Goal: Task Accomplishment & Management: Manage account settings

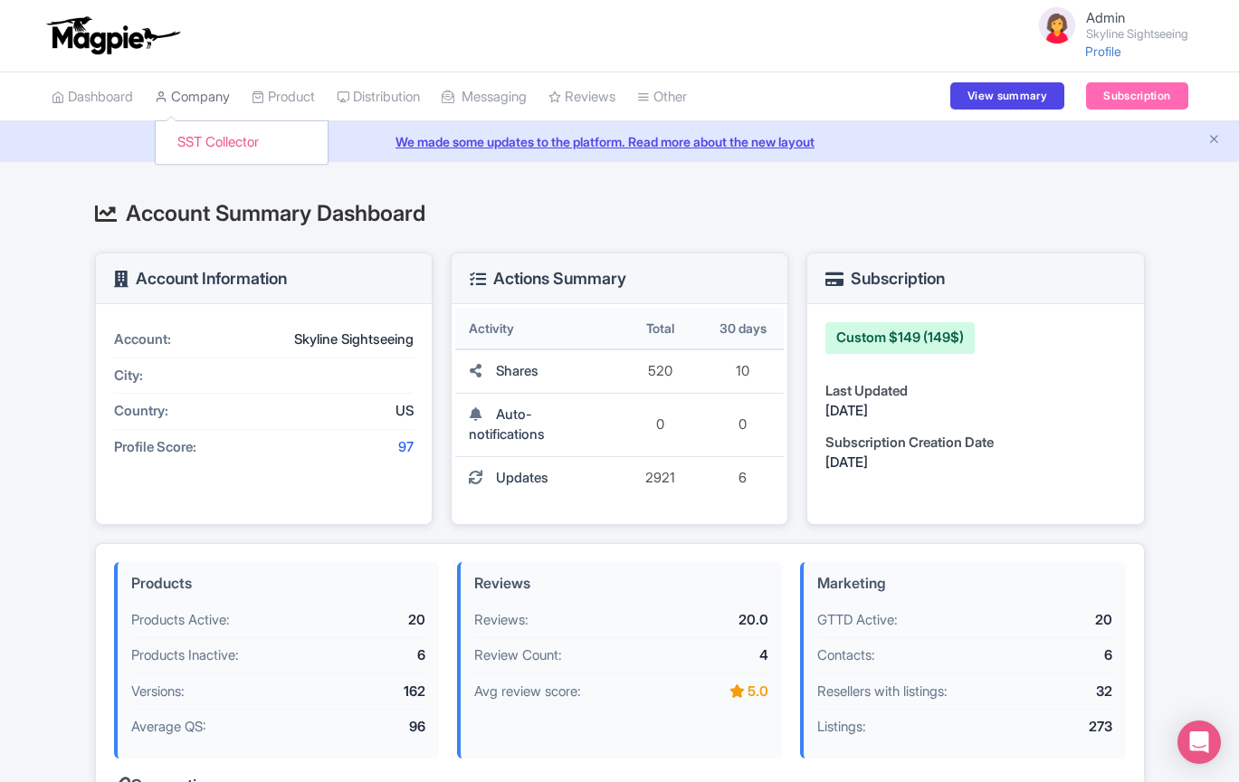
click at [211, 99] on link "Company" at bounding box center [192, 97] width 75 height 50
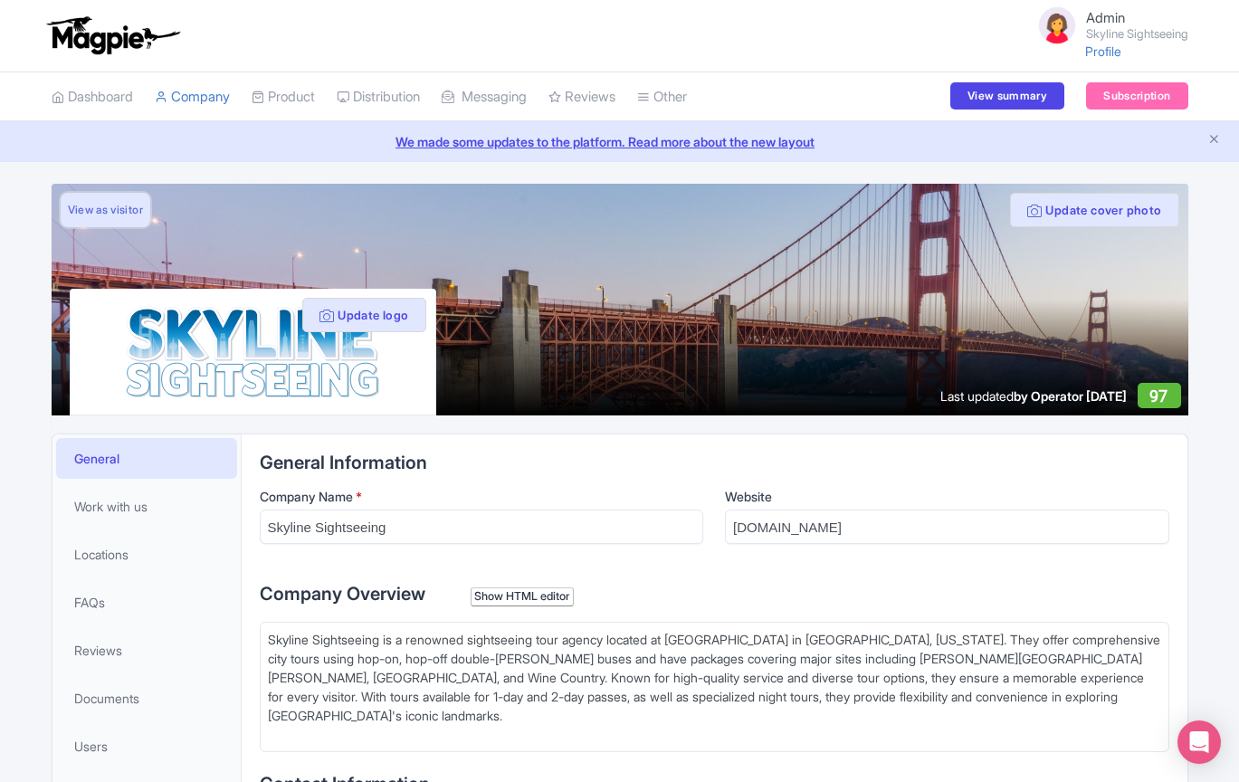
click at [102, 203] on link "View as visitor" at bounding box center [106, 210] width 90 height 34
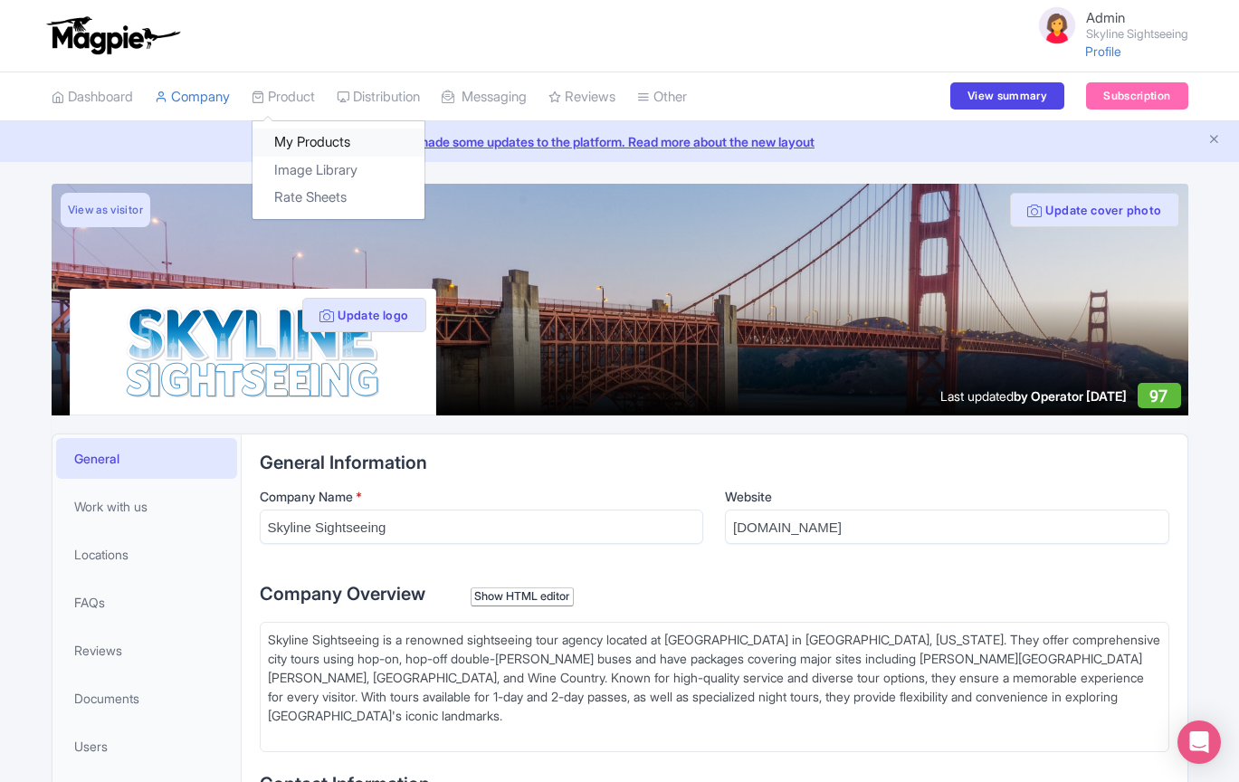
click at [308, 141] on link "My Products" at bounding box center [339, 143] width 172 height 28
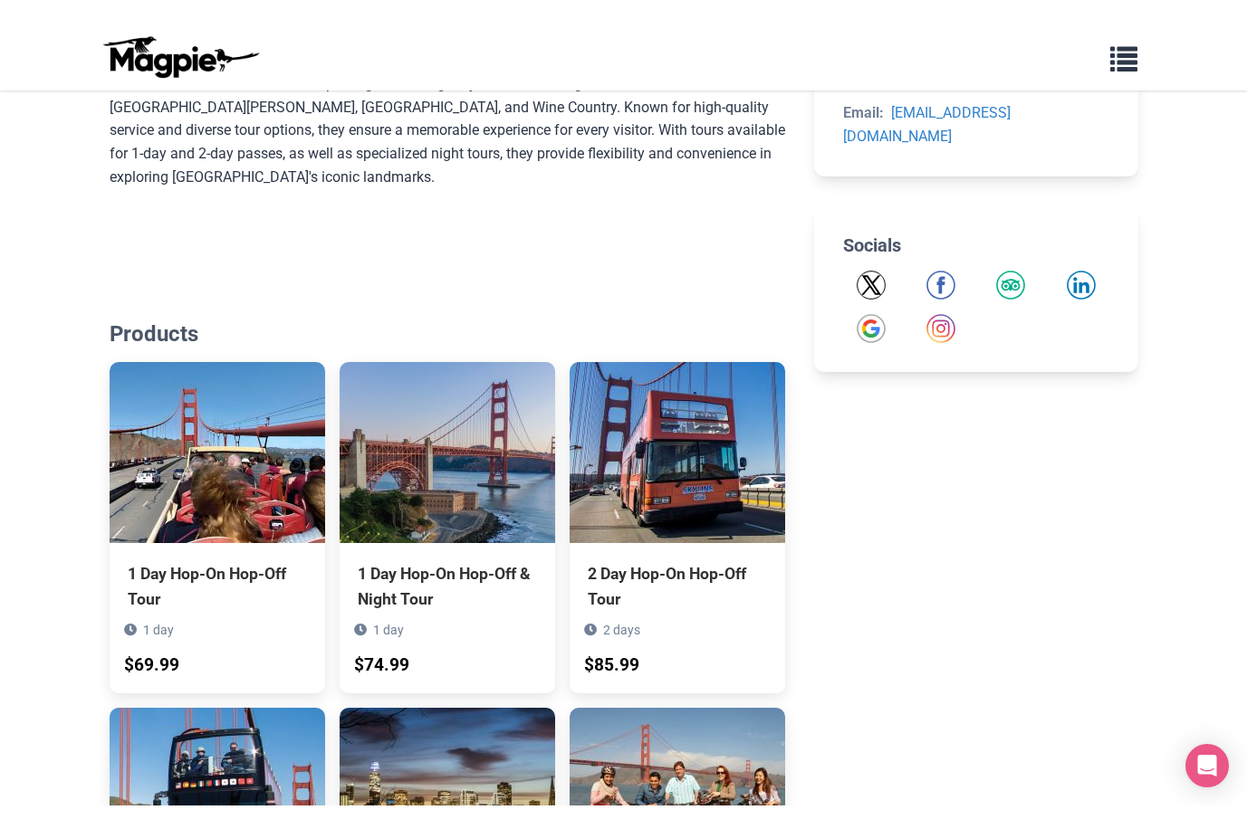
scroll to position [622, 0]
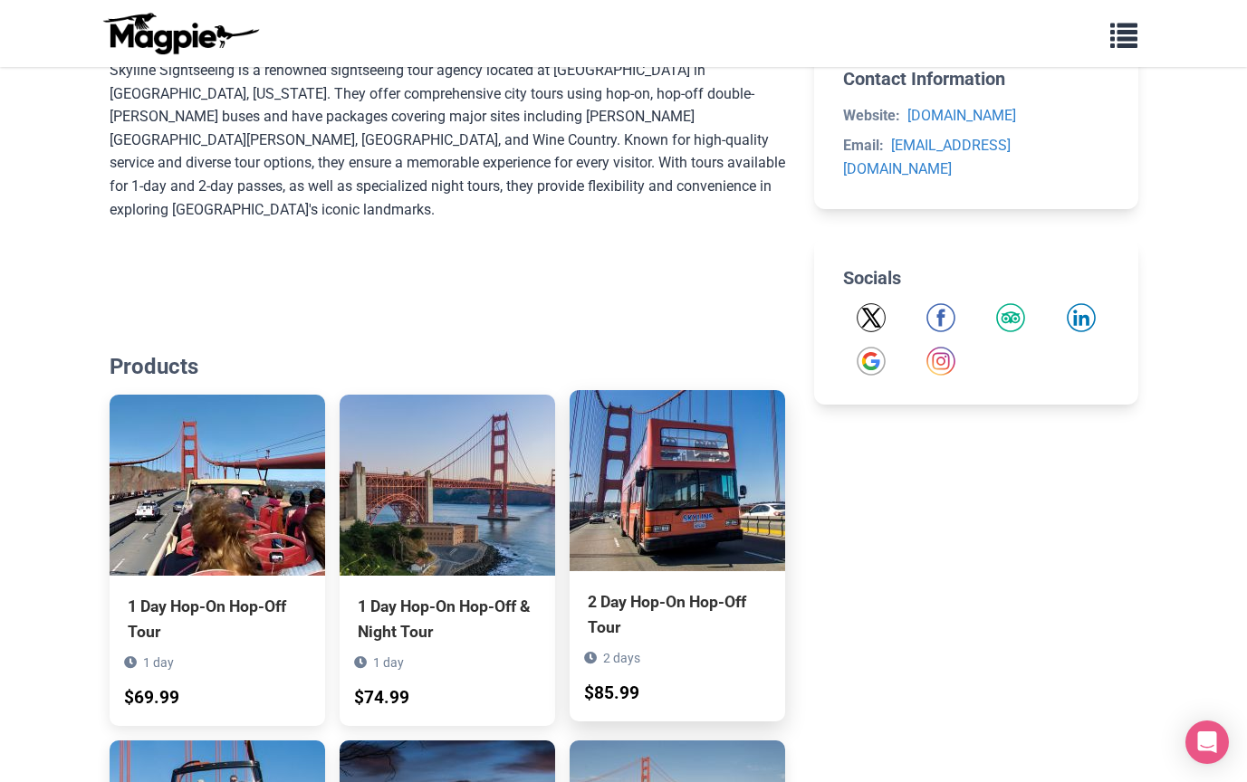
click at [612, 571] on div "2 Day Hop-On Hop-Off Tour 2 days $85.99" at bounding box center [676, 646] width 215 height 150
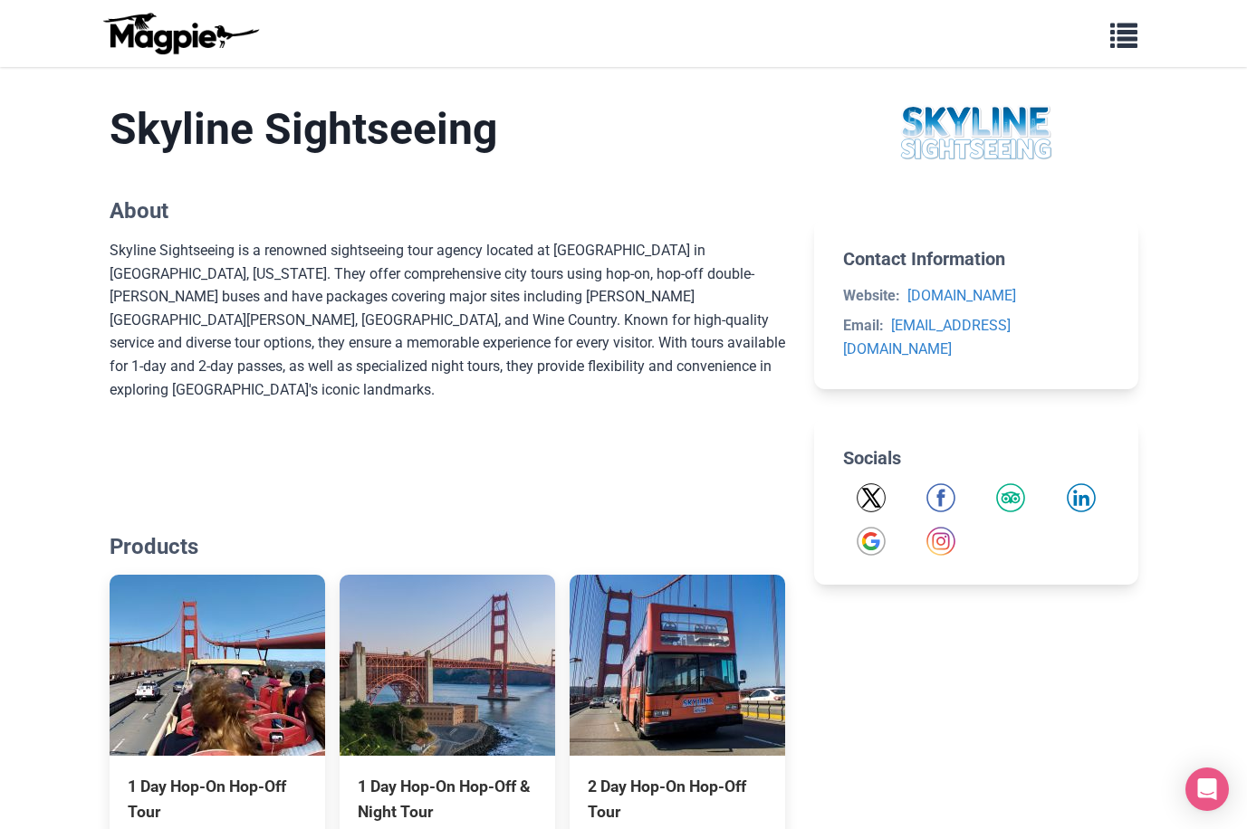
scroll to position [0, 0]
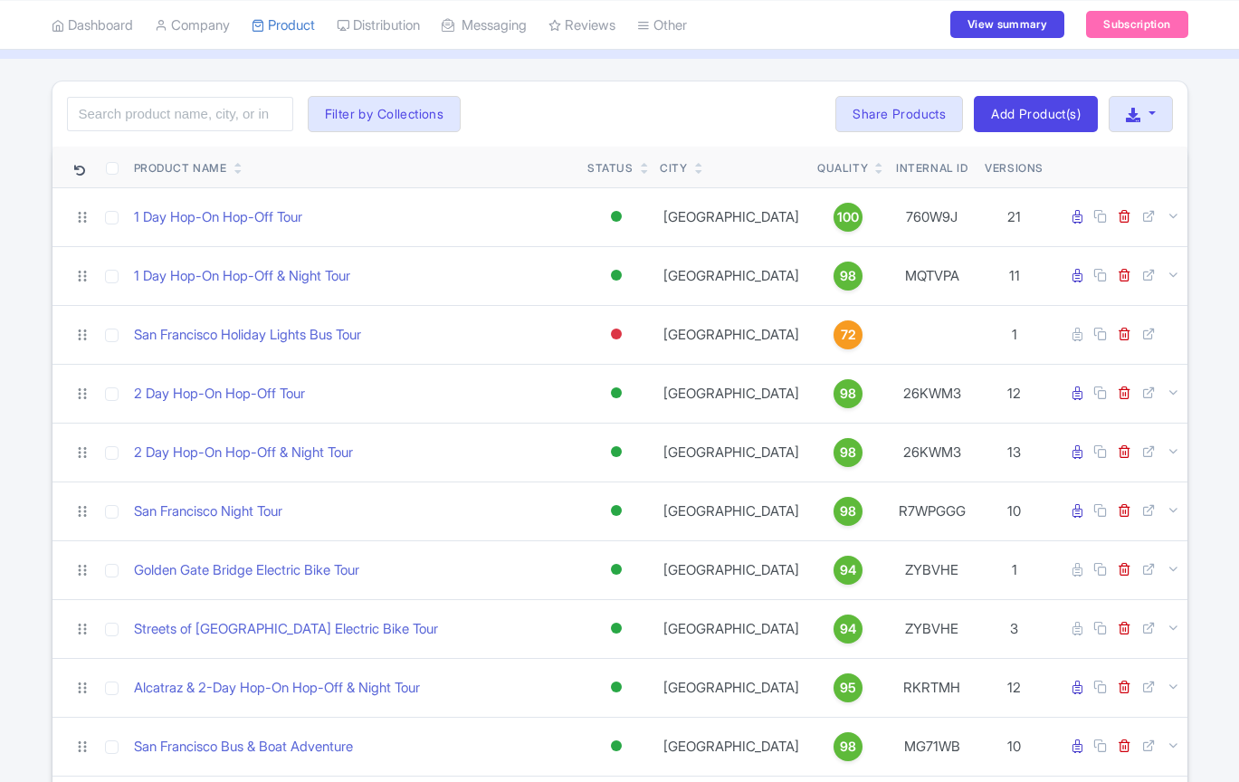
scroll to position [110, 0]
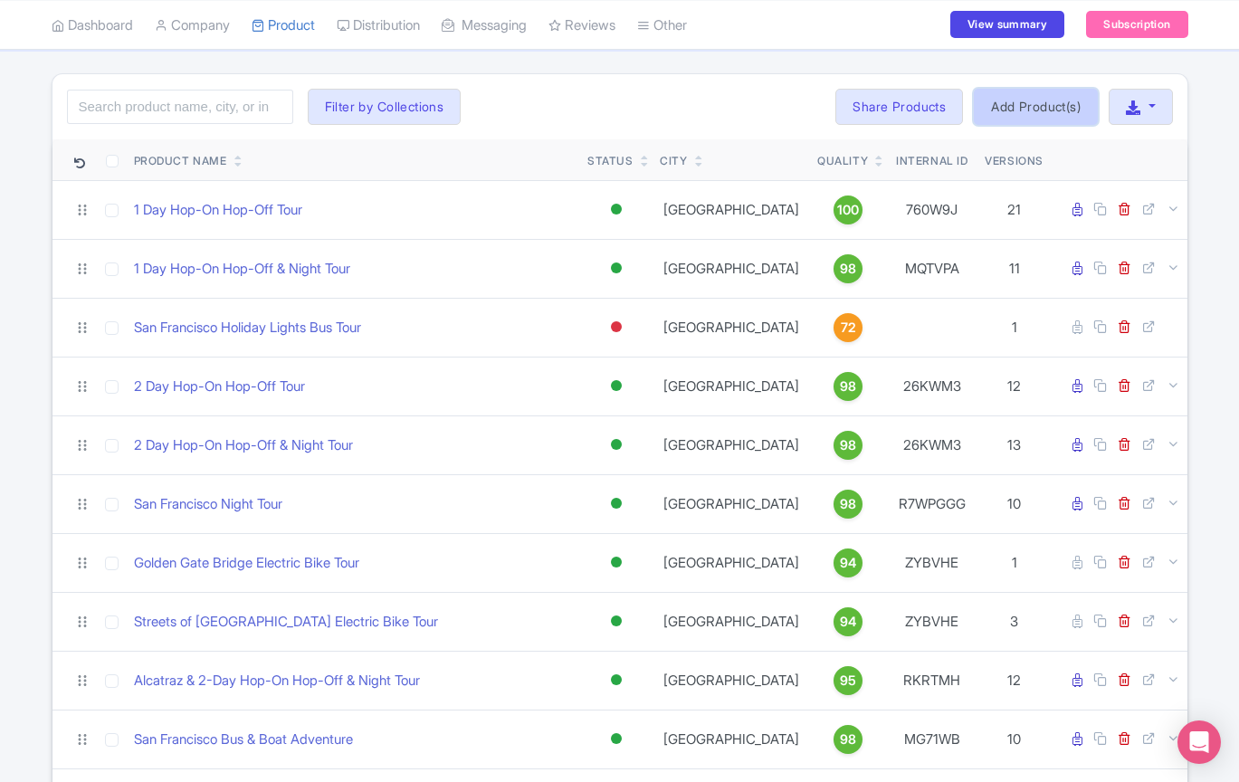
click at [1029, 104] on link "Add Product(s)" at bounding box center [1036, 107] width 124 height 36
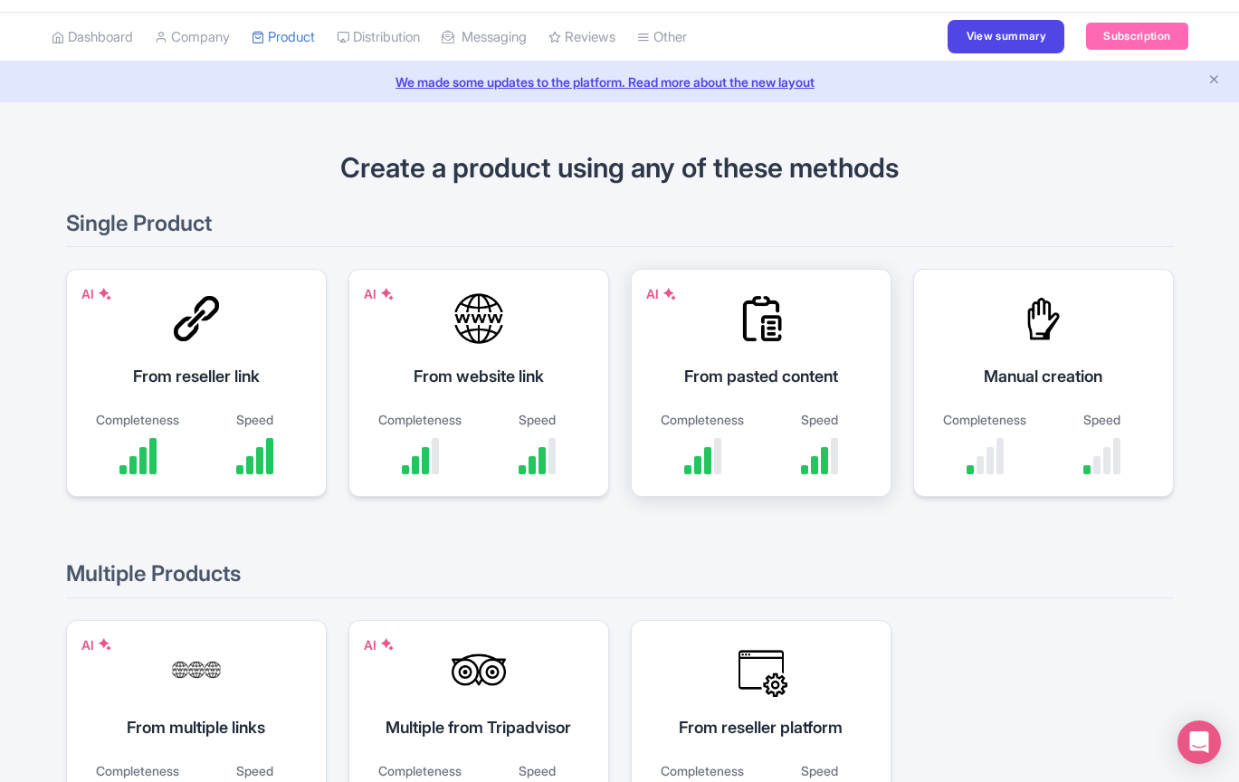
scroll to position [34, 0]
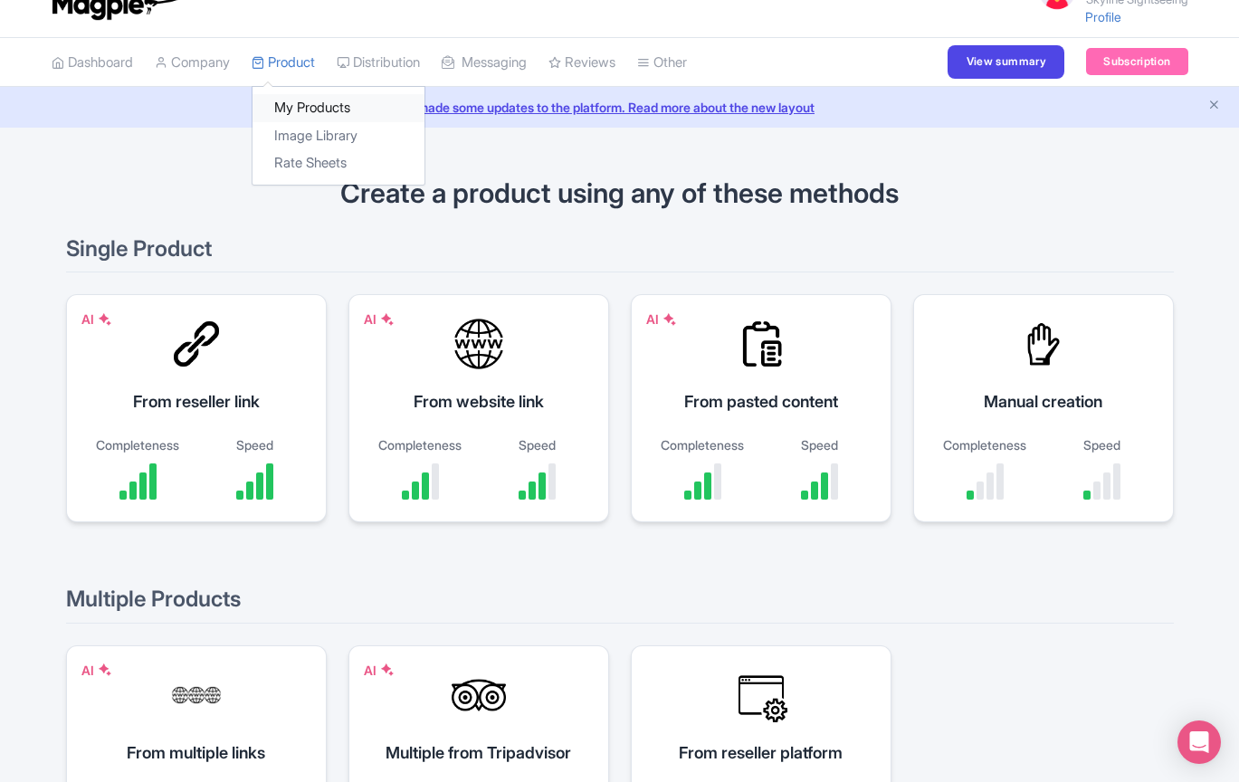
click at [323, 102] on link "My Products" at bounding box center [339, 108] width 172 height 28
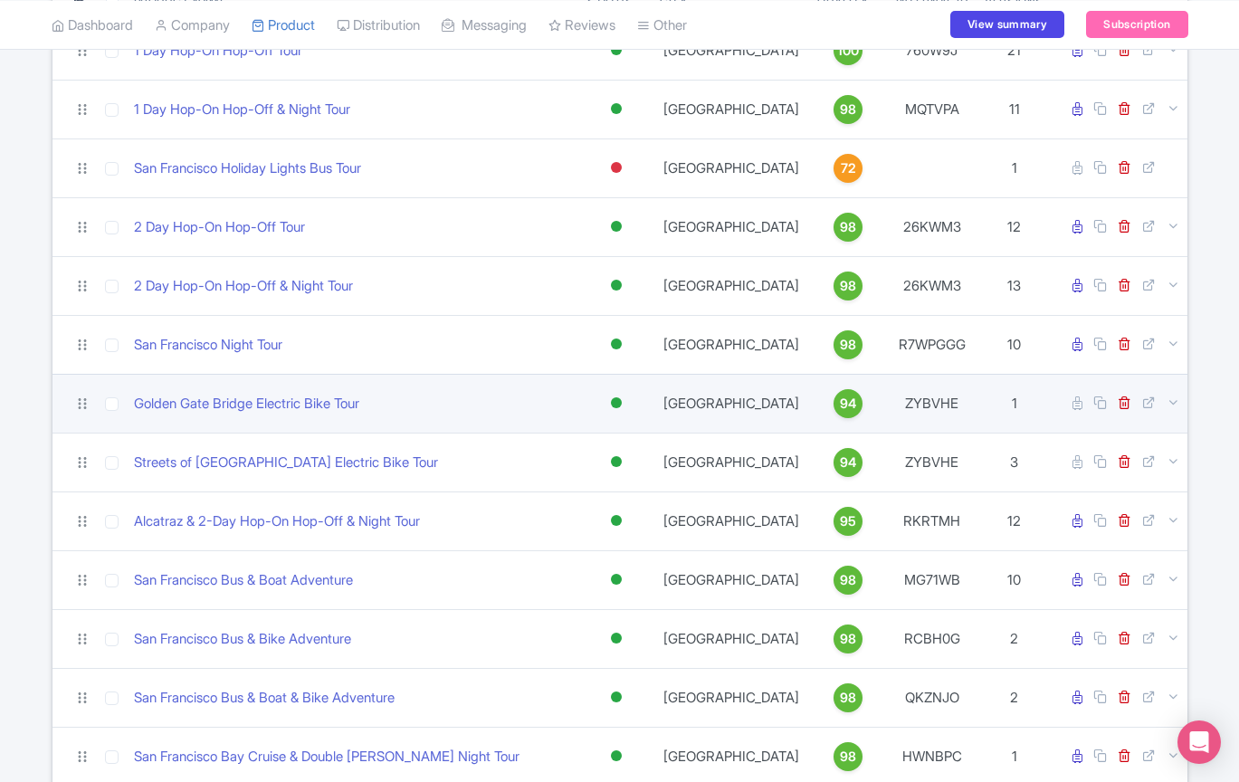
scroll to position [199, 0]
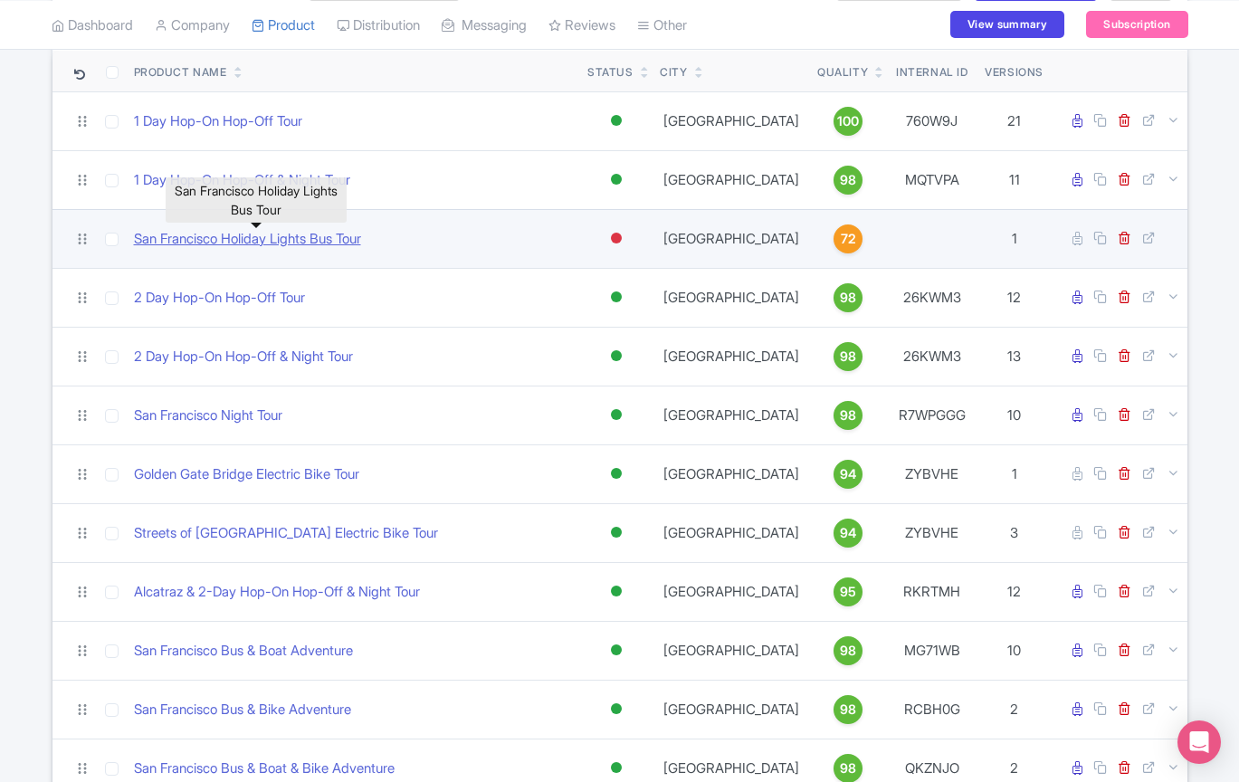
click at [288, 232] on link "San Francisco Holiday Lights Bus Tour" at bounding box center [247, 239] width 227 height 21
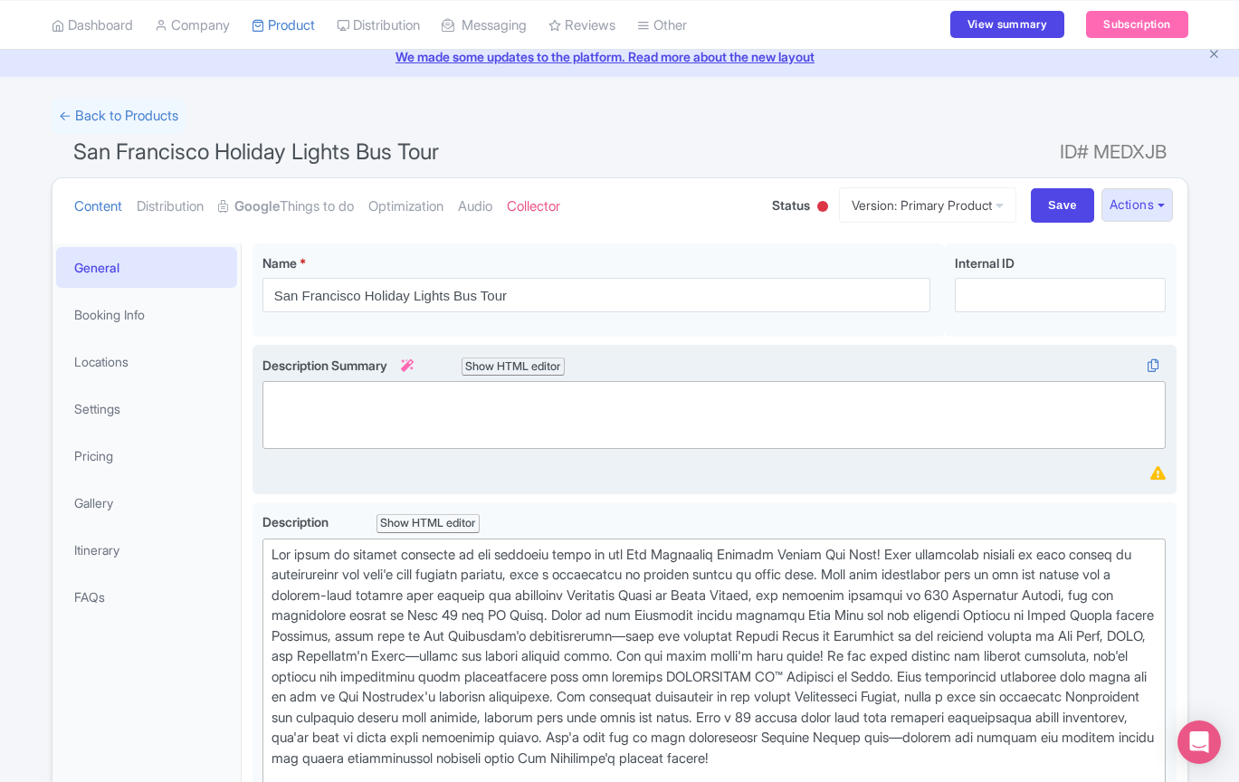
scroll to position [114, 0]
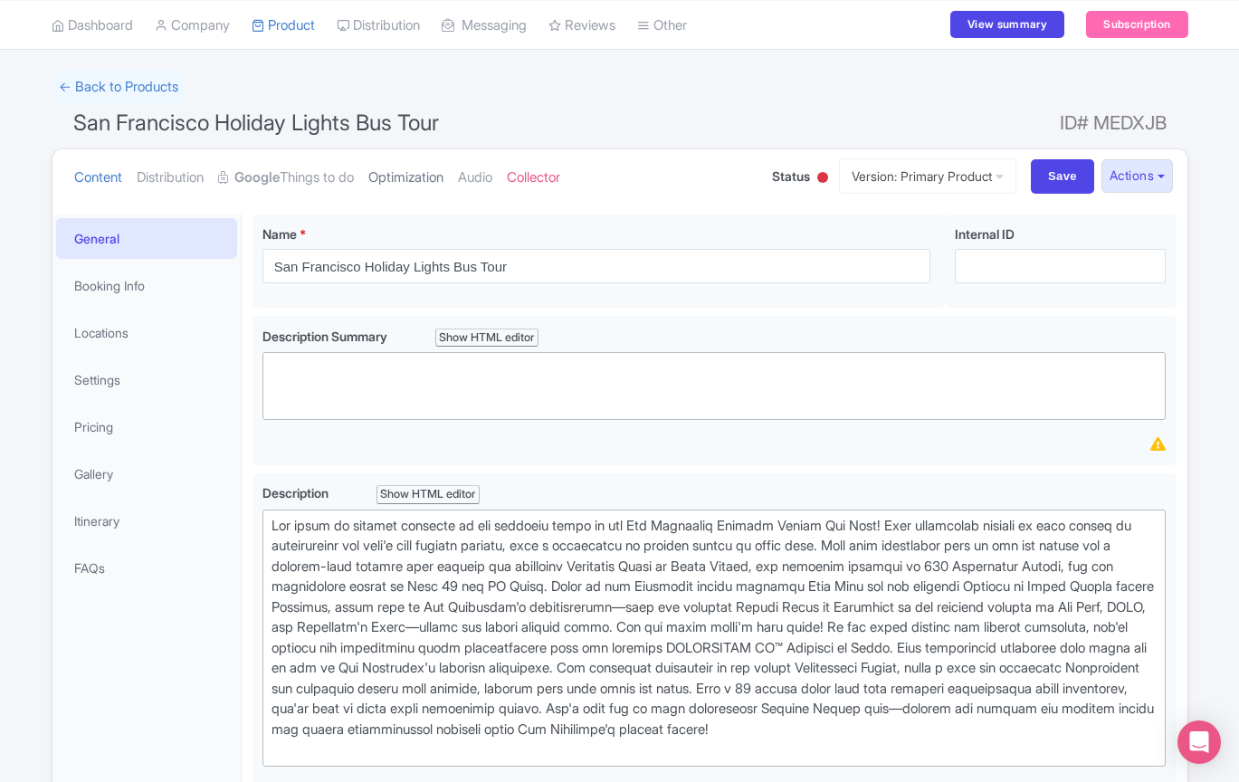
click at [442, 171] on link "Optimization" at bounding box center [405, 177] width 75 height 57
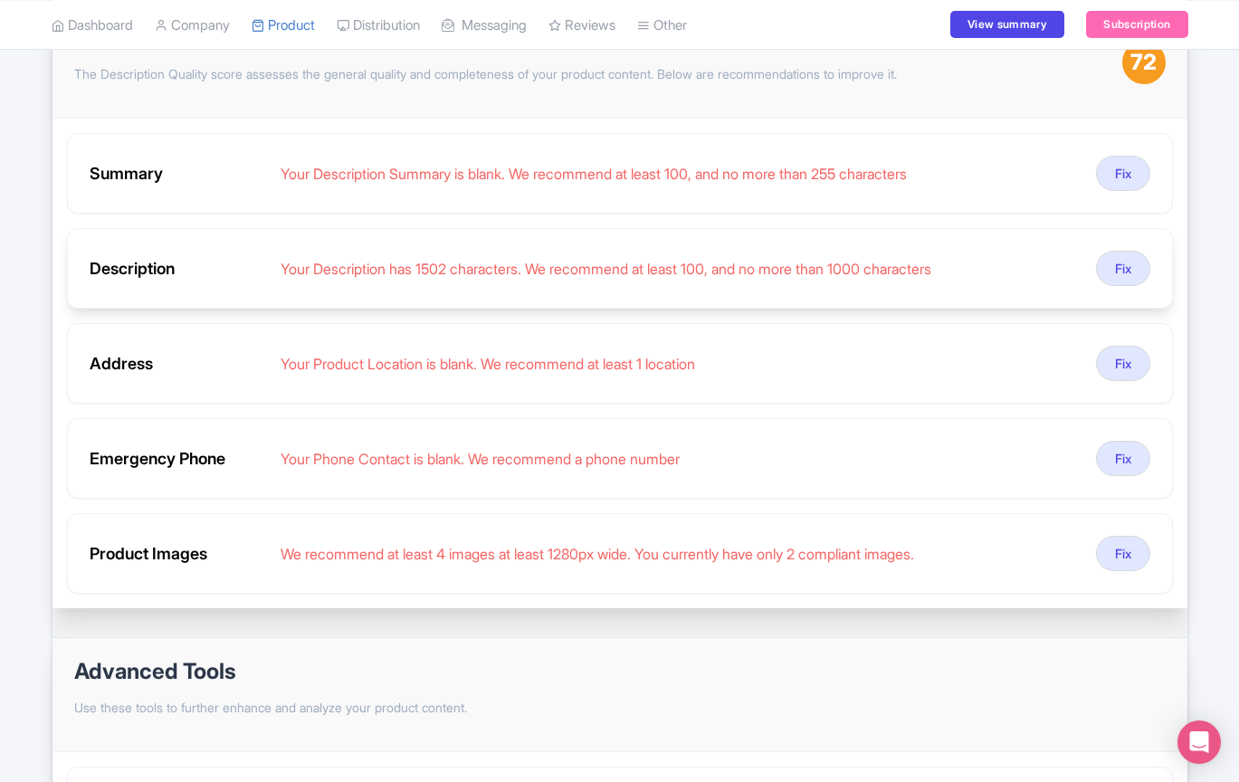
scroll to position [331, 0]
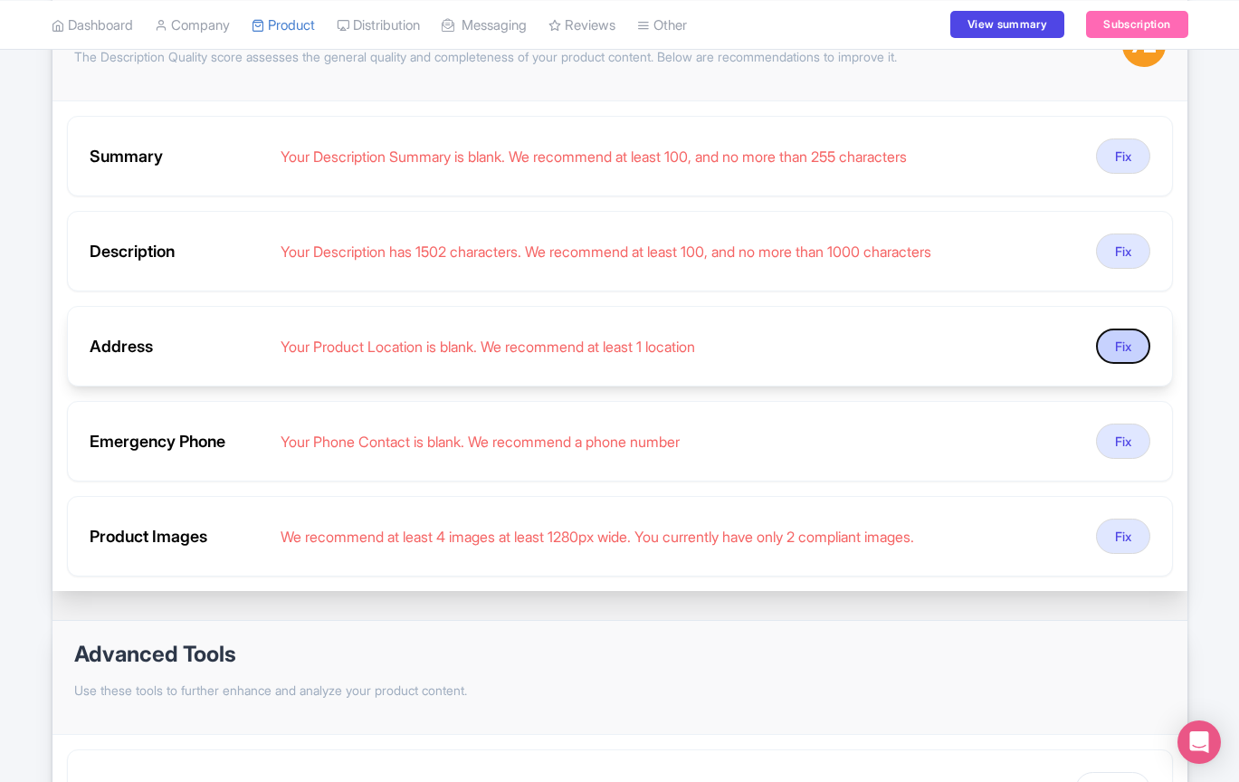
click at [1107, 342] on button "Fix" at bounding box center [1123, 346] width 54 height 35
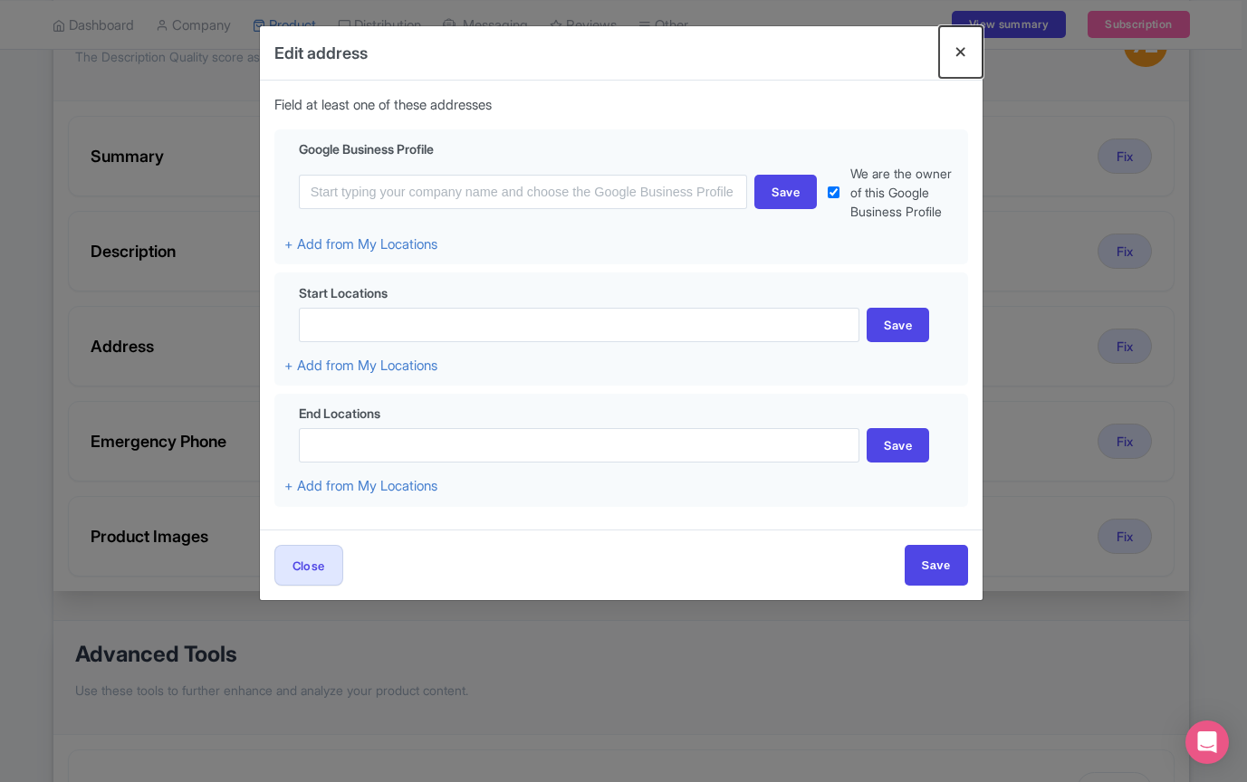
click at [957, 55] on button "Close" at bounding box center [960, 52] width 43 height 52
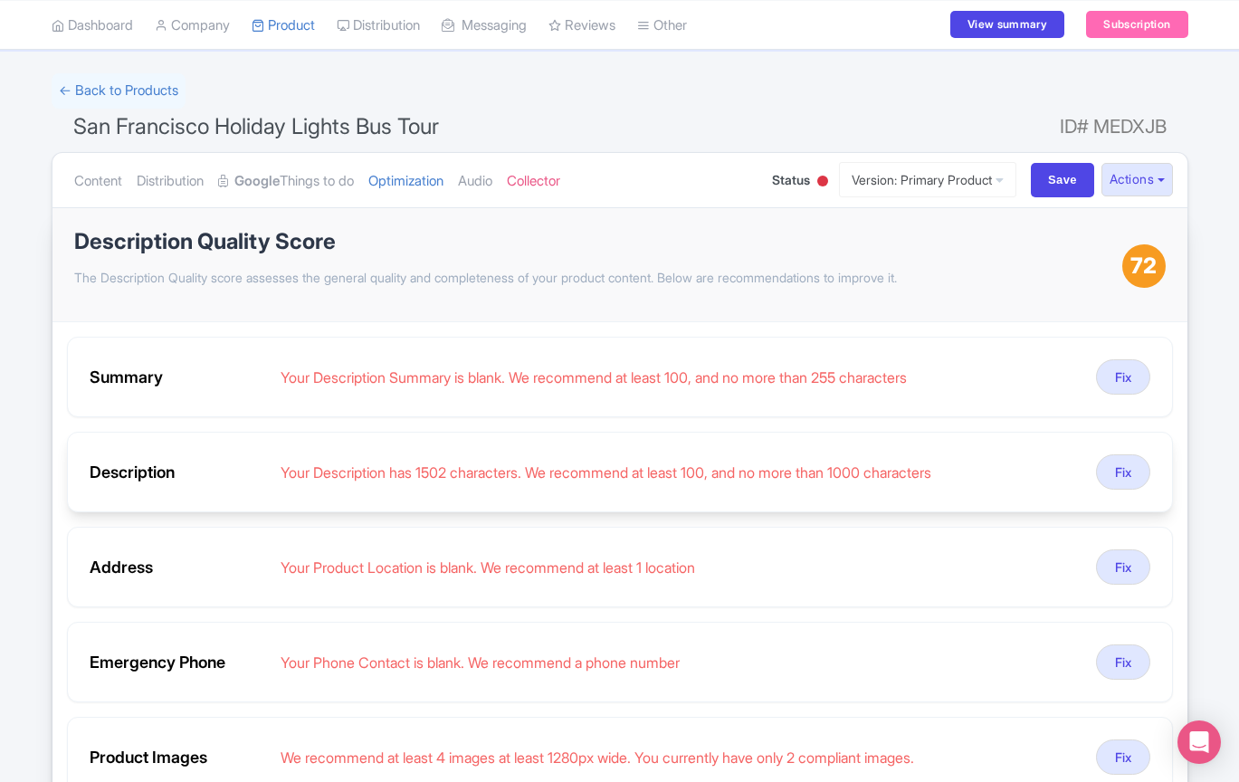
scroll to position [0, 0]
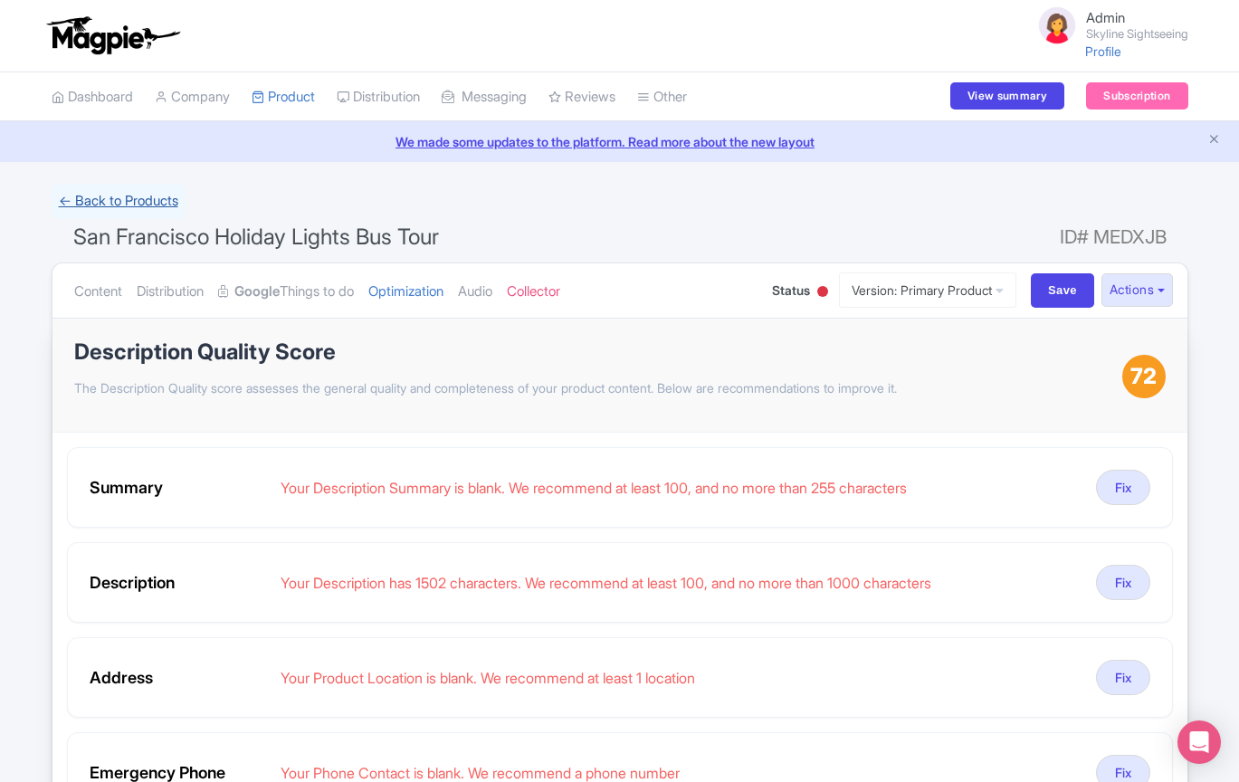
click at [142, 198] on link "← Back to Products" at bounding box center [119, 201] width 134 height 35
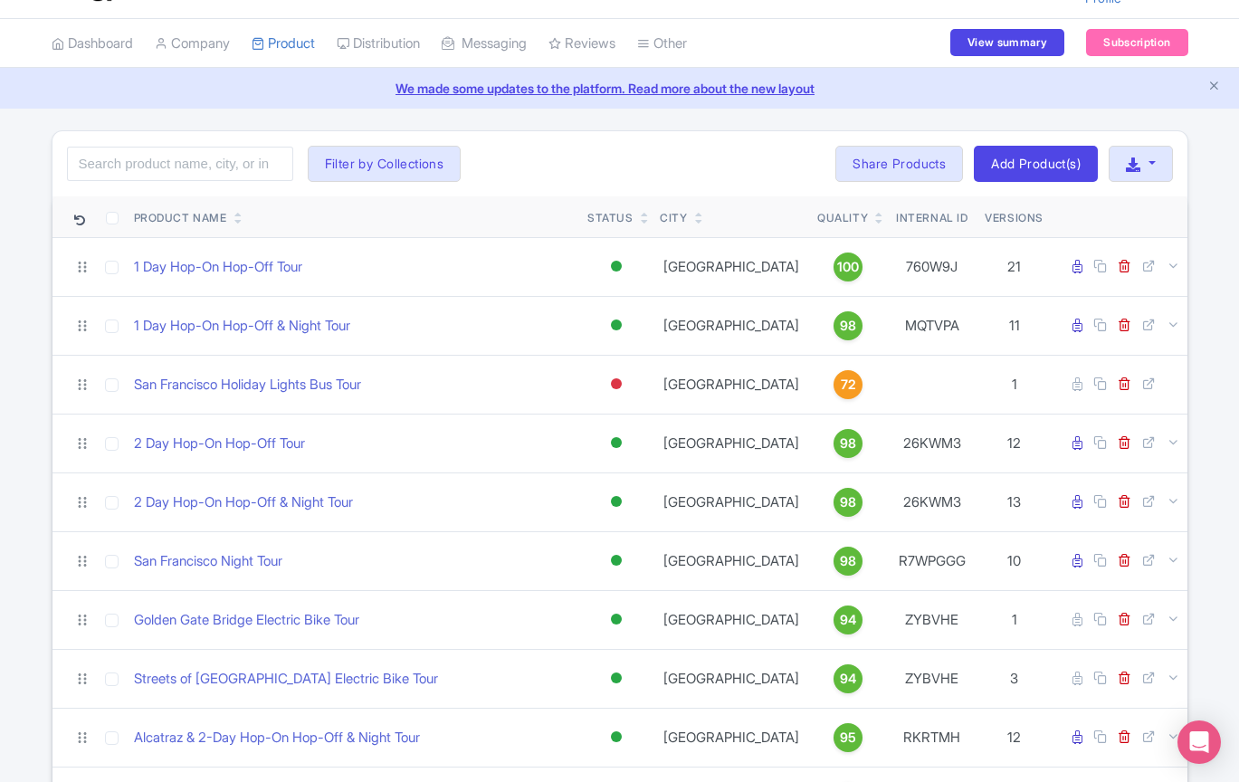
scroll to position [55, 0]
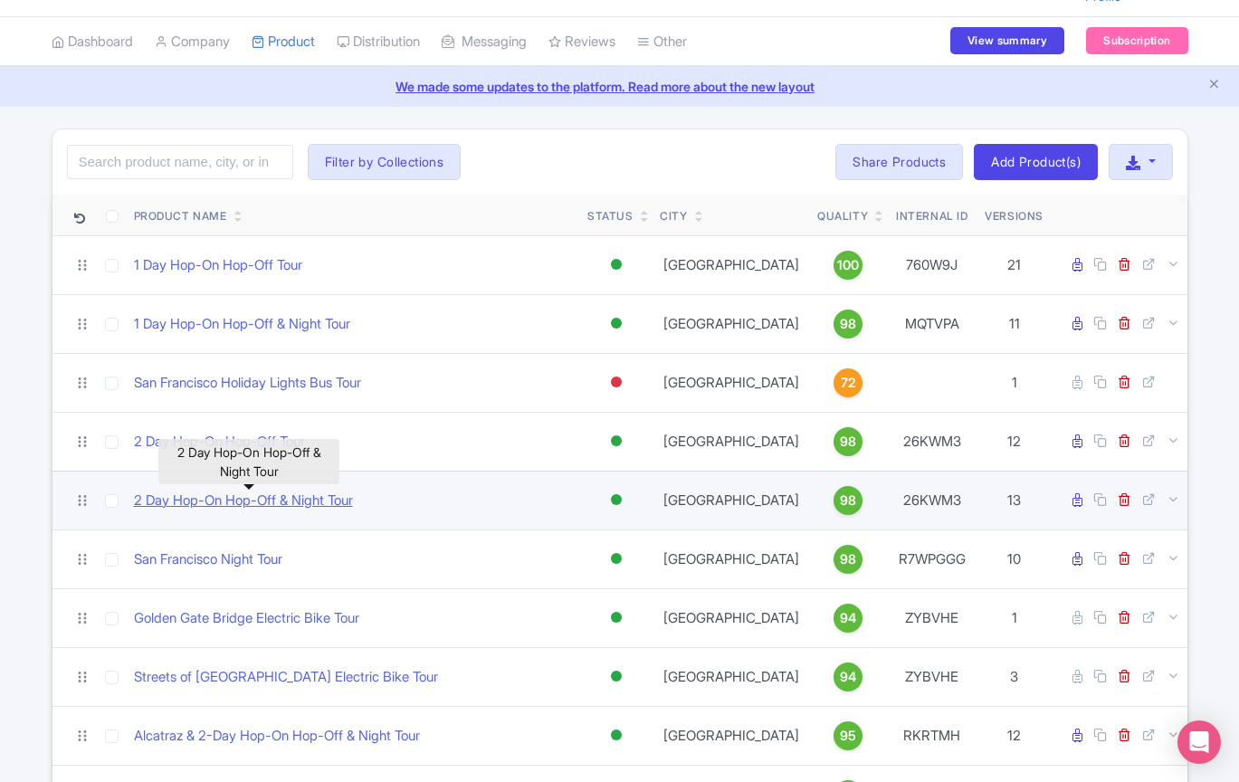
click at [215, 495] on link "2 Day Hop-On Hop-Off & Night Tour" at bounding box center [243, 501] width 219 height 21
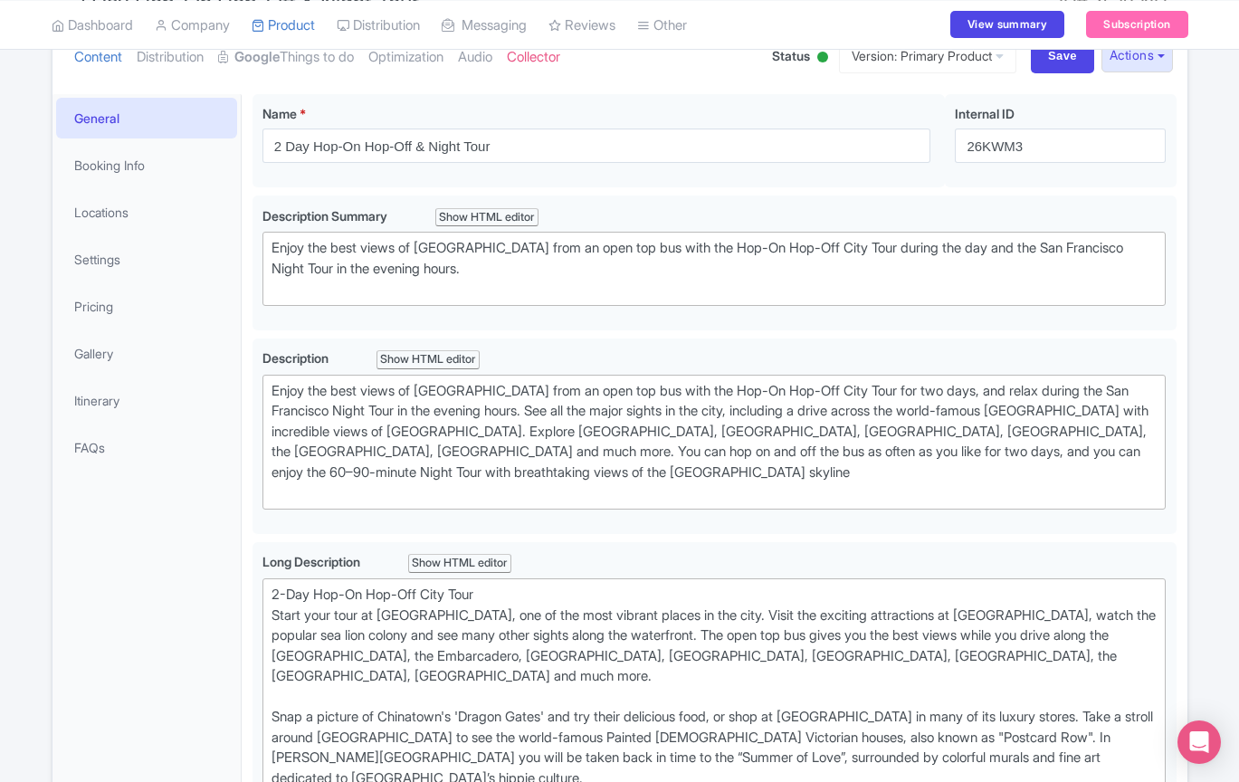
scroll to position [283, 0]
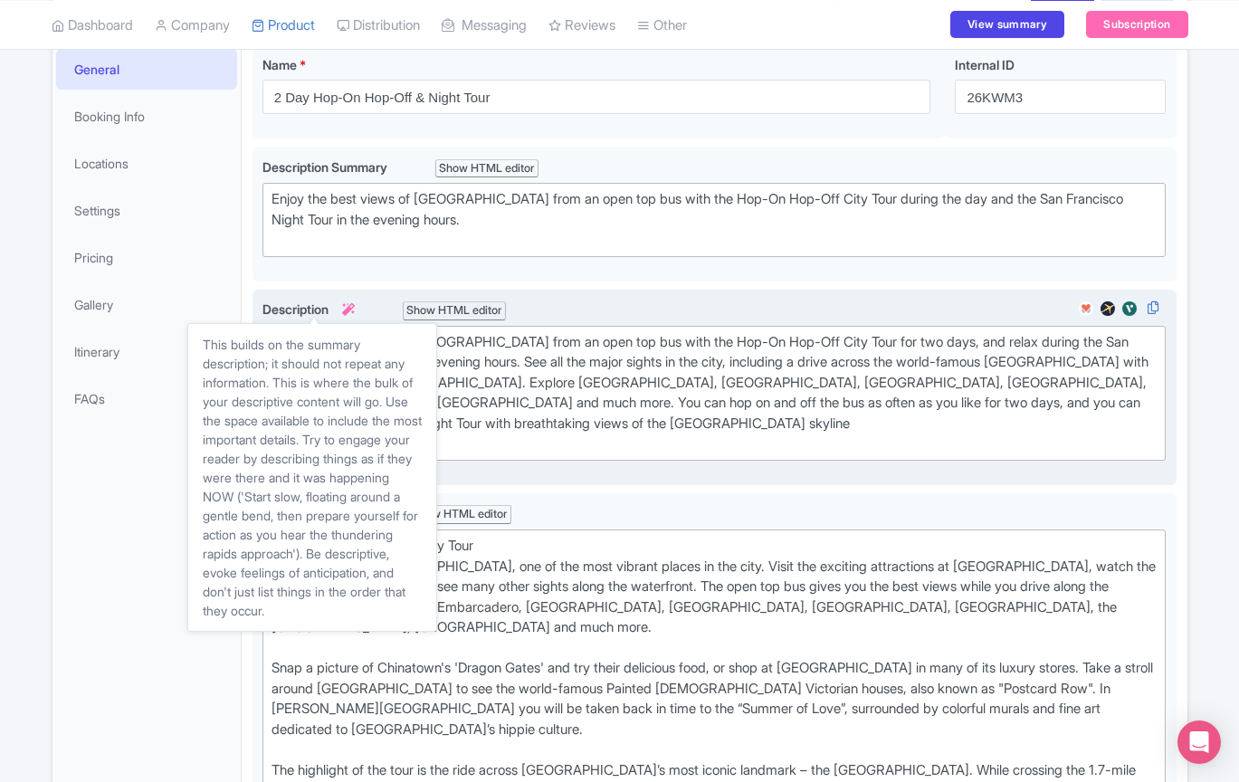
click at [355, 305] on icon at bounding box center [348, 309] width 13 height 13
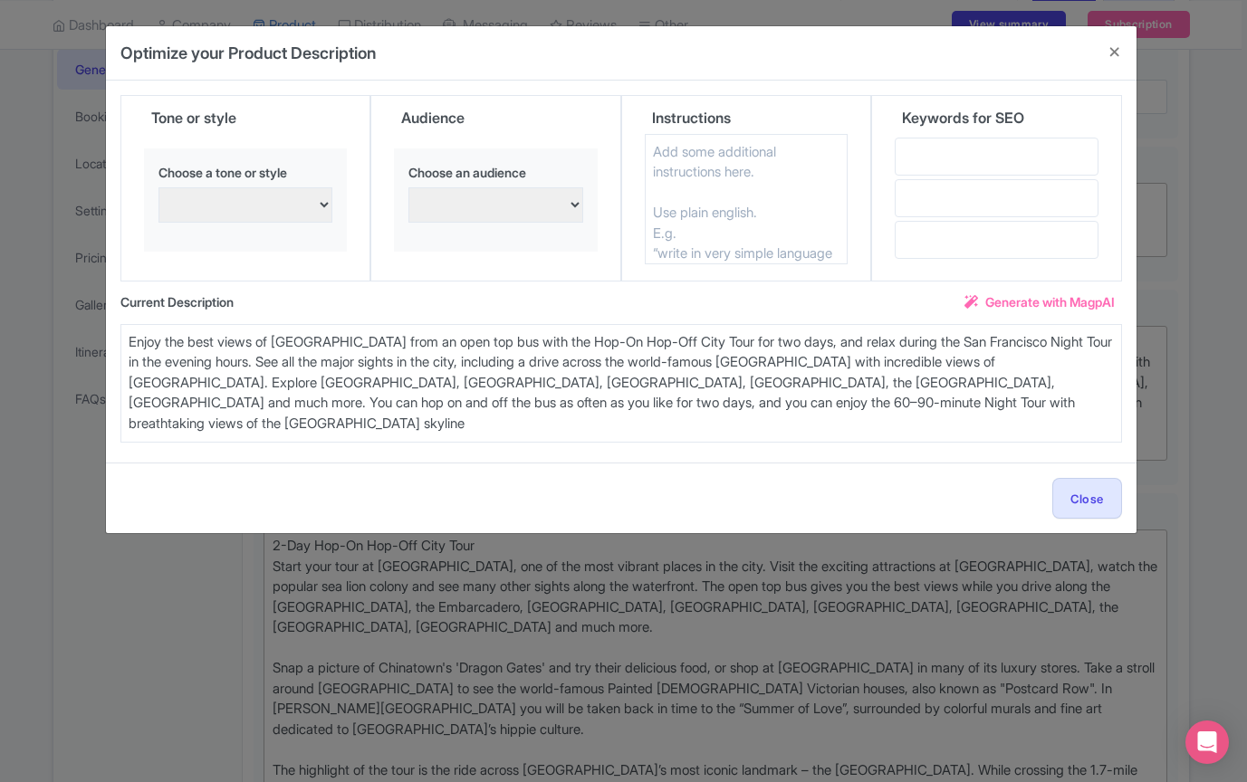
click at [1025, 302] on span "Generate with MagpAI" at bounding box center [1049, 301] width 129 height 19
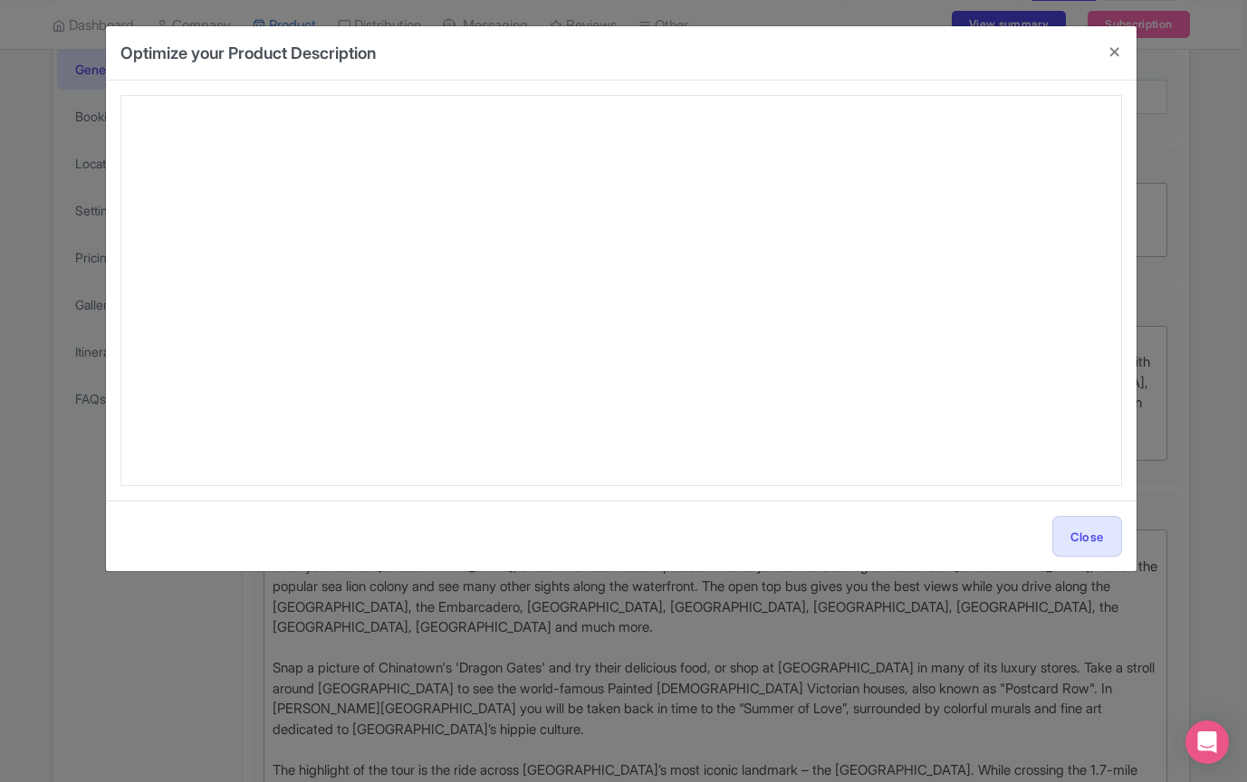
type textarea "Discover San Francisco’s top attractions with the **2 Day Hop-On Hop-Off & Nigh…"
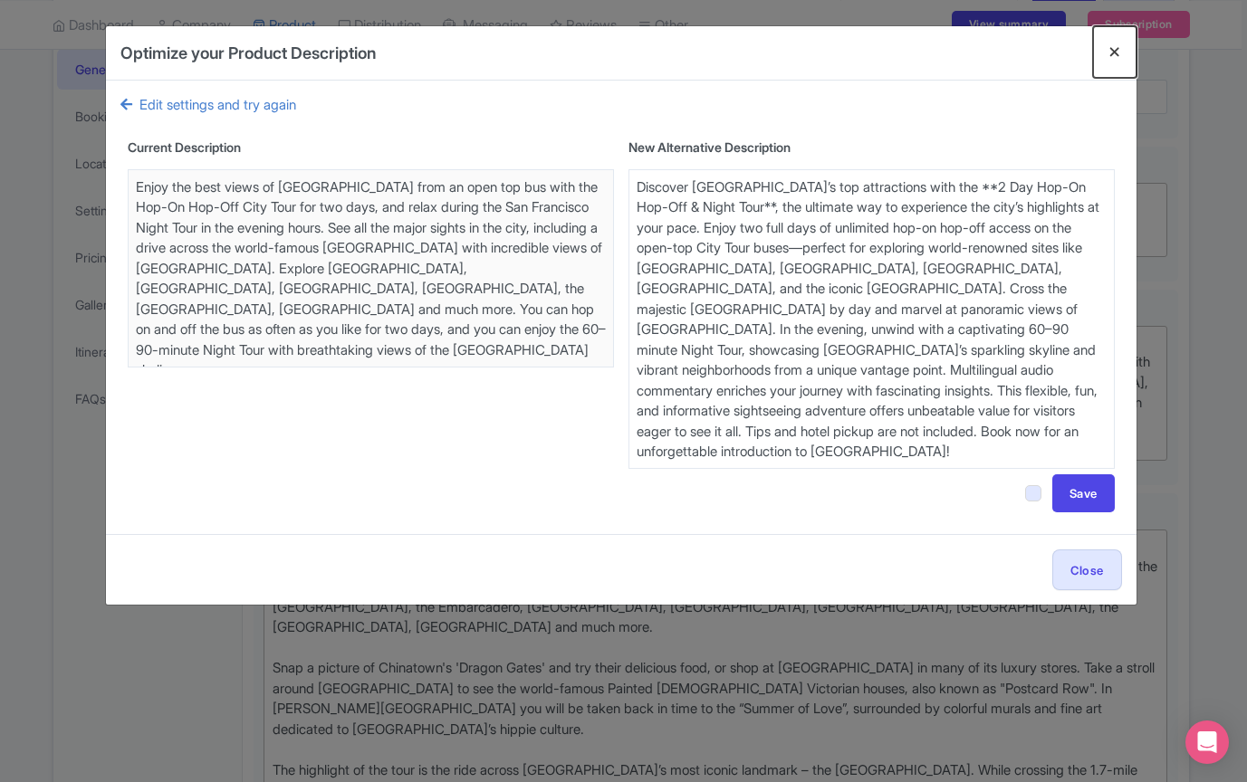
click at [1109, 43] on button "Close" at bounding box center [1114, 52] width 43 height 52
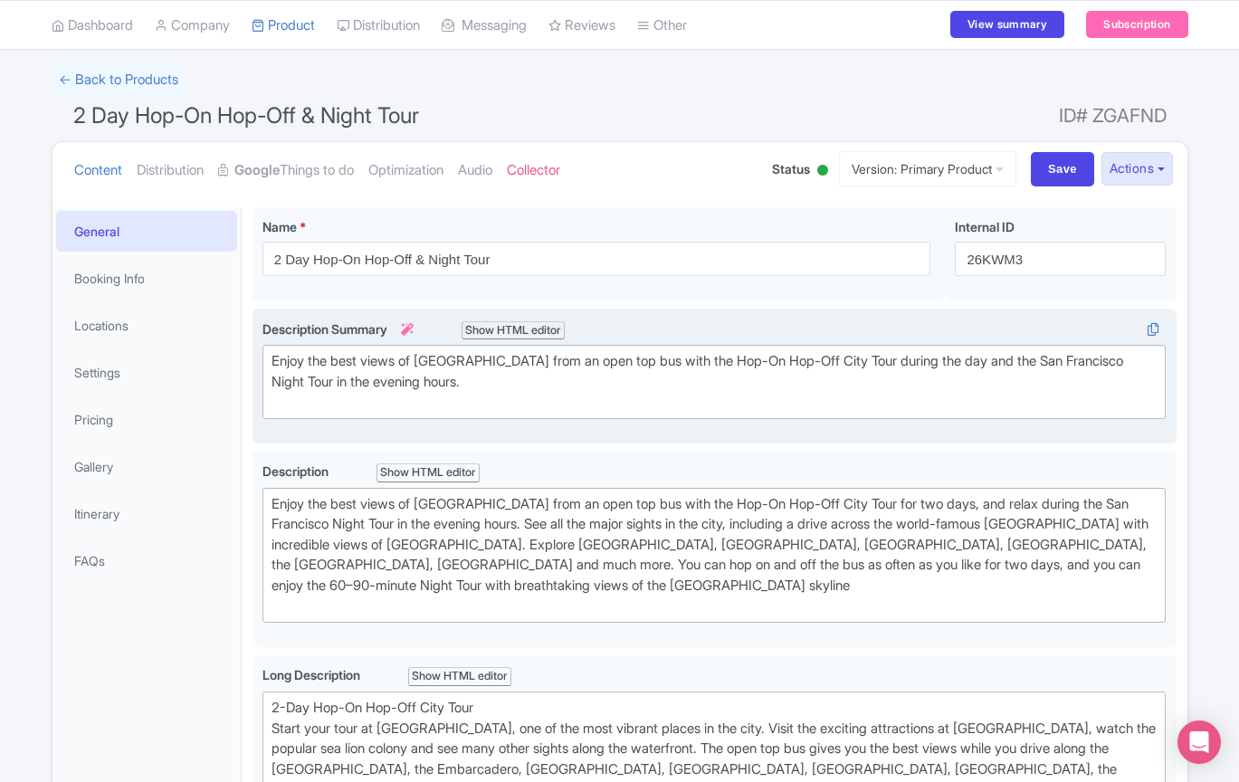
scroll to position [33, 0]
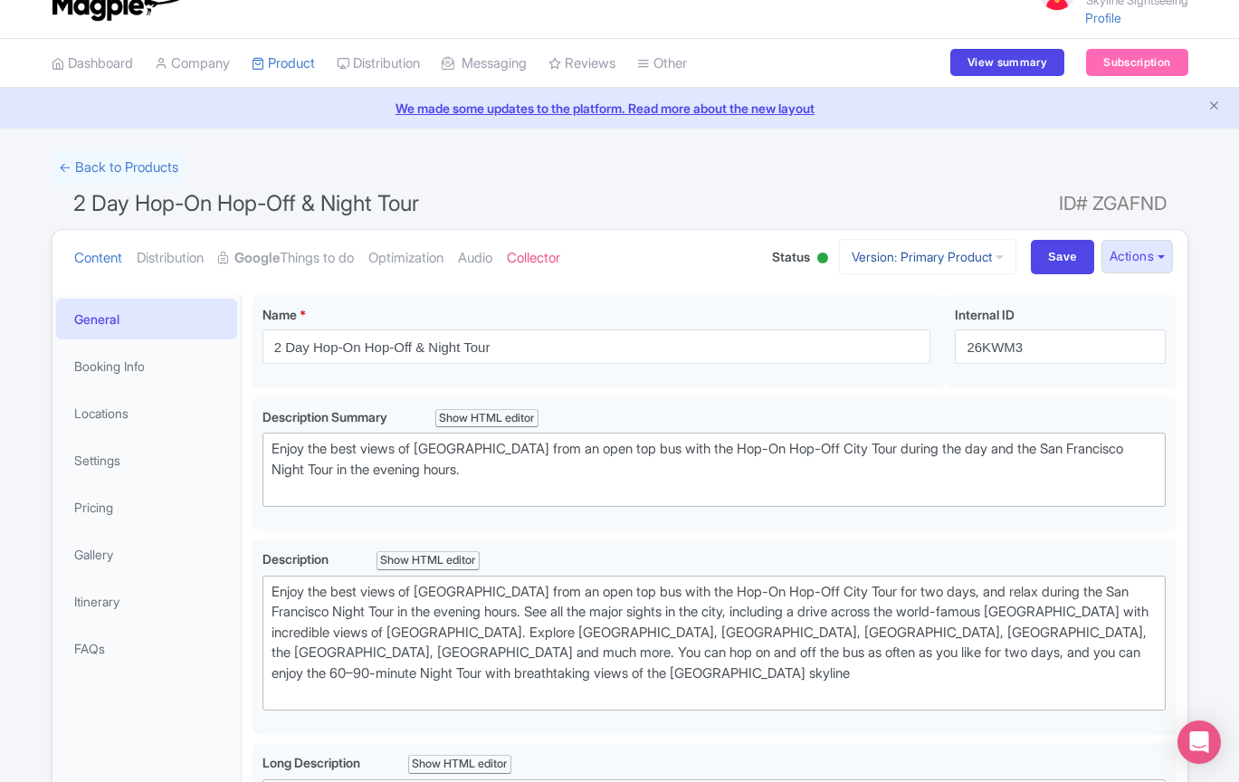
click at [941, 266] on link "Version: Primary Product" at bounding box center [927, 256] width 177 height 35
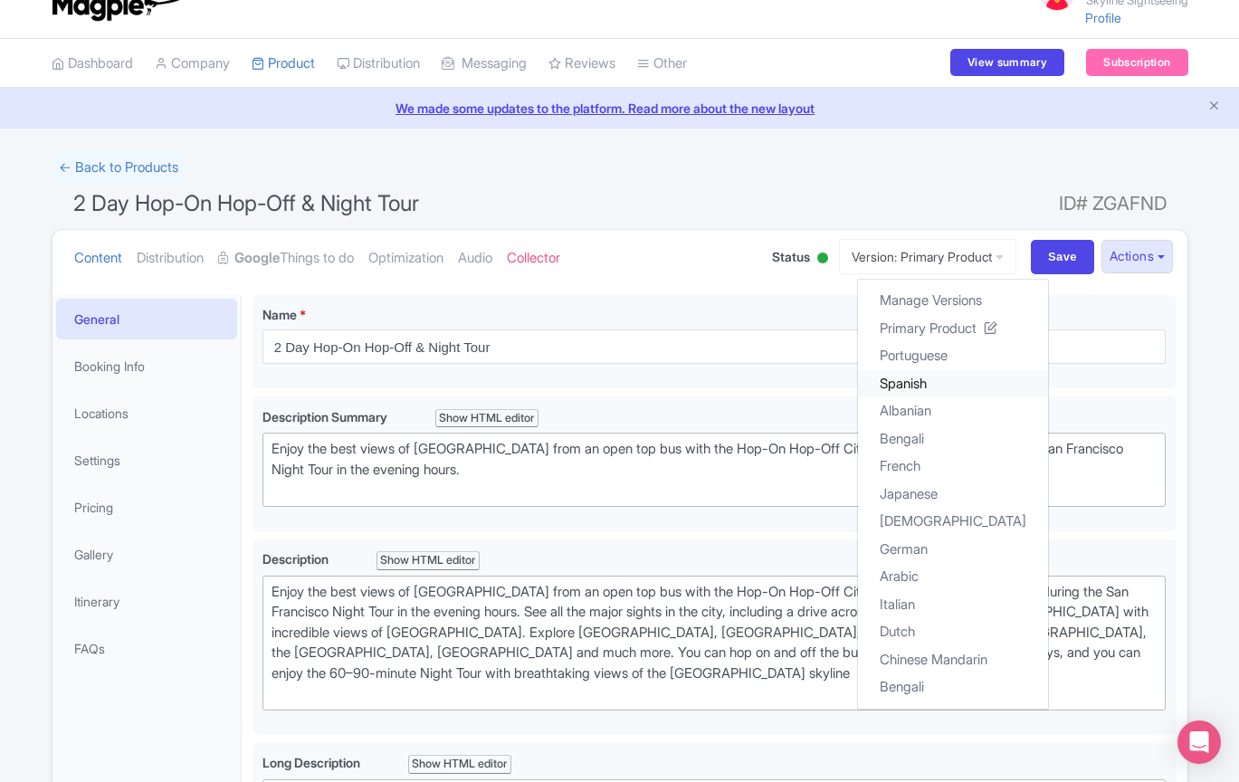
click at [909, 390] on link "Spanish" at bounding box center [953, 383] width 190 height 28
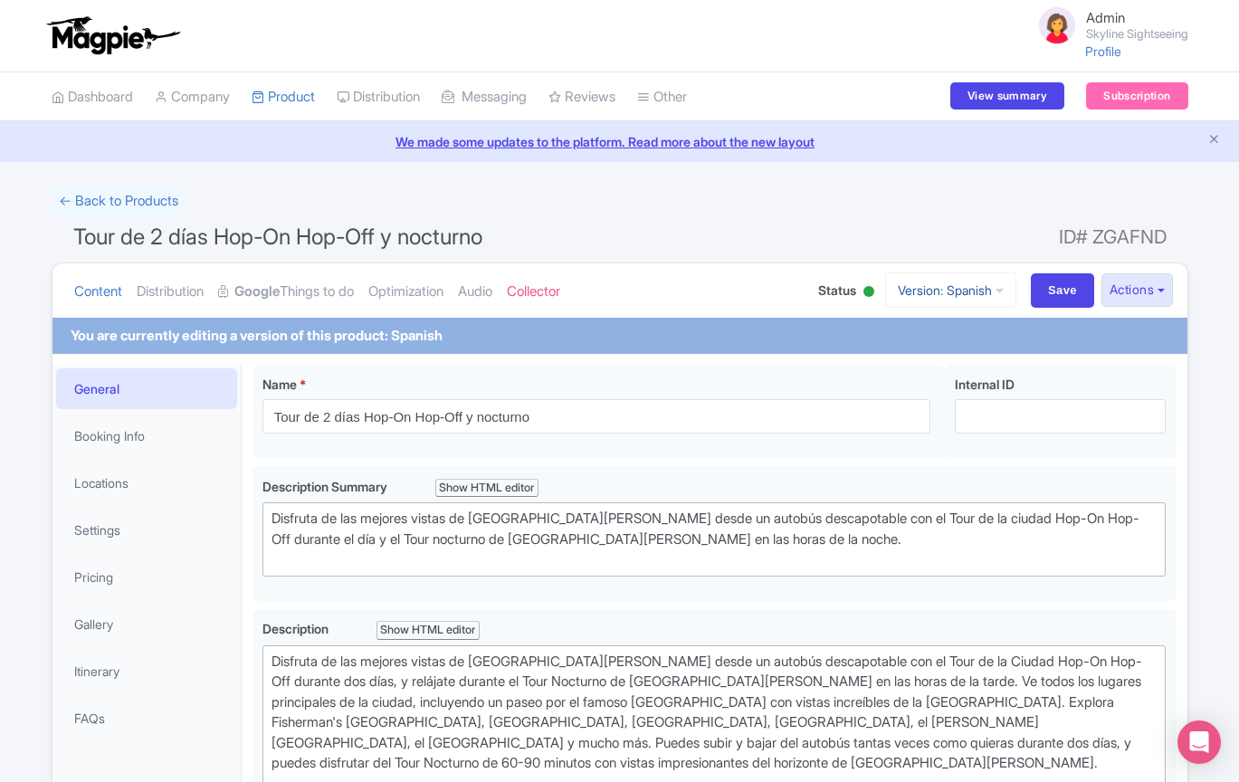
click at [966, 296] on link "Version: Spanish" at bounding box center [950, 290] width 131 height 35
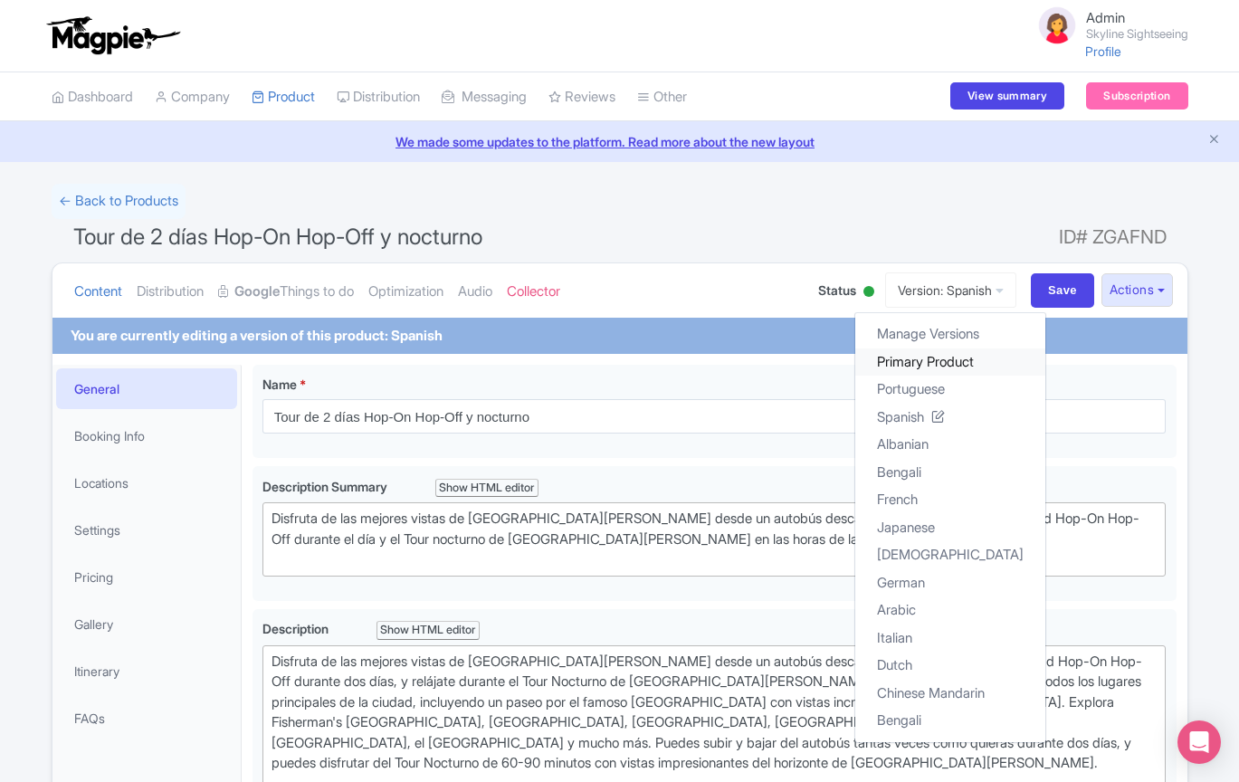
click at [950, 354] on link "Primary Product" at bounding box center [951, 362] width 190 height 28
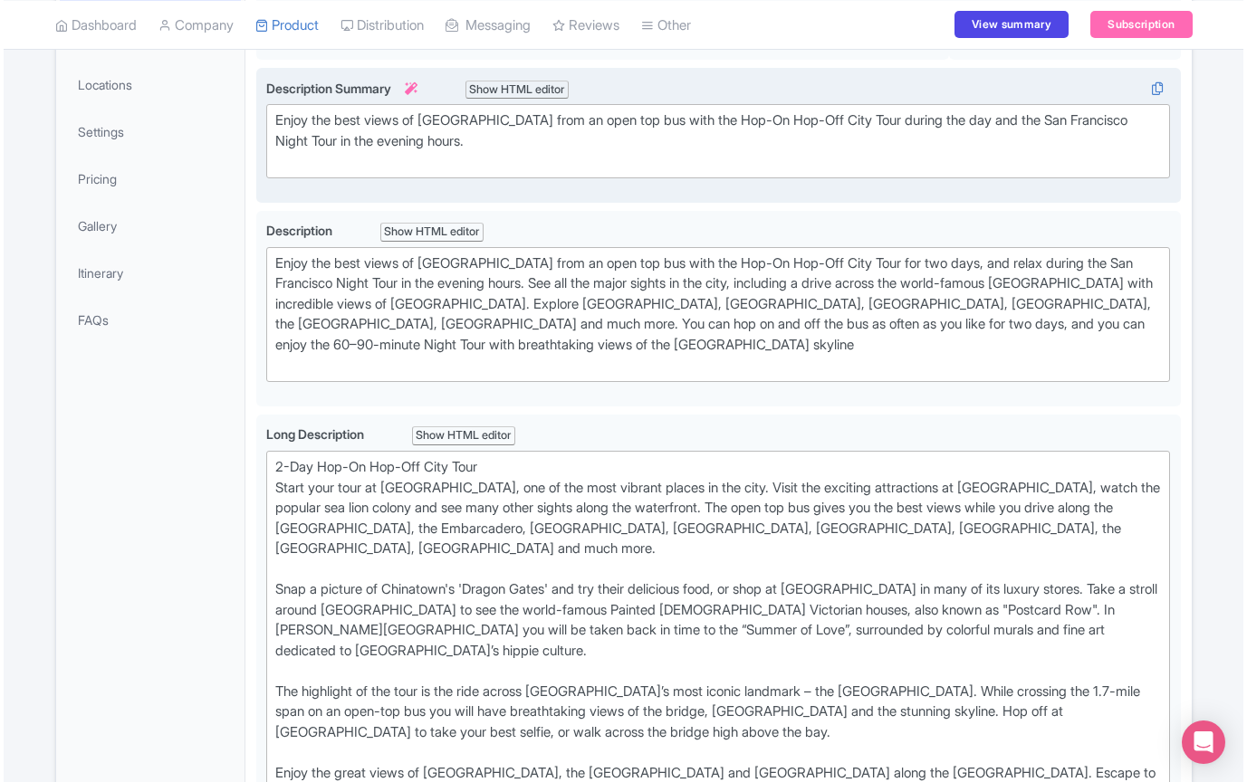
scroll to position [396, 0]
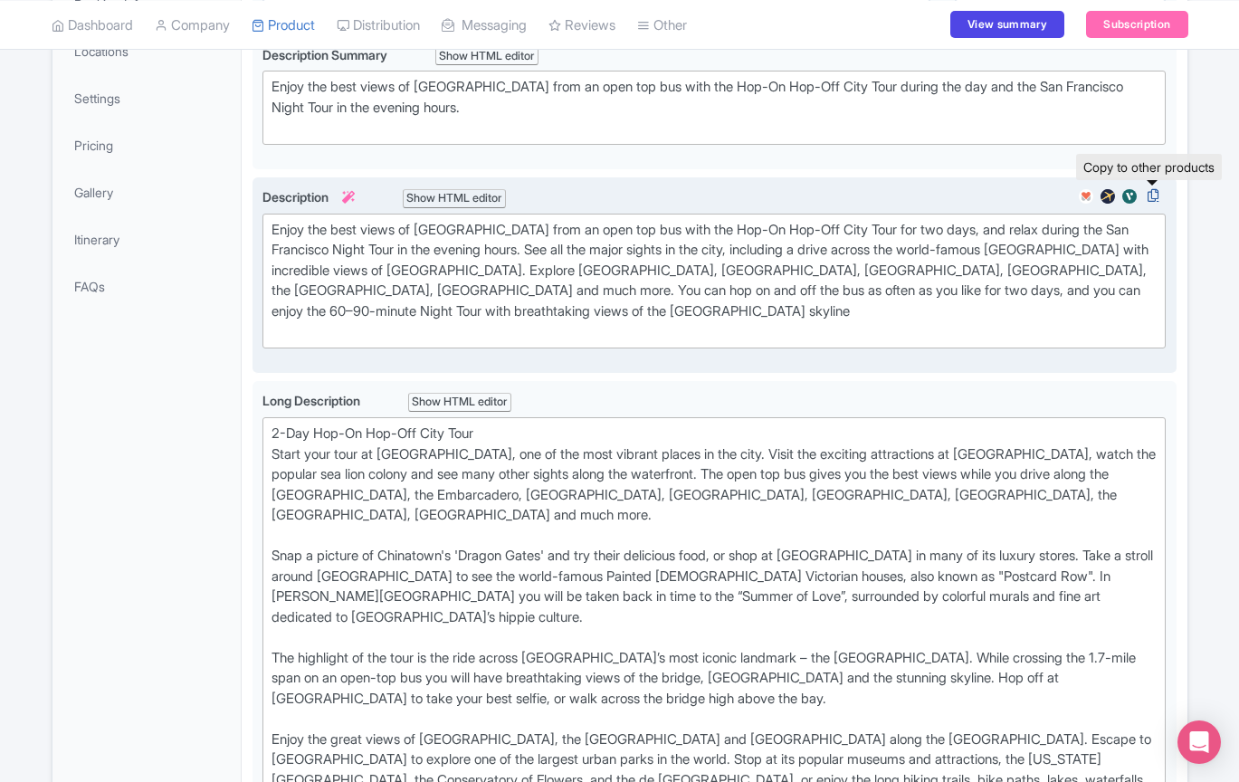
click at [1153, 195] on icon at bounding box center [1153, 195] width 25 height 16
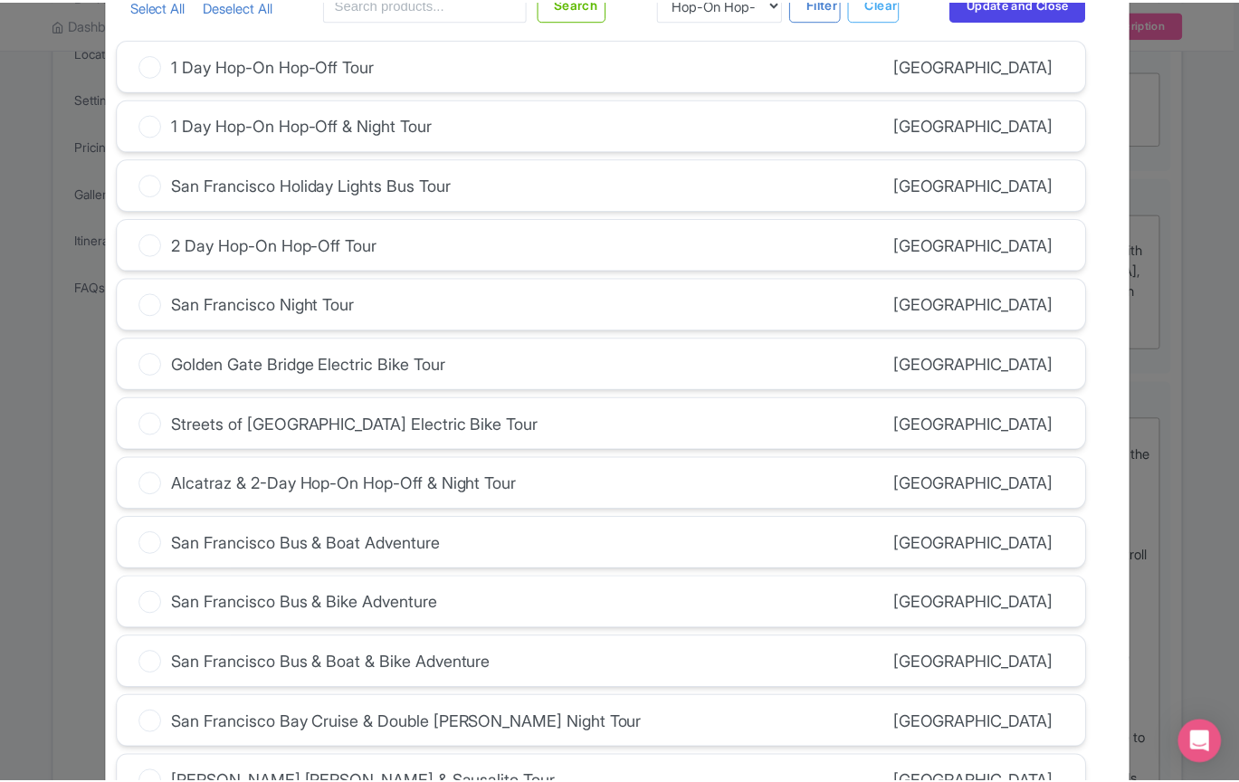
scroll to position [0, 0]
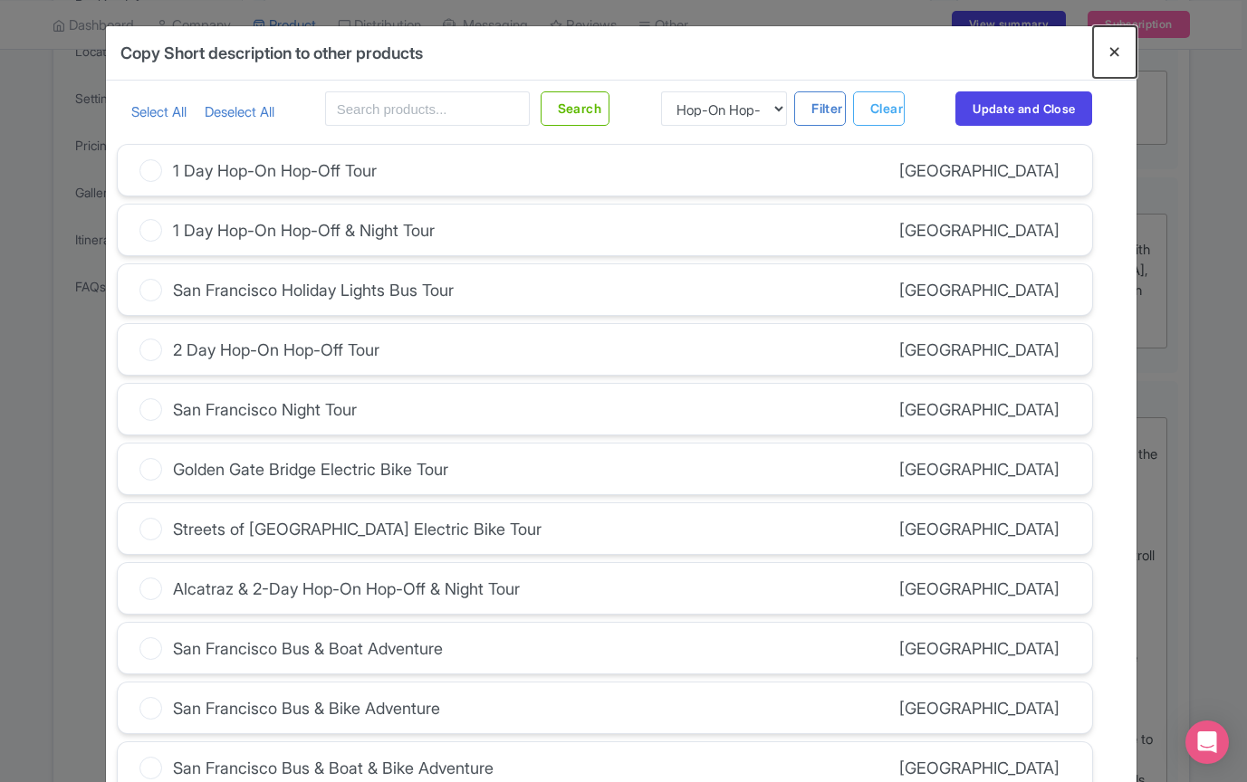
click at [1111, 55] on button "Close" at bounding box center [1114, 52] width 43 height 52
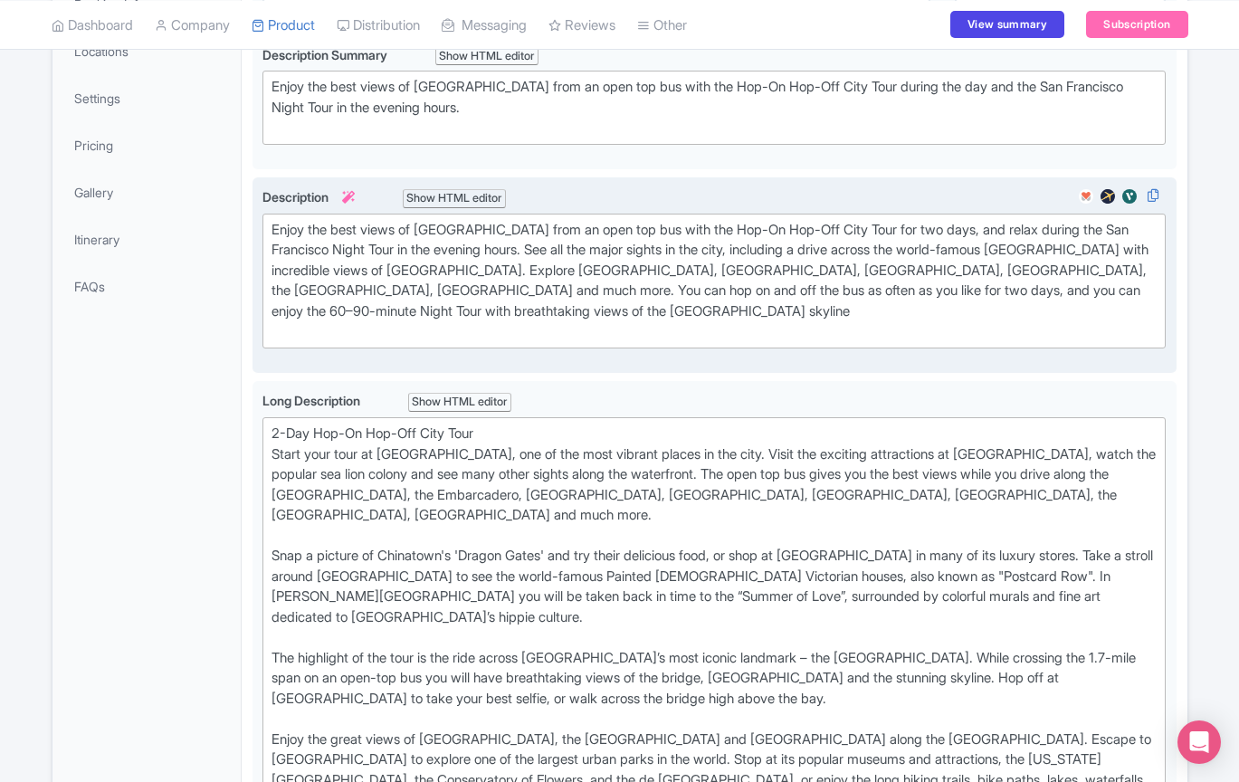
click at [789, 319] on div "Enjoy the best views of San Francisco from an open top bus with the Hop-On Hop-…" at bounding box center [715, 281] width 886 height 122
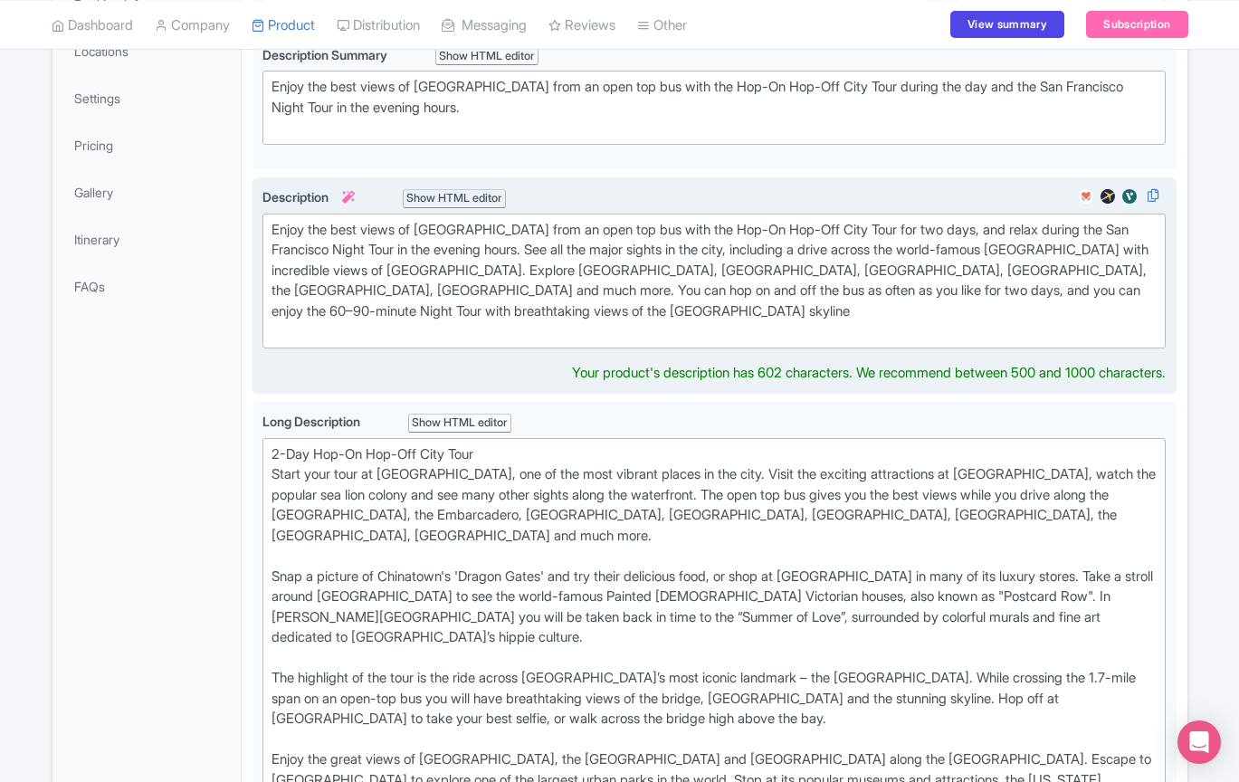
type trix-editor "<div>Enjoy the best views of San Francisco from an open top bus with the Hop-On…"
click at [790, 315] on div "Enjoy the best views of San Francisco from an open top bus with the Hop-On Hop-…" at bounding box center [715, 281] width 886 height 122
click at [1087, 200] on img at bounding box center [1087, 196] width 22 height 18
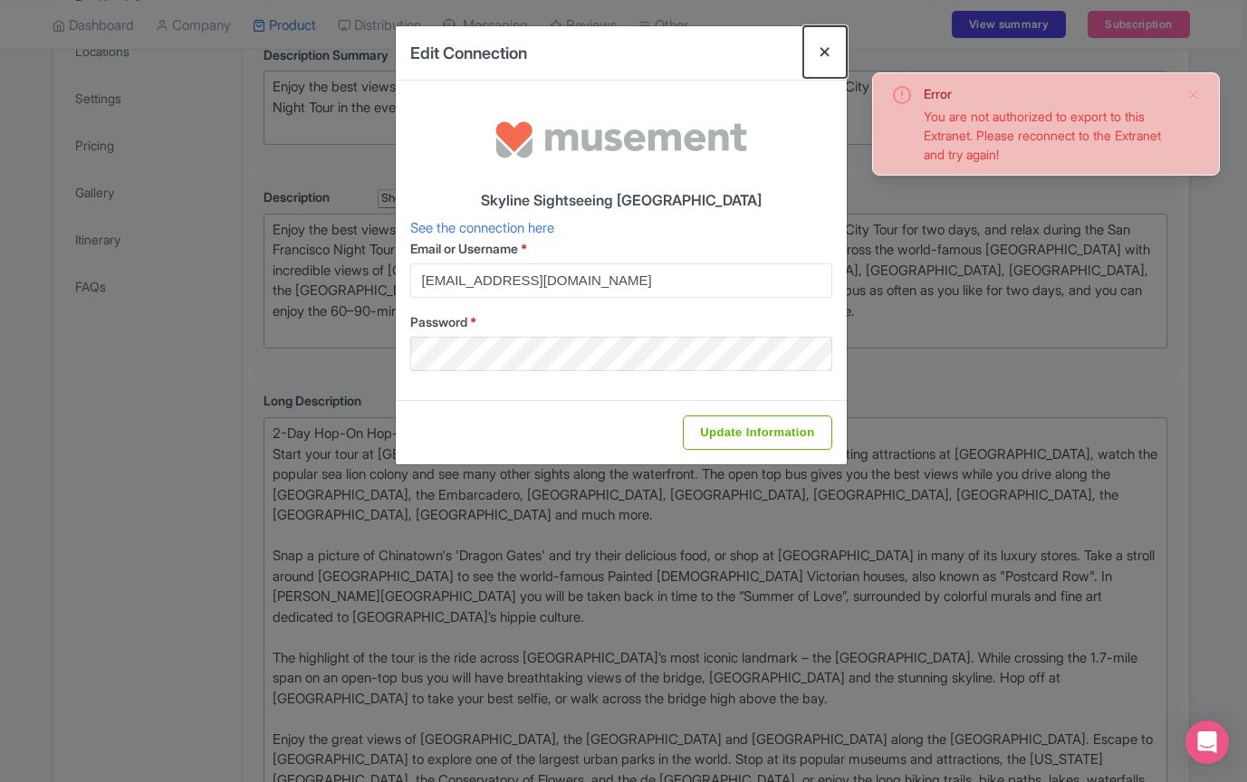
click at [816, 51] on button "Close" at bounding box center [824, 52] width 43 height 52
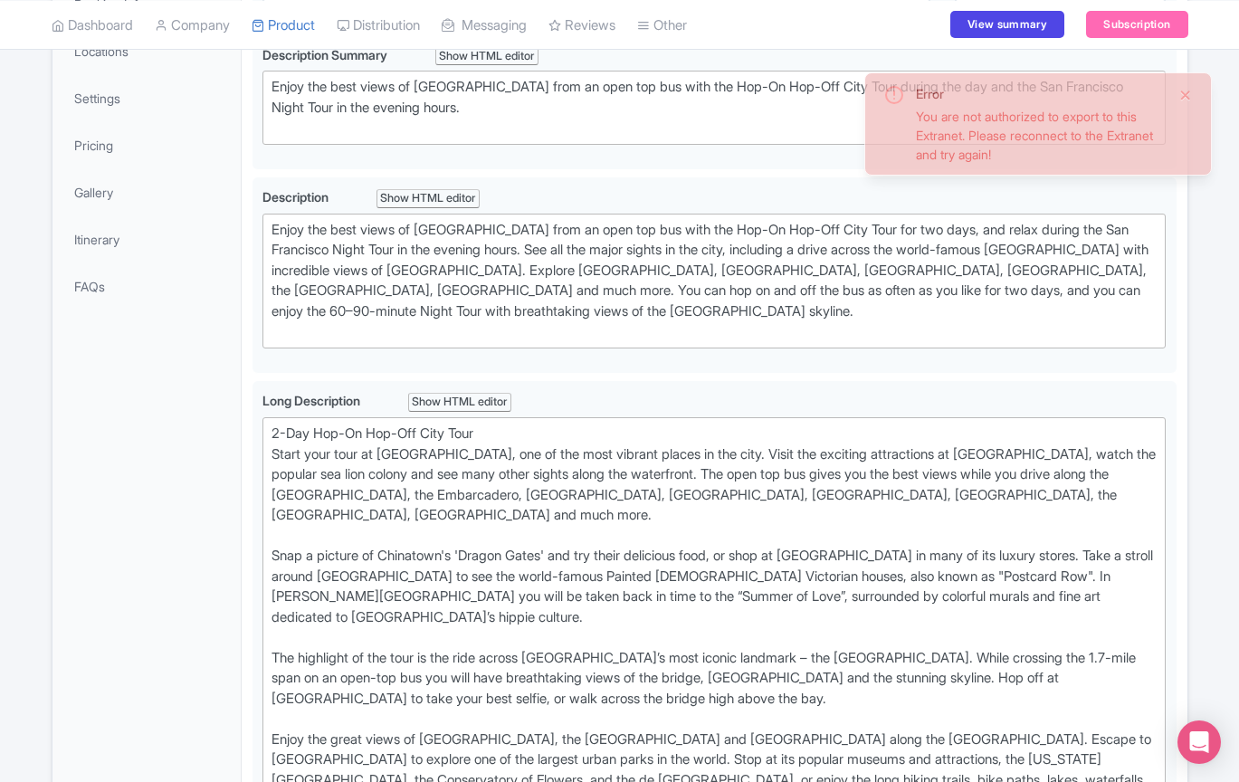
click at [1186, 94] on button "Close" at bounding box center [1186, 95] width 14 height 22
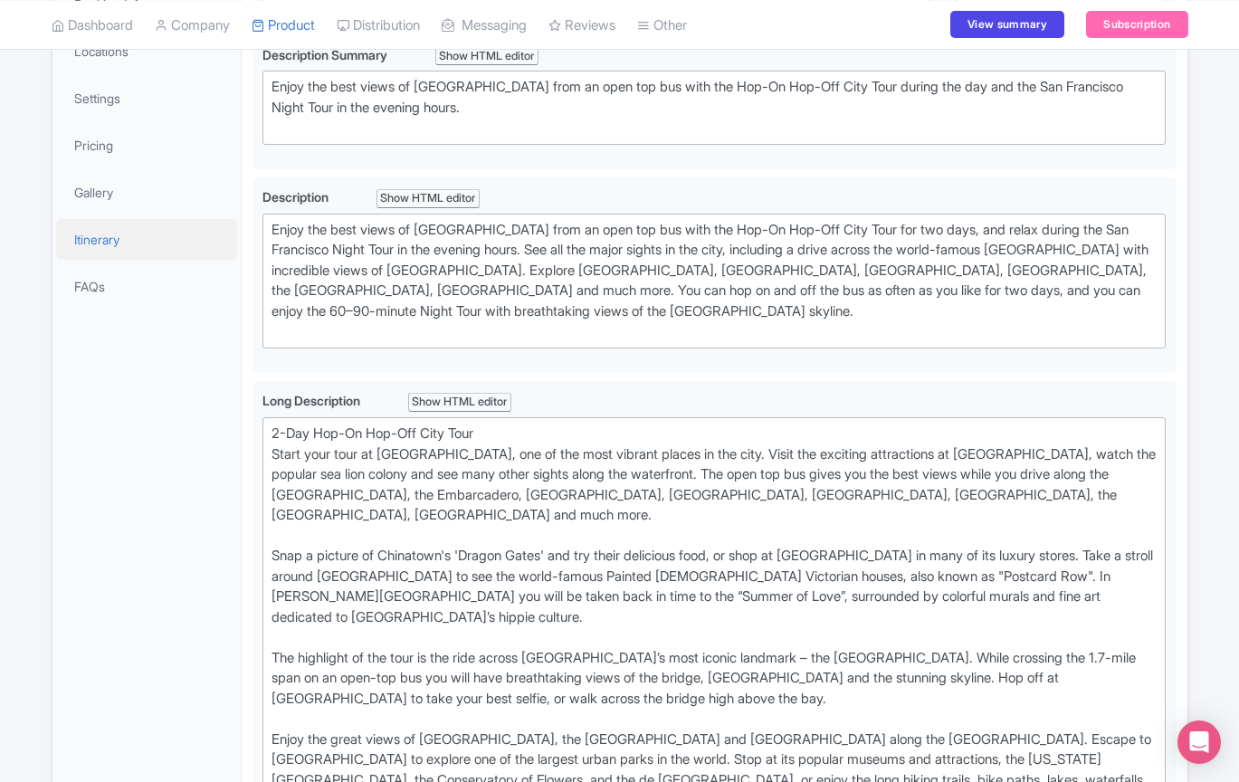
click at [158, 237] on link "Itinerary" at bounding box center [146, 239] width 181 height 41
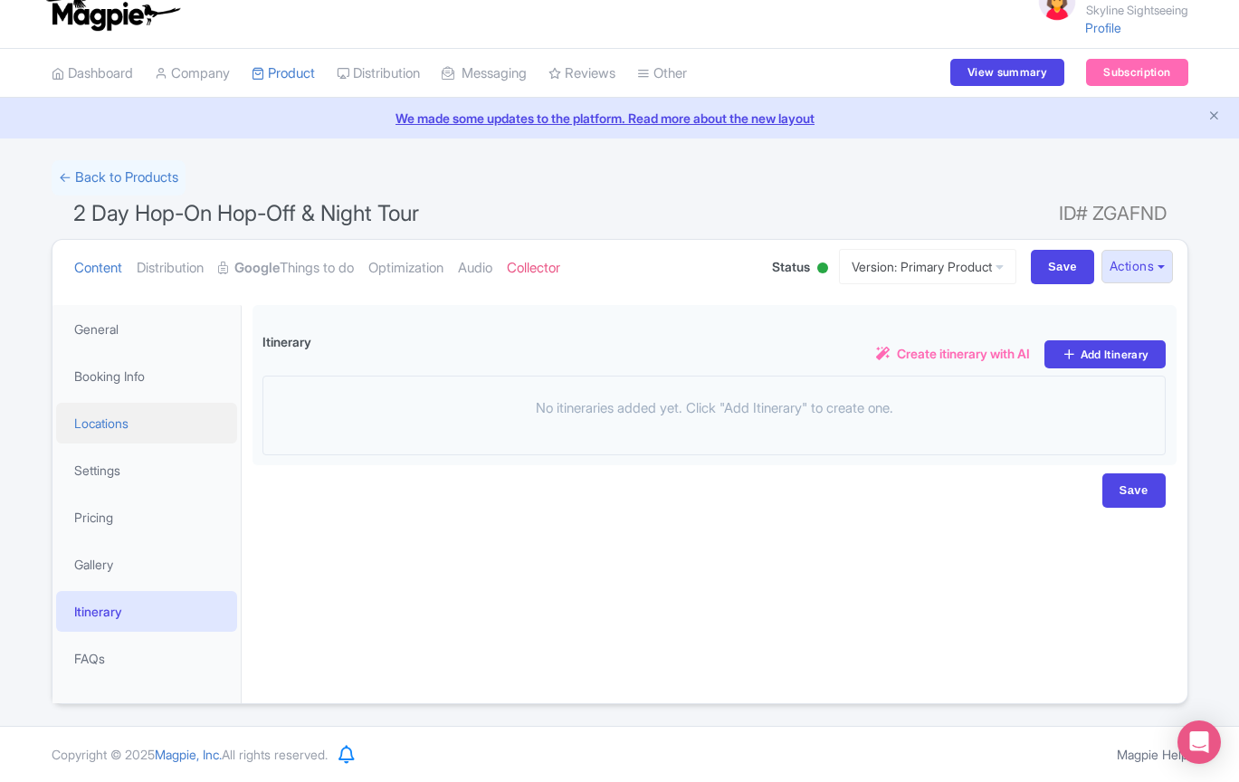
click at [111, 426] on link "Locations" at bounding box center [146, 423] width 181 height 41
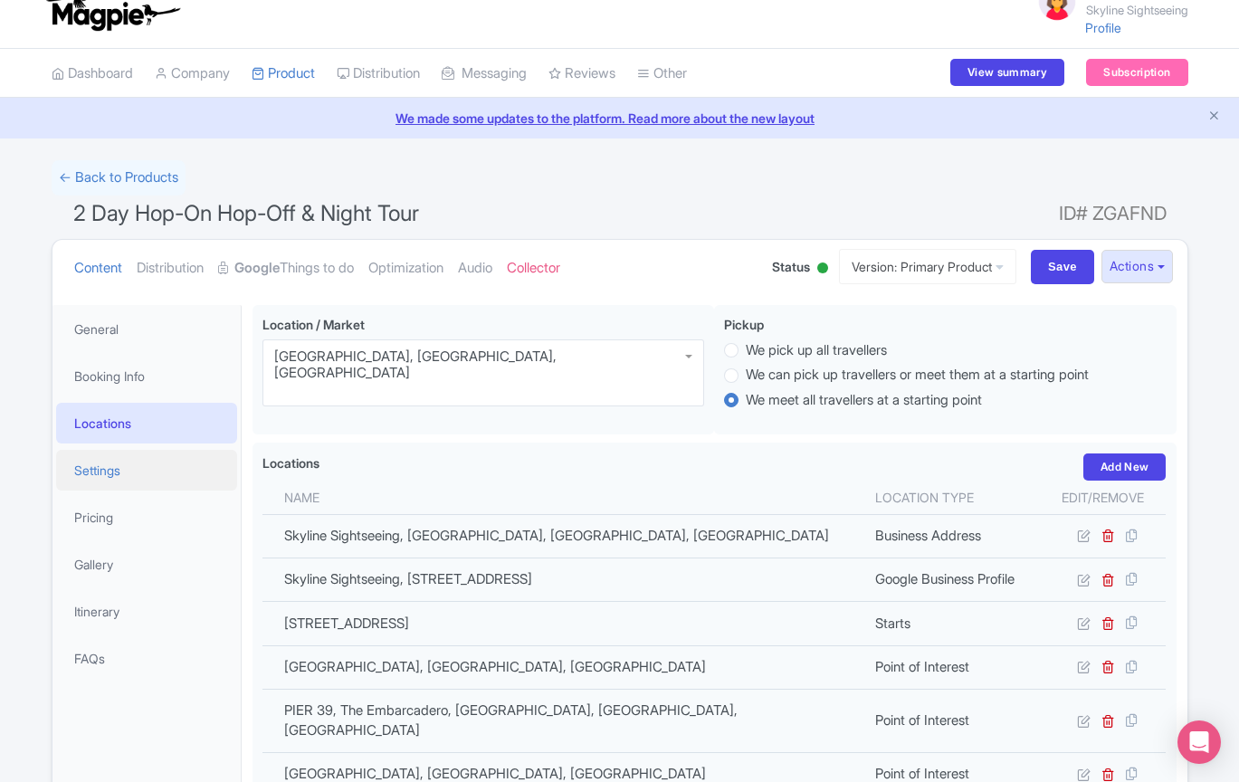
click at [109, 471] on link "Settings" at bounding box center [146, 470] width 181 height 41
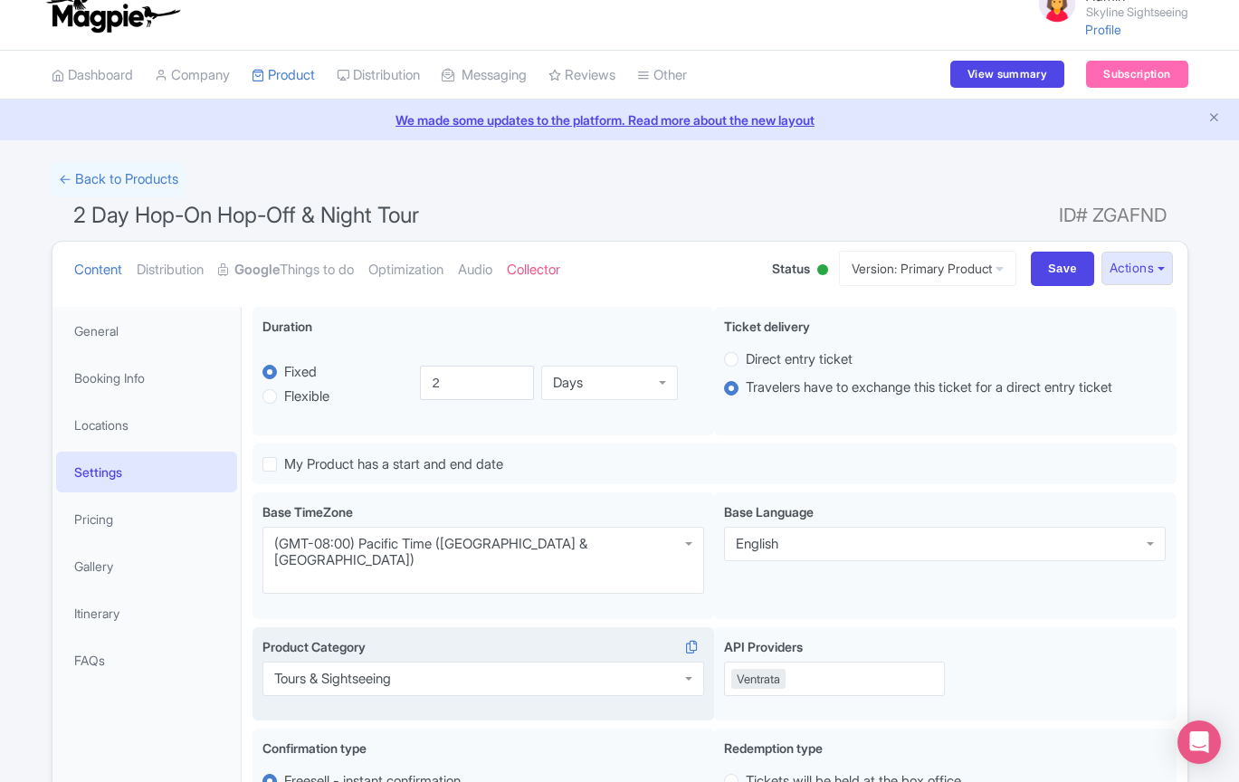
scroll to position [0, 0]
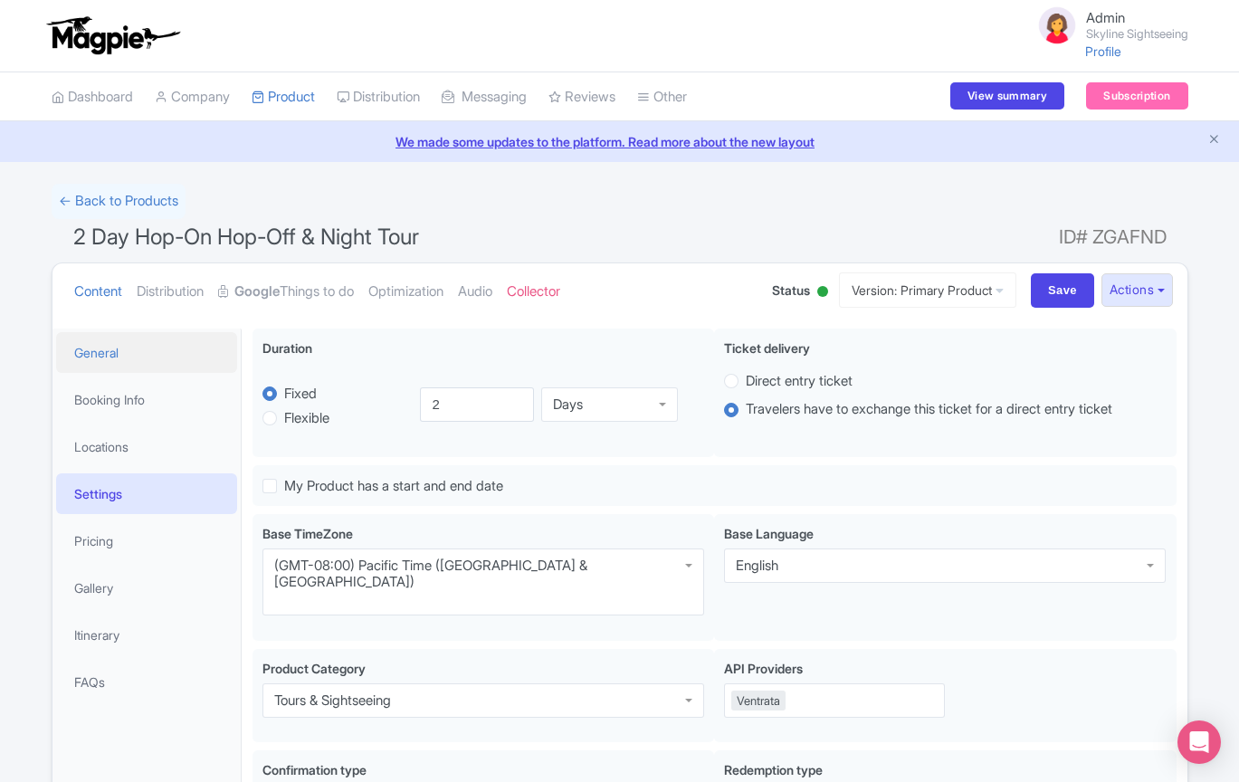
click at [120, 349] on link "General" at bounding box center [146, 352] width 181 height 41
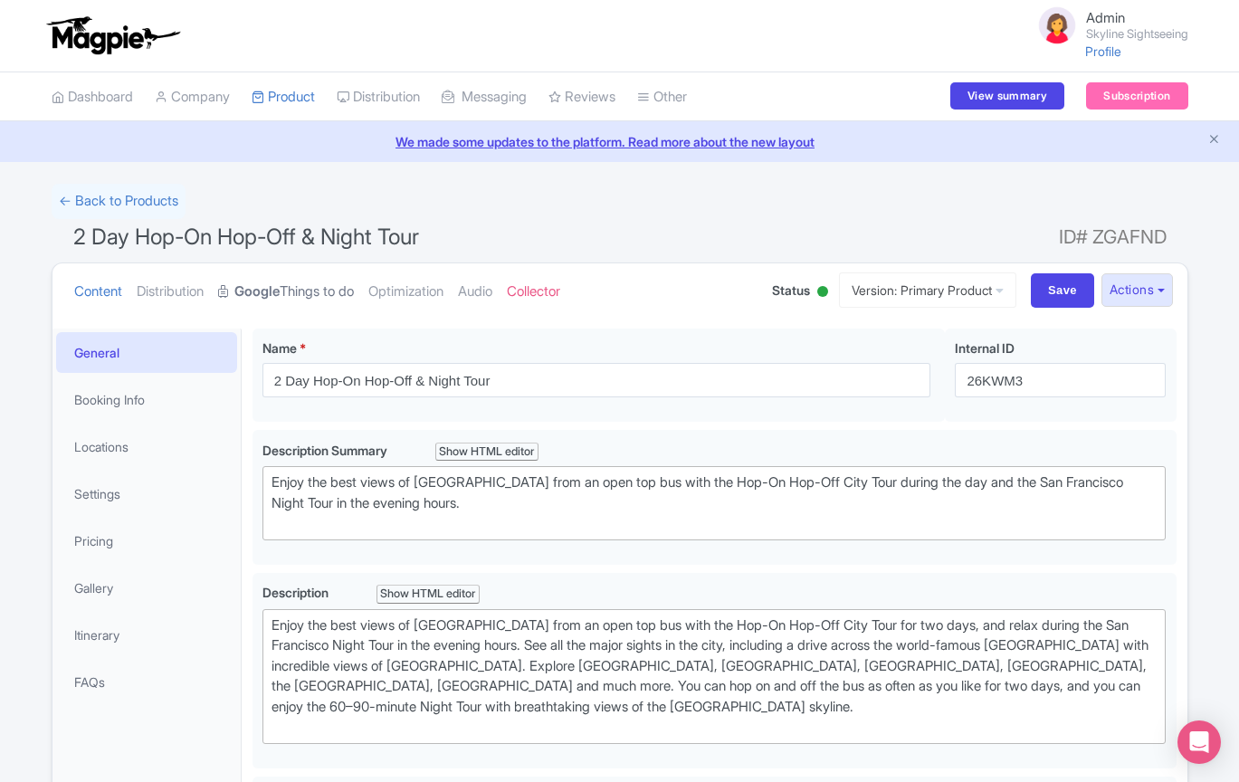
click at [296, 304] on link "Google Things to do" at bounding box center [286, 291] width 136 height 57
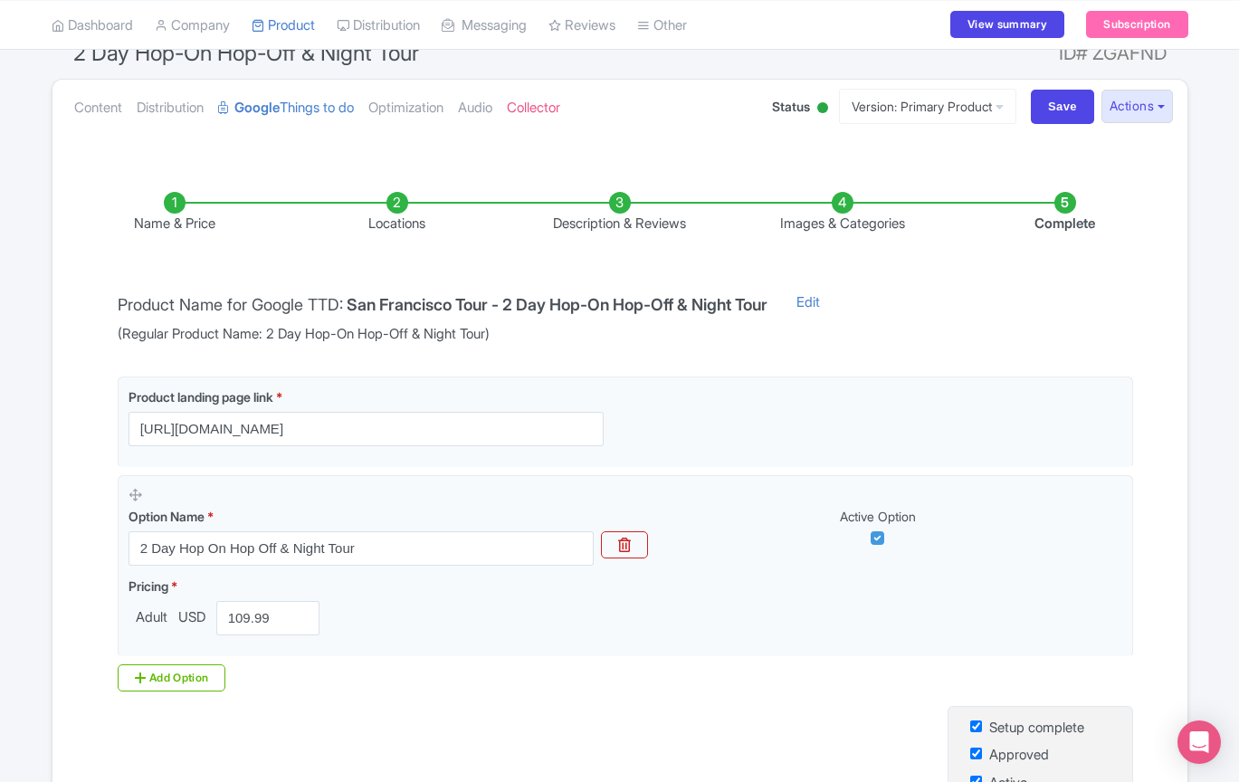
scroll to position [188, 0]
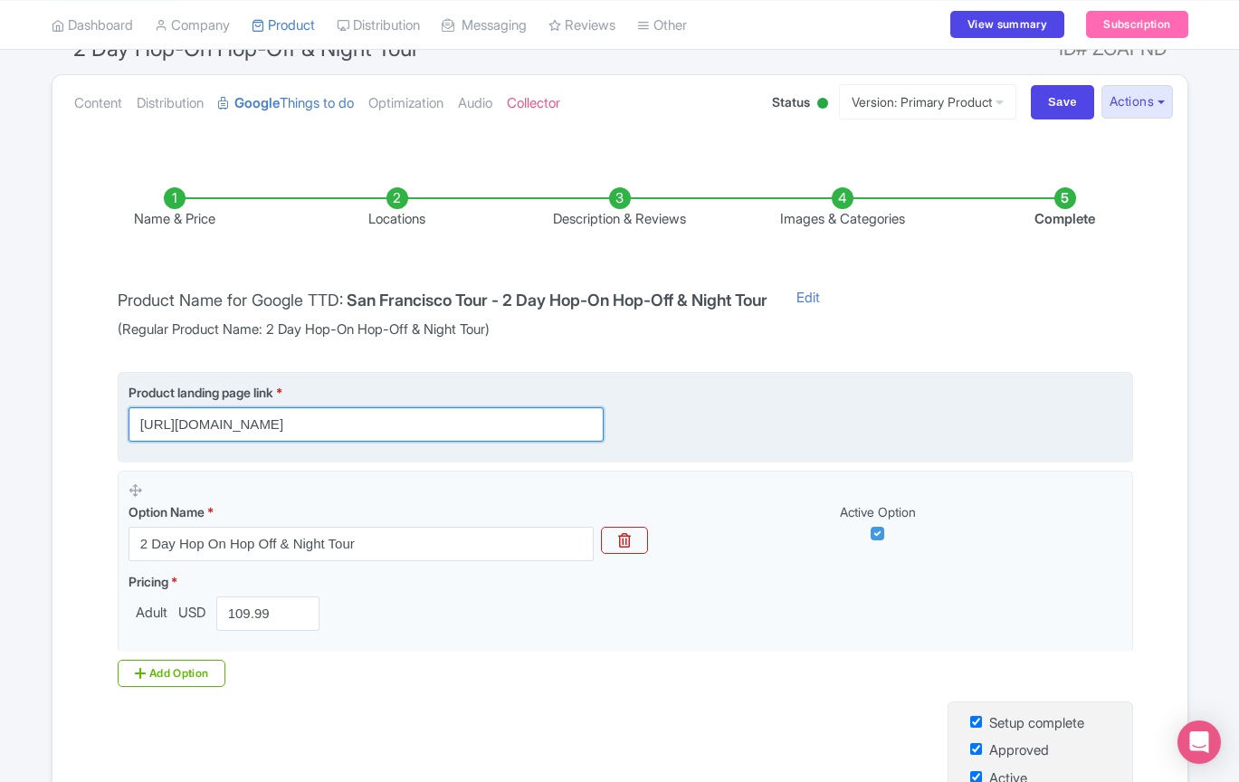
click at [571, 427] on input "https://sightseeingworld.com/en/san-francisco-hop-on-hop-off-tour-2days?utm_sou…" at bounding box center [366, 424] width 475 height 34
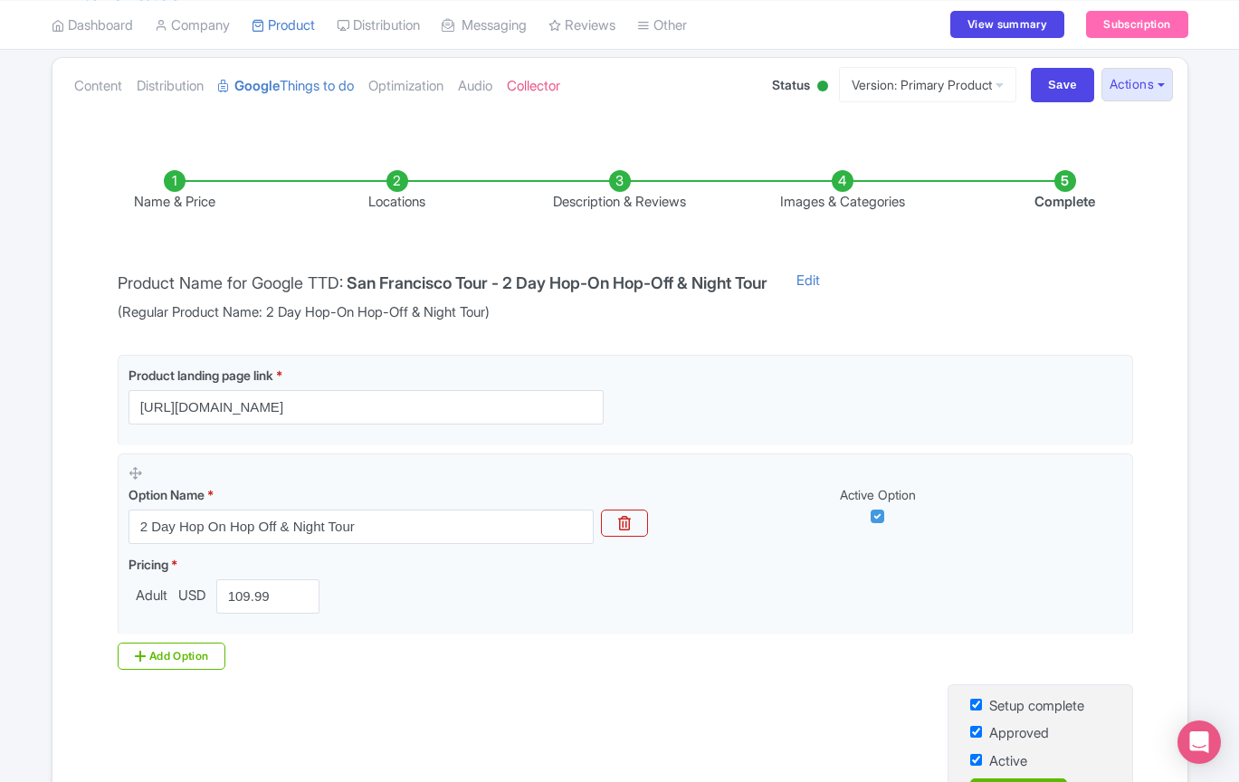
scroll to position [0, 0]
click at [395, 187] on li "Locations" at bounding box center [397, 191] width 223 height 43
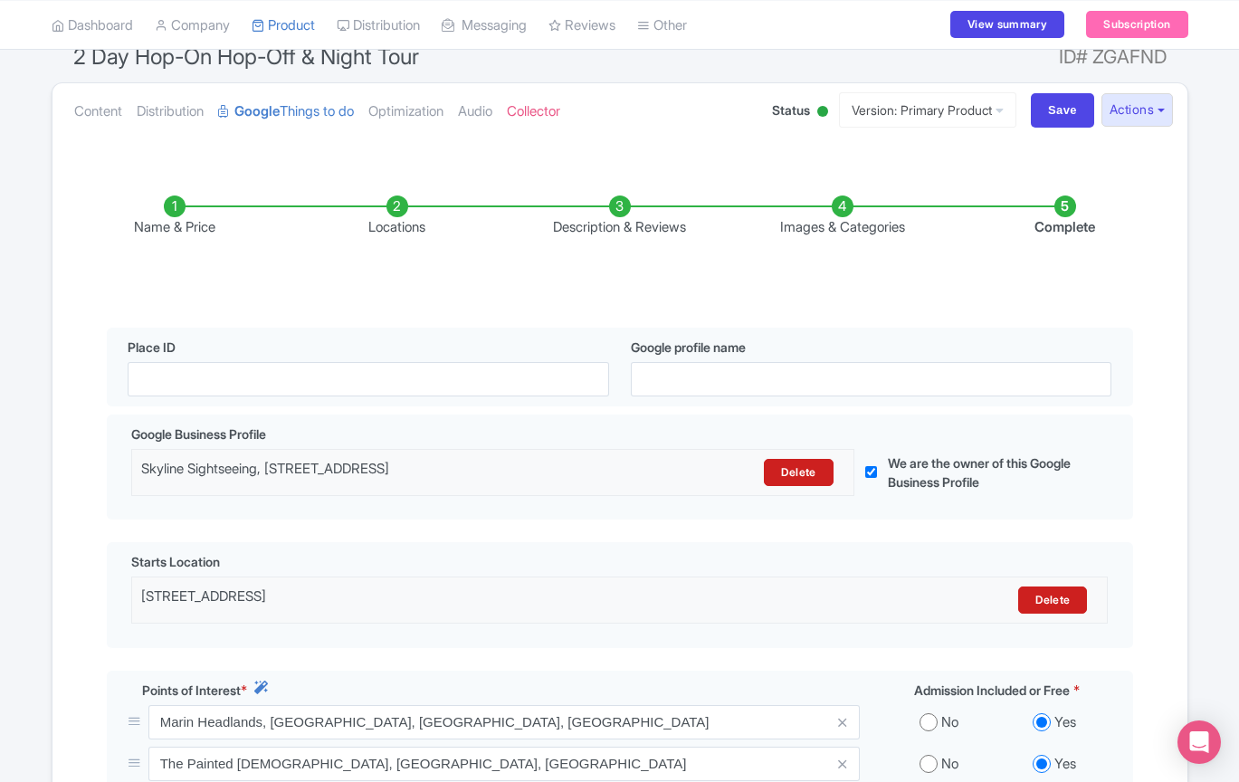
scroll to position [138, 0]
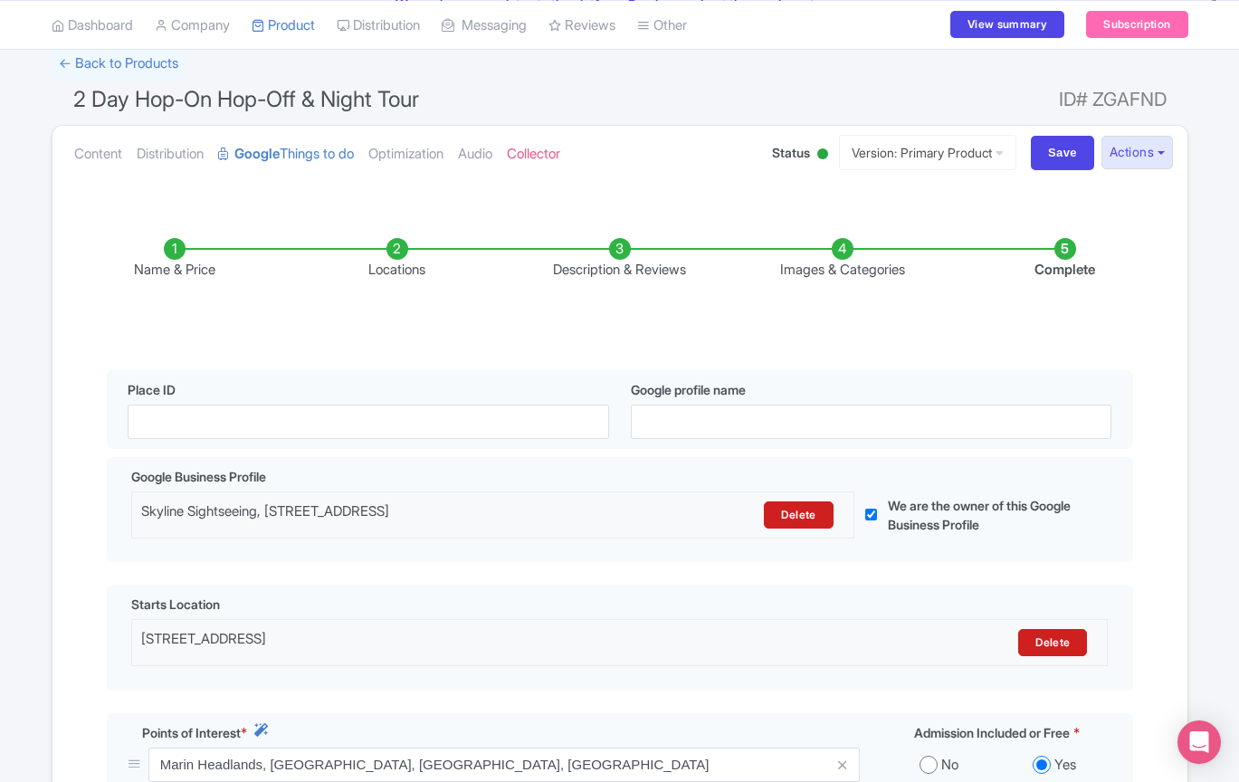
click at [623, 254] on li "Description & Reviews" at bounding box center [620, 259] width 223 height 43
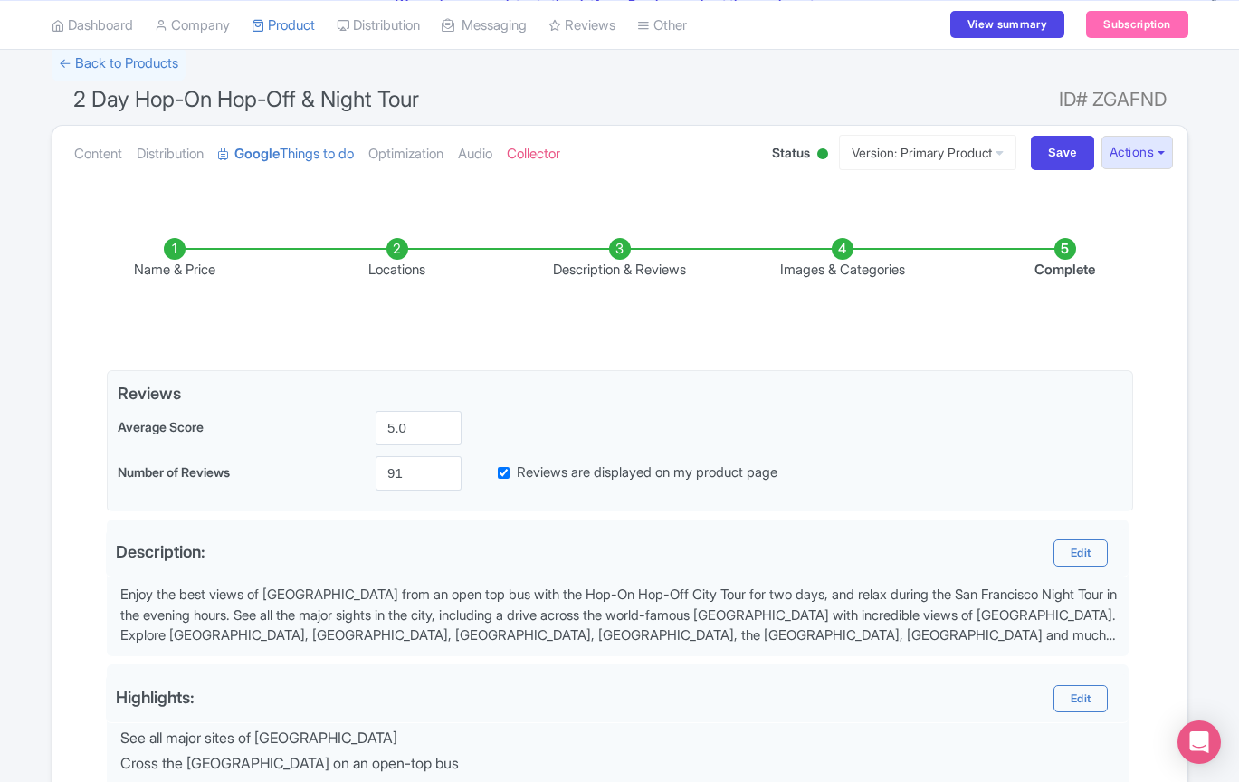
click at [1075, 248] on li "Complete" at bounding box center [1065, 259] width 223 height 43
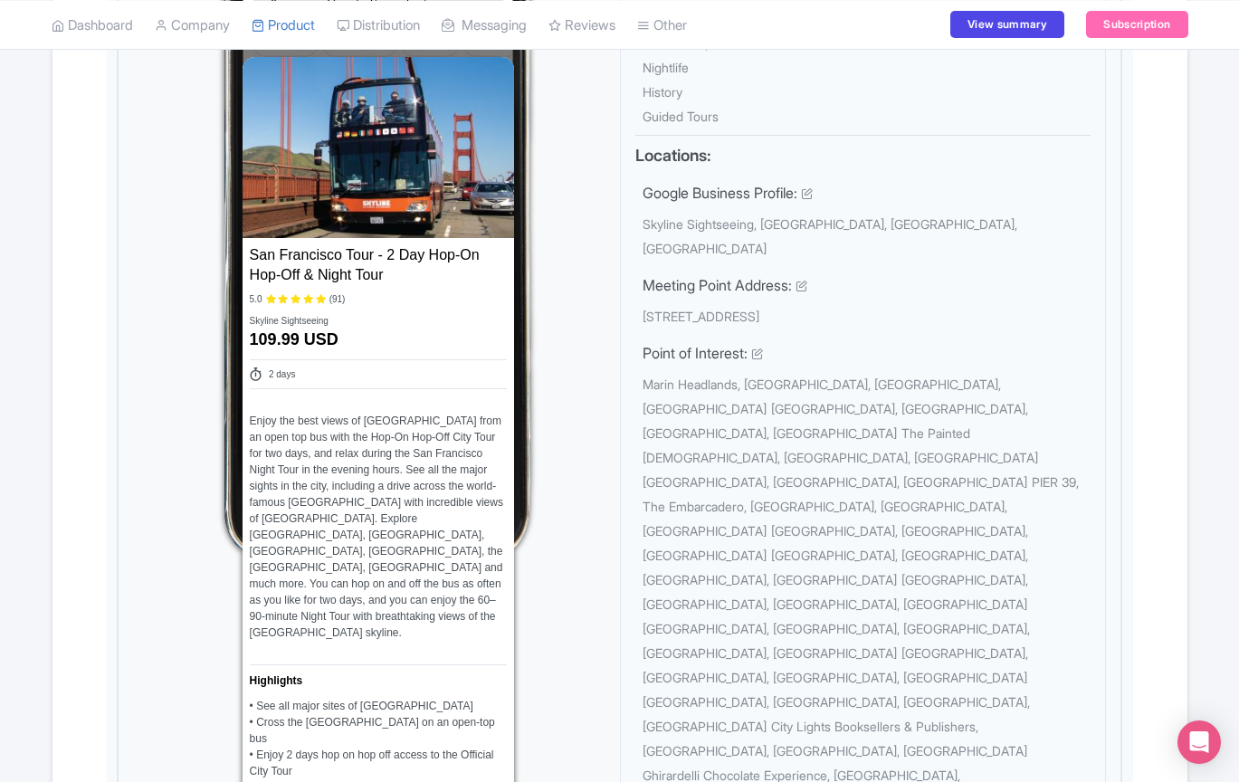
scroll to position [861, 0]
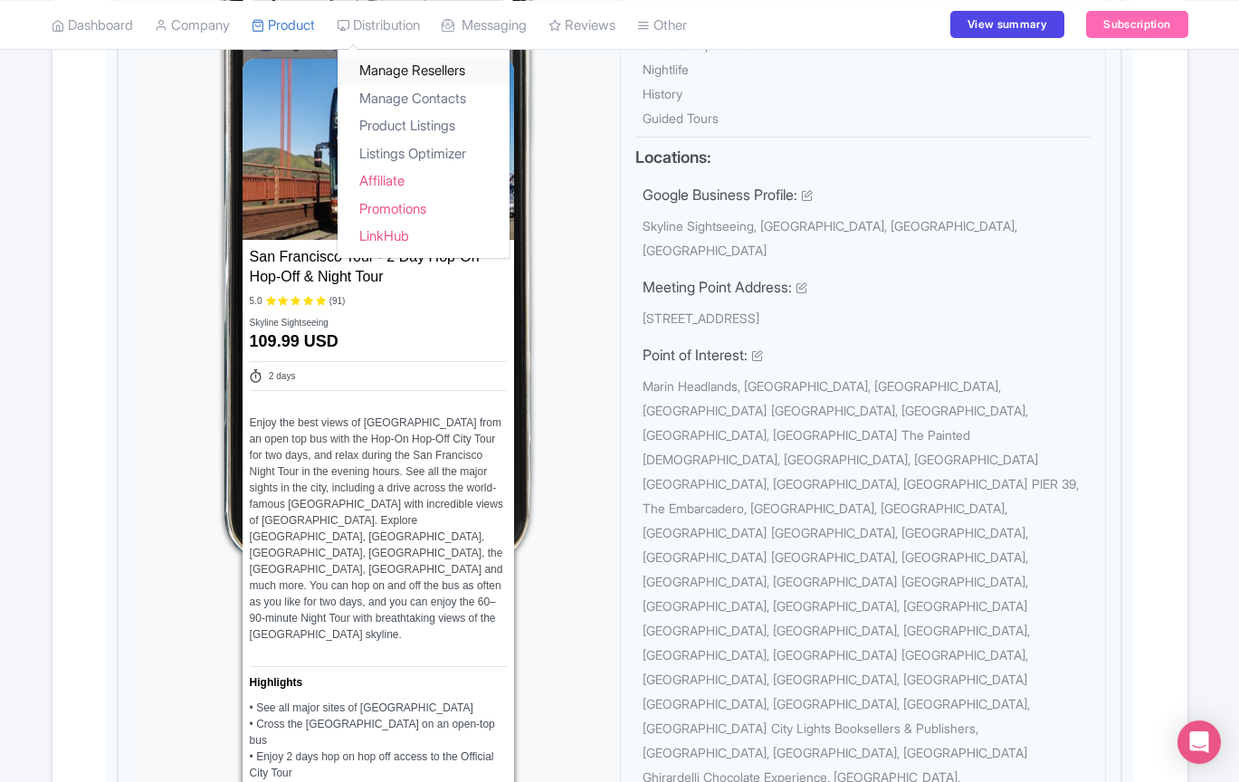
click at [407, 71] on link "Manage Resellers" at bounding box center [424, 71] width 172 height 28
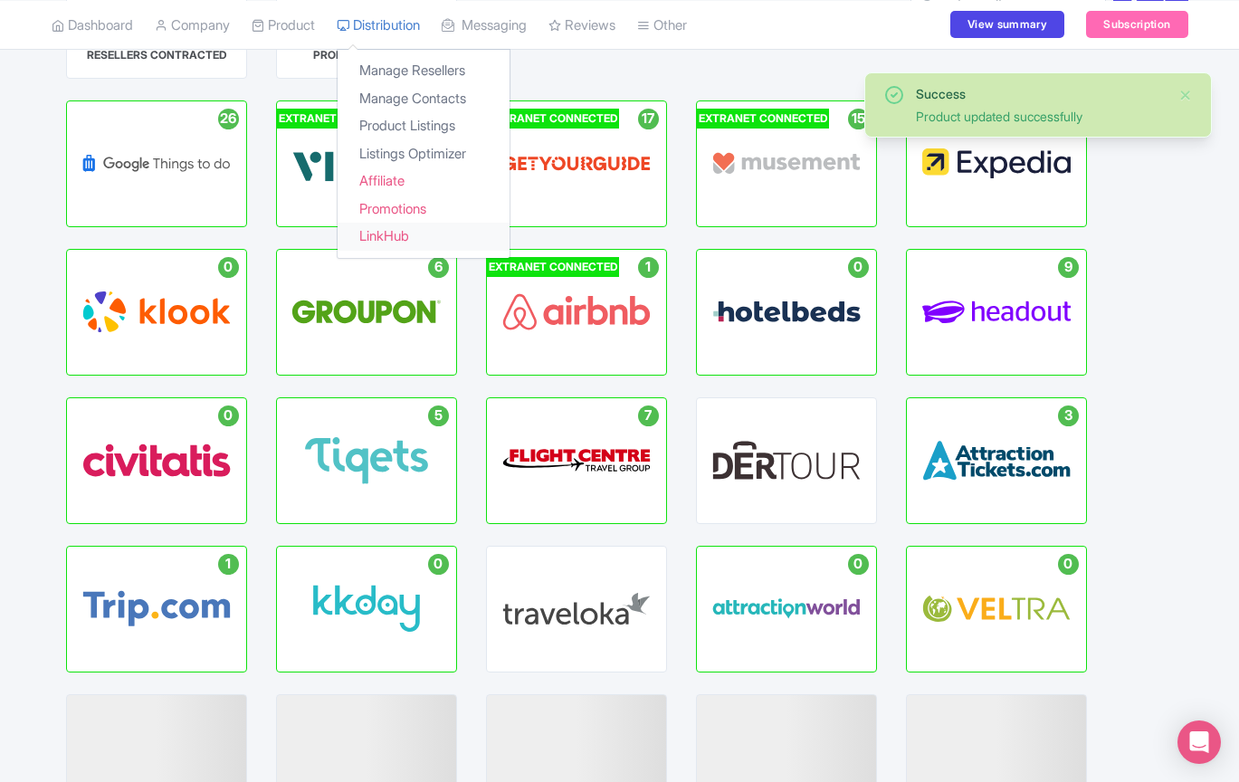
scroll to position [203, 0]
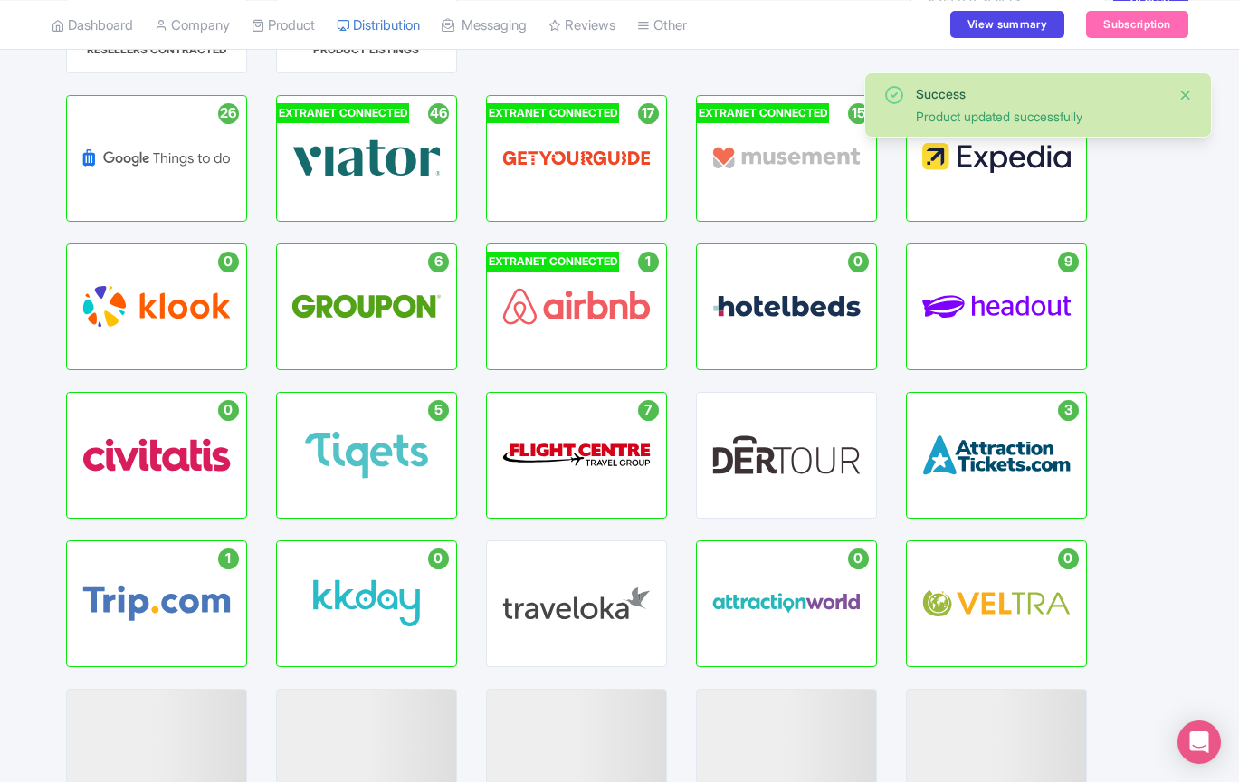
click at [1185, 94] on button "Close" at bounding box center [1186, 95] width 14 height 22
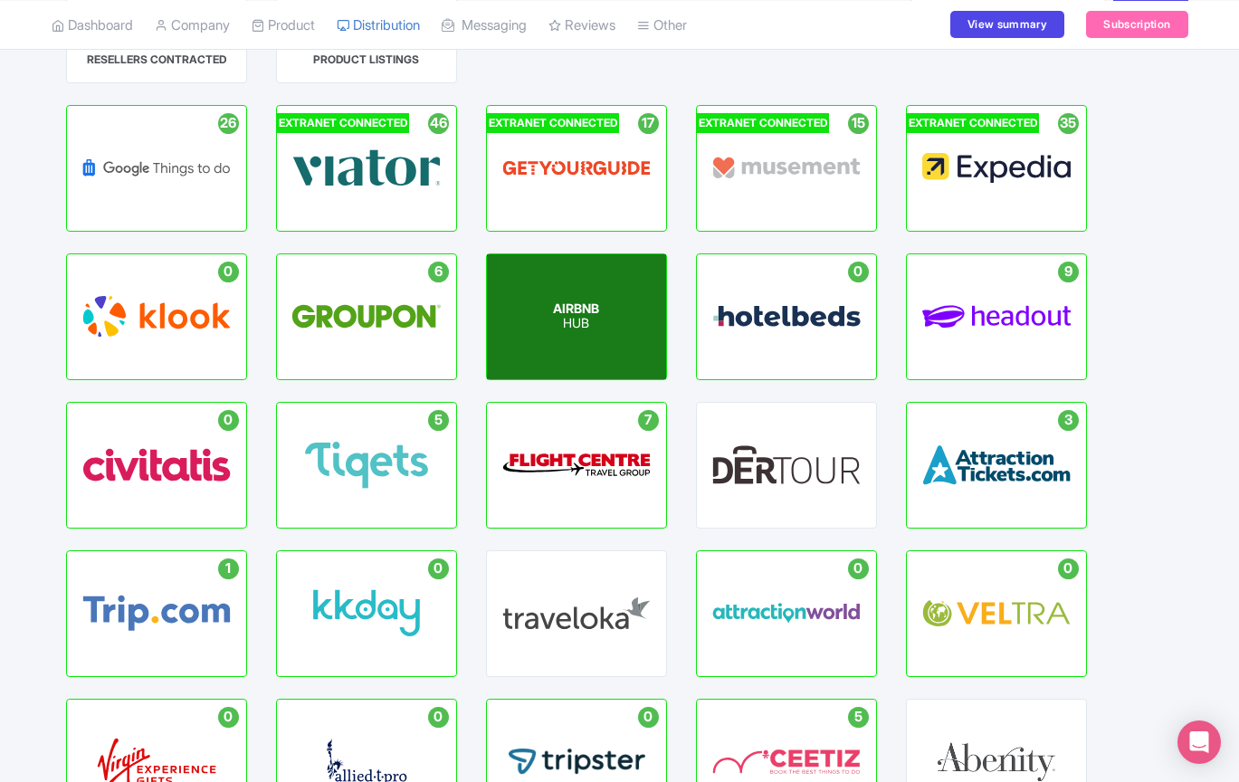
scroll to position [185, 0]
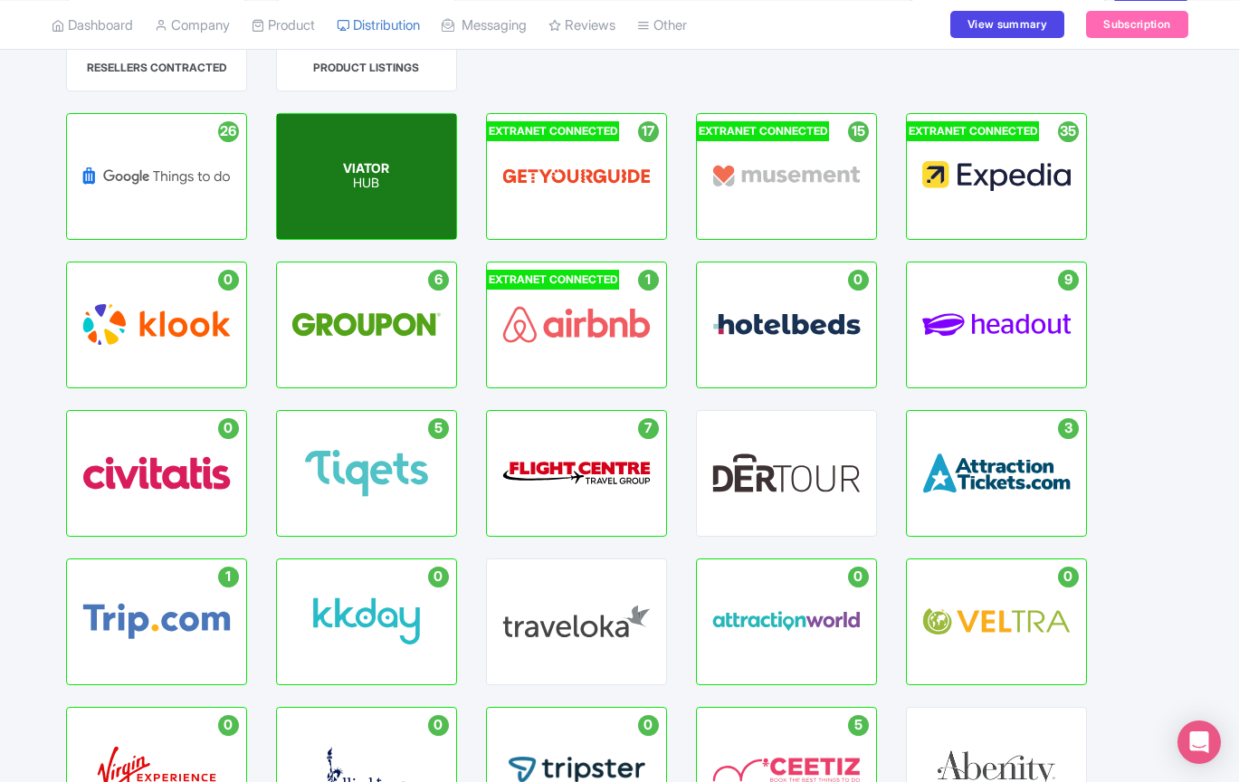
click at [417, 164] on div "VIATOR HUB" at bounding box center [366, 176] width 179 height 125
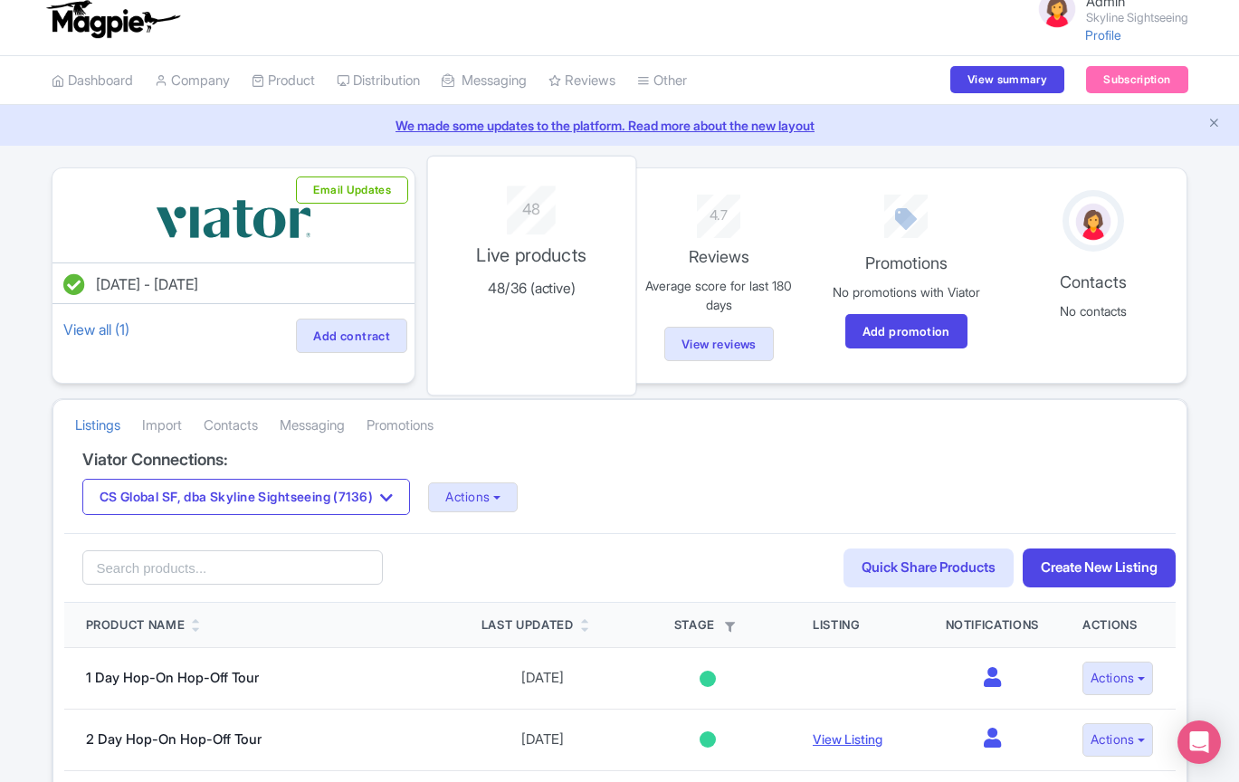
scroll to position [7, 0]
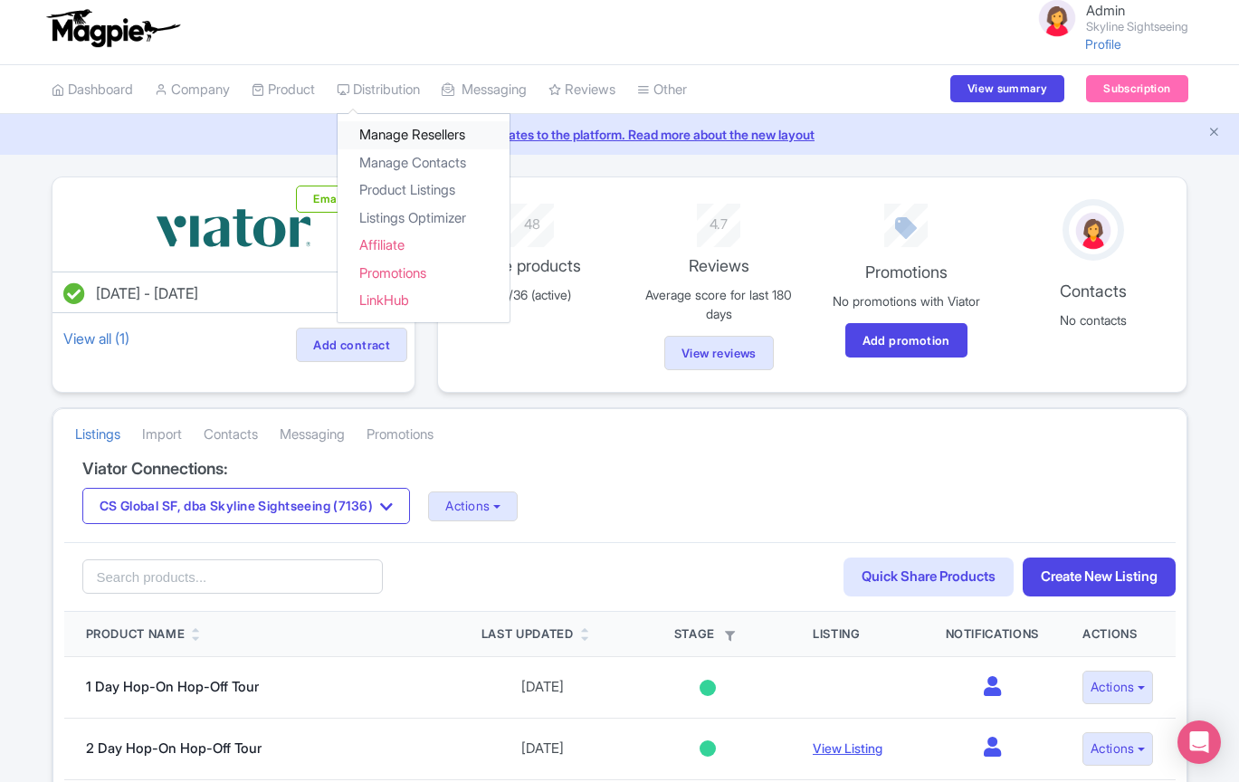
click at [399, 129] on link "Manage Resellers" at bounding box center [424, 135] width 172 height 28
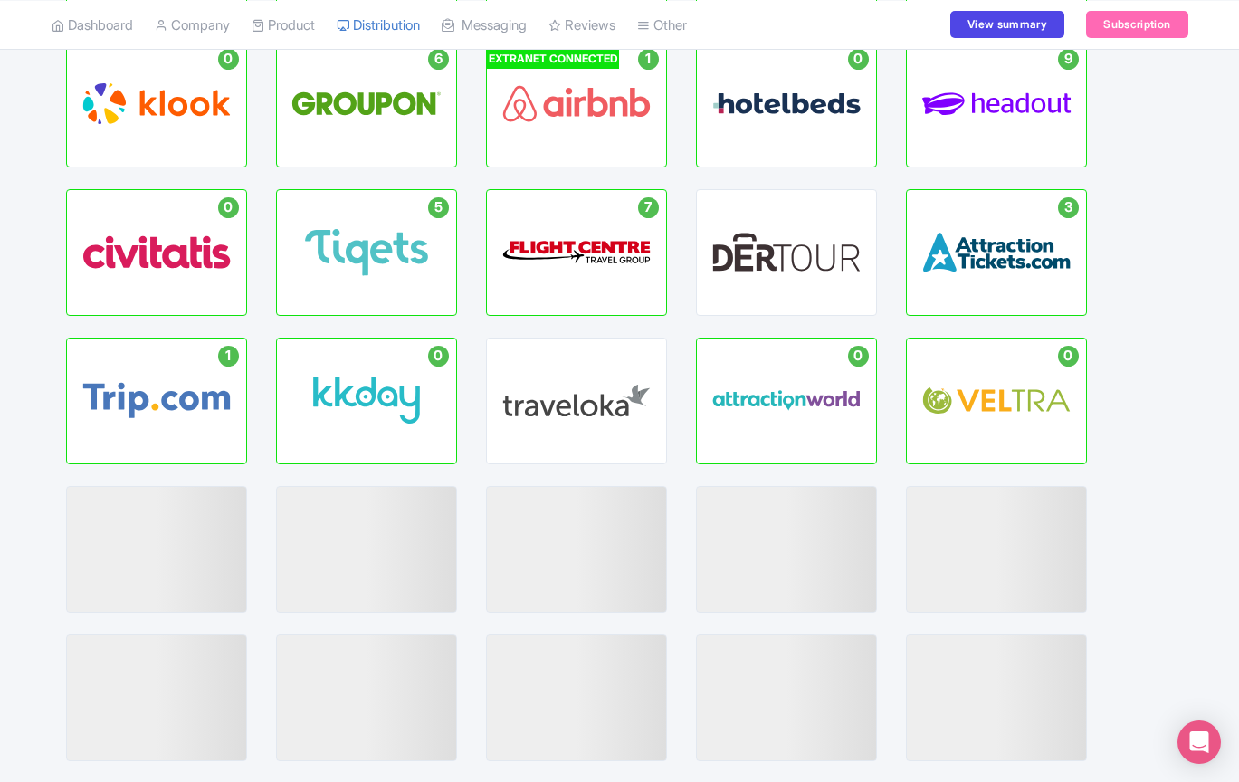
scroll to position [412, 0]
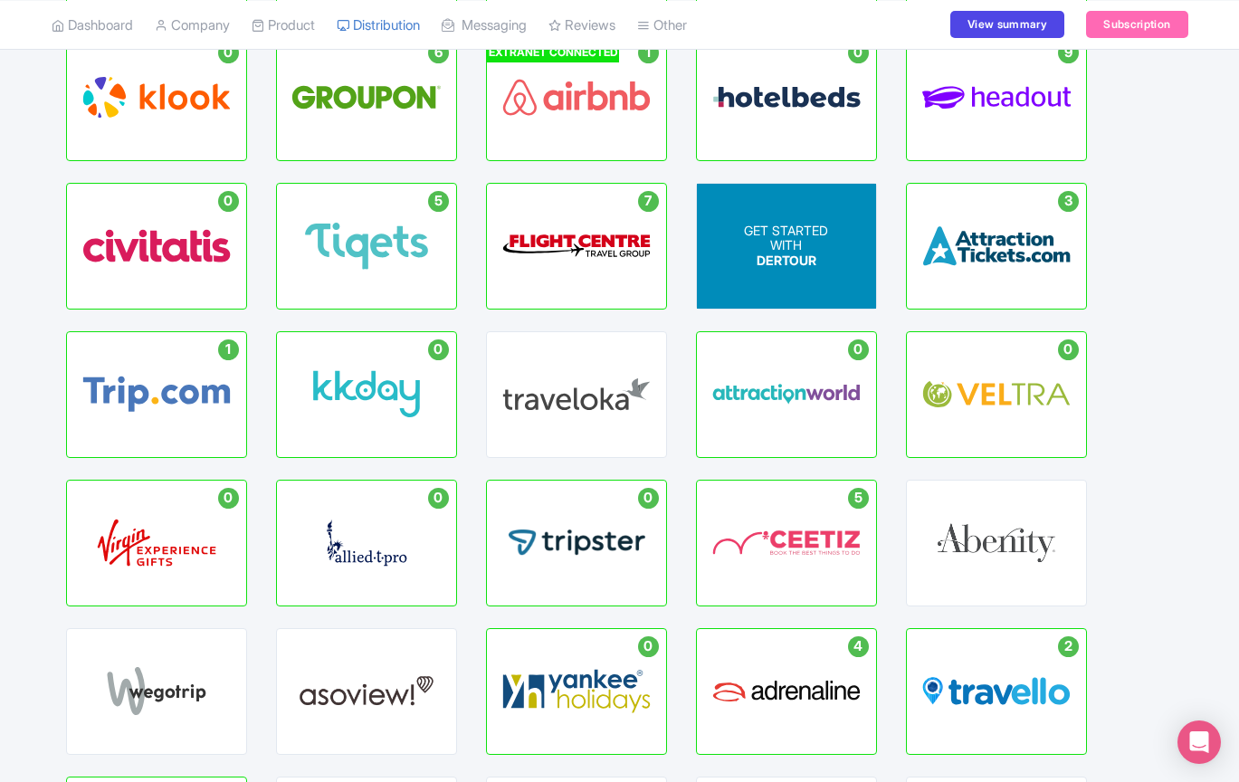
click at [817, 264] on div "GET STARTED WITH DERTOUR" at bounding box center [786, 245] width 84 height 45
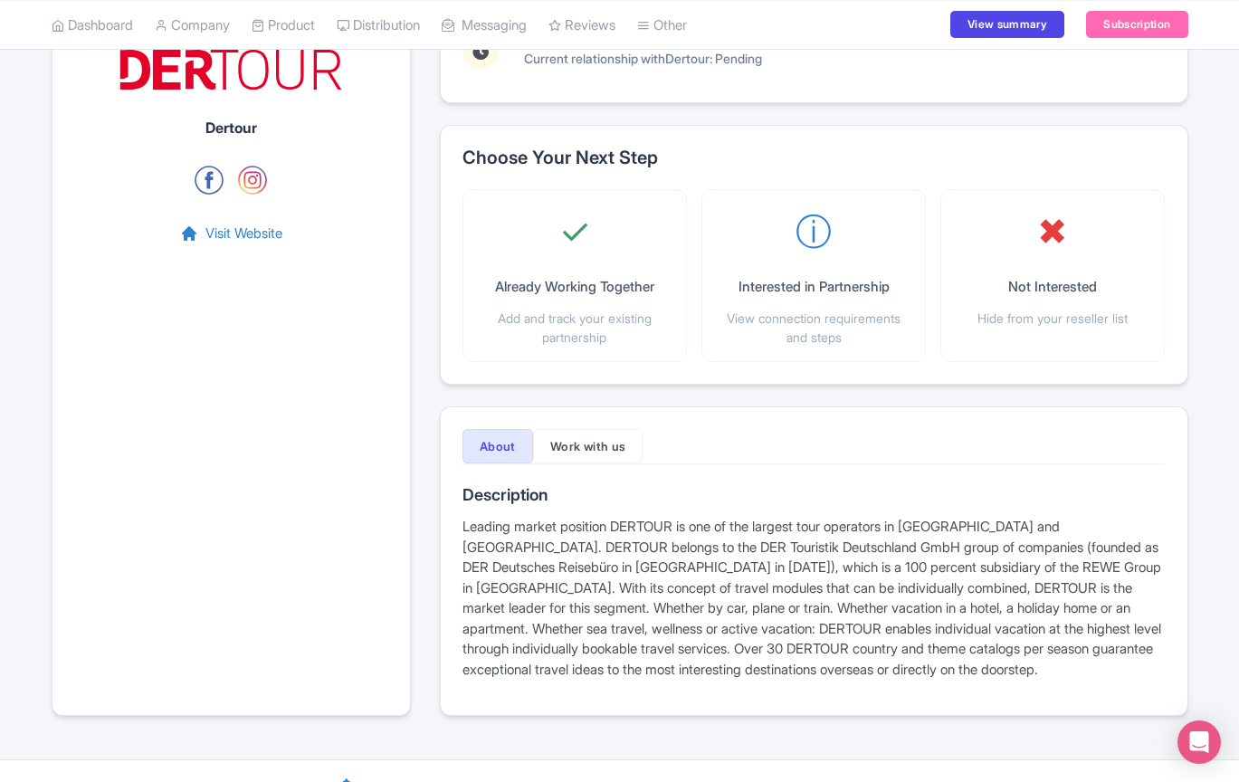
scroll to position [192, 0]
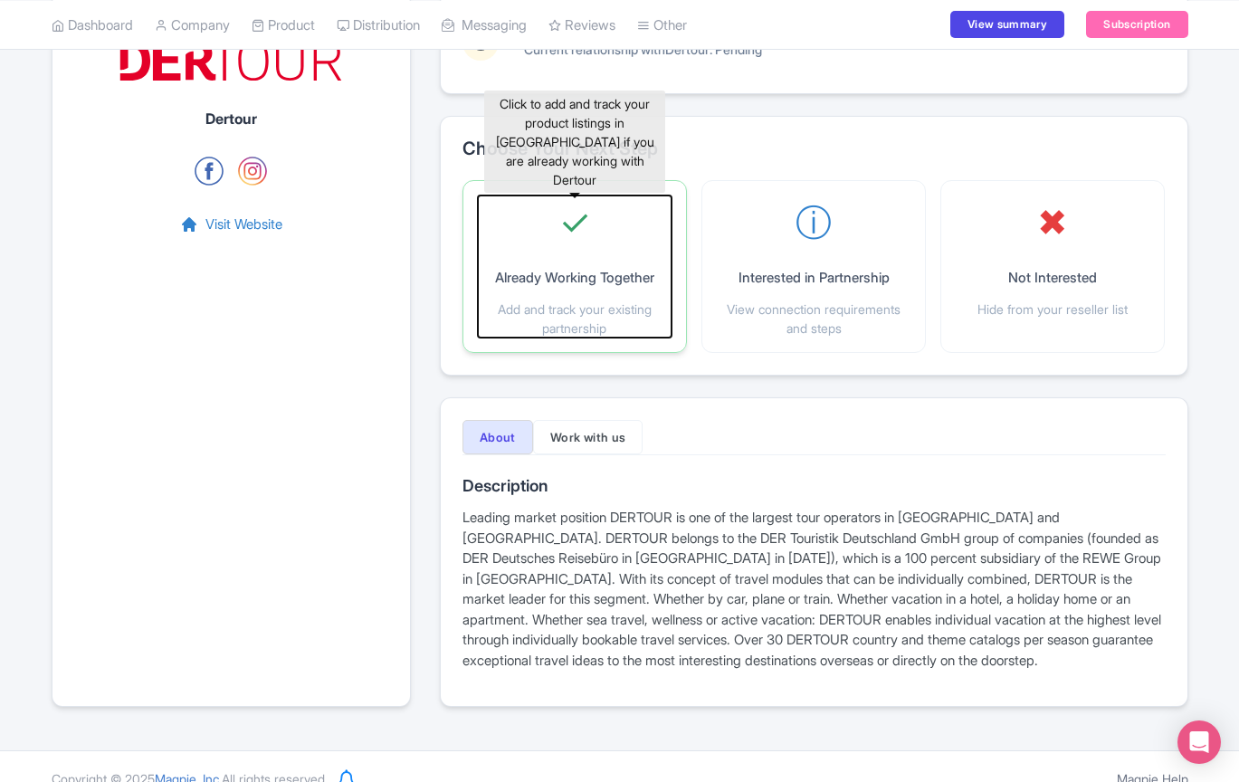
click at [617, 280] on p "Already Working Together" at bounding box center [574, 278] width 159 height 21
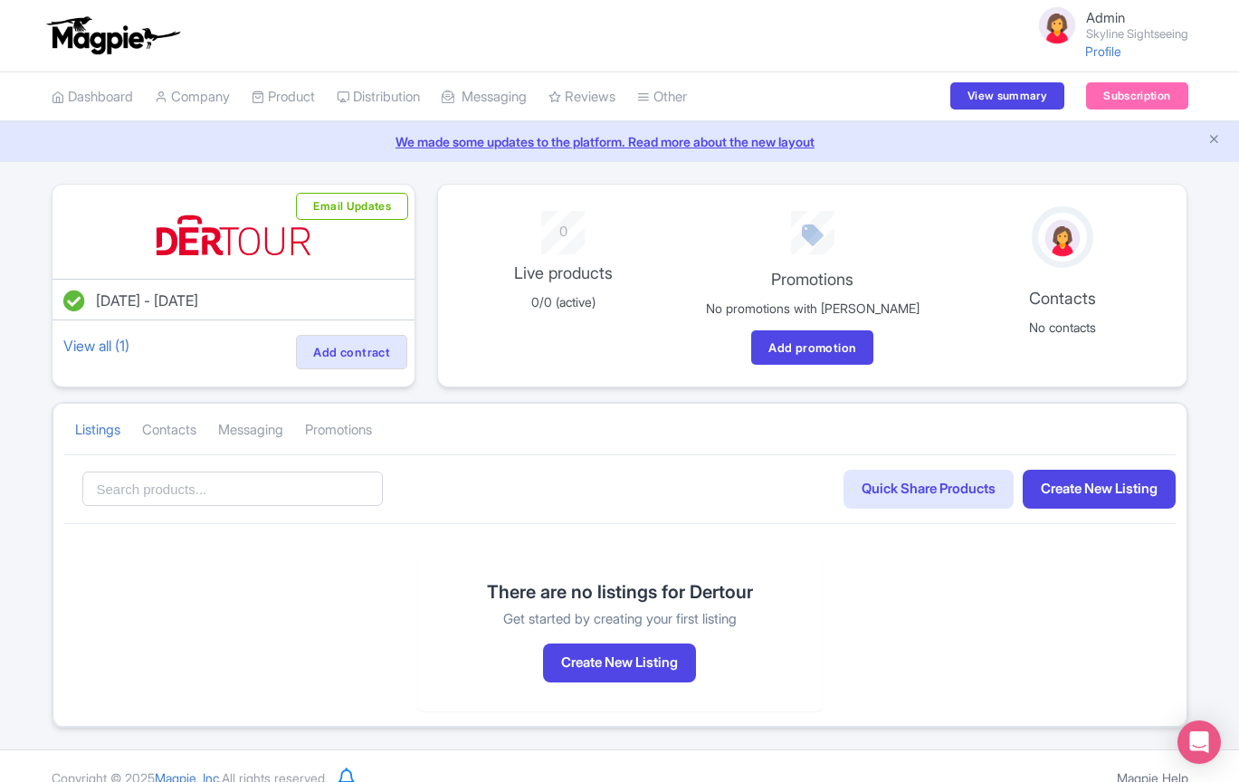
scroll to position [23, 0]
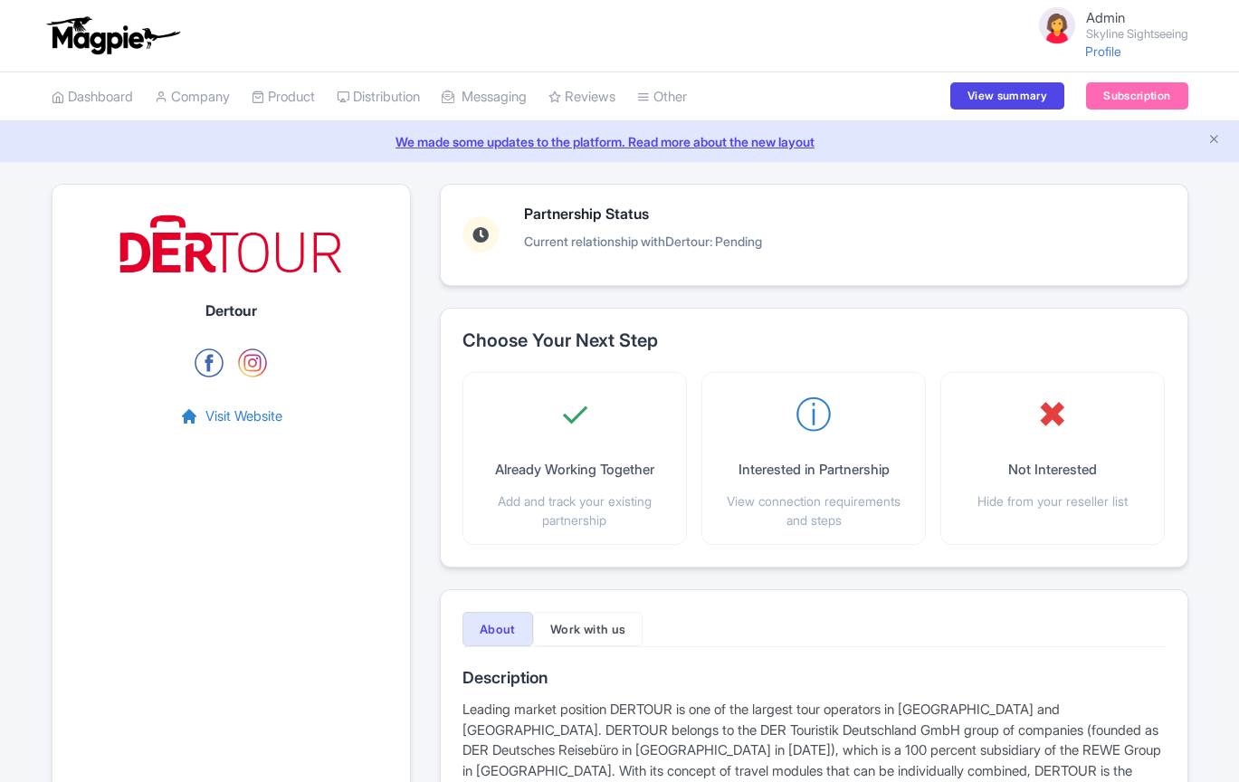
scroll to position [192, 0]
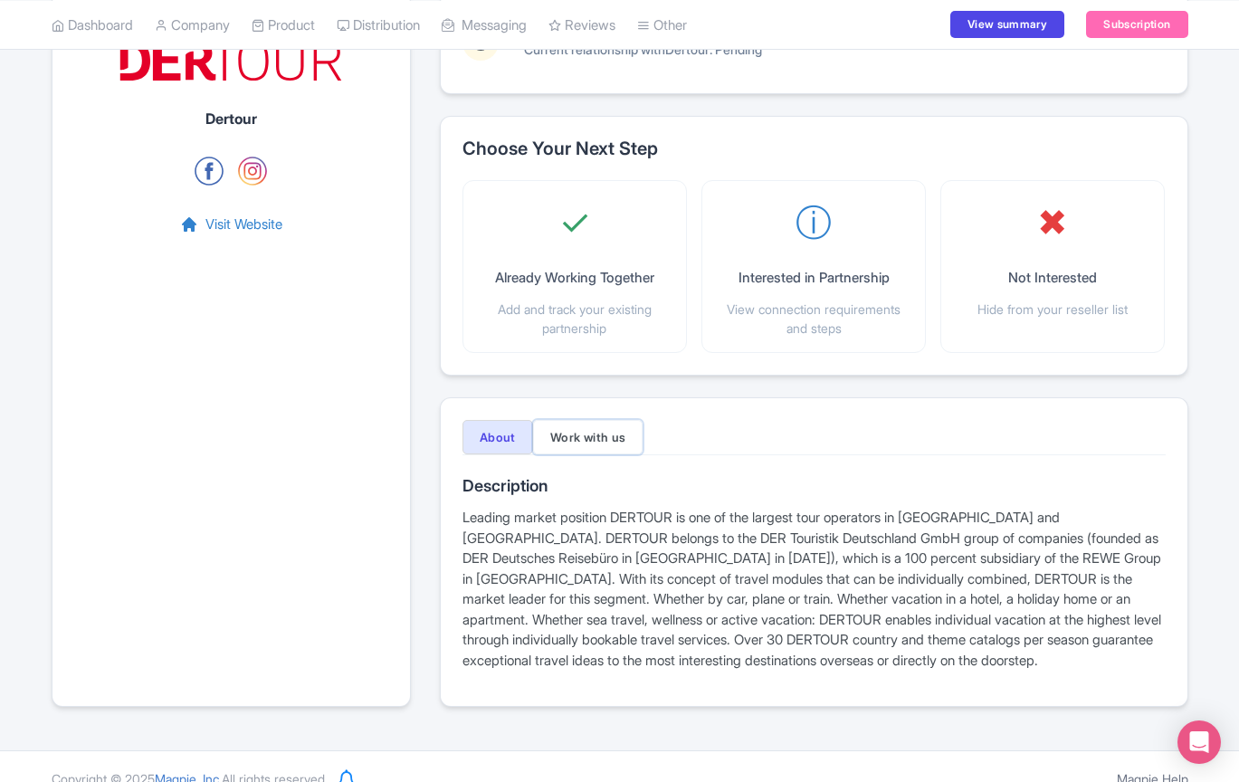
click at [616, 440] on button "Work with us" at bounding box center [588, 437] width 110 height 34
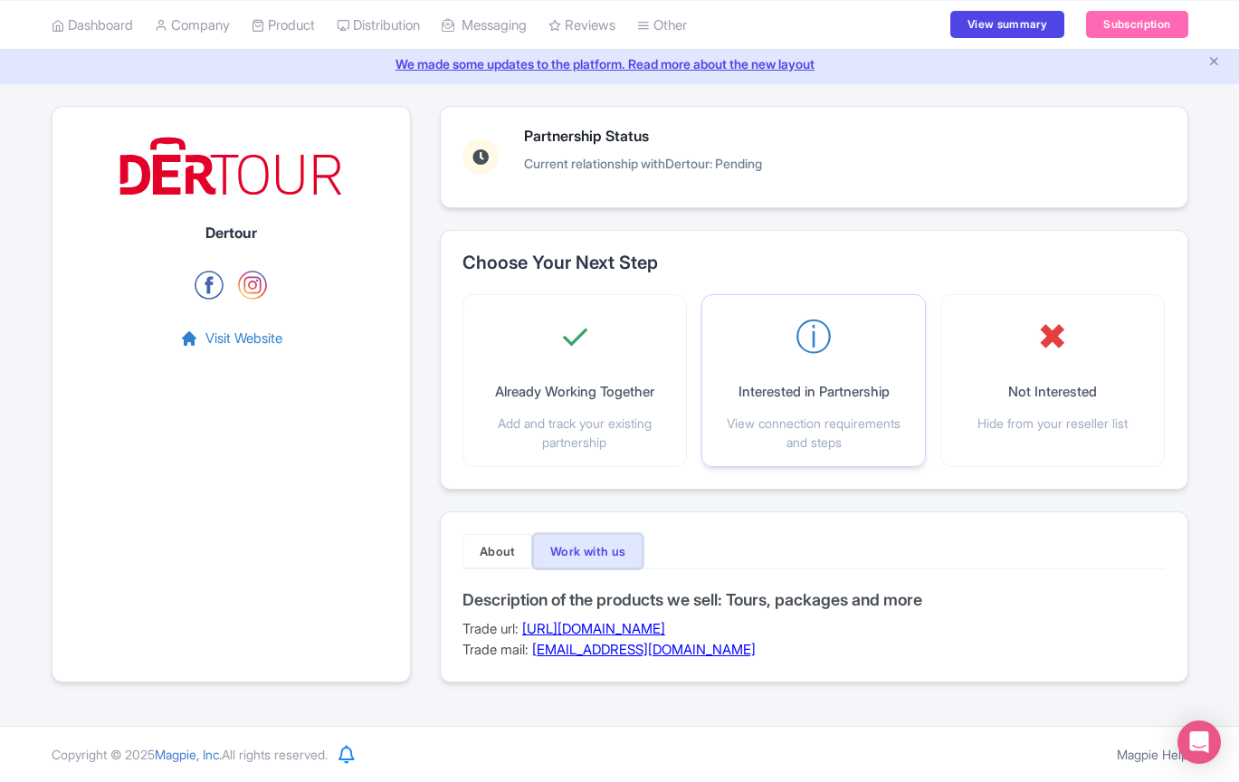
scroll to position [0, 0]
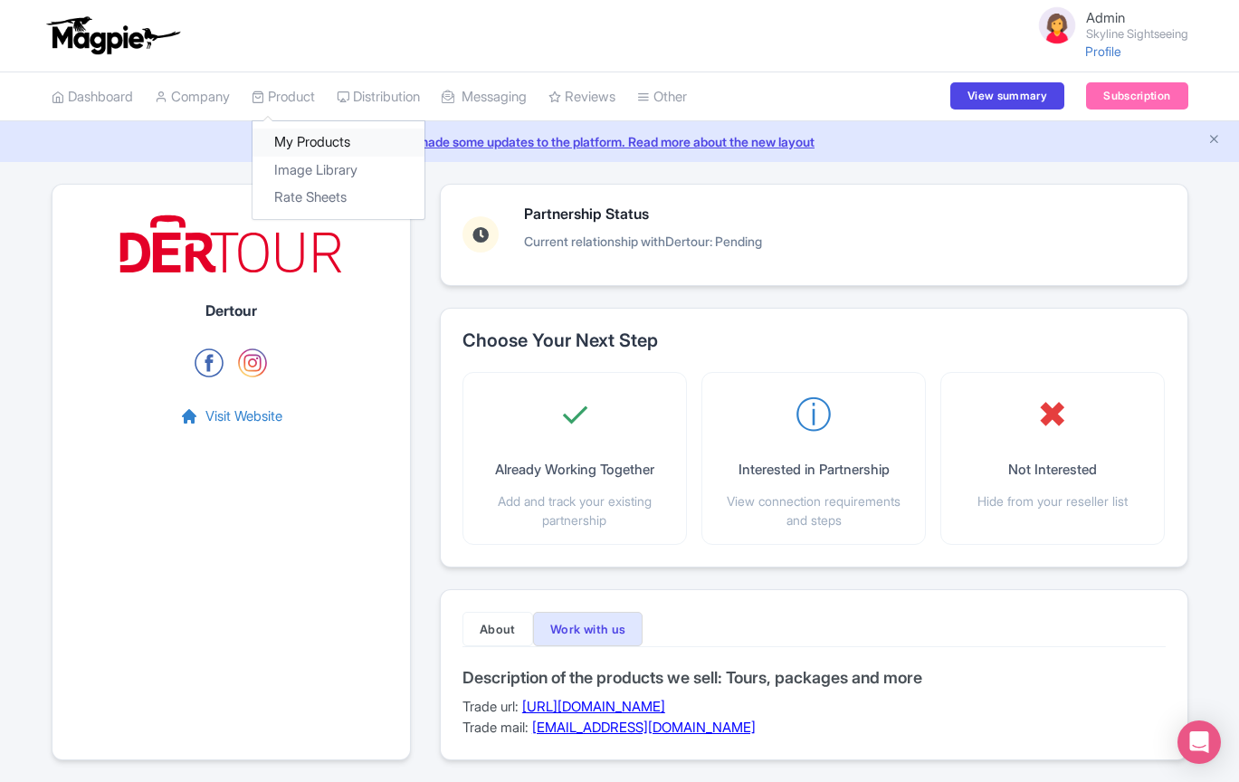
click at [304, 140] on link "My Products" at bounding box center [339, 143] width 172 height 28
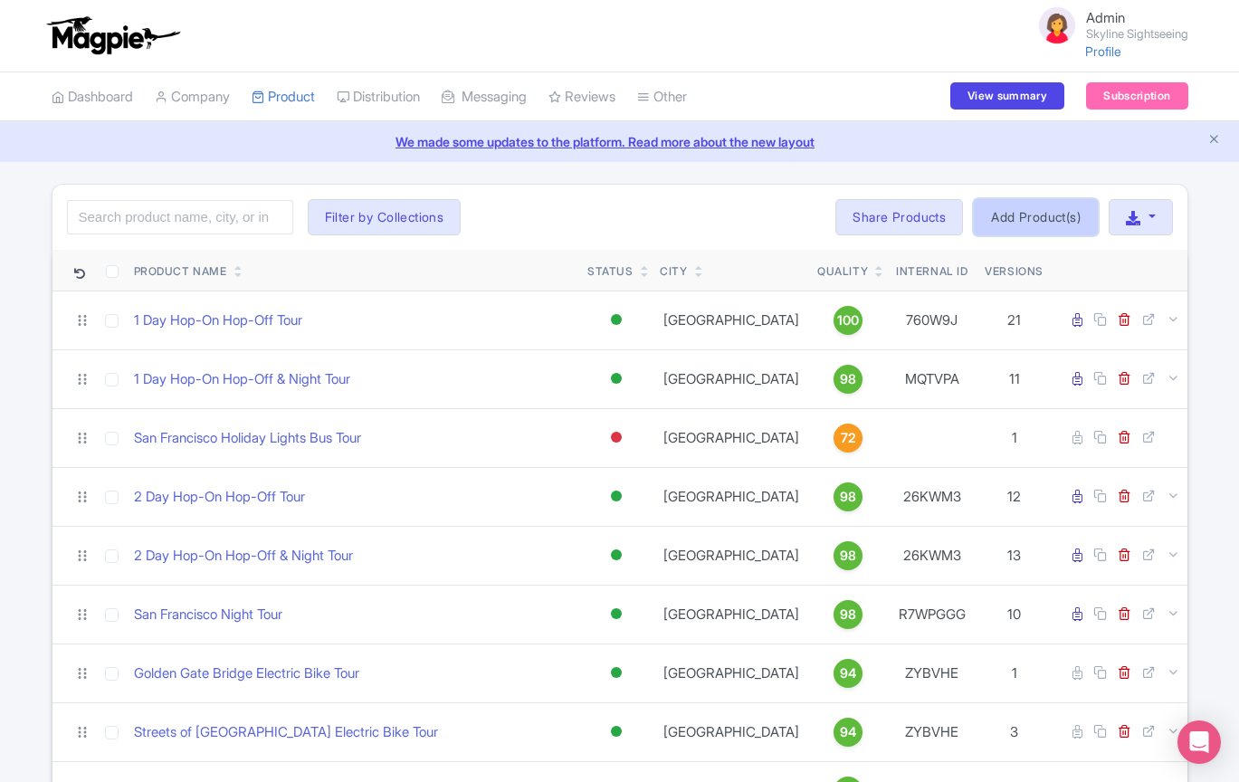
click at [1038, 211] on link "Add Product(s)" at bounding box center [1036, 217] width 124 height 36
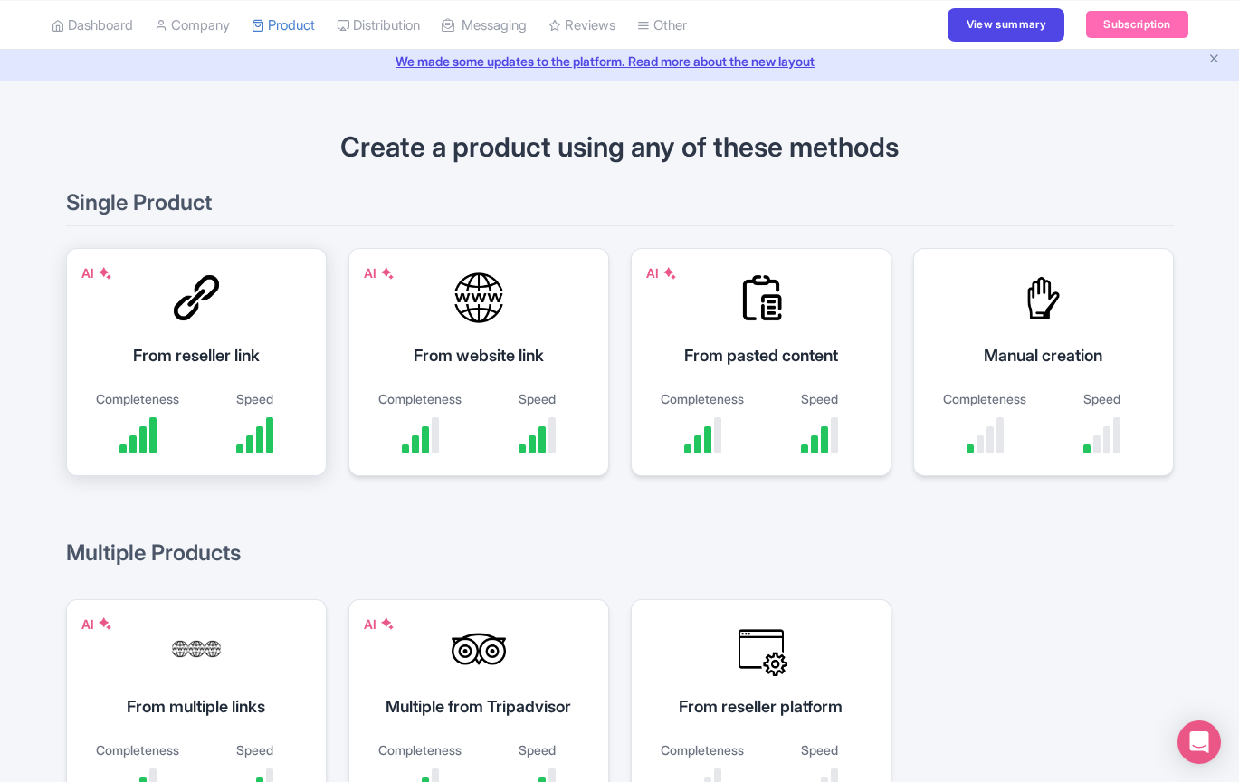
scroll to position [142, 0]
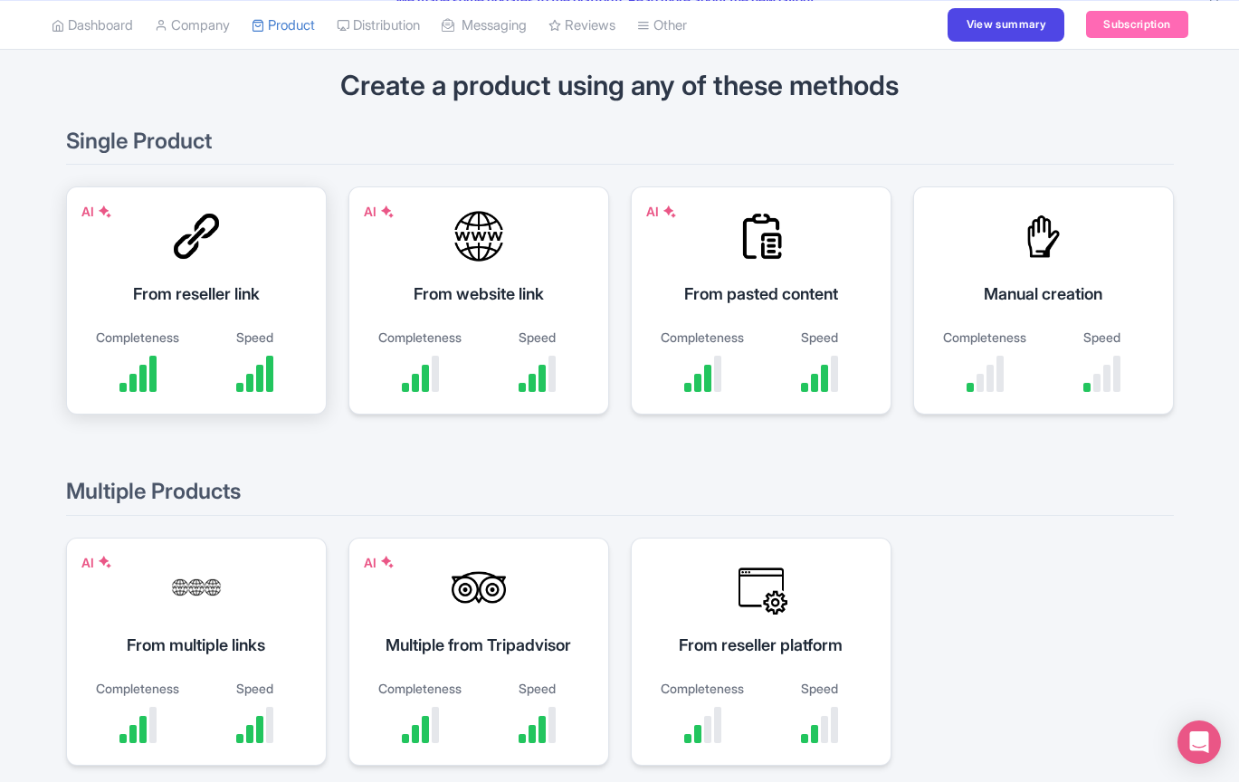
click at [208, 275] on div "AI From reseller link Completeness Speed" at bounding box center [196, 301] width 261 height 228
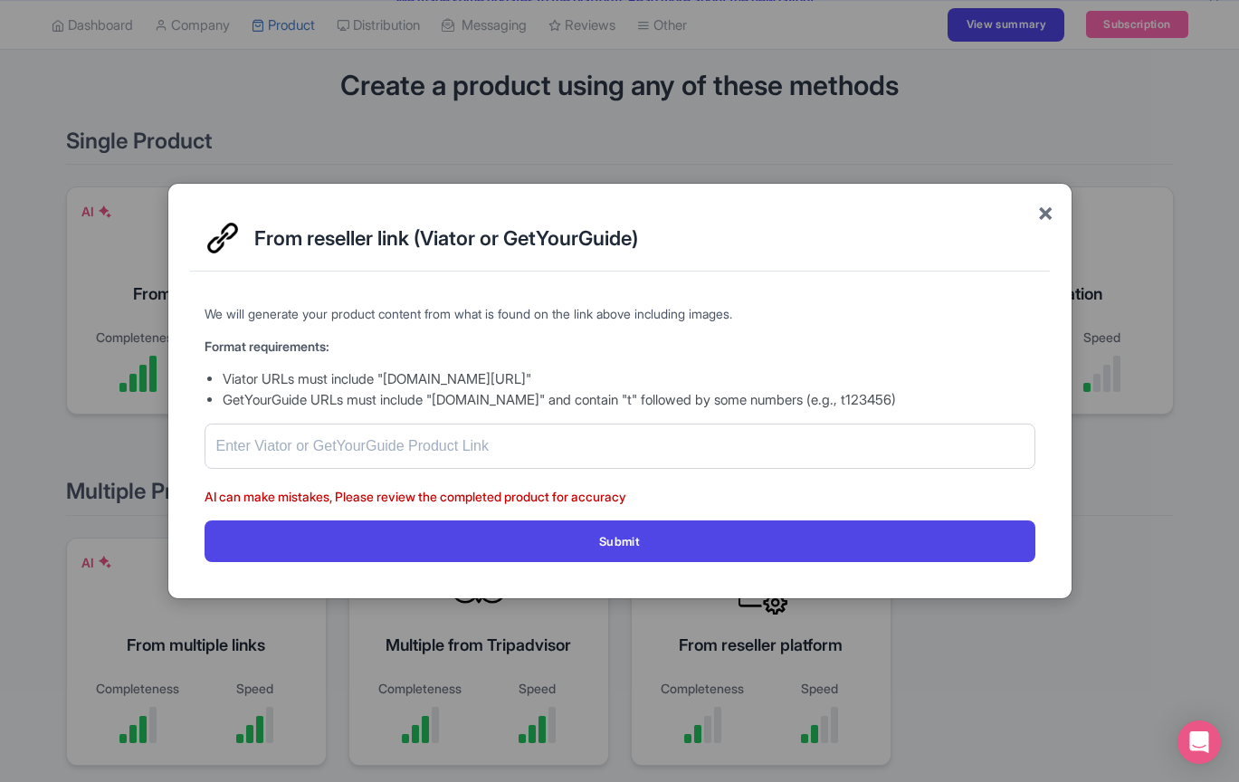
click at [1047, 219] on span "×" at bounding box center [1046, 212] width 16 height 38
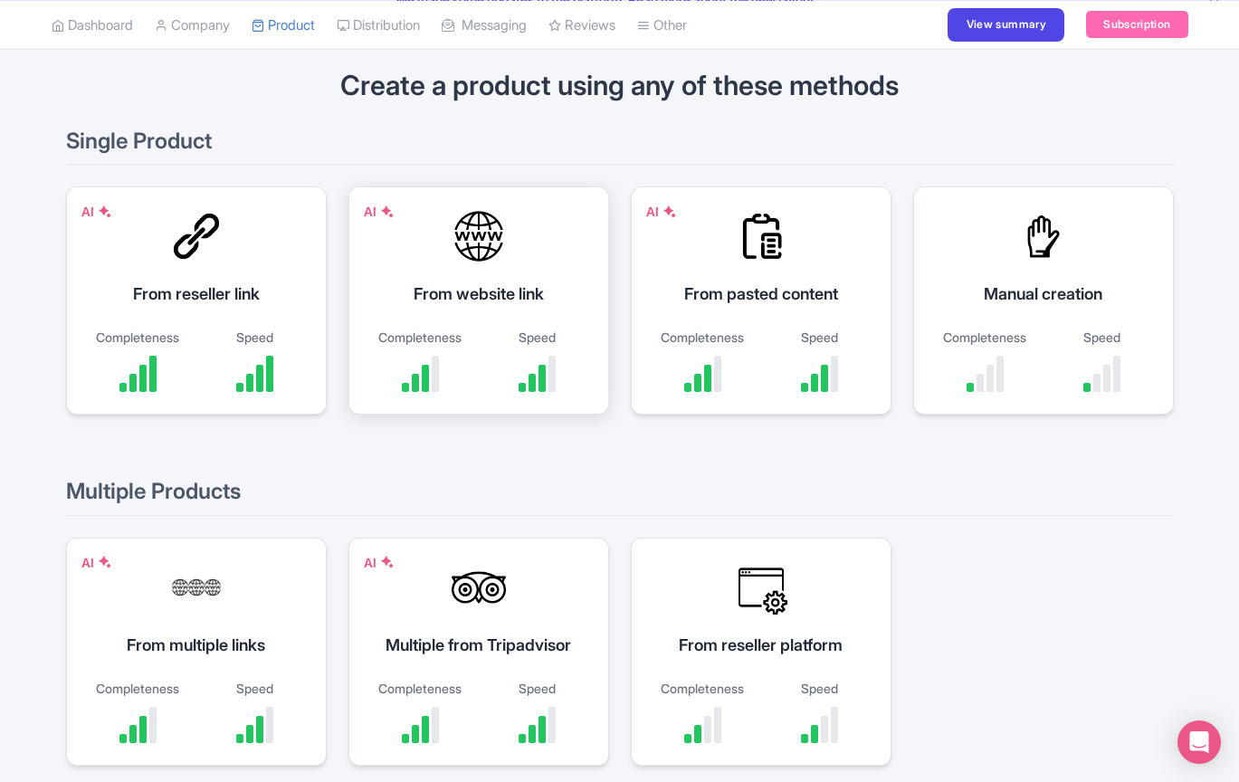
click at [436, 300] on div "From website link" at bounding box center [478, 294] width 215 height 24
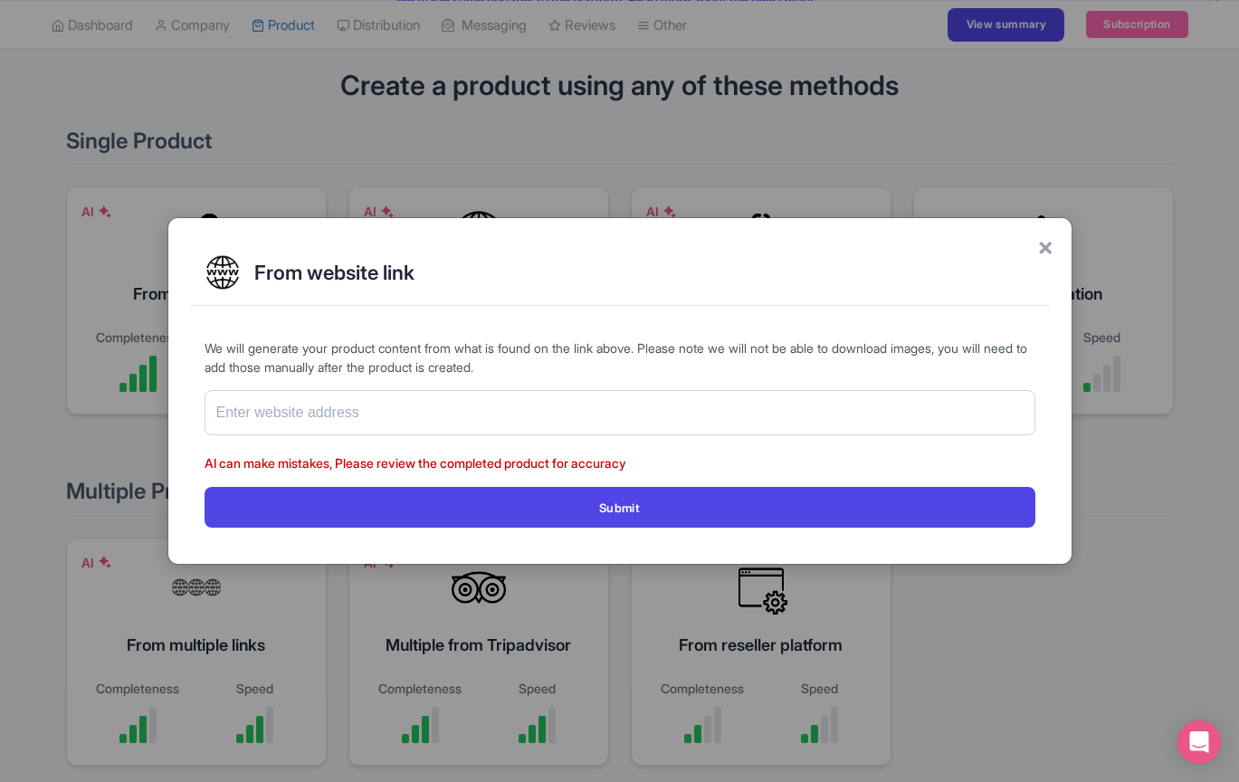
click at [1053, 245] on div "× From website link We will generate your product content from what is found on…" at bounding box center [619, 391] width 905 height 348
click at [1042, 247] on span "×" at bounding box center [1046, 246] width 16 height 38
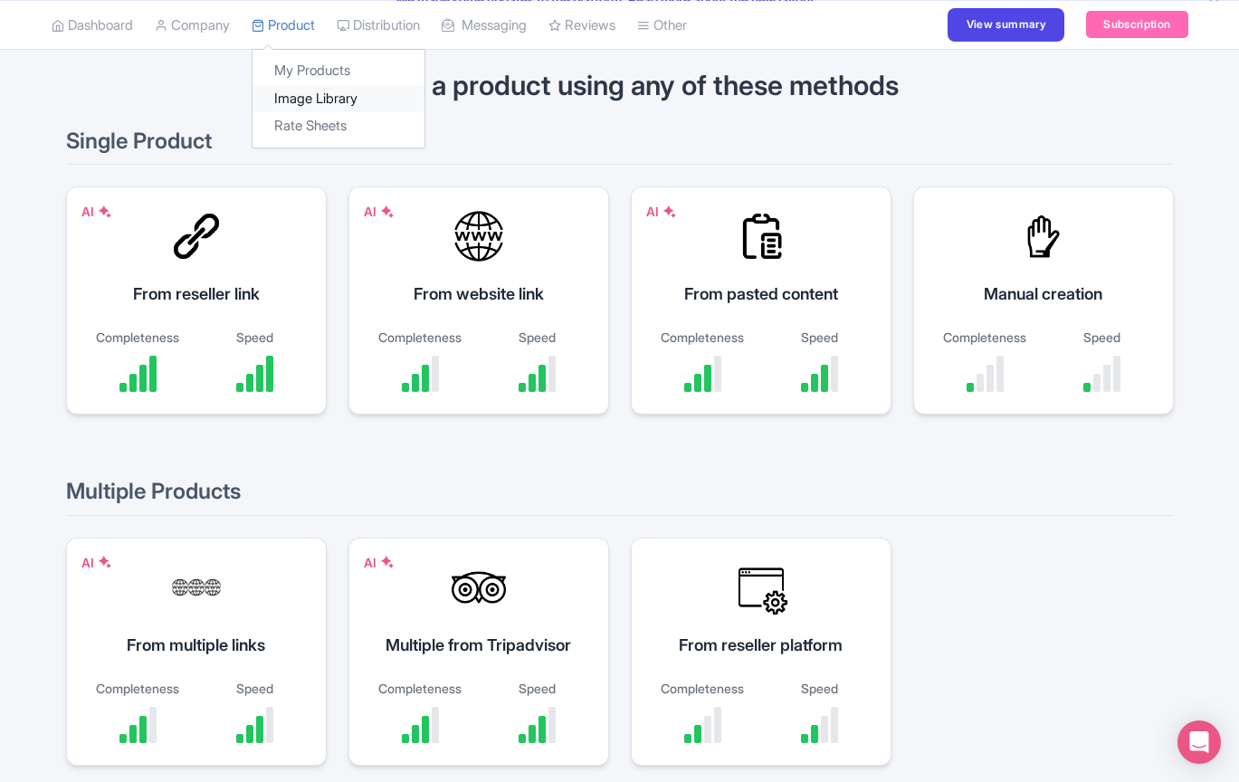
click at [318, 96] on link "Image Library" at bounding box center [339, 98] width 172 height 28
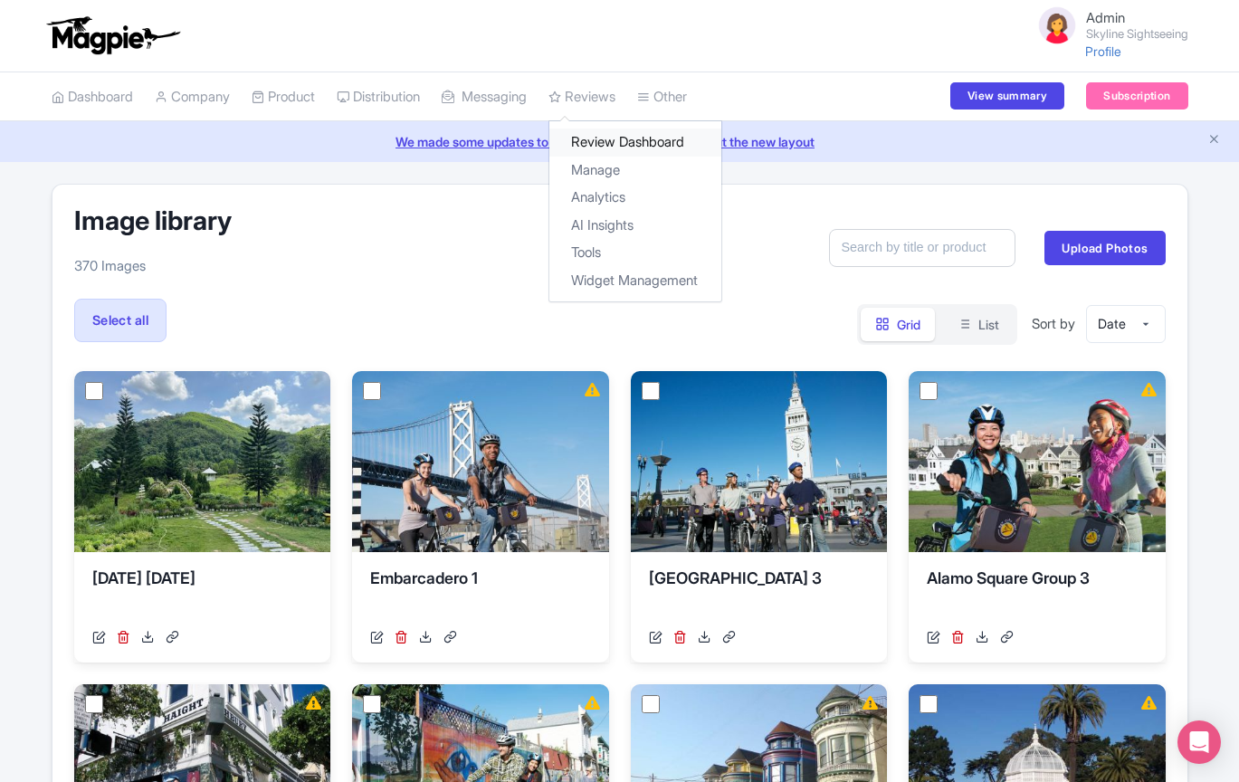
click at [641, 137] on link "Review Dashboard" at bounding box center [636, 143] width 172 height 28
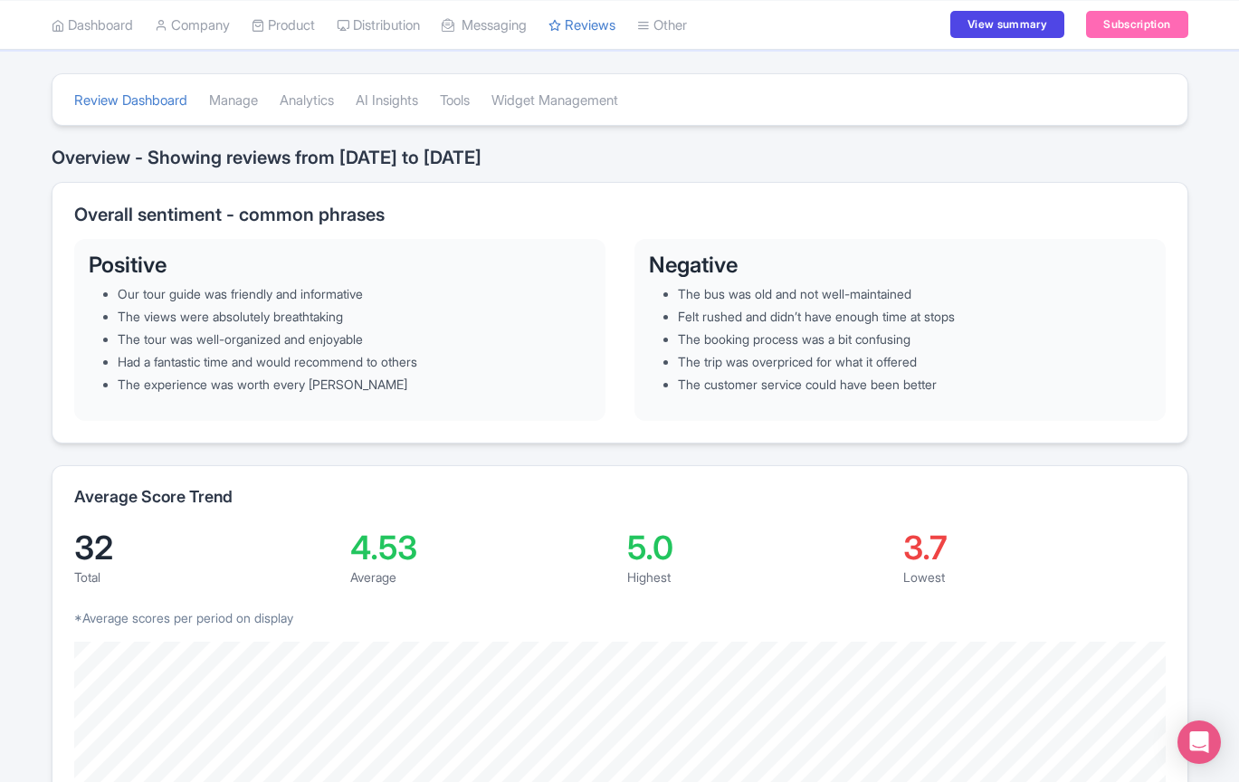
scroll to position [117, 0]
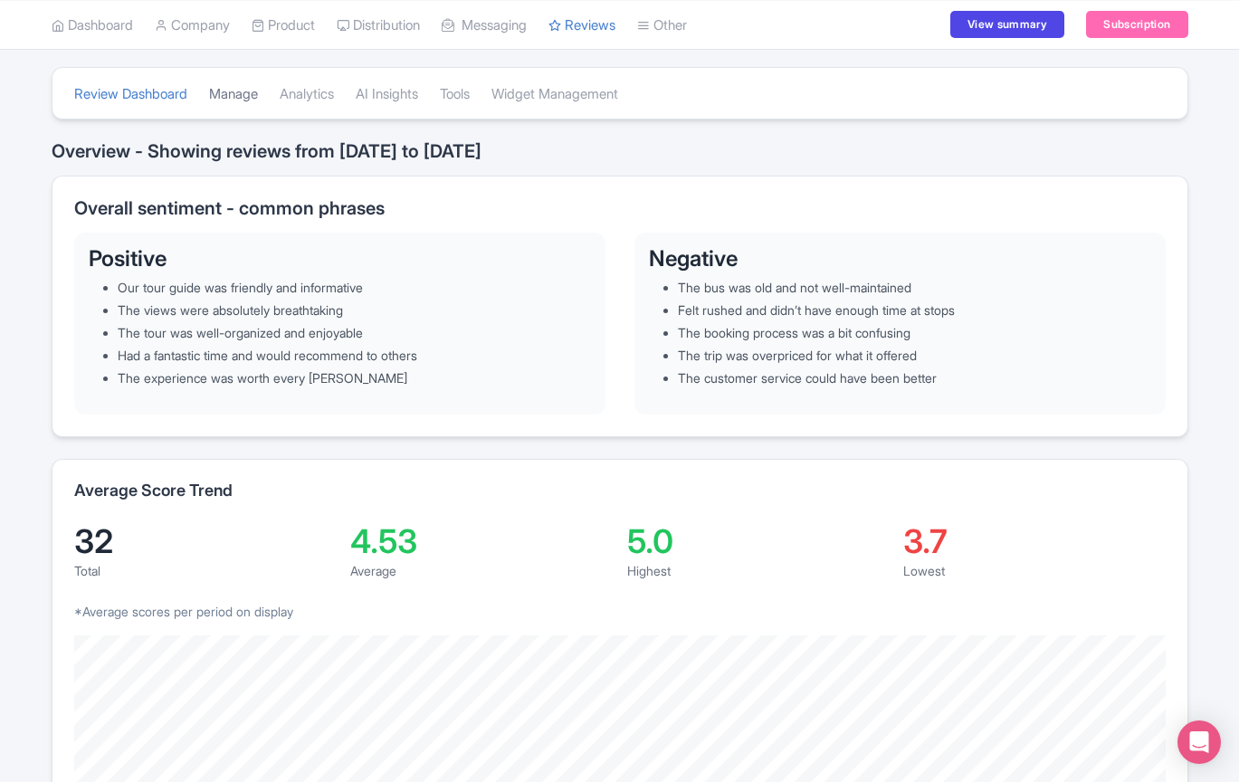
click at [244, 92] on link "Manage" at bounding box center [233, 95] width 49 height 50
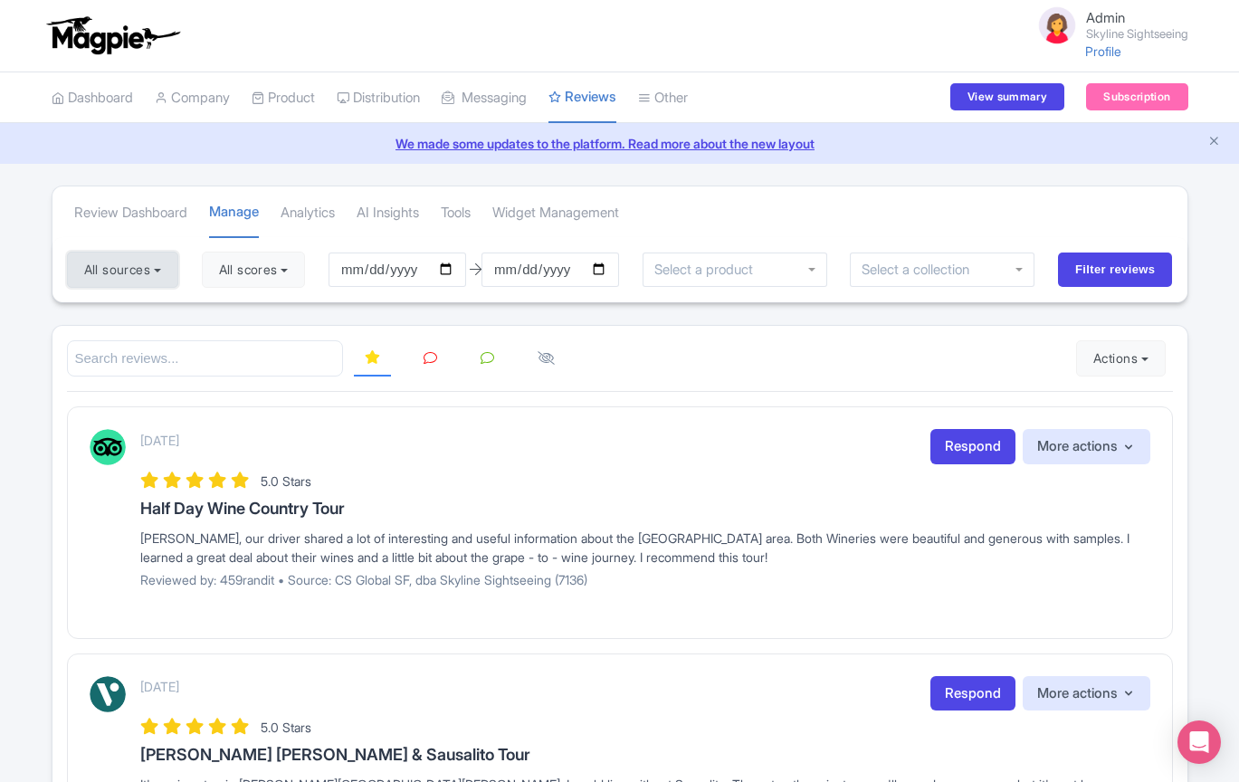
click at [157, 269] on button "All sources" at bounding box center [122, 270] width 111 height 36
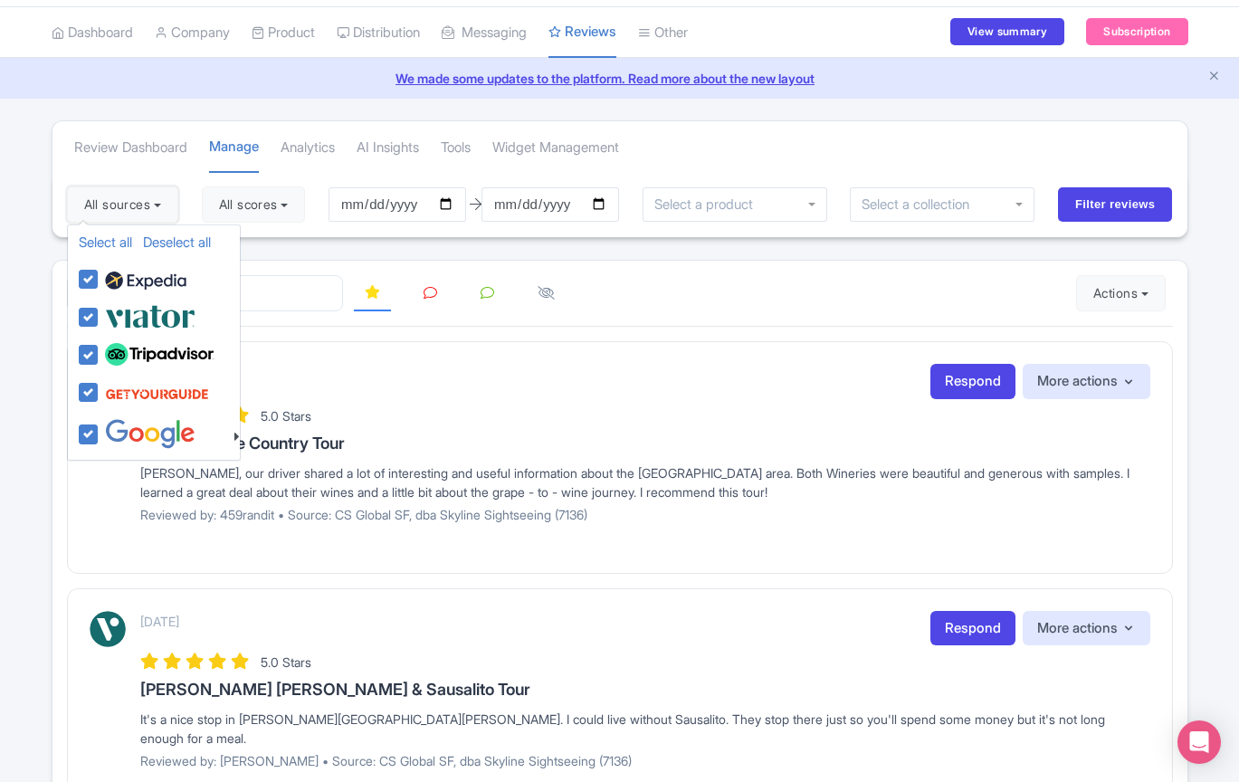
scroll to position [72, 0]
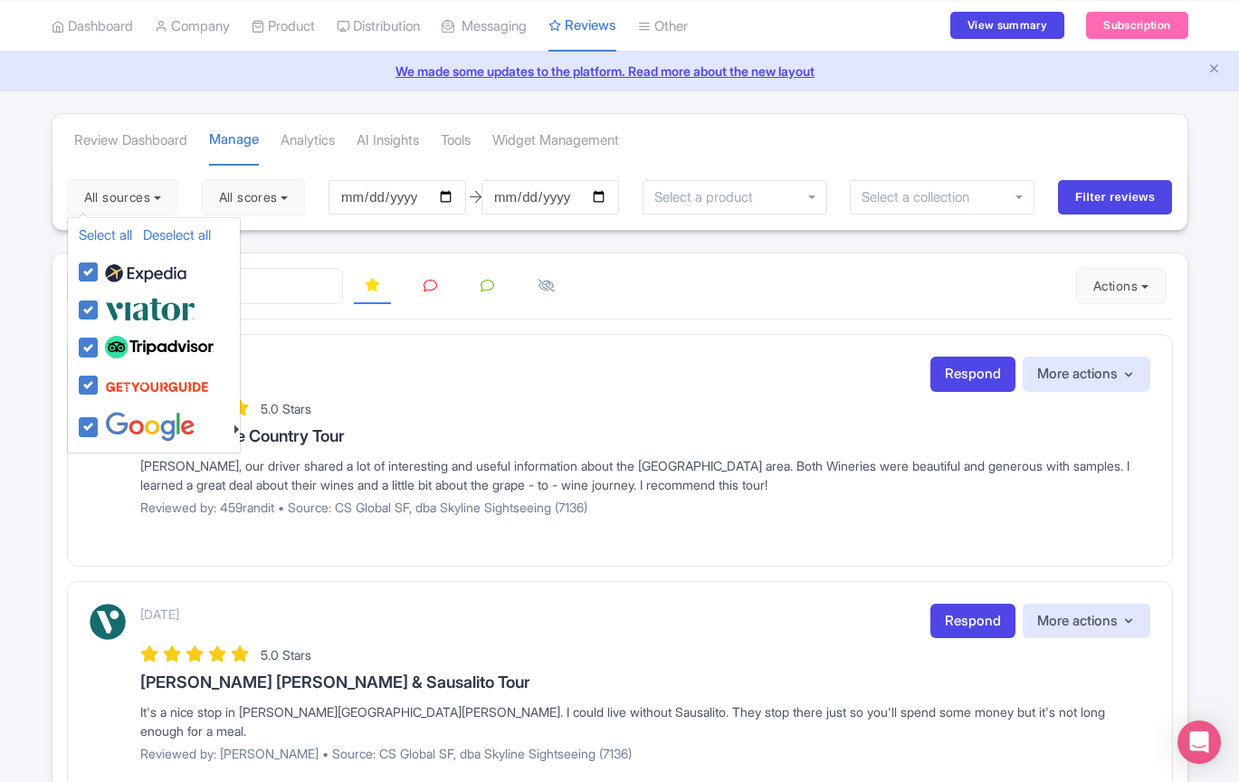
click at [748, 432] on h3 "Half Day Wine Country Tour" at bounding box center [645, 436] width 1010 height 18
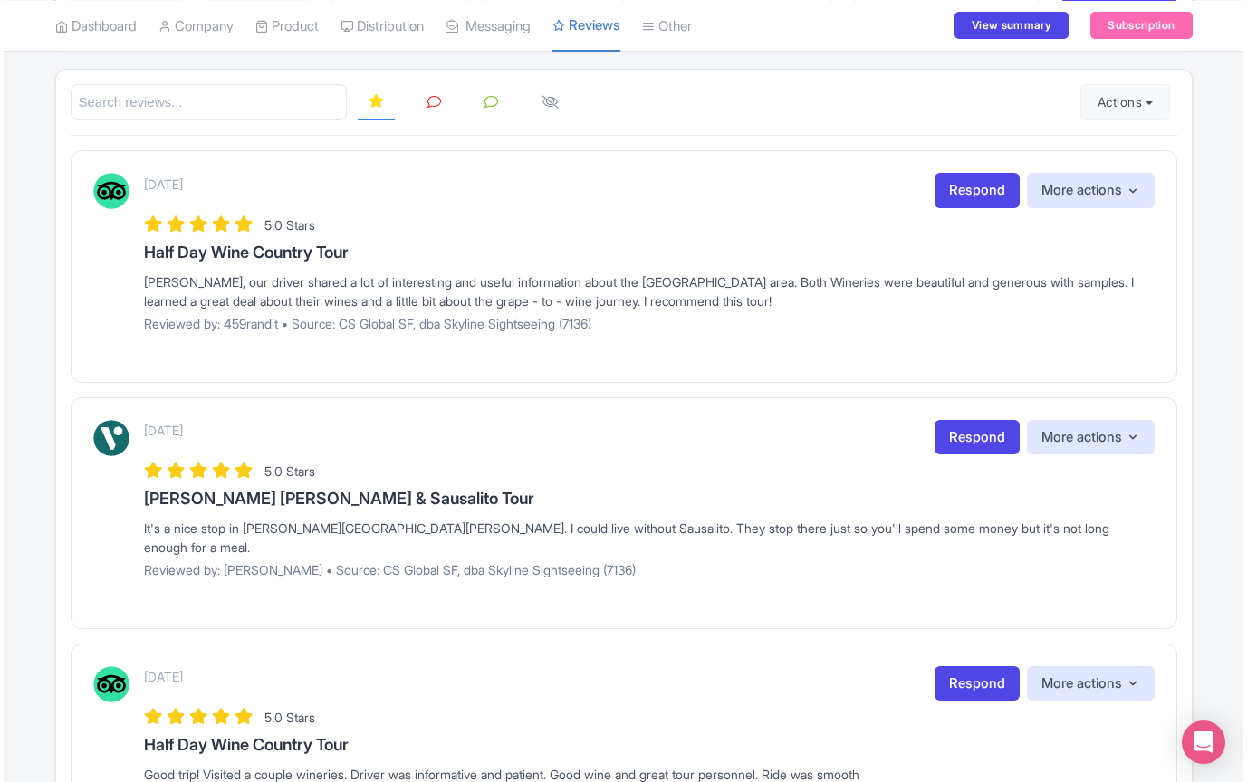
scroll to position [266, 0]
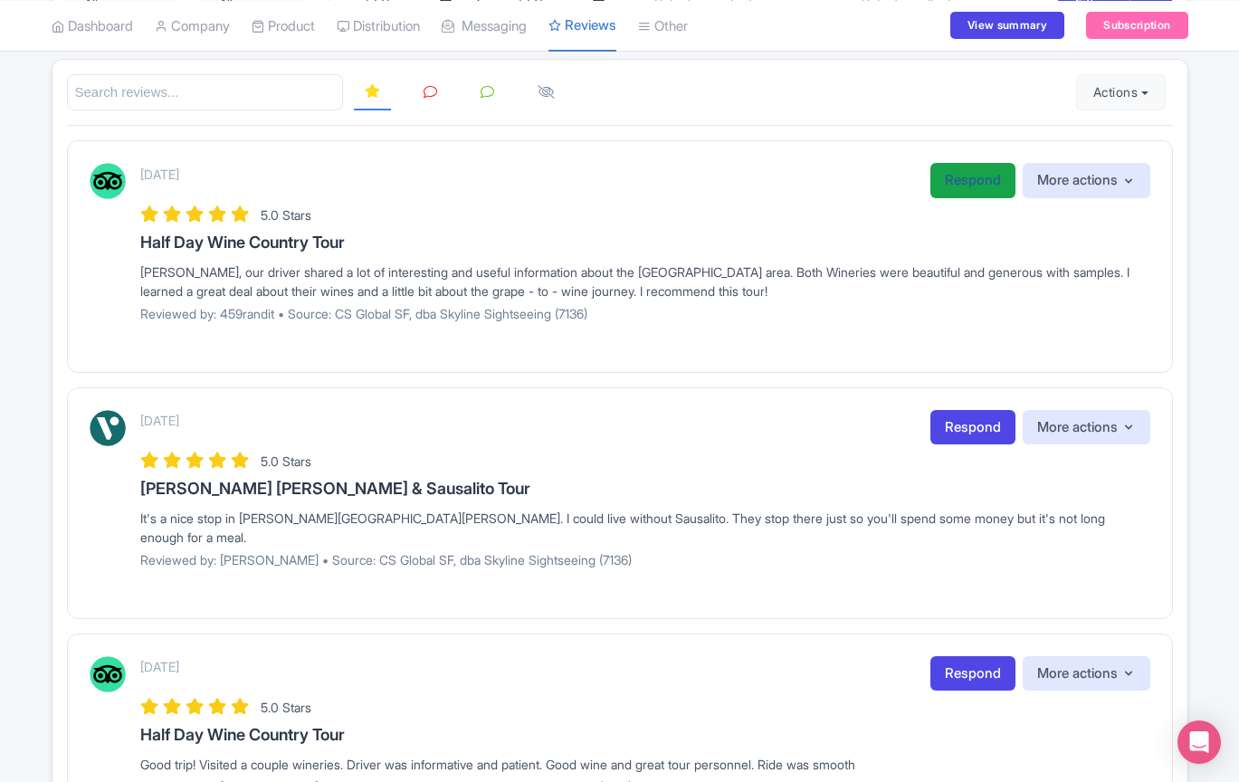
click at [971, 192] on link "Respond" at bounding box center [973, 180] width 85 height 35
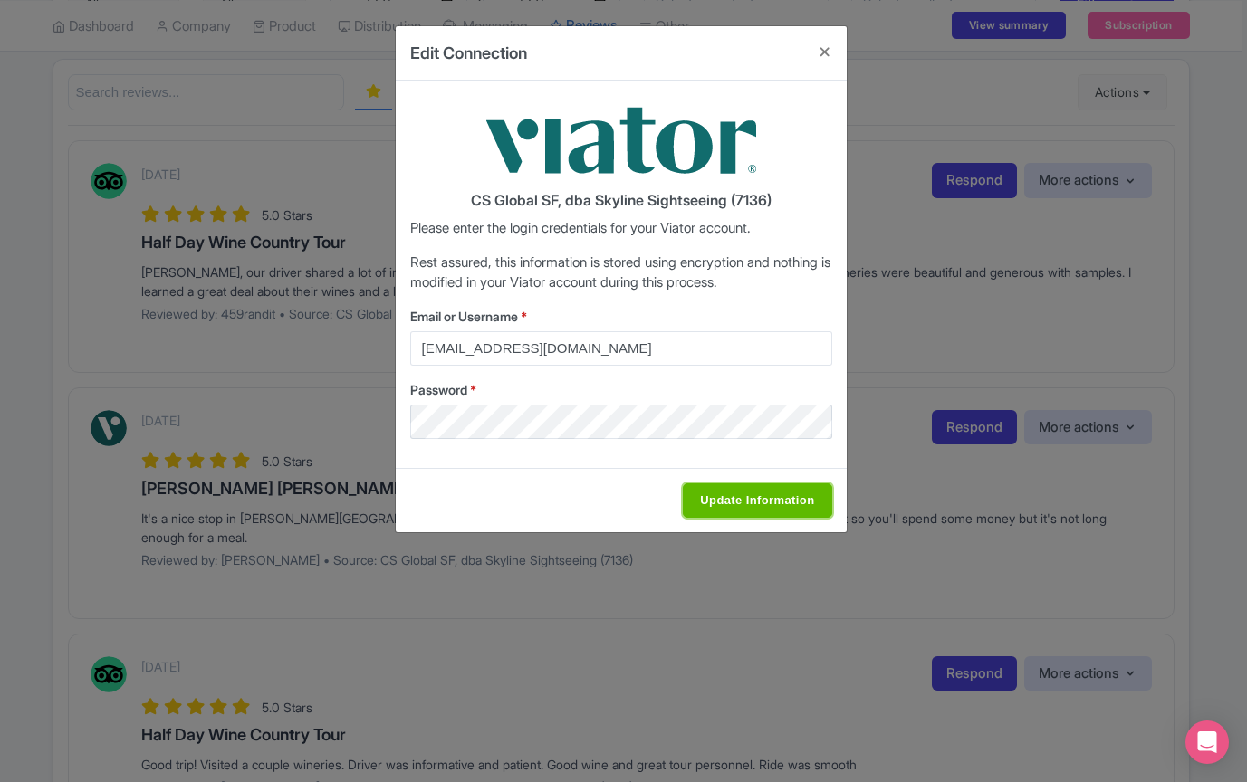
click at [769, 502] on input "Update Information" at bounding box center [757, 500] width 148 height 34
type input "Saving..."
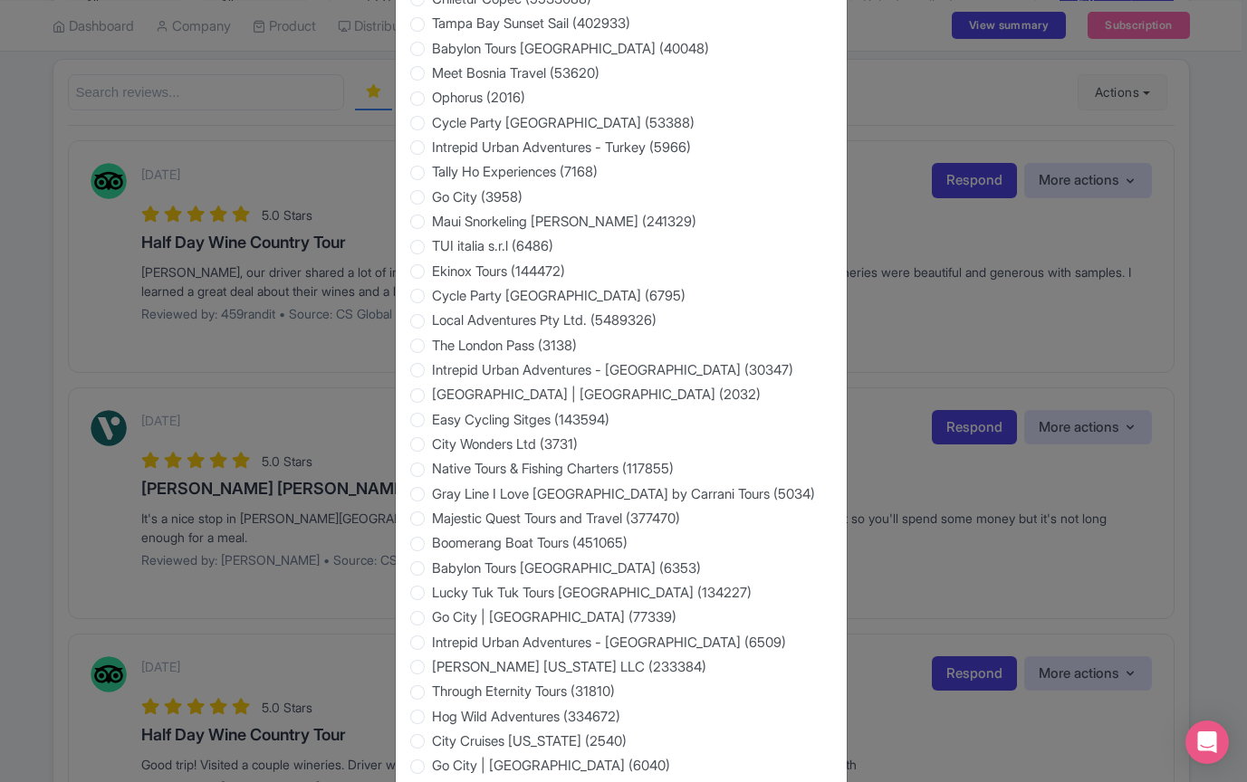
scroll to position [2898, 0]
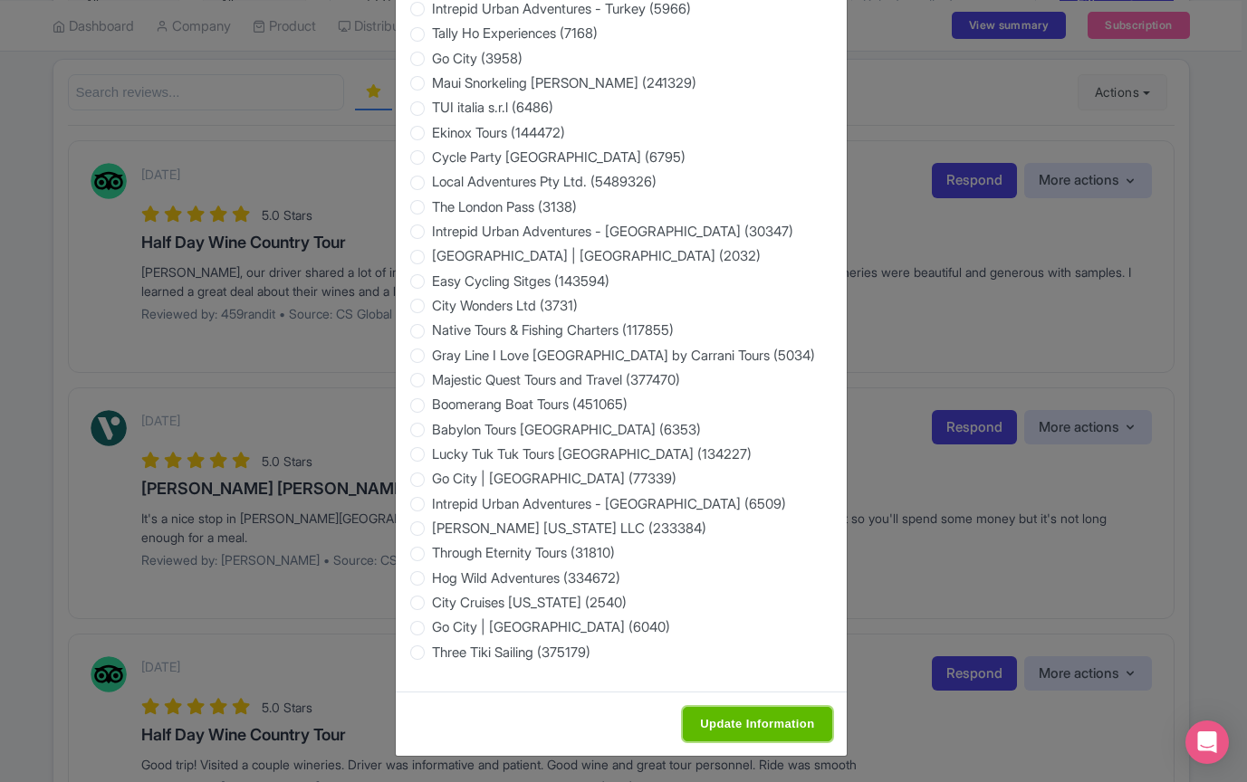
click at [727, 721] on input "Update Information" at bounding box center [757, 724] width 148 height 34
type input "Saving..."
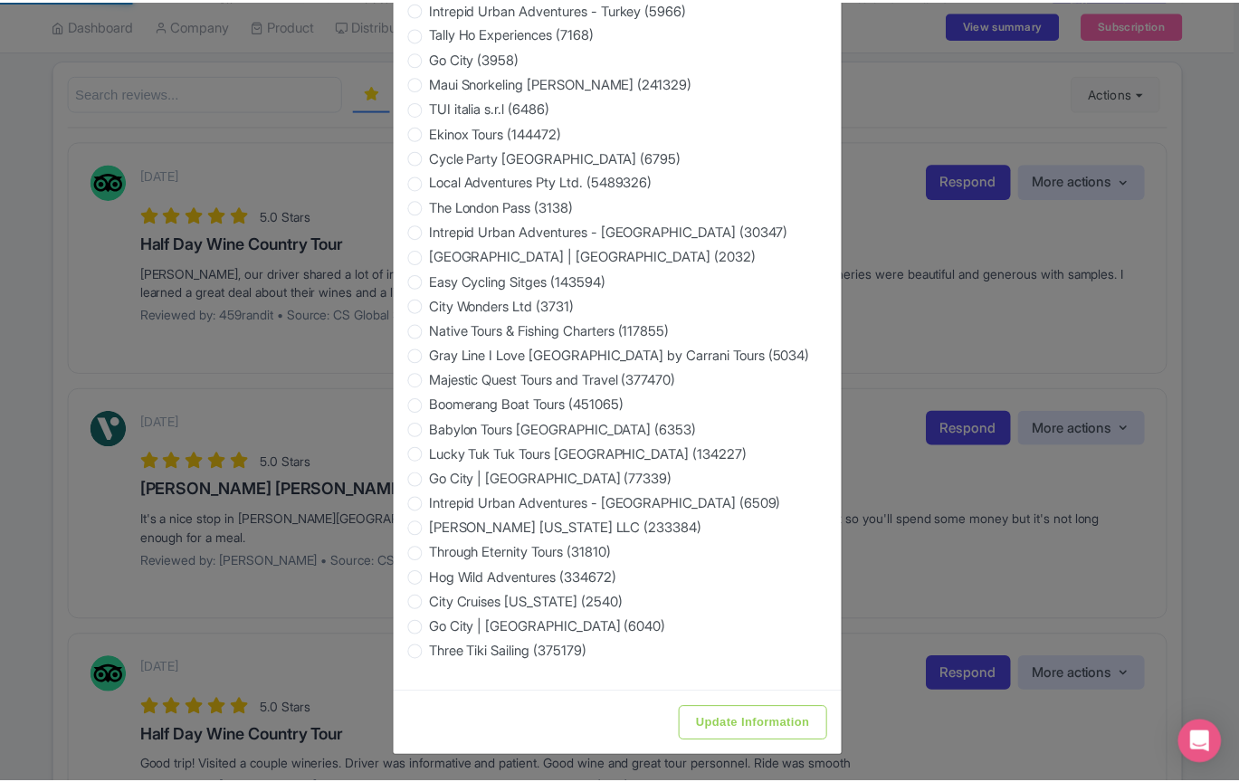
scroll to position [0, 0]
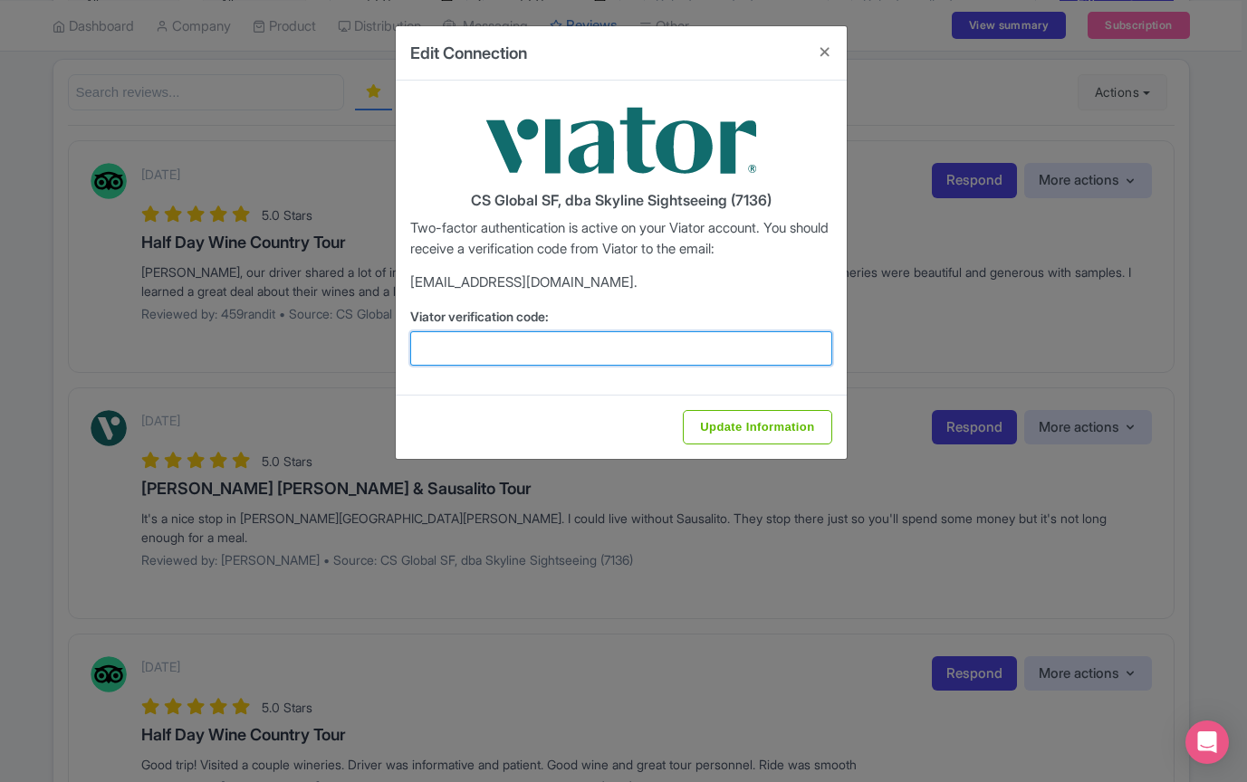
click at [454, 352] on input "Viator verification code:" at bounding box center [621, 348] width 422 height 34
paste input "420361"
type input "420361"
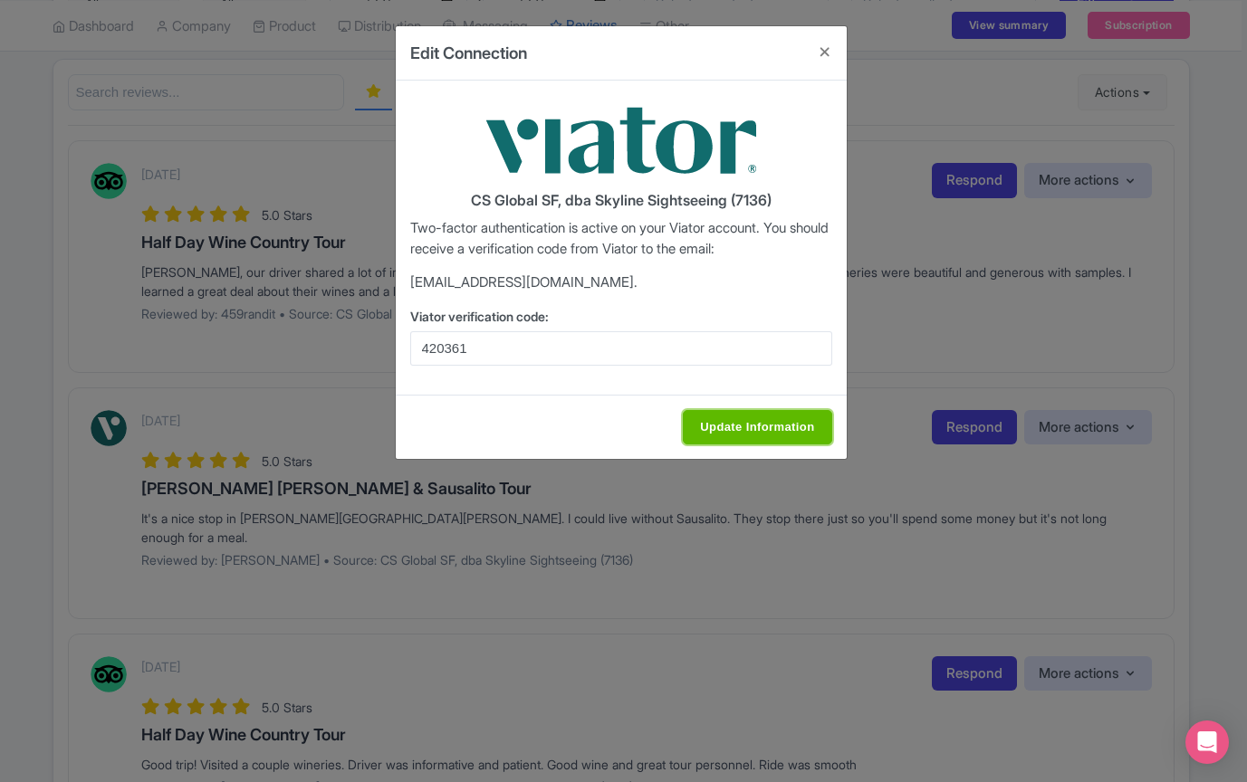
click at [772, 428] on input "Update Information" at bounding box center [757, 427] width 148 height 34
type input "Update Information"
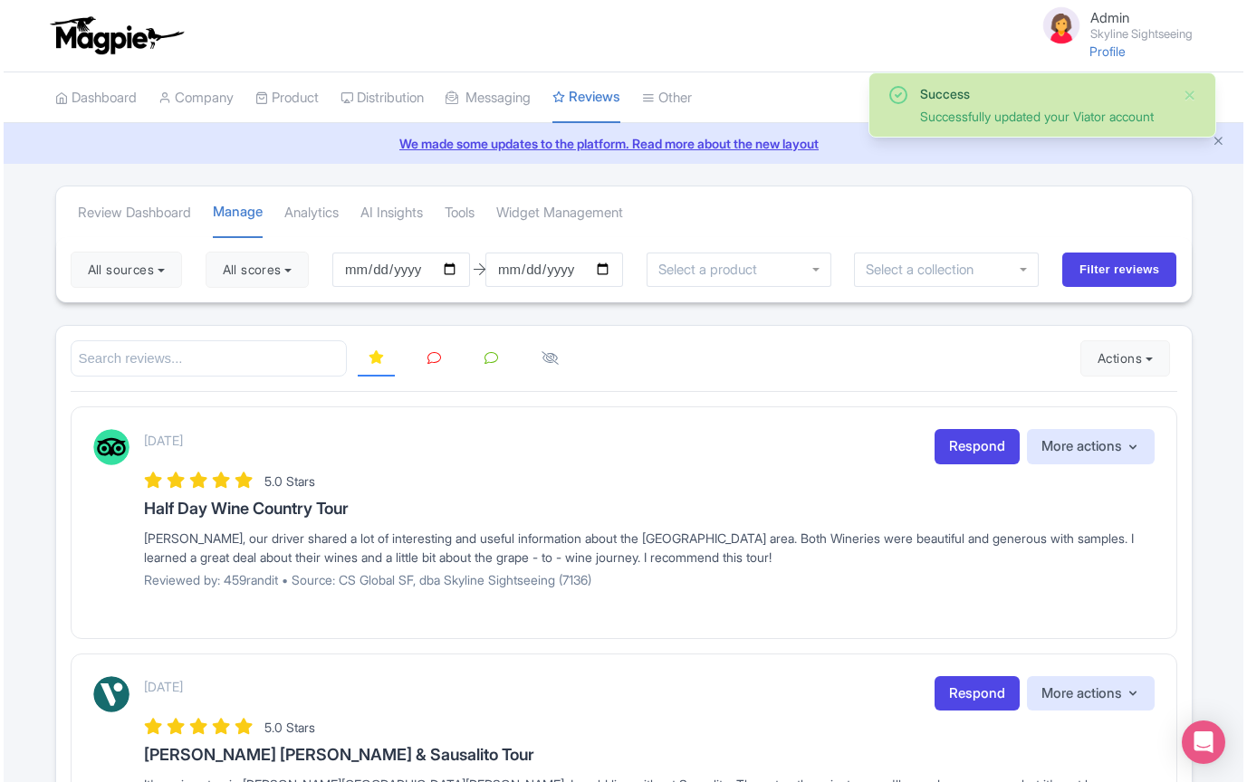
scroll to position [1, 0]
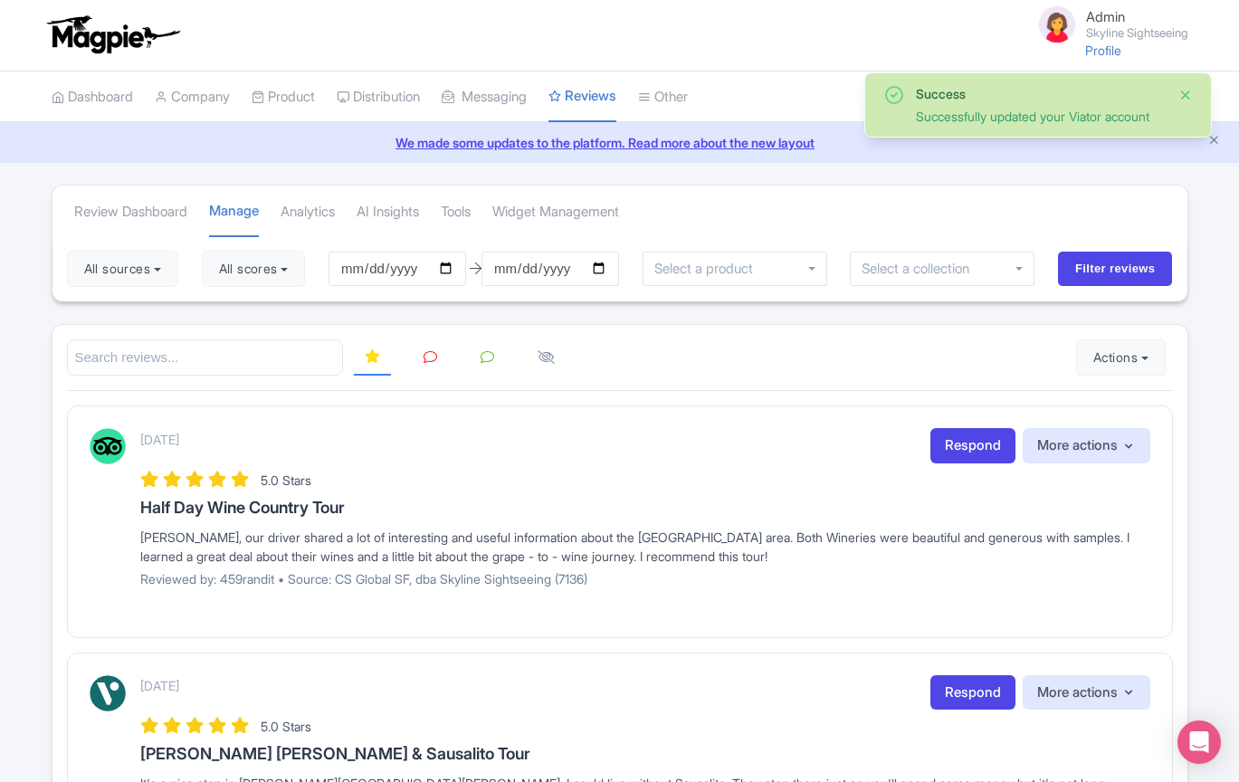
click at [1181, 93] on button "Close" at bounding box center [1186, 95] width 14 height 22
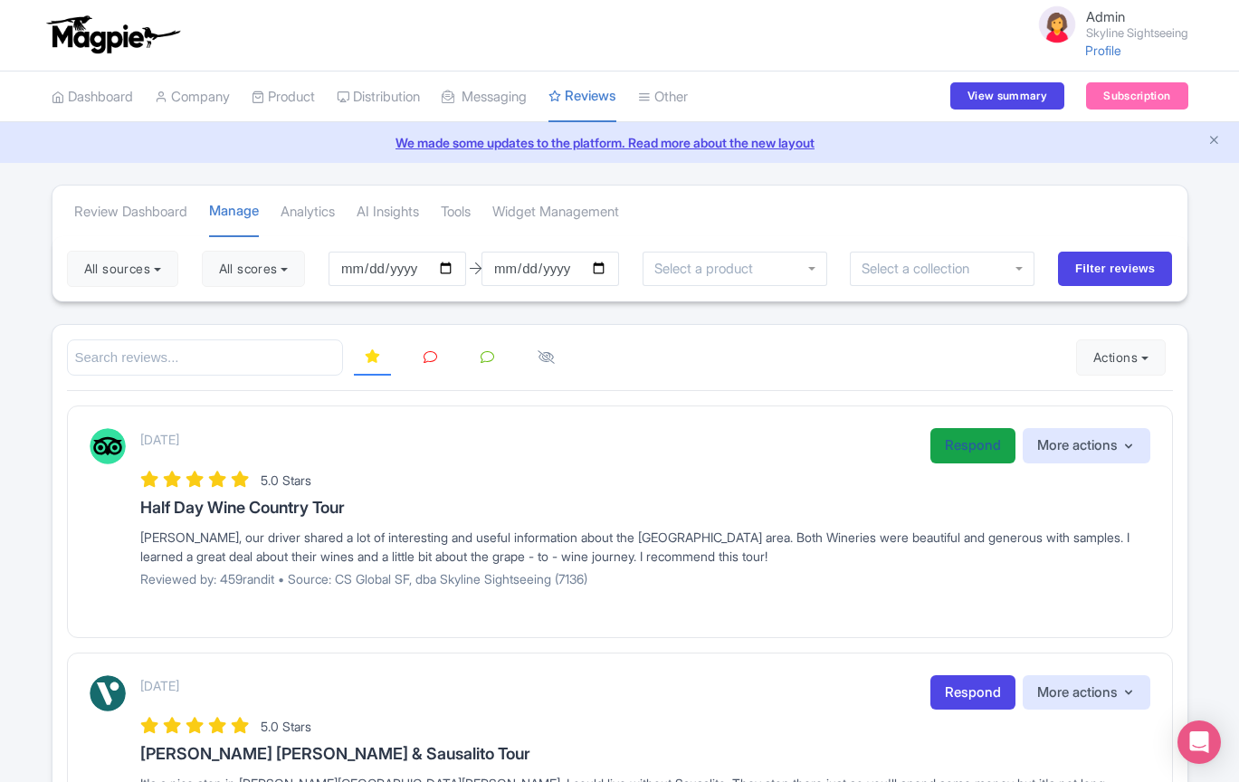
click at [966, 454] on link "Respond" at bounding box center [973, 445] width 85 height 35
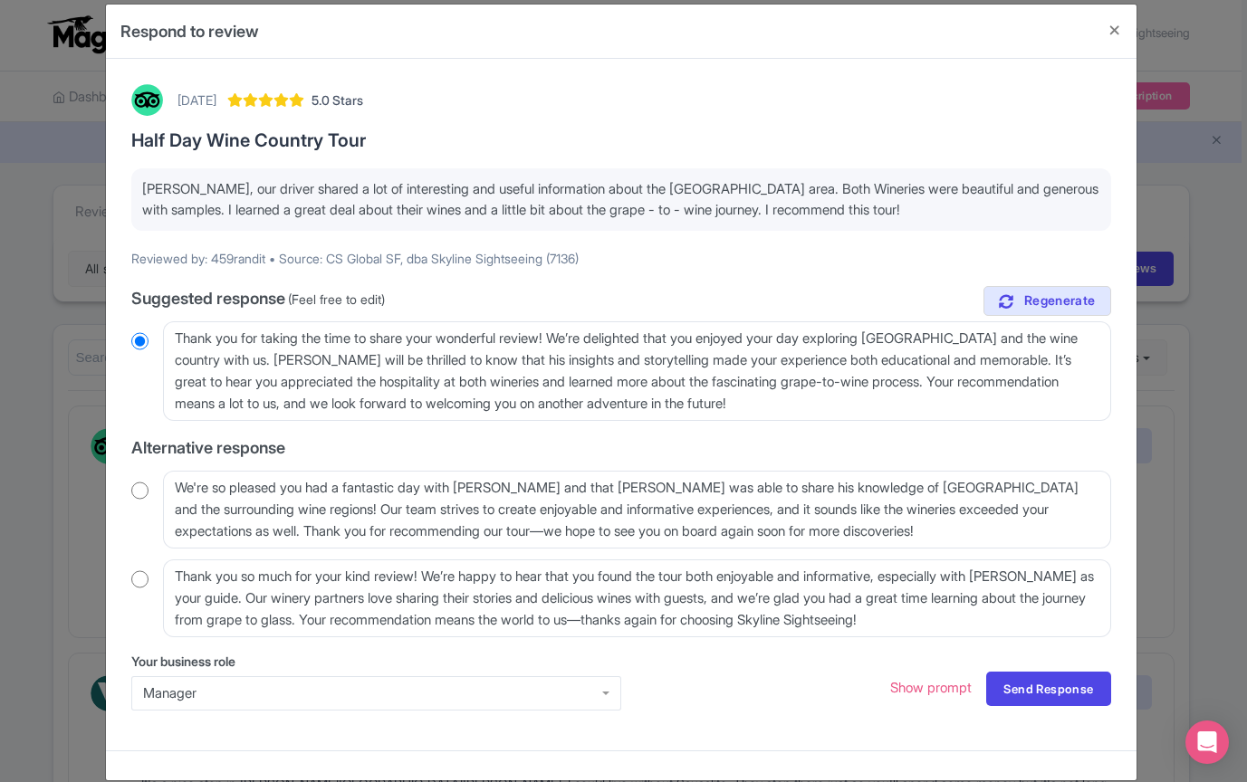
scroll to position [40, 0]
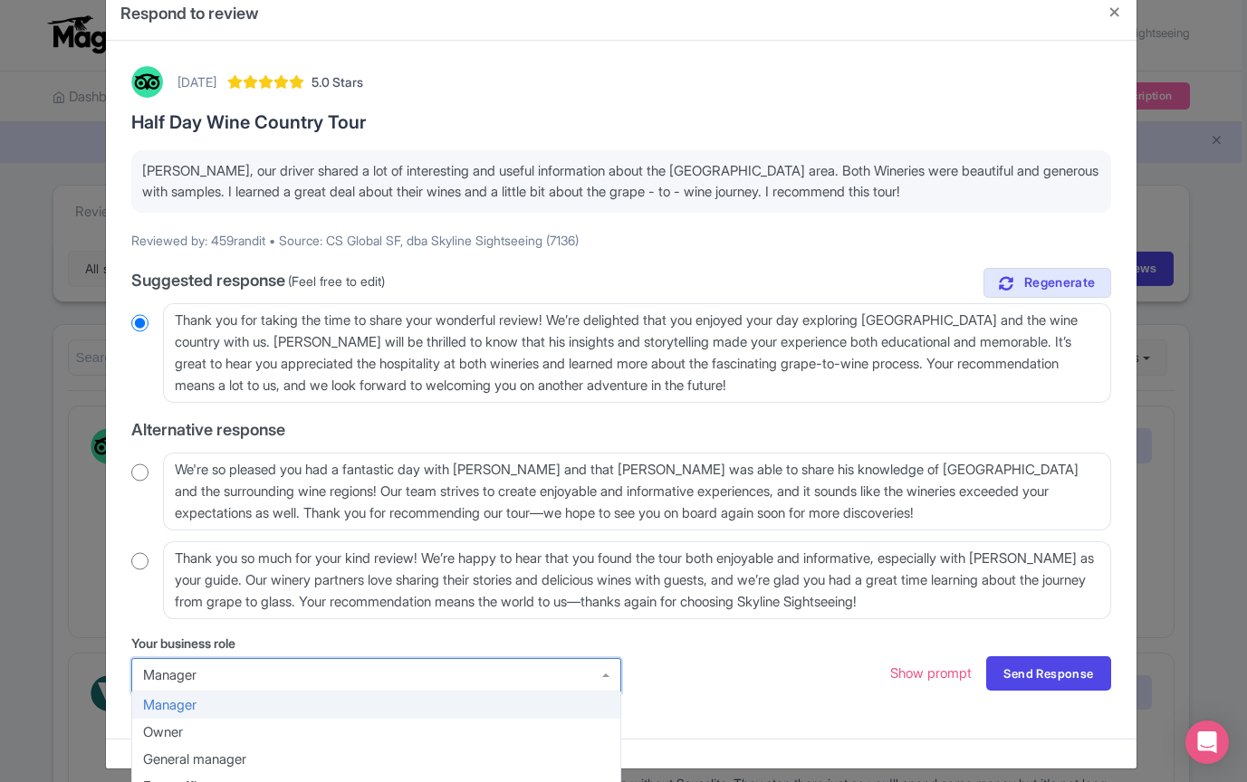
click at [291, 663] on div "Manager" at bounding box center [376, 675] width 490 height 34
click at [726, 648] on div "Your business role Manager Manager Manager Owner General manager Front office m…" at bounding box center [621, 674] width 980 height 80
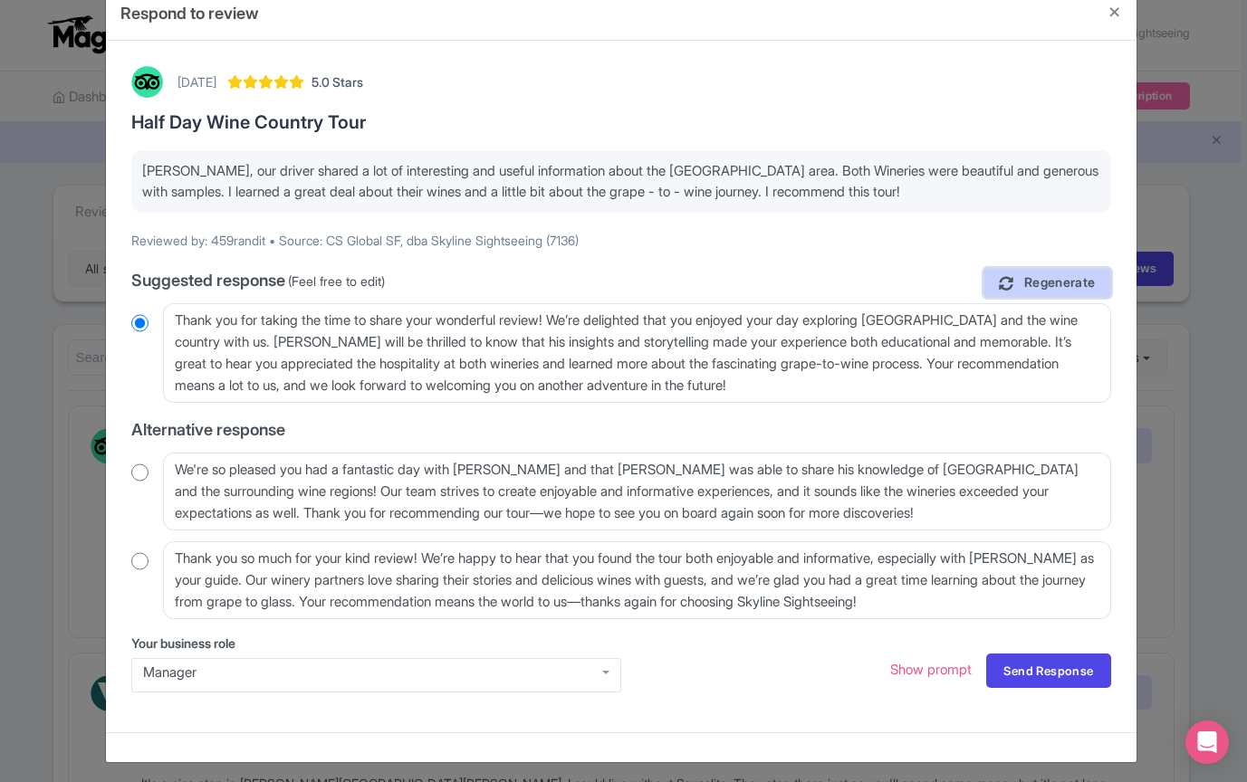
click at [1076, 275] on span "Regenerate" at bounding box center [1060, 282] width 72 height 17
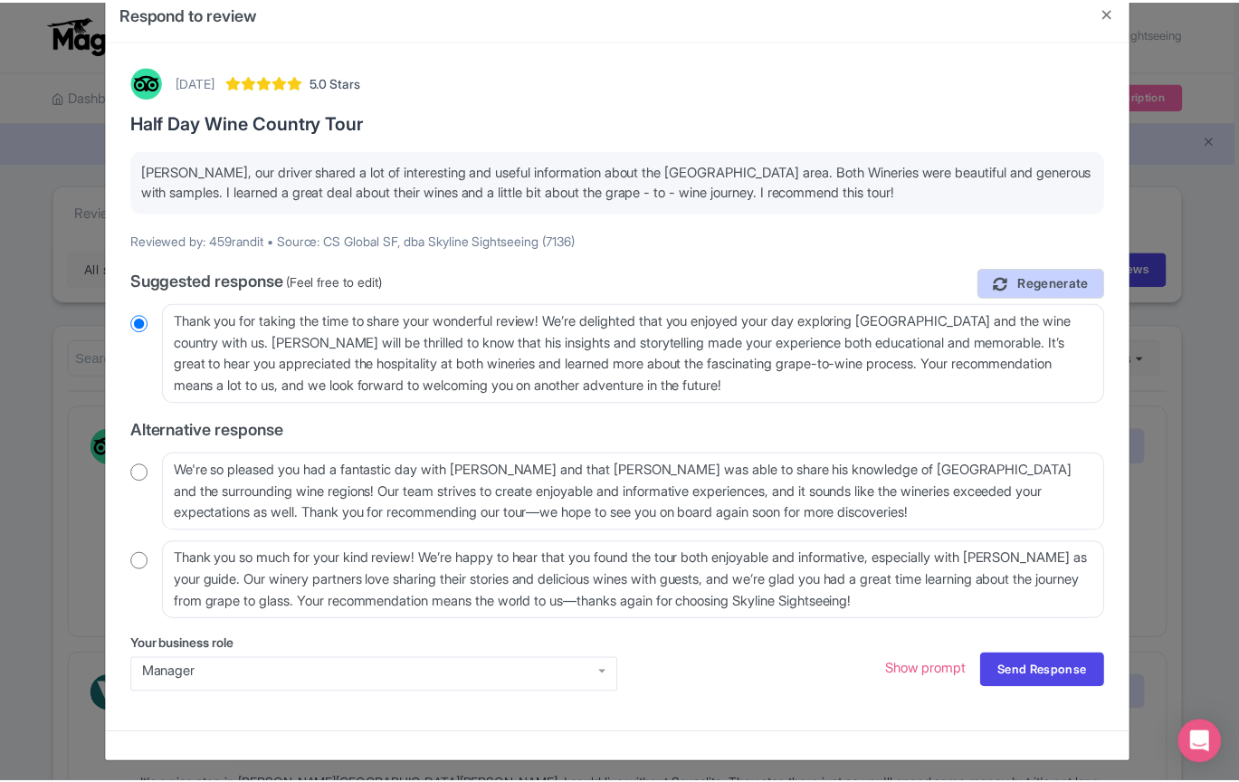
scroll to position [0, 0]
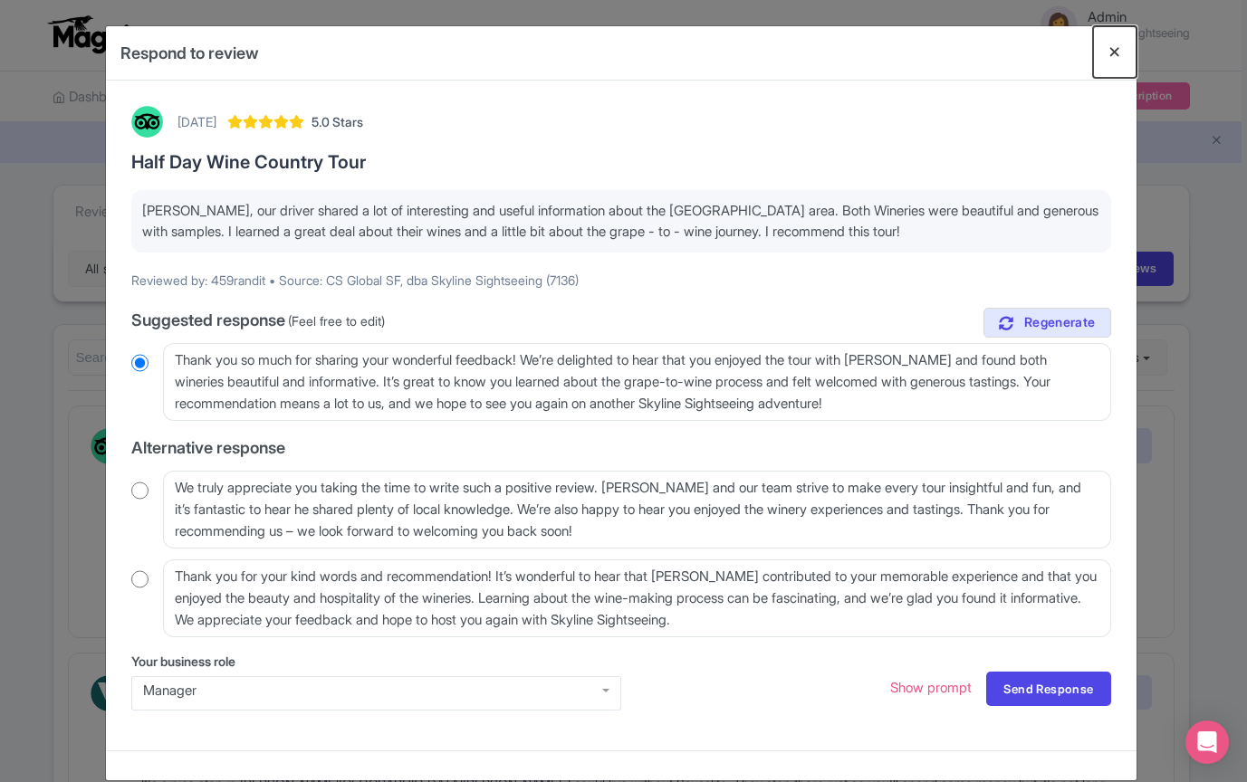
click at [1115, 46] on button "Close" at bounding box center [1114, 52] width 43 height 52
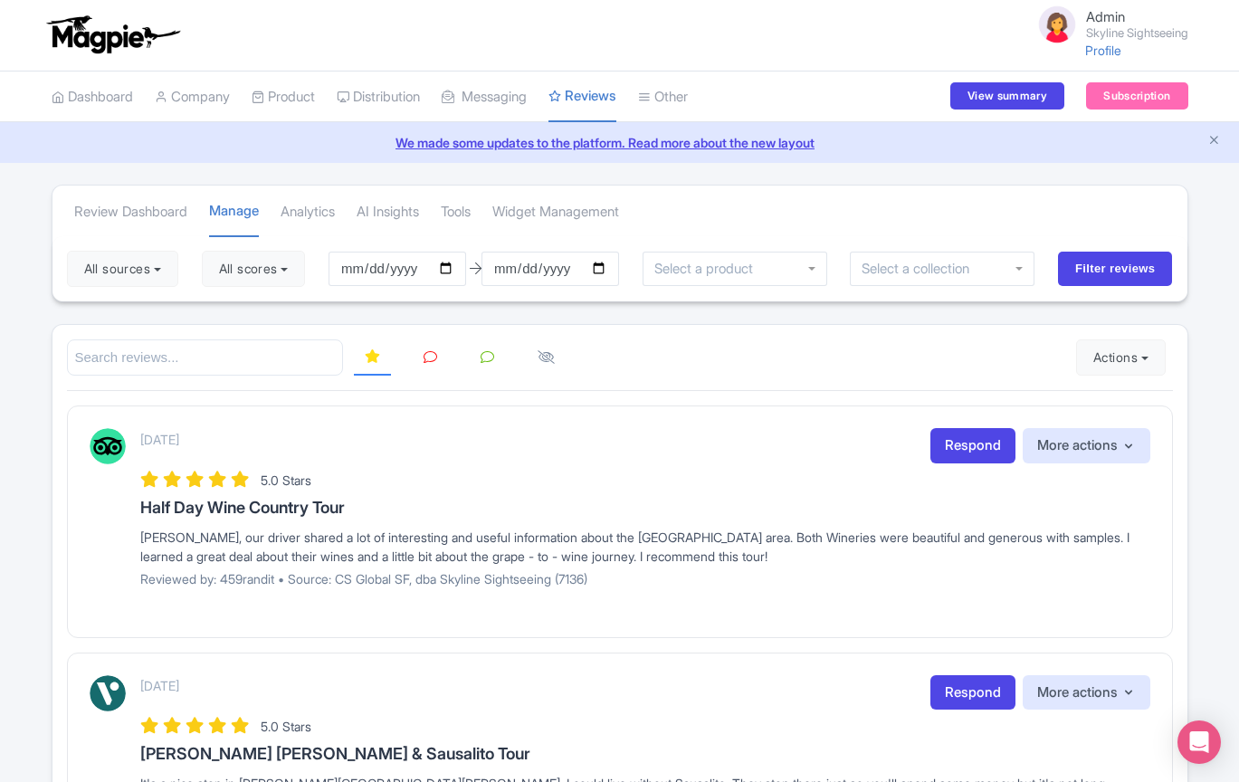
click at [481, 354] on icon at bounding box center [488, 357] width 14 height 14
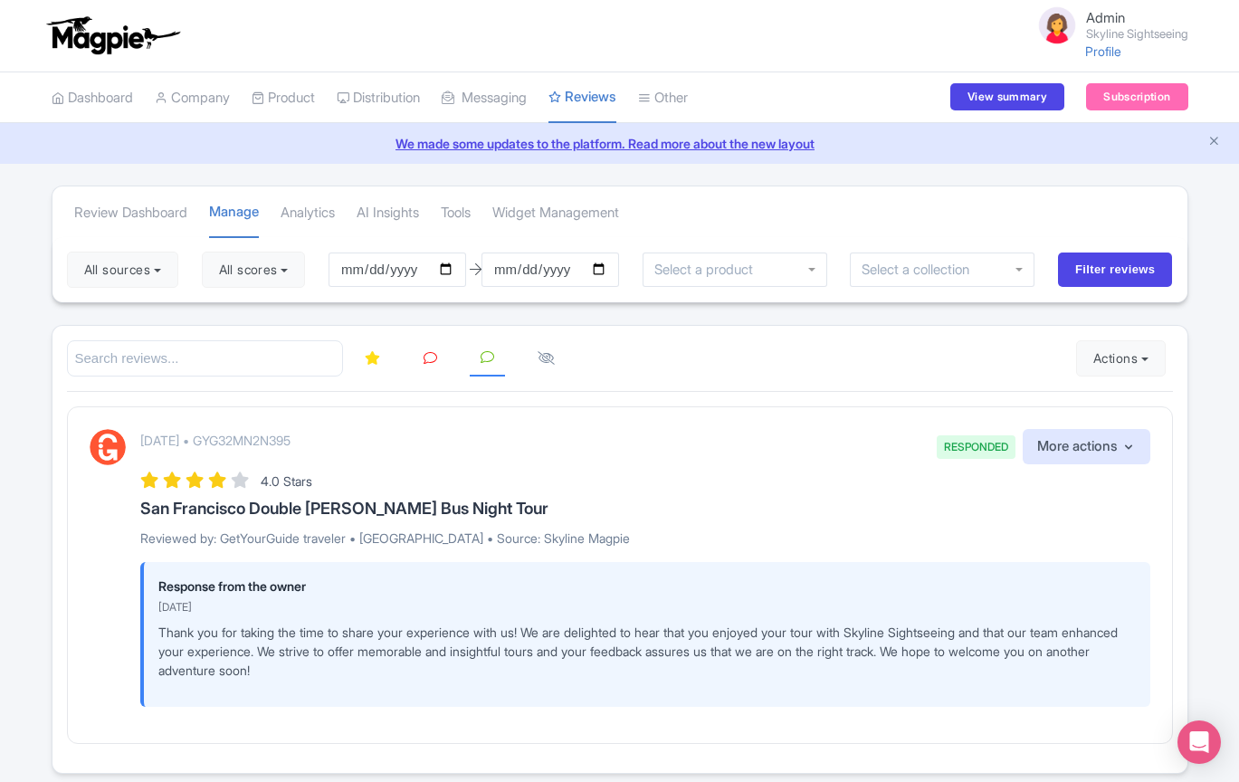
scroll to position [69, 0]
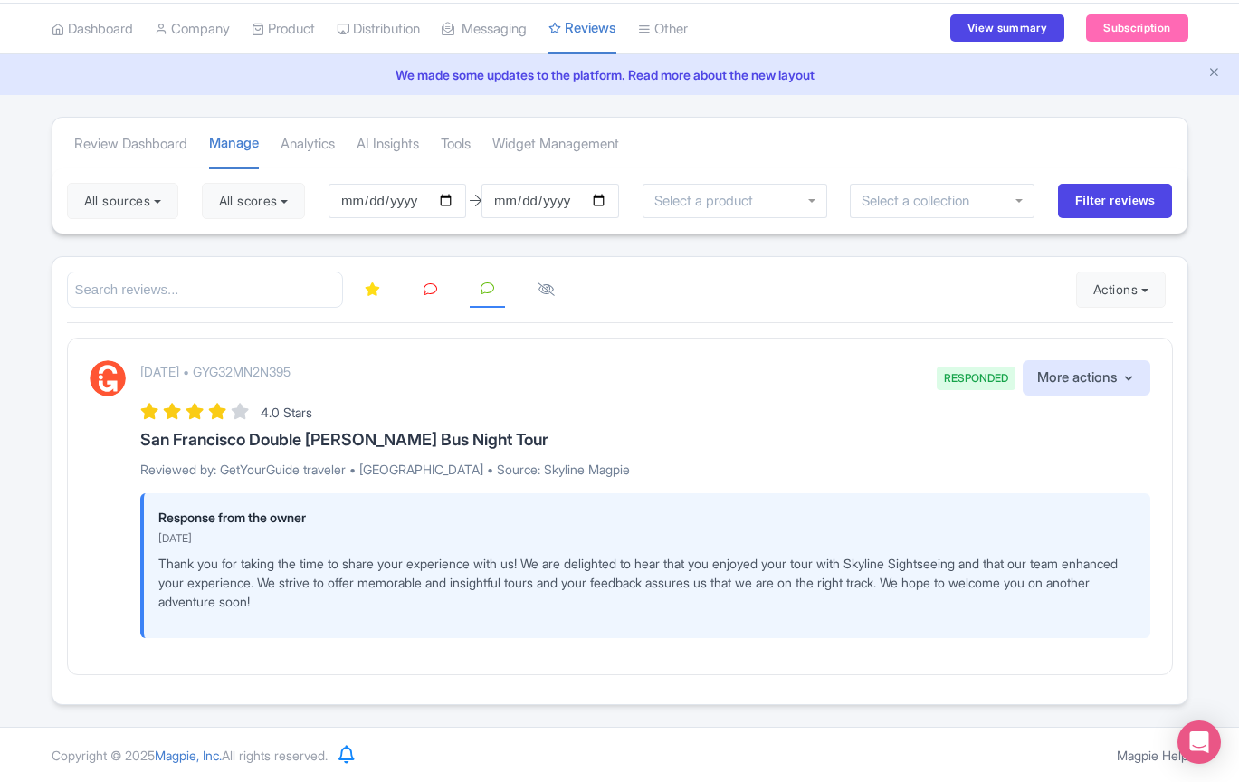
click at [376, 294] on icon at bounding box center [372, 289] width 15 height 14
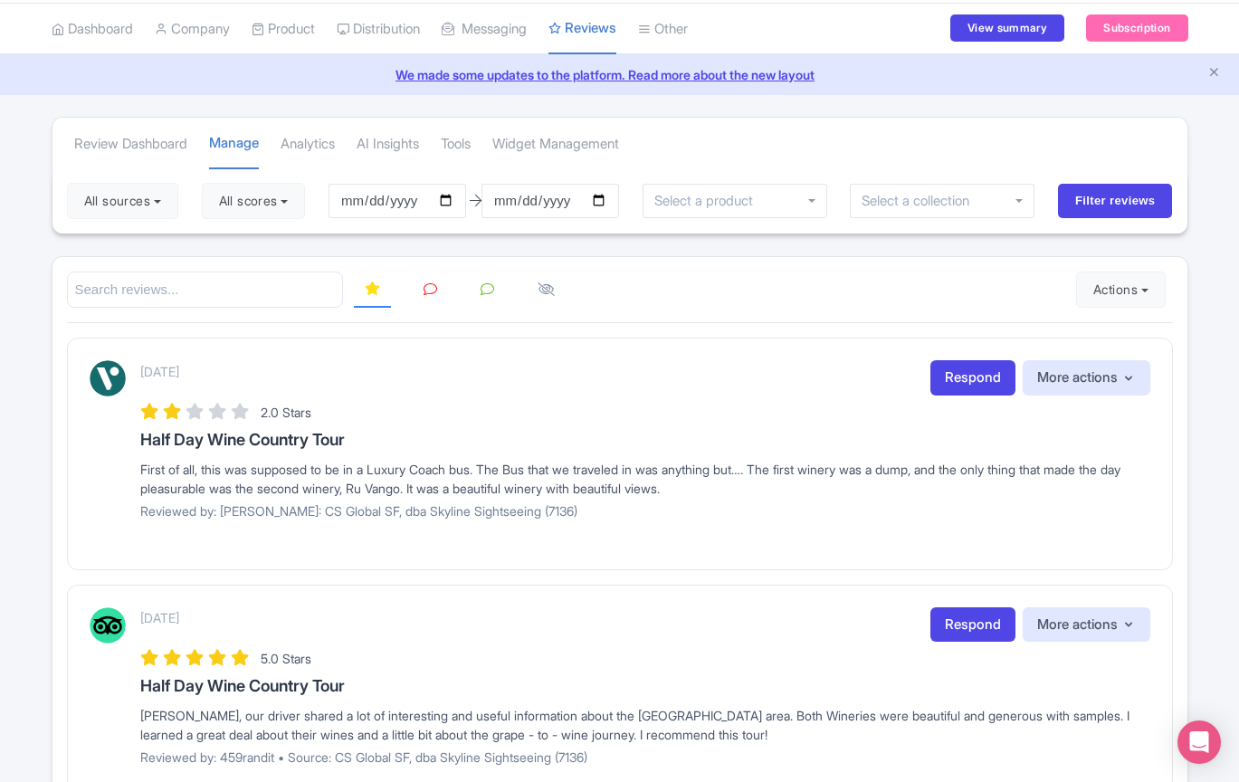
click at [546, 289] on icon at bounding box center [546, 289] width 17 height 14
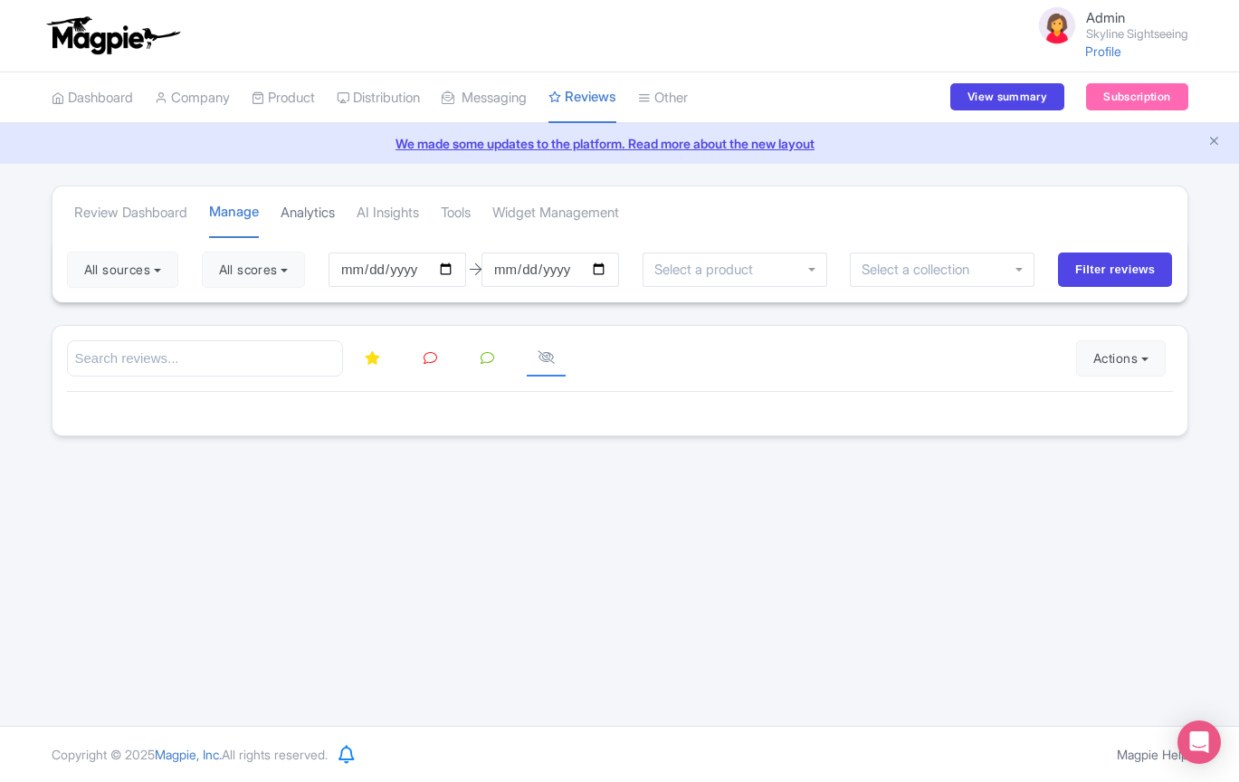
click at [326, 217] on link "Analytics" at bounding box center [308, 213] width 54 height 50
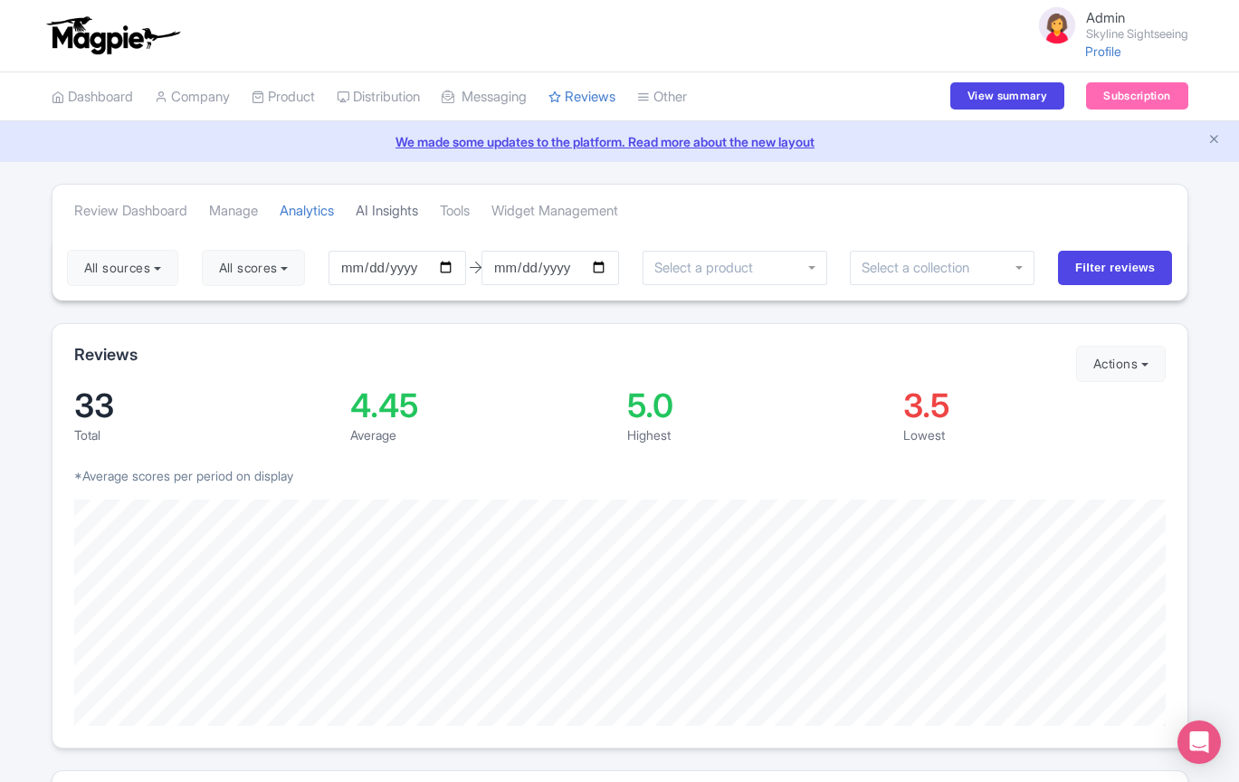
click at [413, 213] on link "AI Insights" at bounding box center [387, 212] width 62 height 50
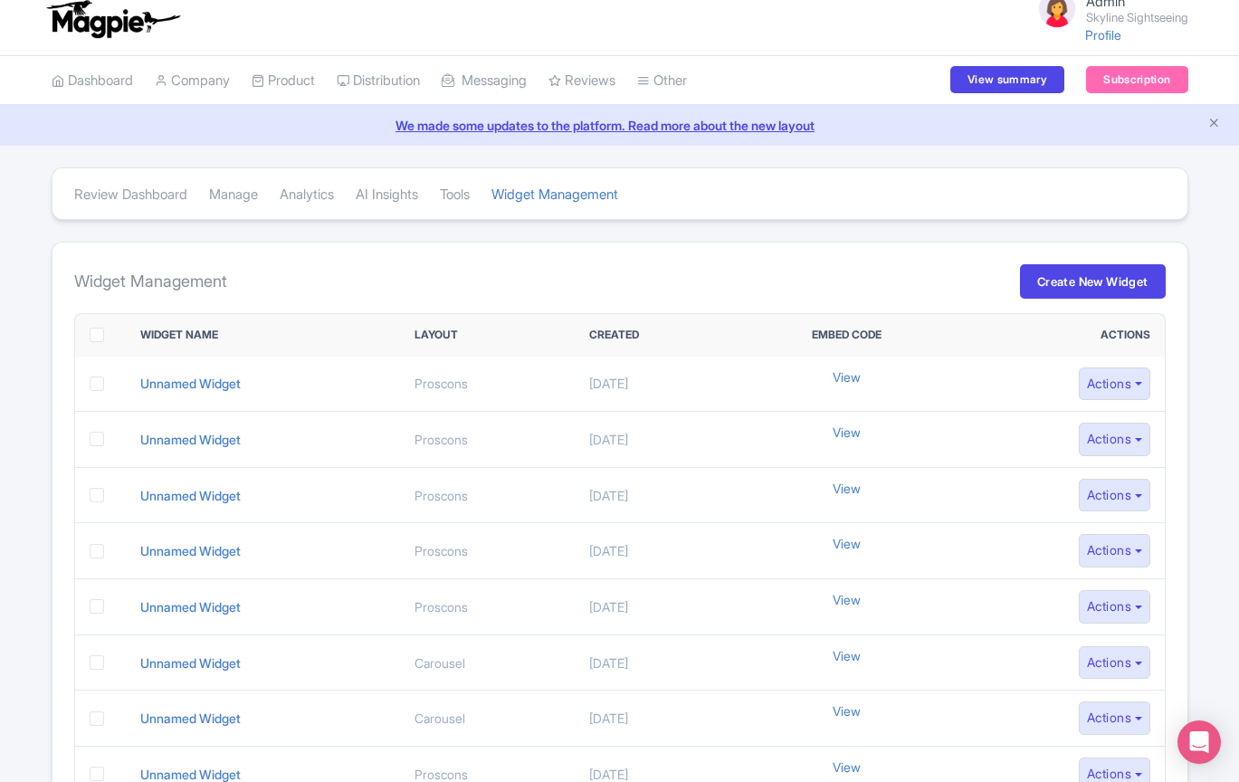
scroll to position [21, 0]
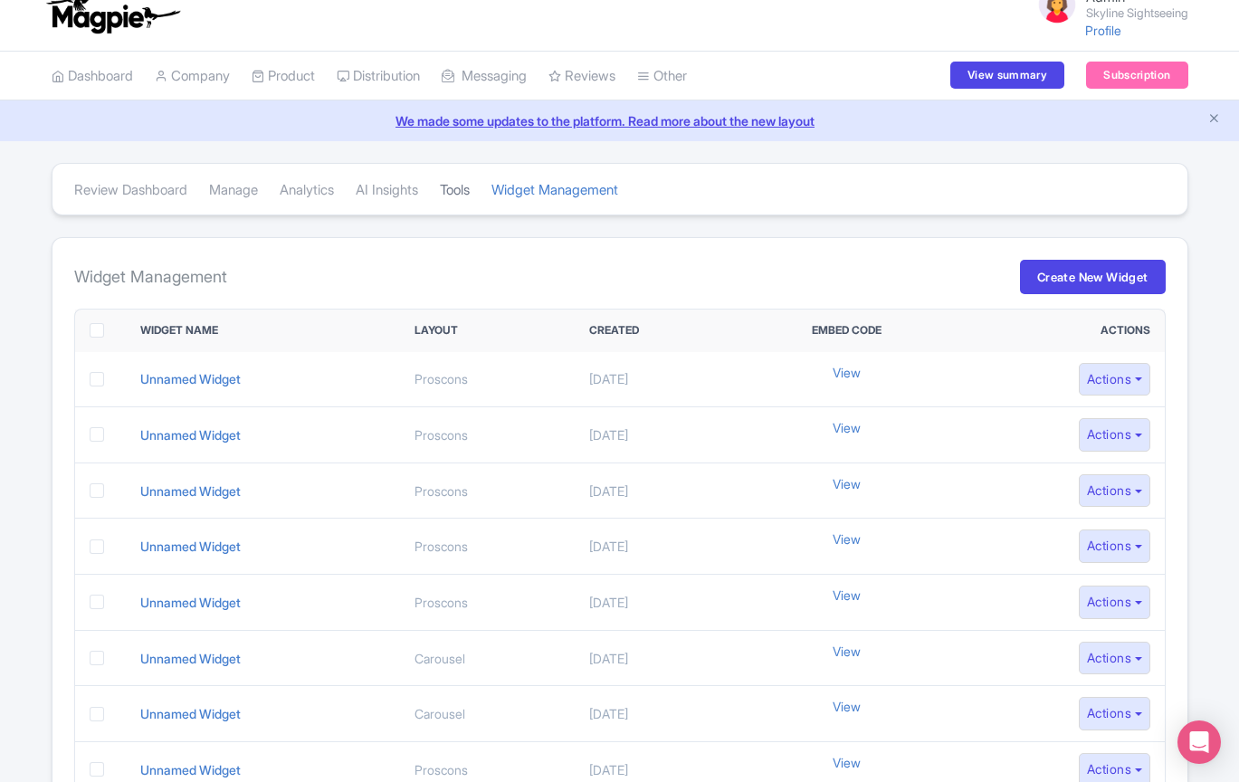
click at [470, 187] on link "Tools" at bounding box center [455, 191] width 30 height 50
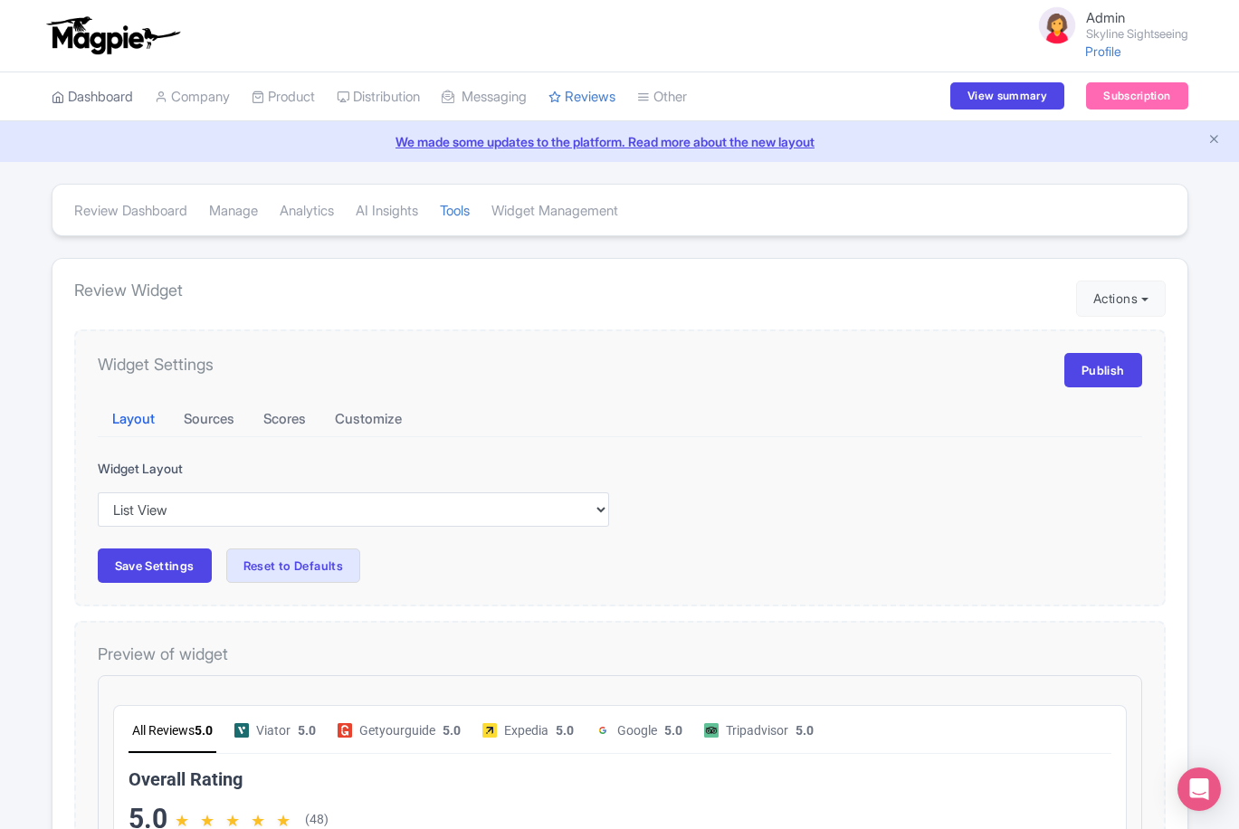
click at [87, 101] on link "Dashboard" at bounding box center [92, 97] width 81 height 50
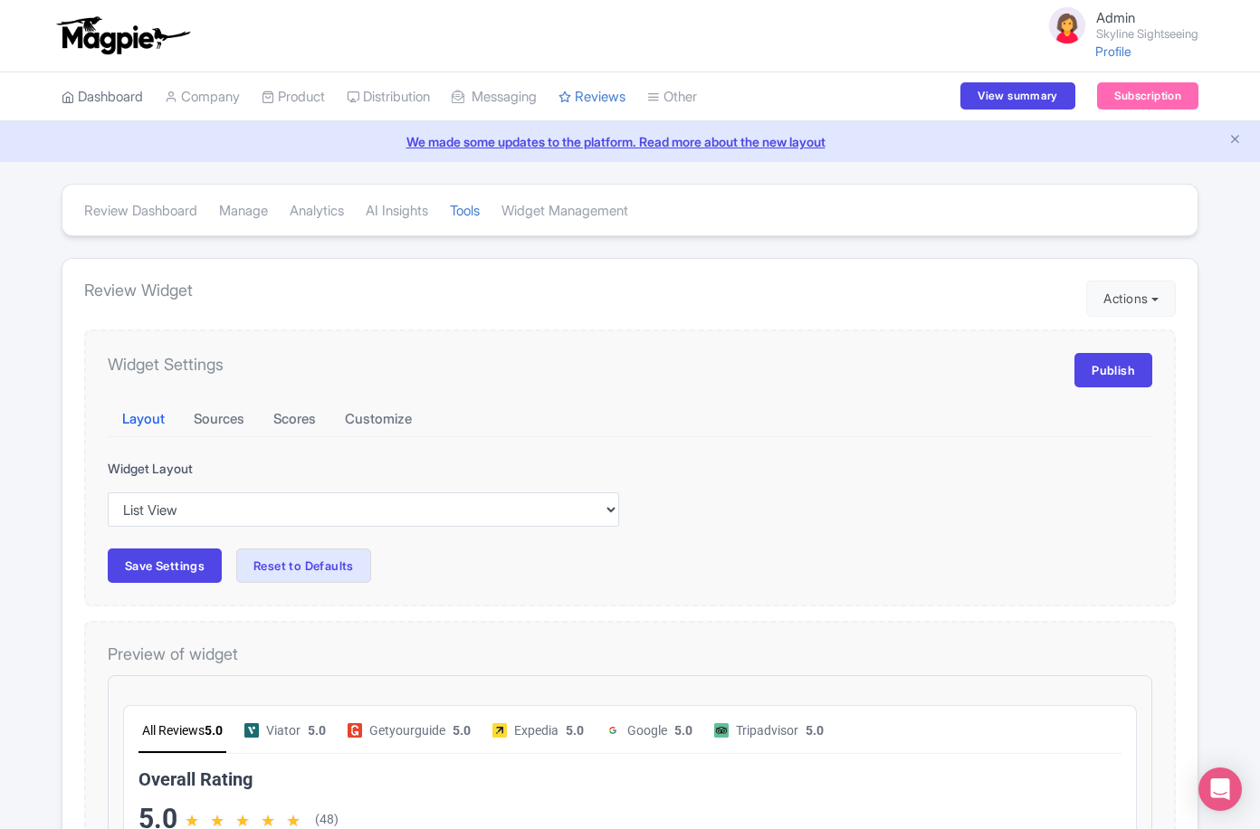
click at [126, 104] on link "Dashboard" at bounding box center [102, 97] width 81 height 50
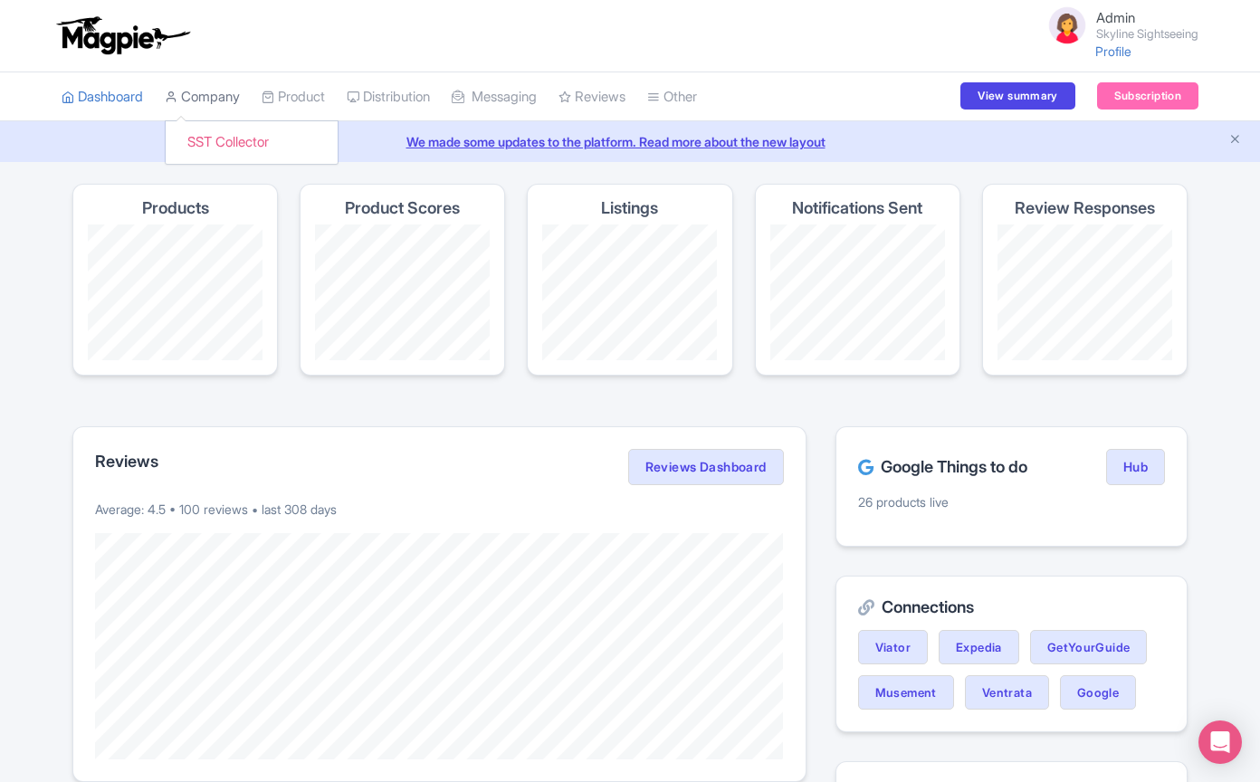
click at [231, 92] on link "Company" at bounding box center [202, 97] width 75 height 50
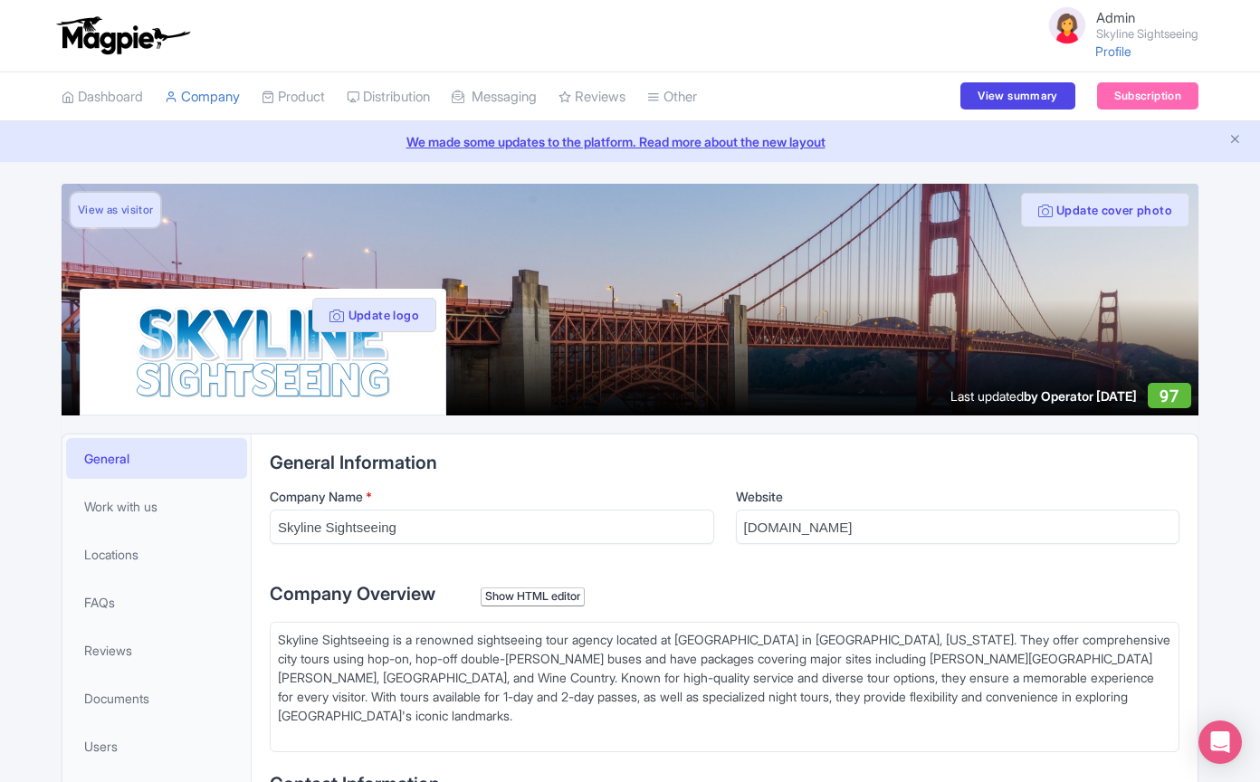
click at [103, 221] on link "View as visitor" at bounding box center [116, 210] width 90 height 34
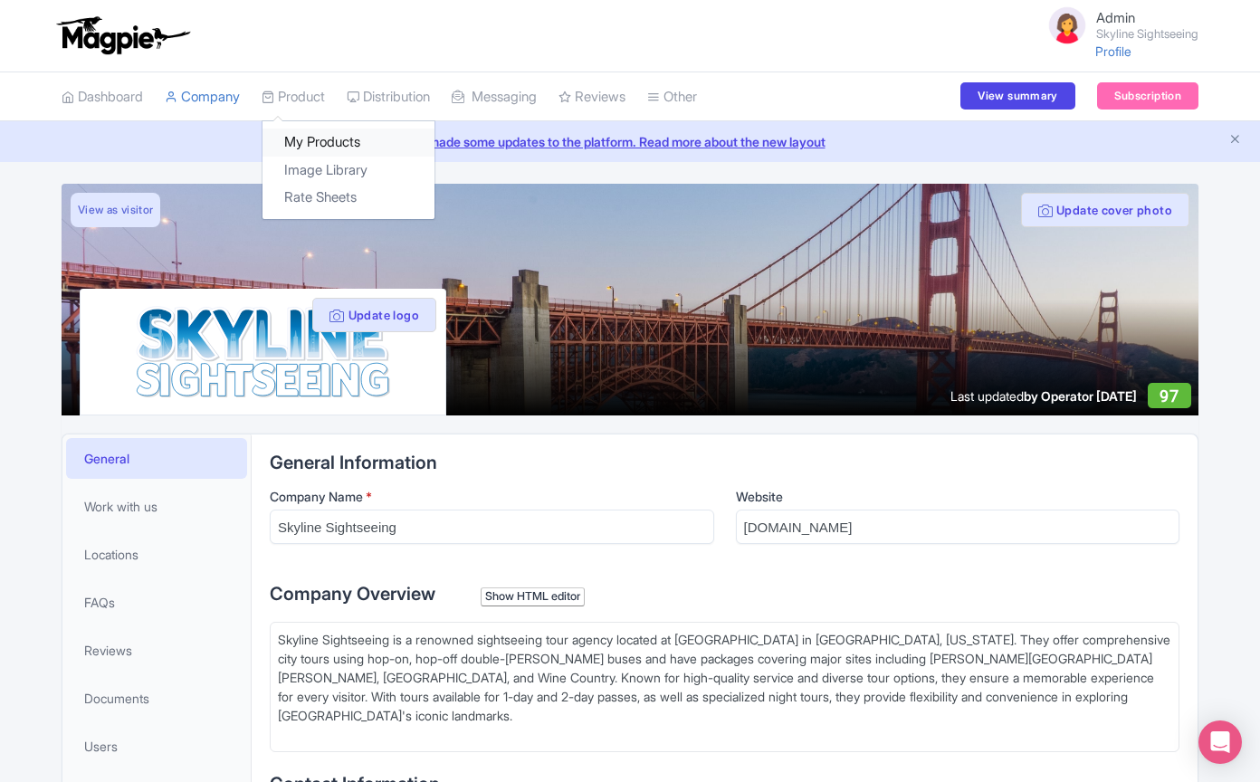
click at [316, 148] on link "My Products" at bounding box center [349, 143] width 172 height 28
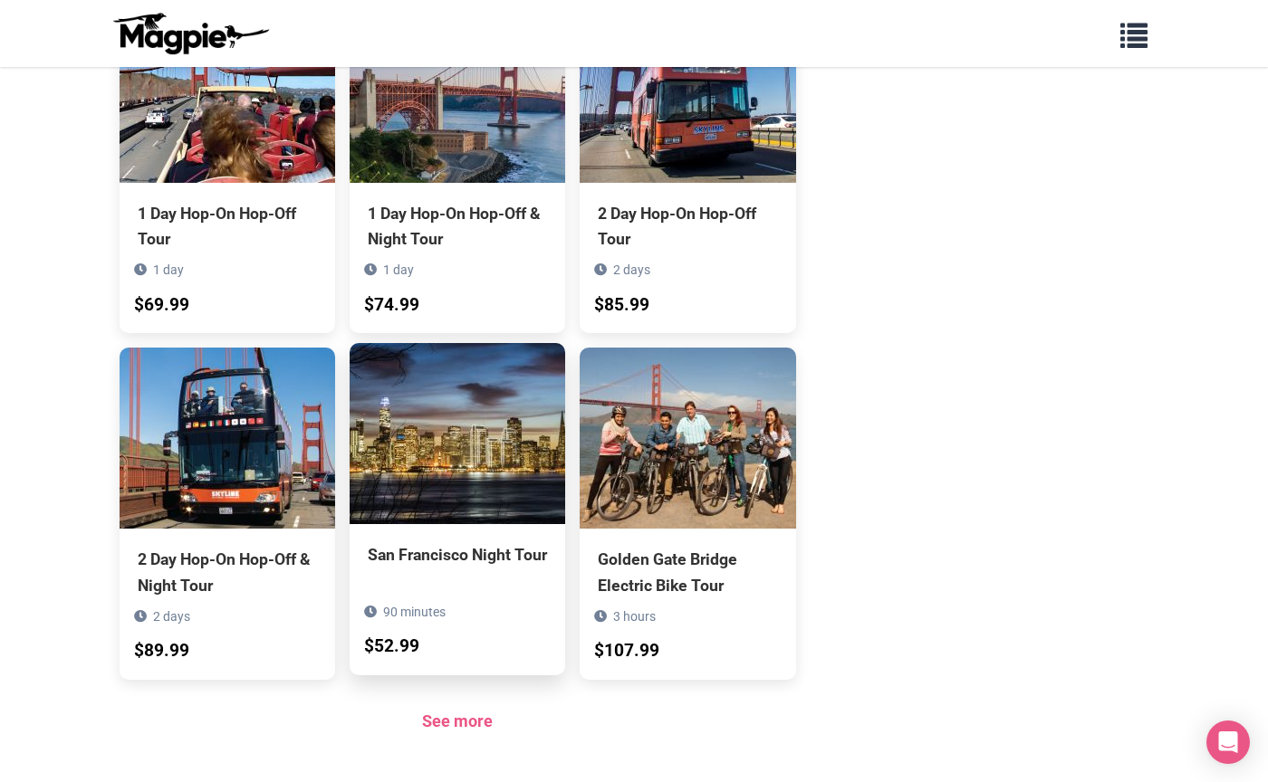
scroll to position [1021, 0]
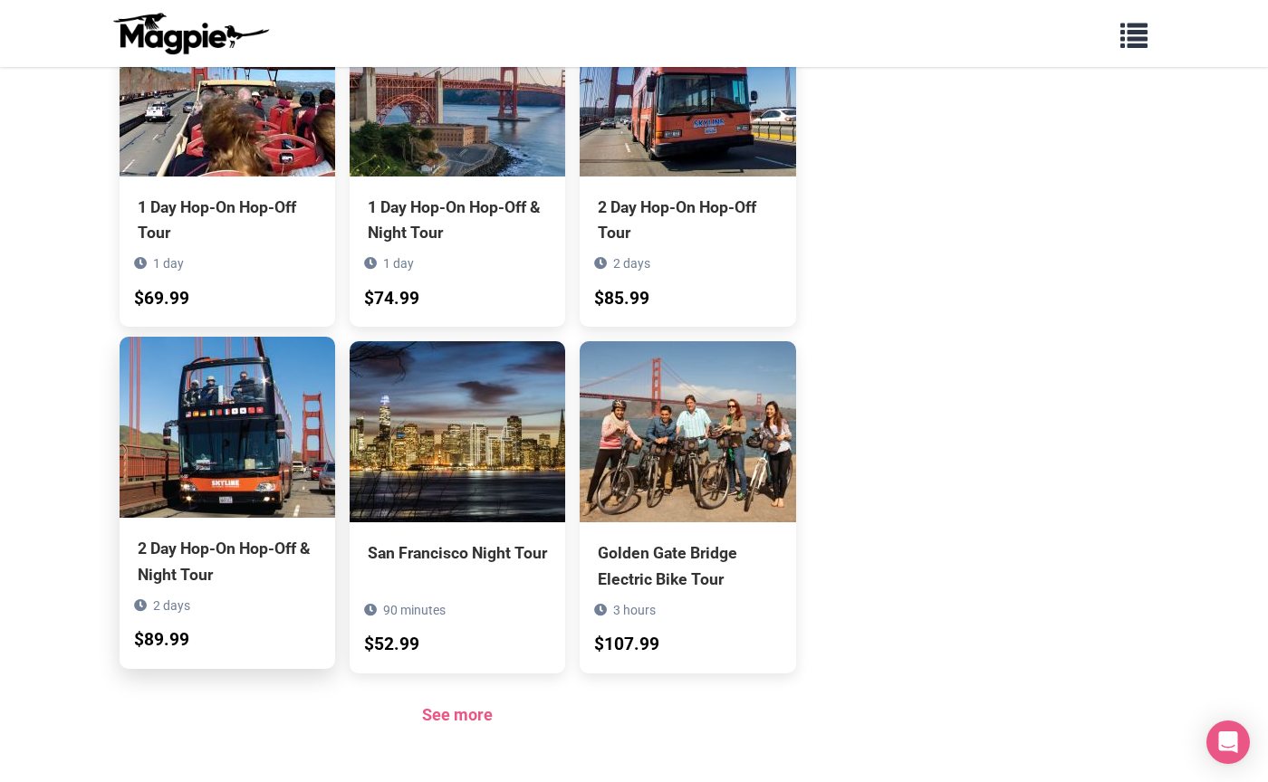
click at [275, 536] on div "2 Day Hop-On Hop-Off & Night Tour" at bounding box center [227, 561] width 179 height 51
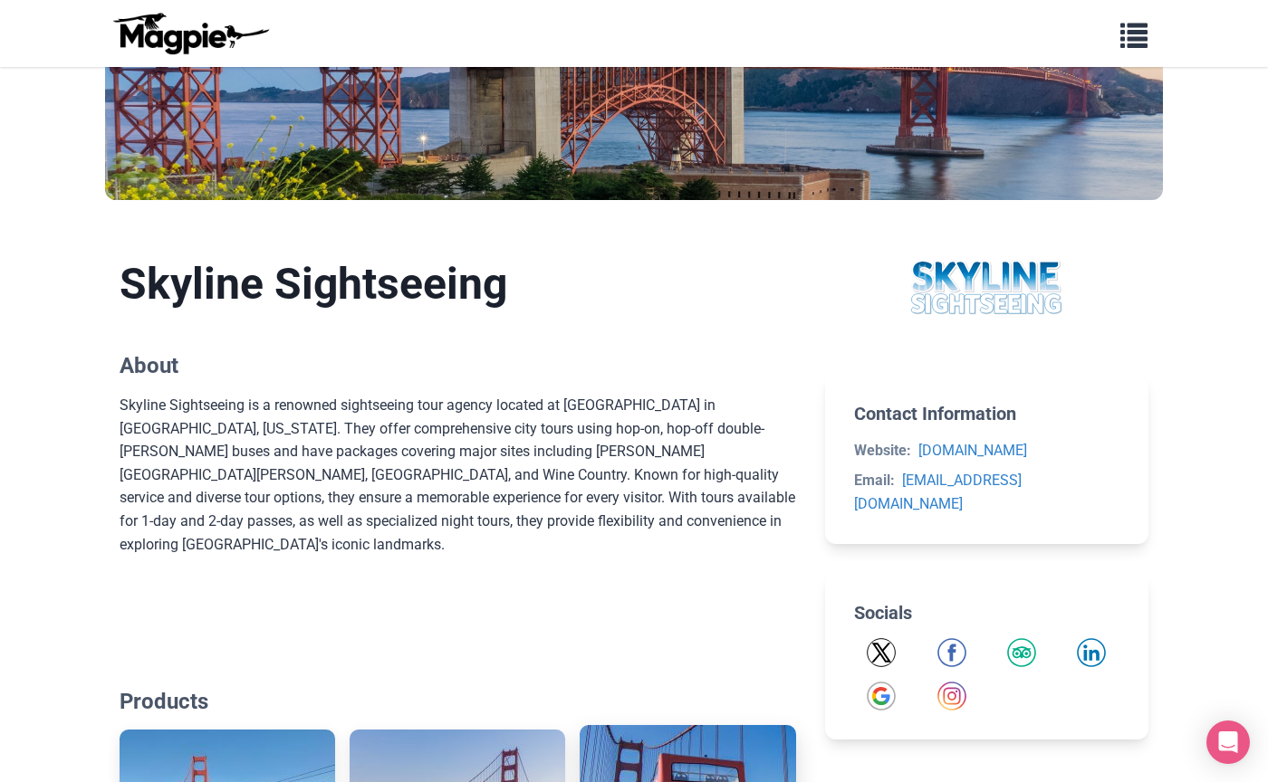
scroll to position [0, 0]
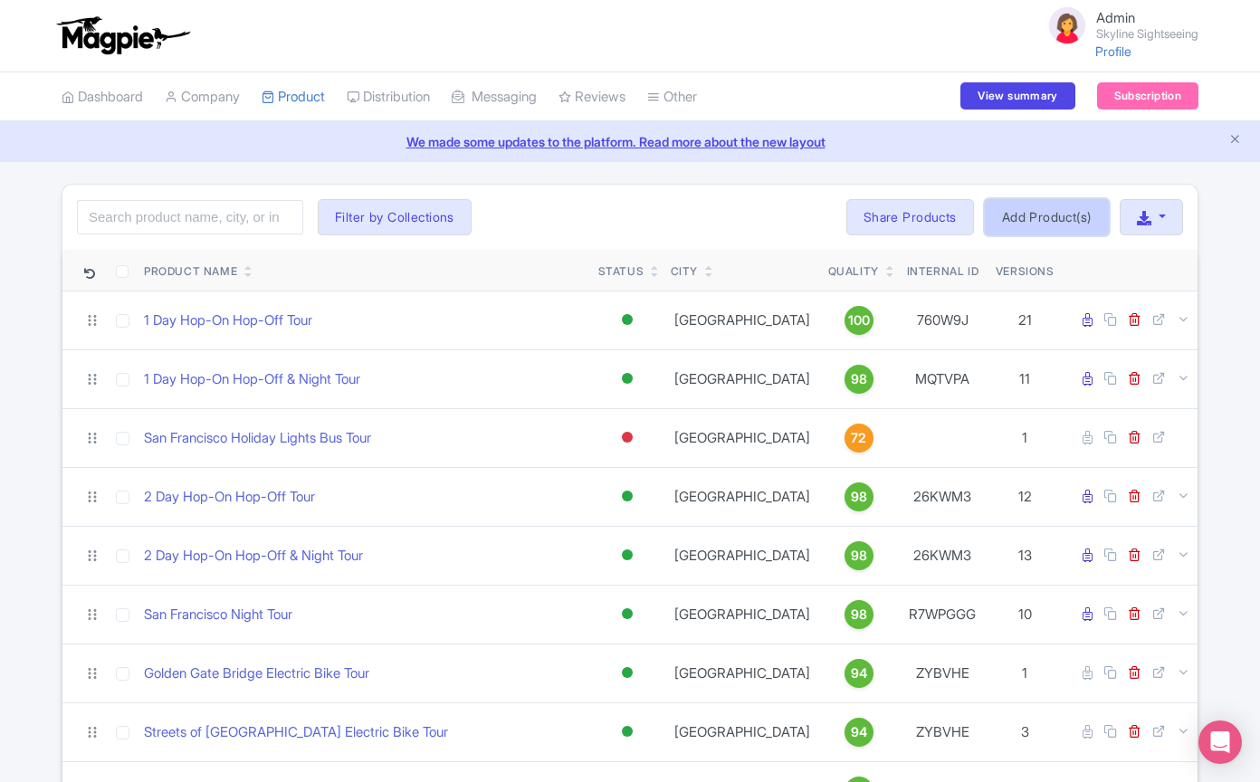
click at [1036, 219] on link "Add Product(s)" at bounding box center [1047, 217] width 124 height 36
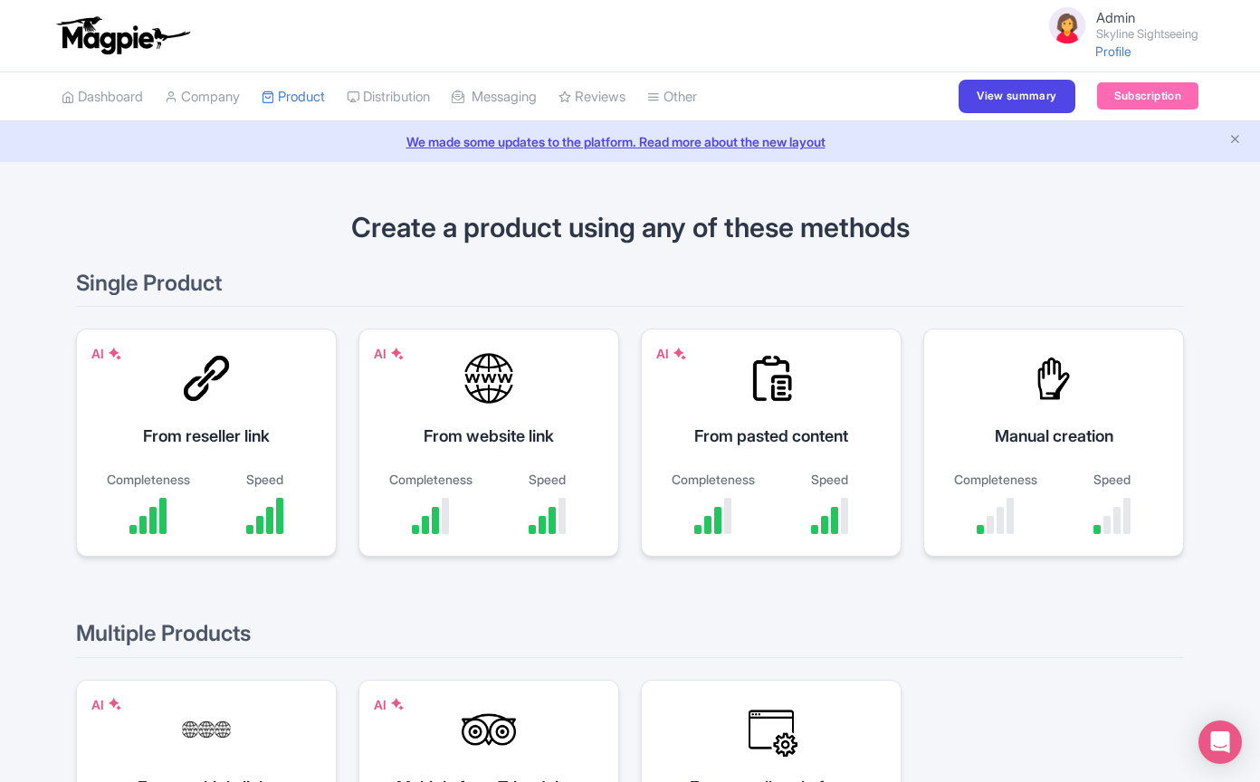
scroll to position [89, 0]
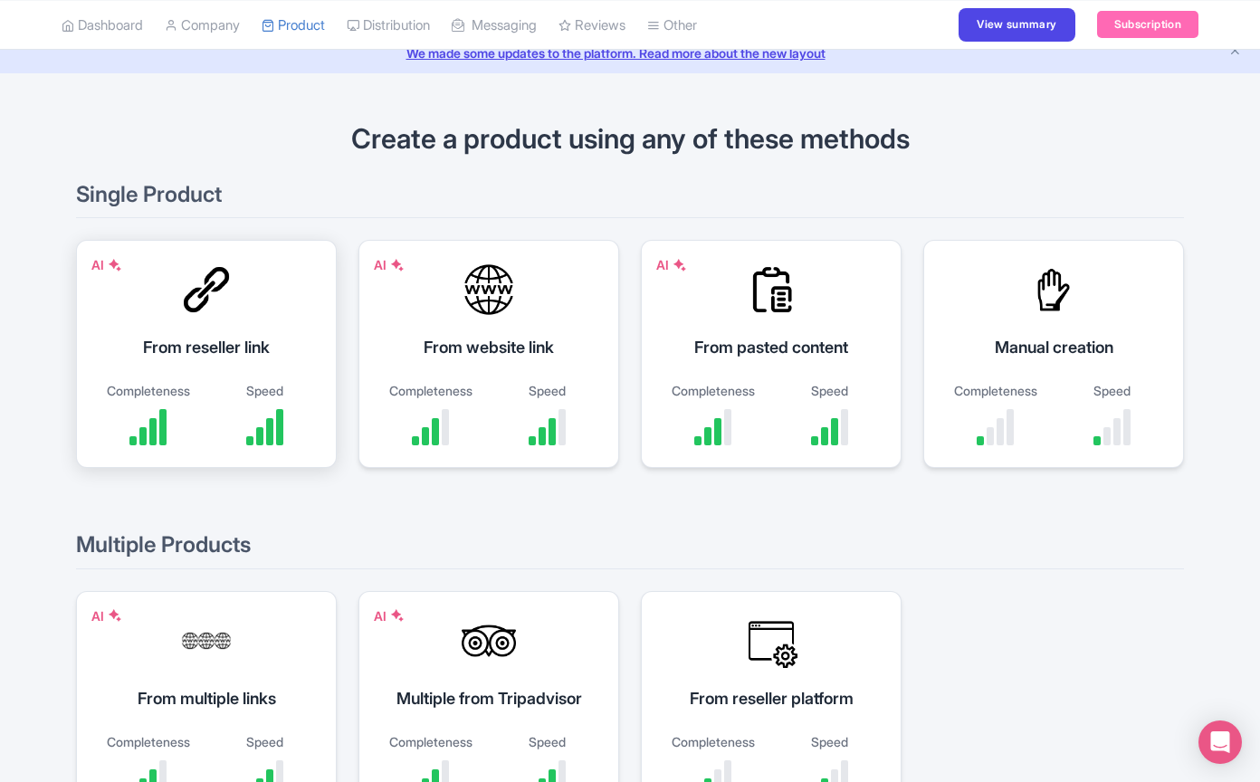
click at [182, 287] on div at bounding box center [206, 290] width 54 height 54
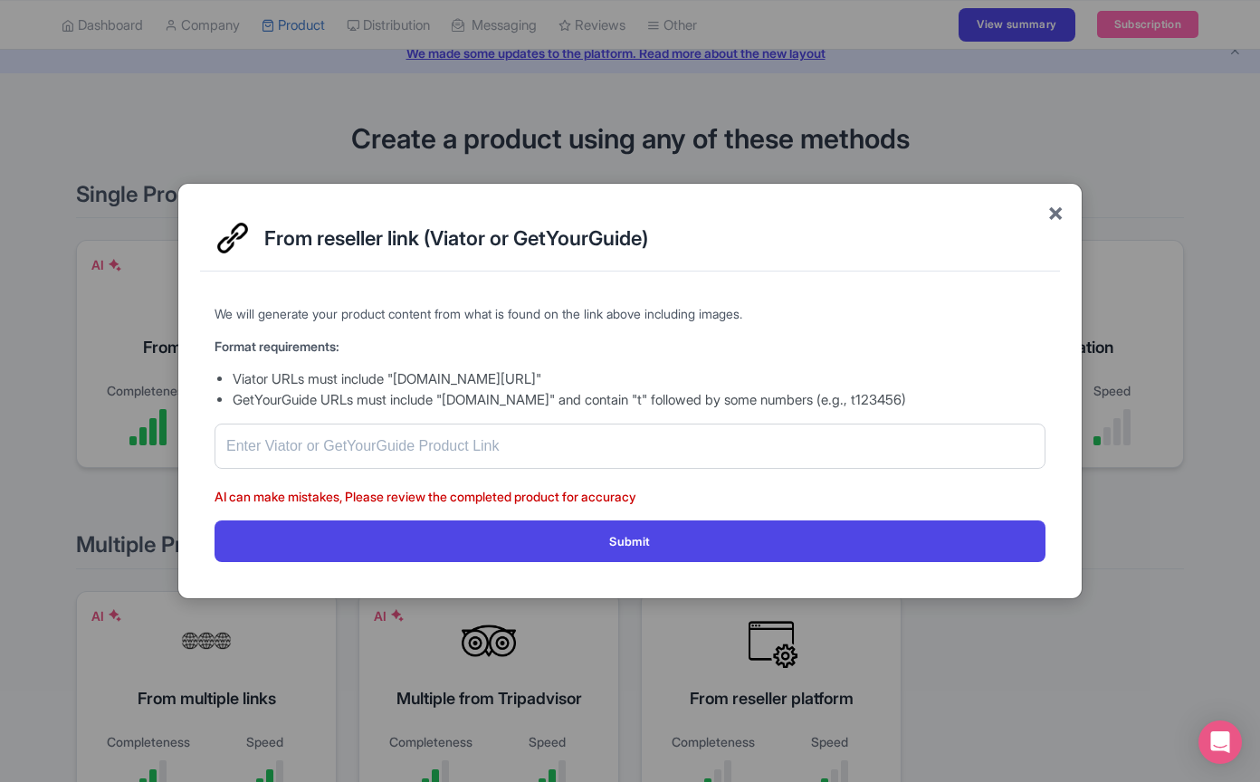
click at [1050, 216] on span "×" at bounding box center [1056, 212] width 16 height 38
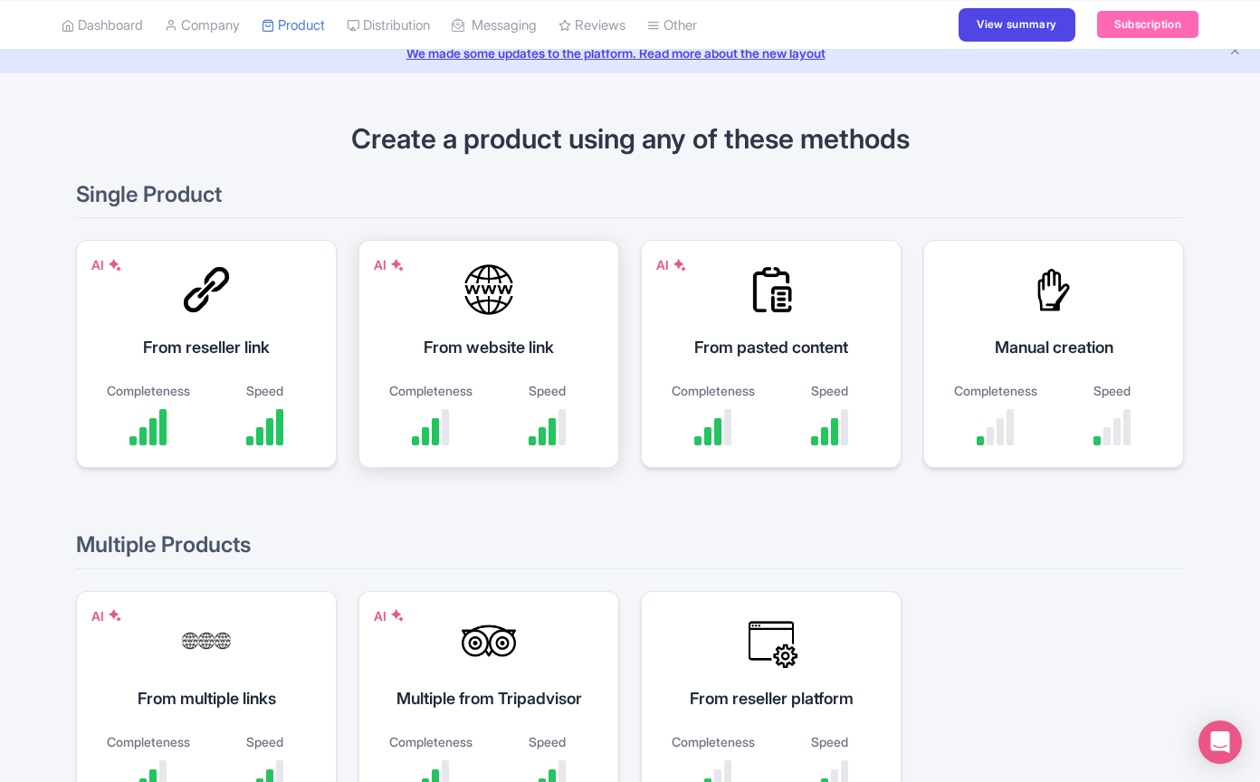
click at [536, 320] on div "AI From website link Completeness Speed" at bounding box center [489, 354] width 261 height 228
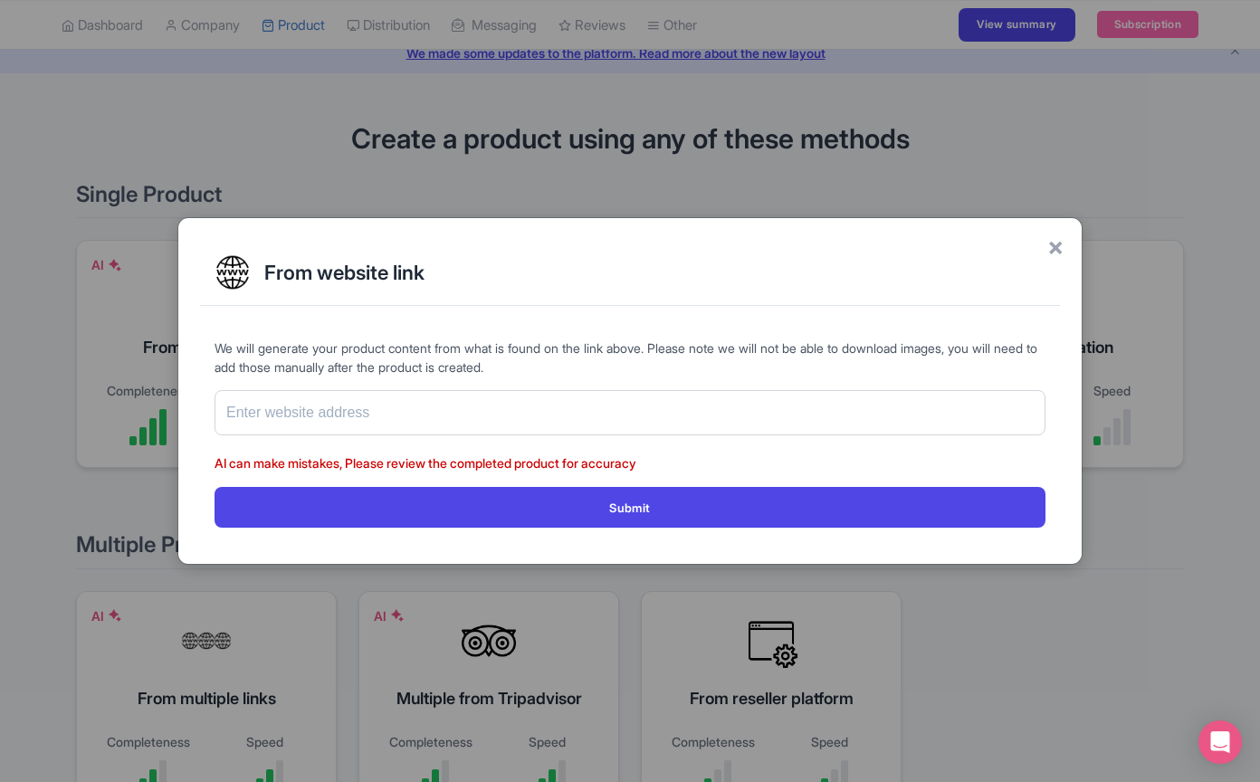
click at [1067, 244] on div "× From website link We will generate your product content from what is found on…" at bounding box center [629, 391] width 905 height 348
click at [1058, 250] on span "×" at bounding box center [1056, 246] width 16 height 38
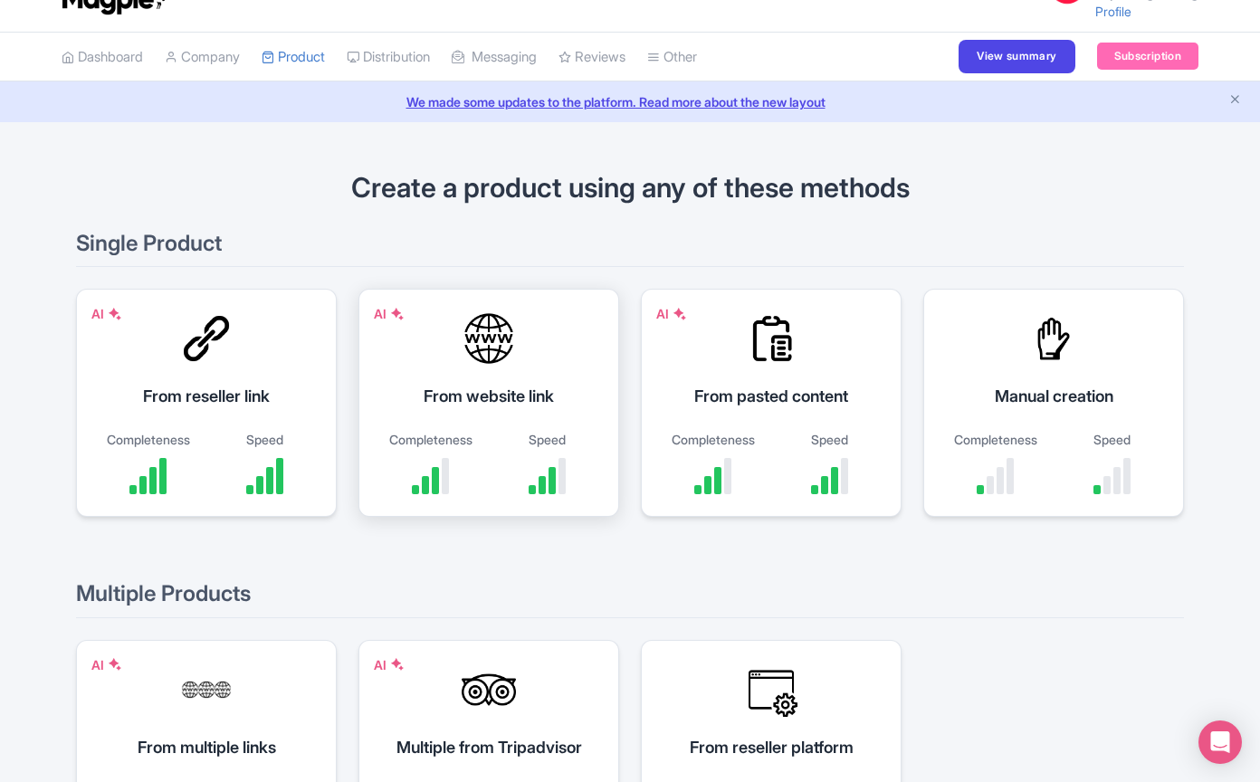
scroll to position [0, 0]
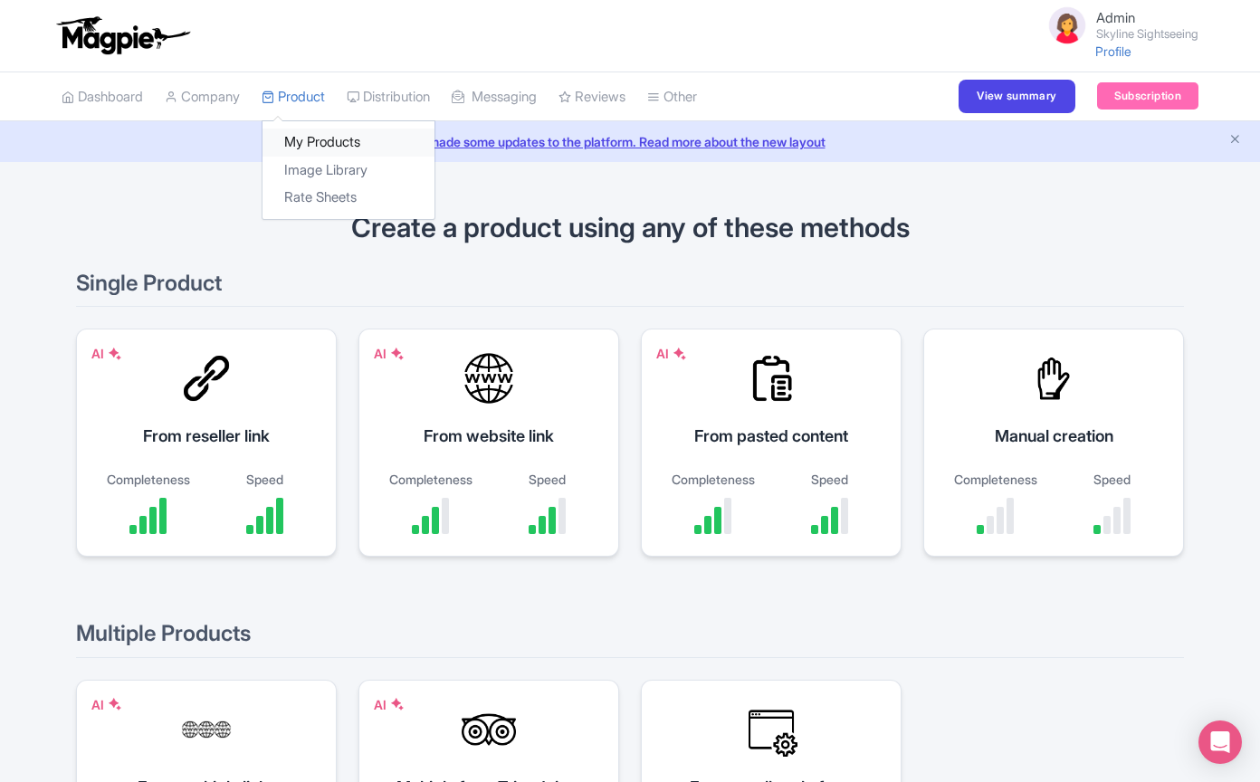
click at [314, 134] on link "My Products" at bounding box center [349, 143] width 172 height 28
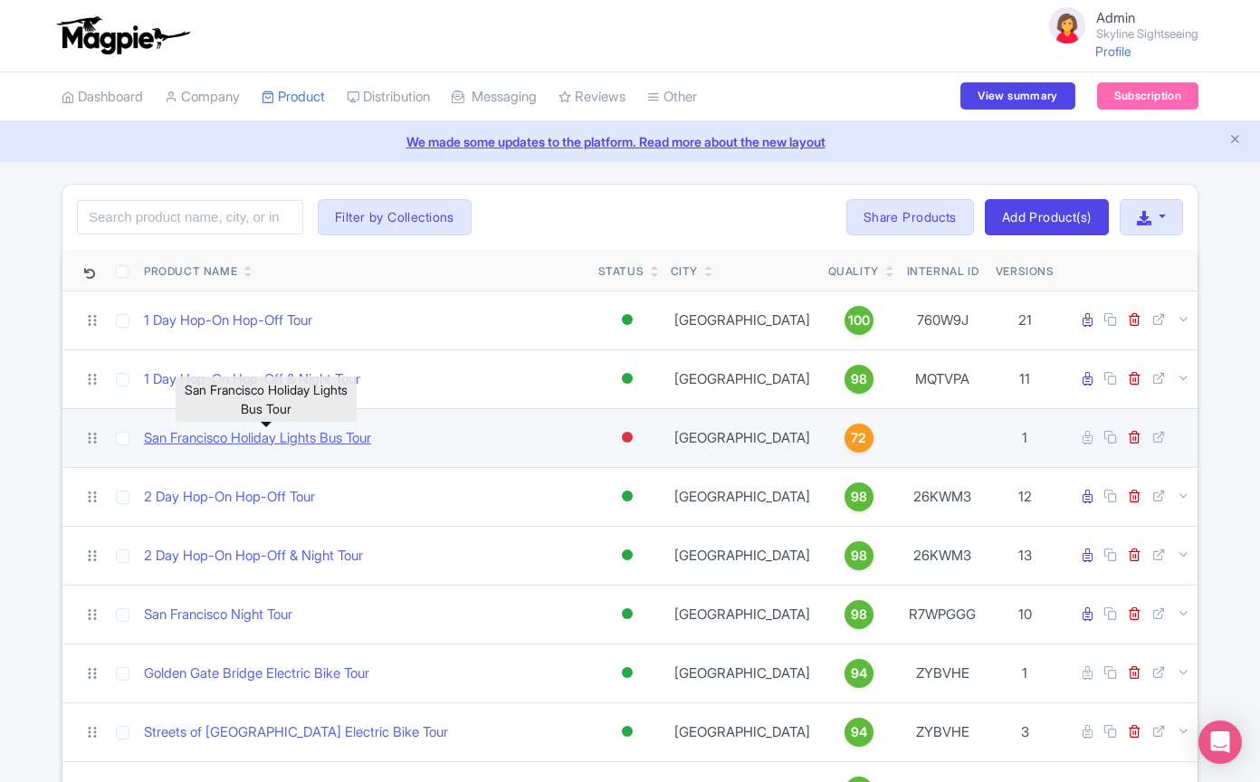
click at [339, 435] on link "San Francisco Holiday Lights Bus Tour" at bounding box center [257, 438] width 227 height 21
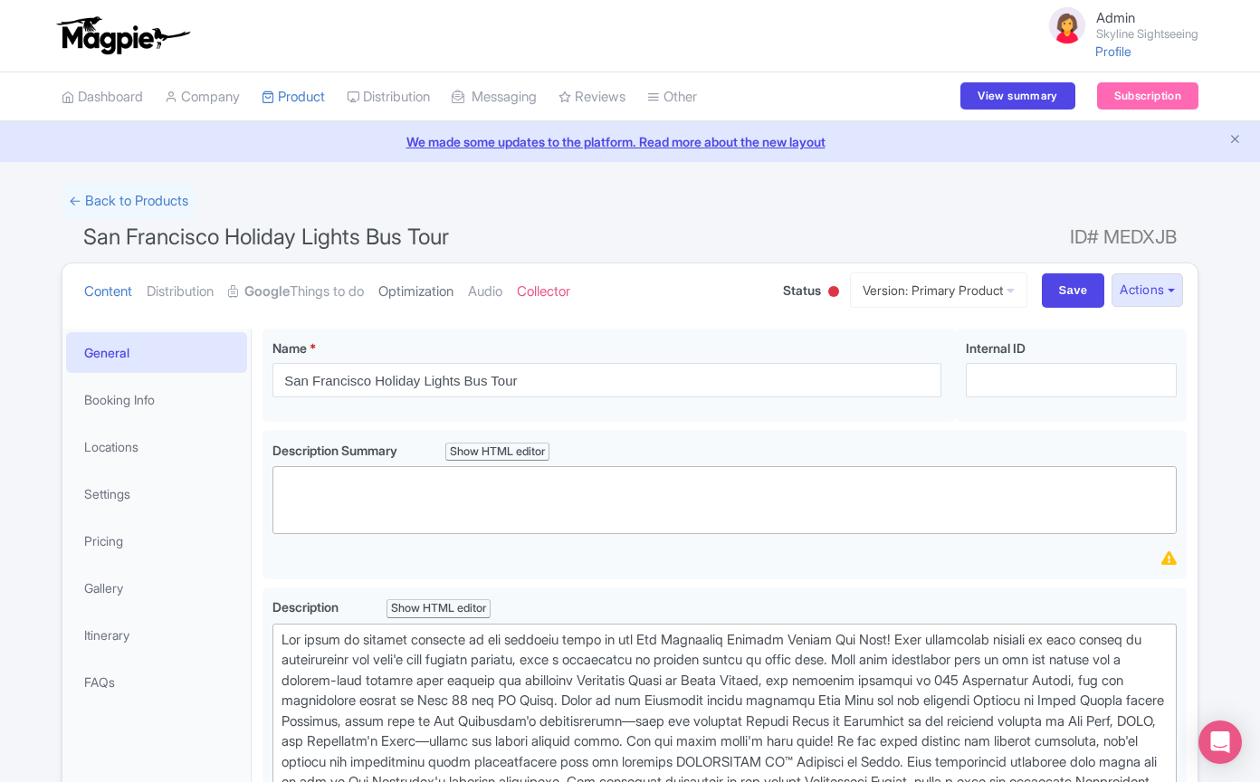
click at [435, 290] on link "Optimization" at bounding box center [415, 291] width 75 height 57
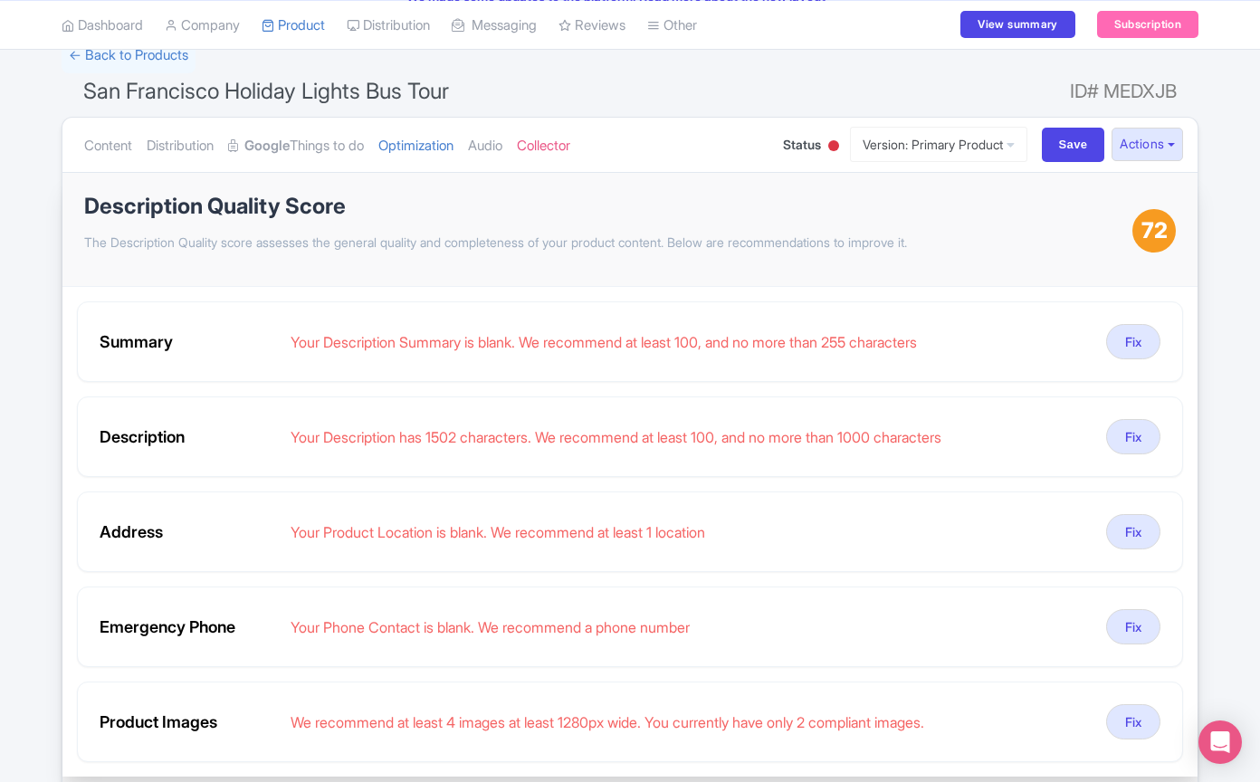
scroll to position [225, 0]
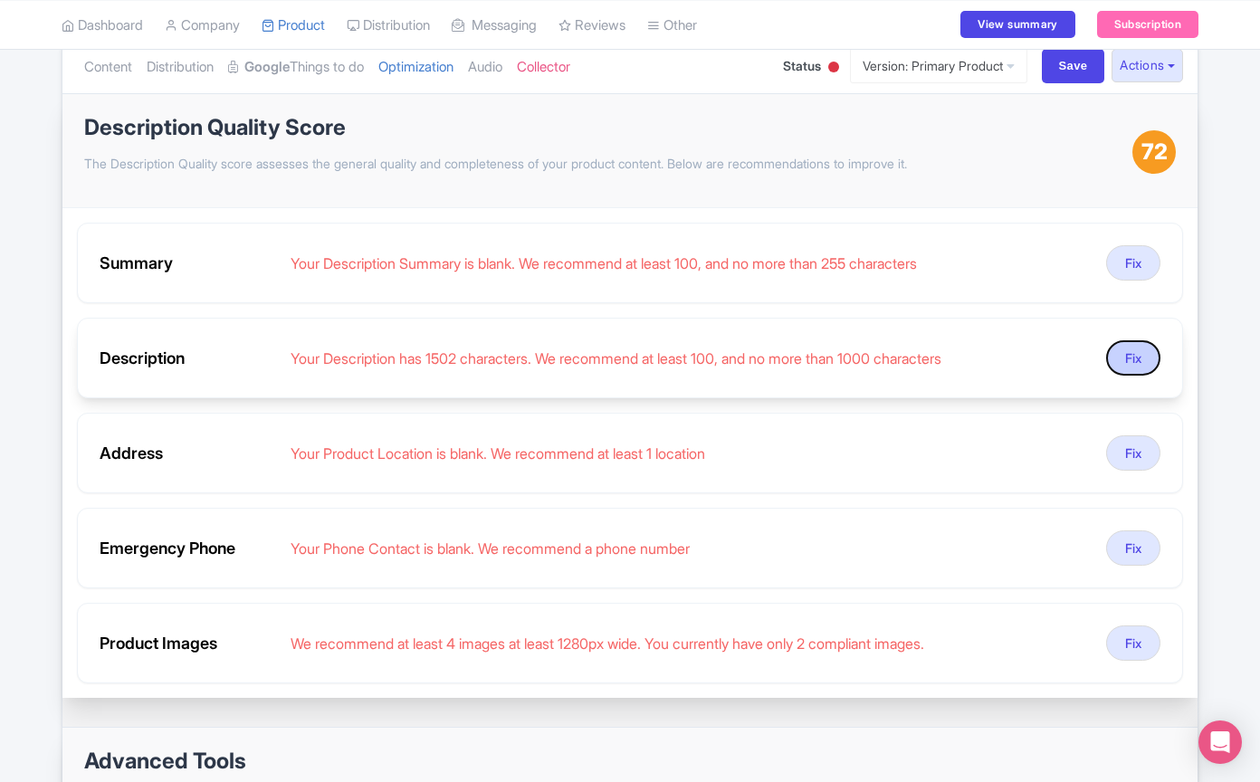
click at [1113, 351] on button "Fix" at bounding box center [1133, 357] width 54 height 35
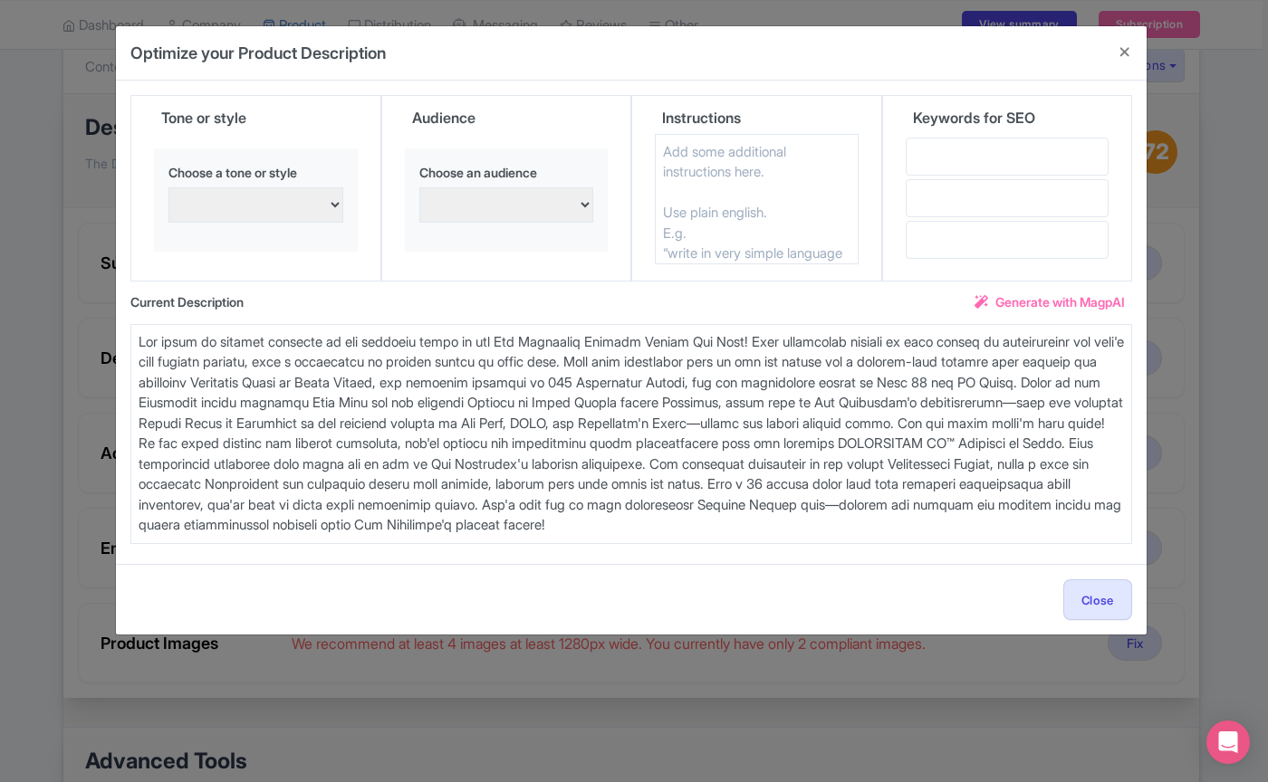
click at [1027, 298] on span "Generate with MagpAI" at bounding box center [1059, 301] width 129 height 19
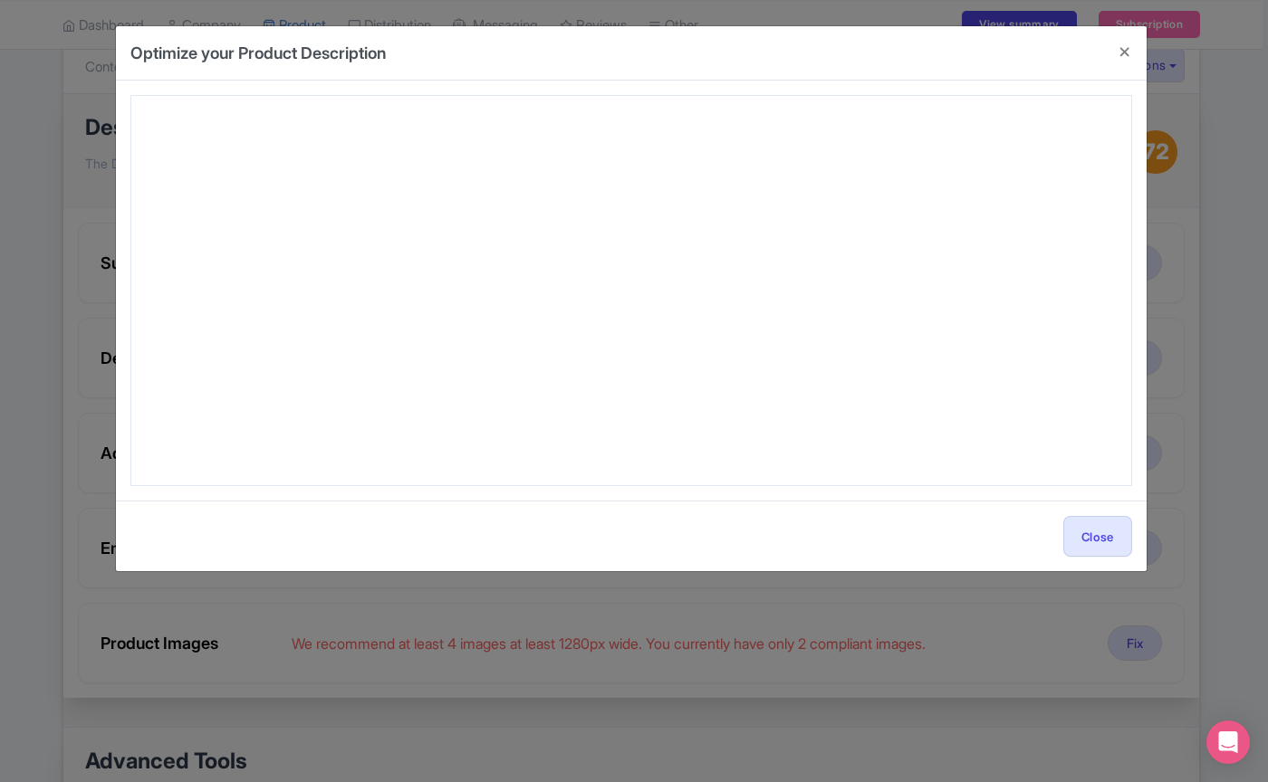
type textarea "Step into the magic of the season with the San Francisco Holiday Lights Bus Tou…"
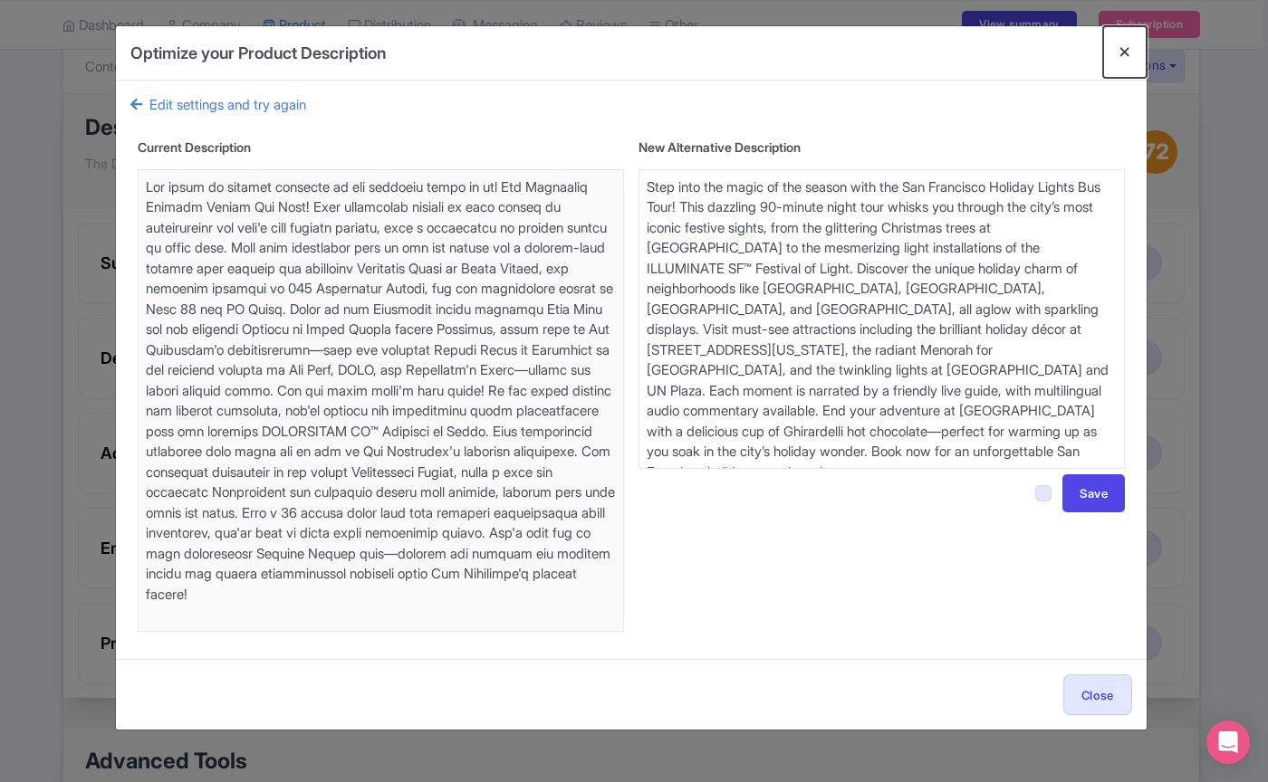
click at [1127, 58] on button "Close" at bounding box center [1124, 52] width 43 height 52
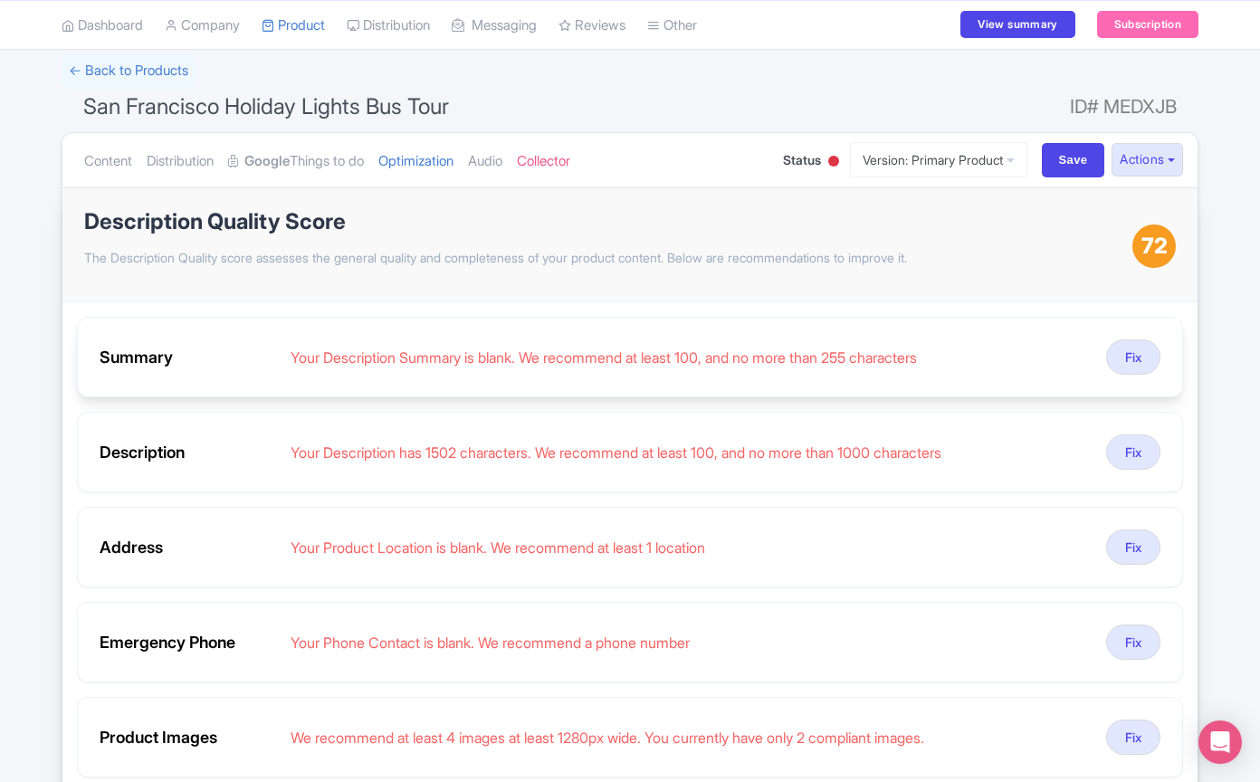
scroll to position [0, 0]
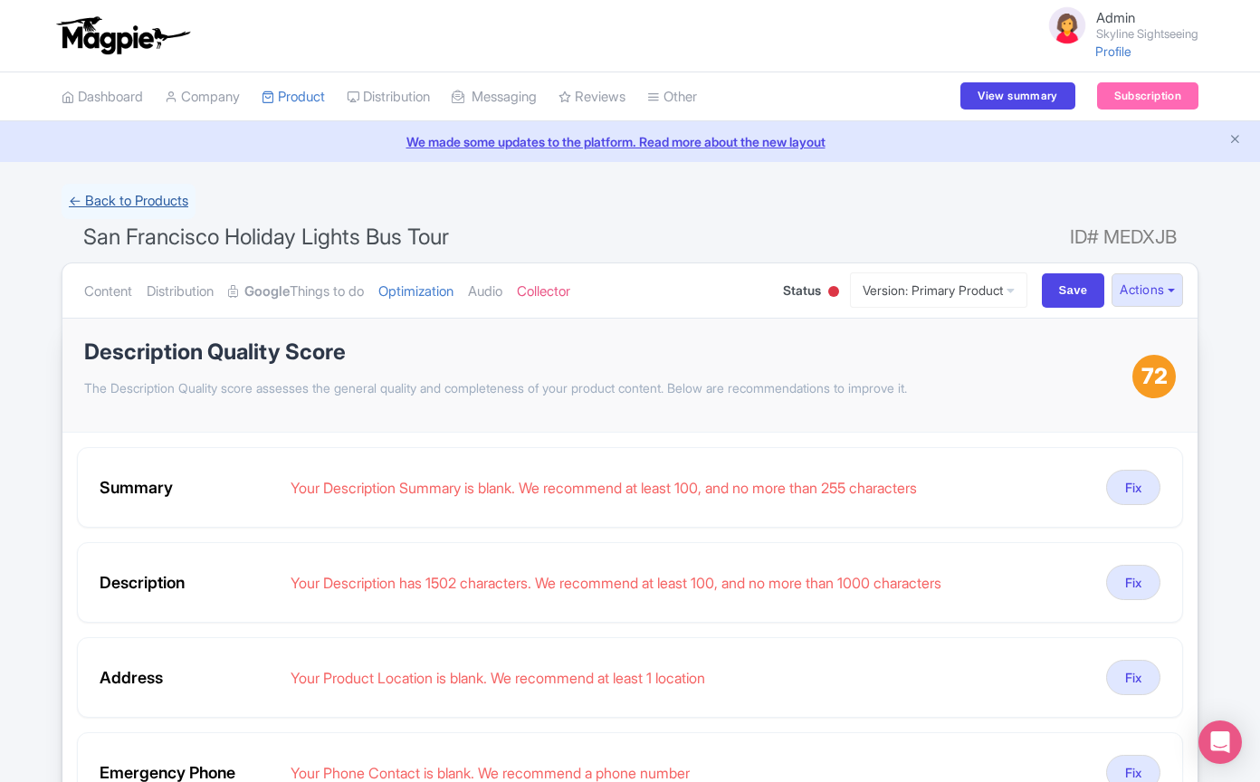
click at [165, 197] on link "← Back to Products" at bounding box center [129, 201] width 134 height 35
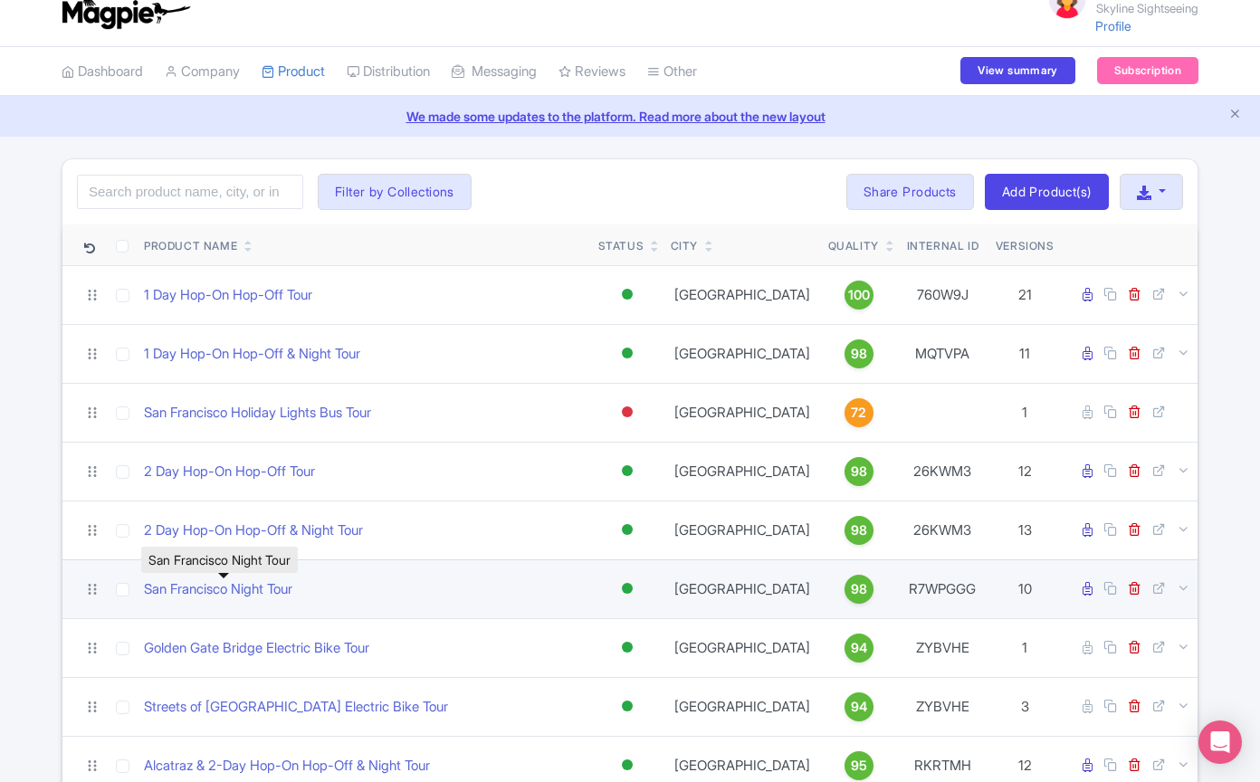
scroll to position [33, 0]
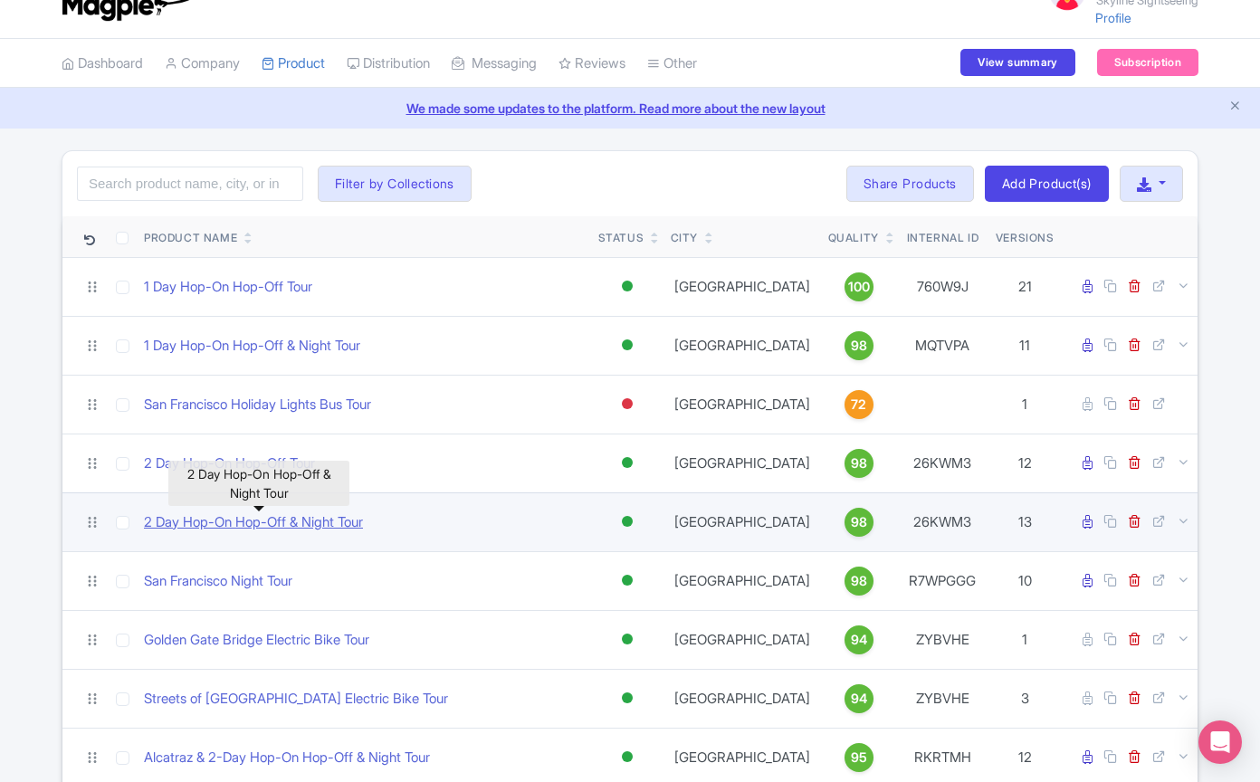
click at [263, 531] on link "2 Day Hop-On Hop-Off & Night Tour" at bounding box center [253, 522] width 219 height 21
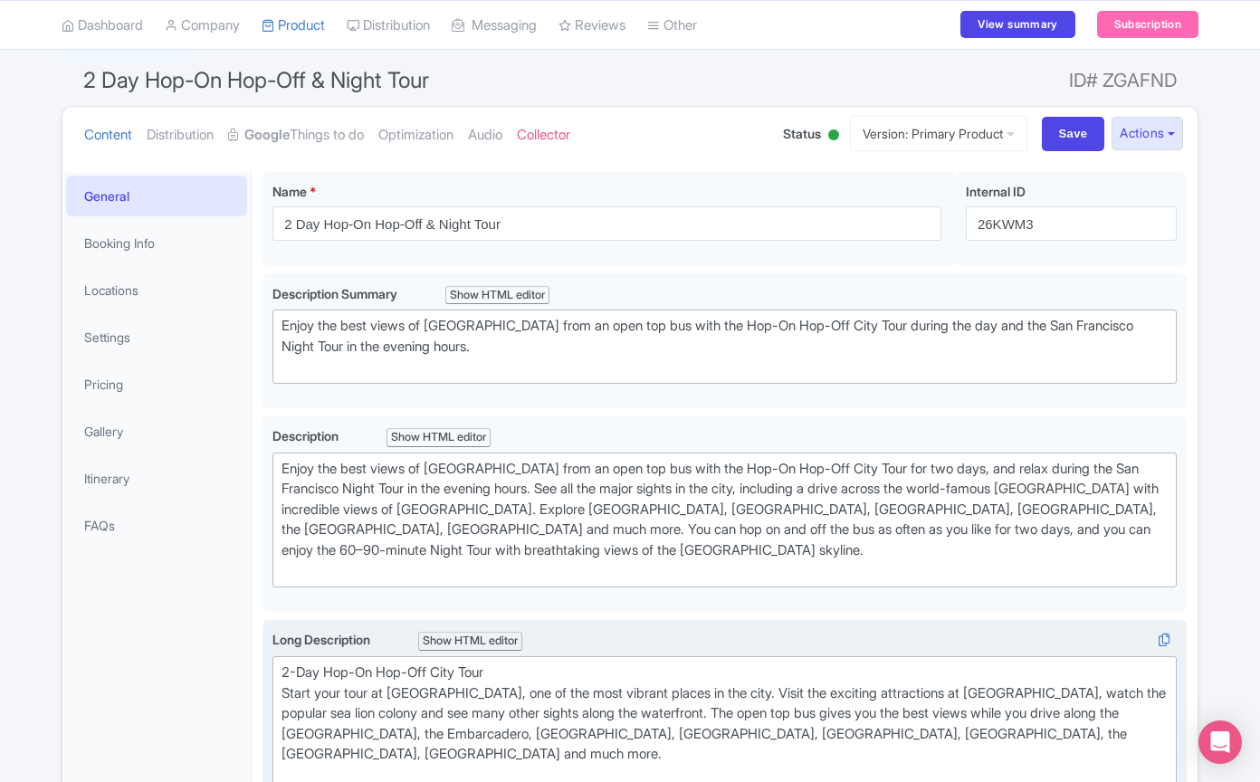
scroll to position [146, 0]
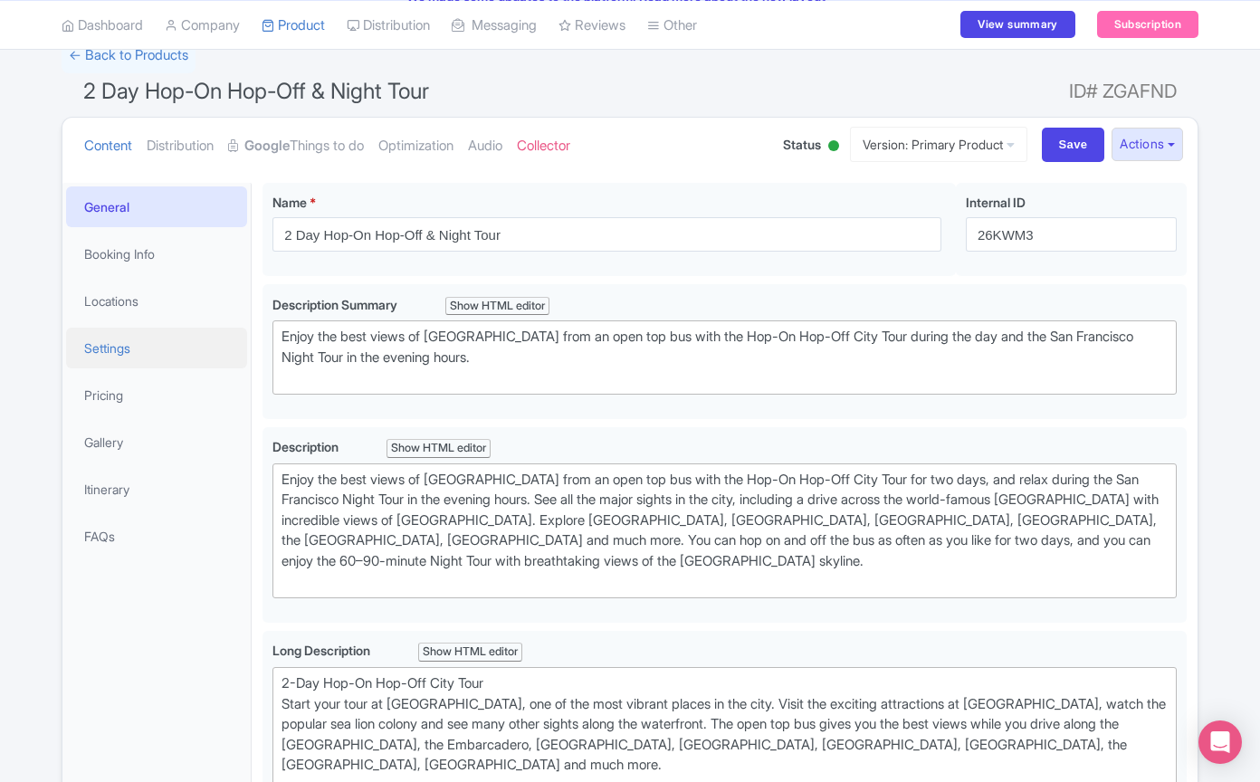
click at [145, 341] on link "Settings" at bounding box center [156, 348] width 181 height 41
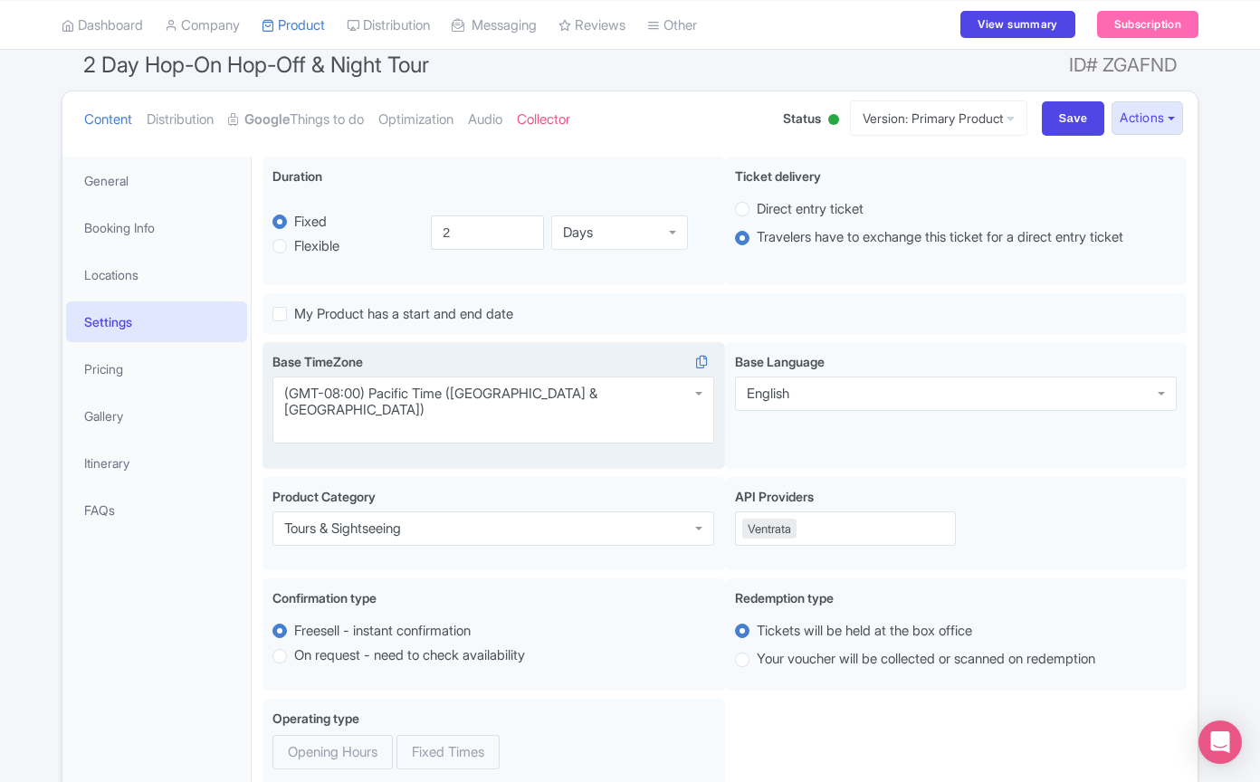
scroll to position [91, 0]
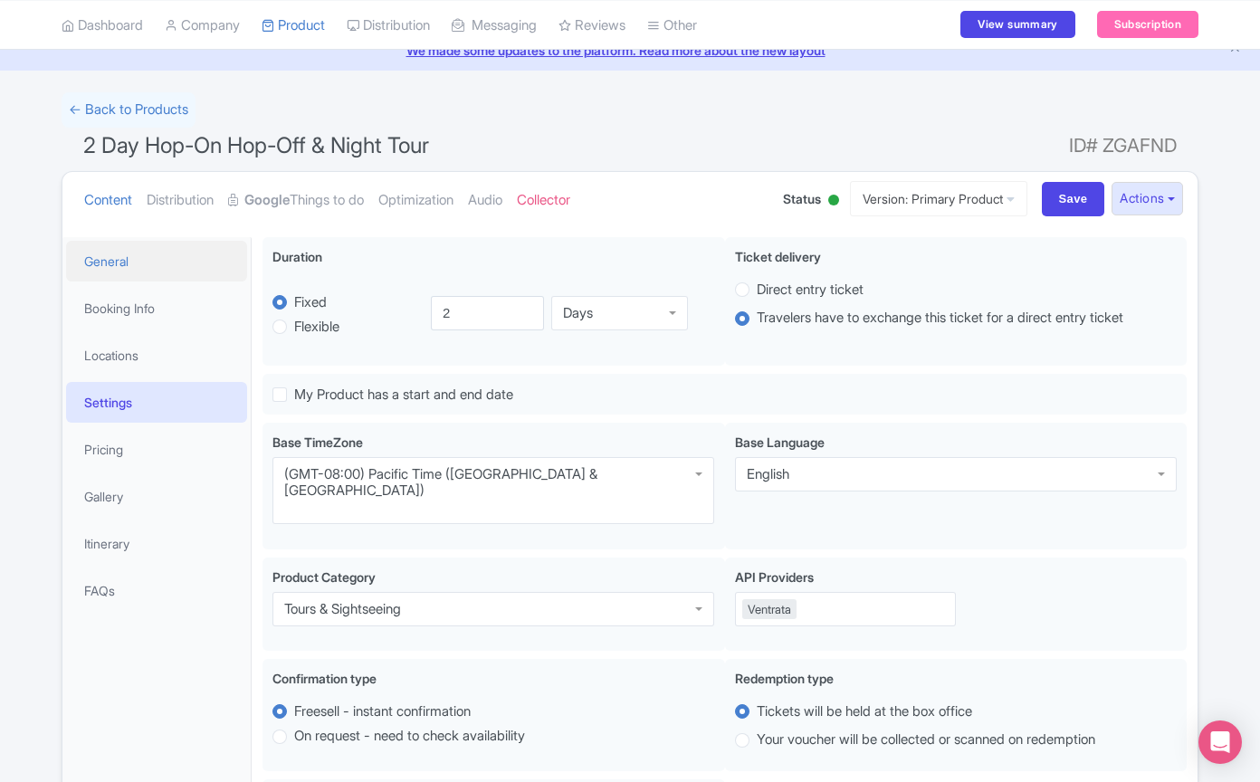
click at [163, 250] on link "General" at bounding box center [156, 261] width 181 height 41
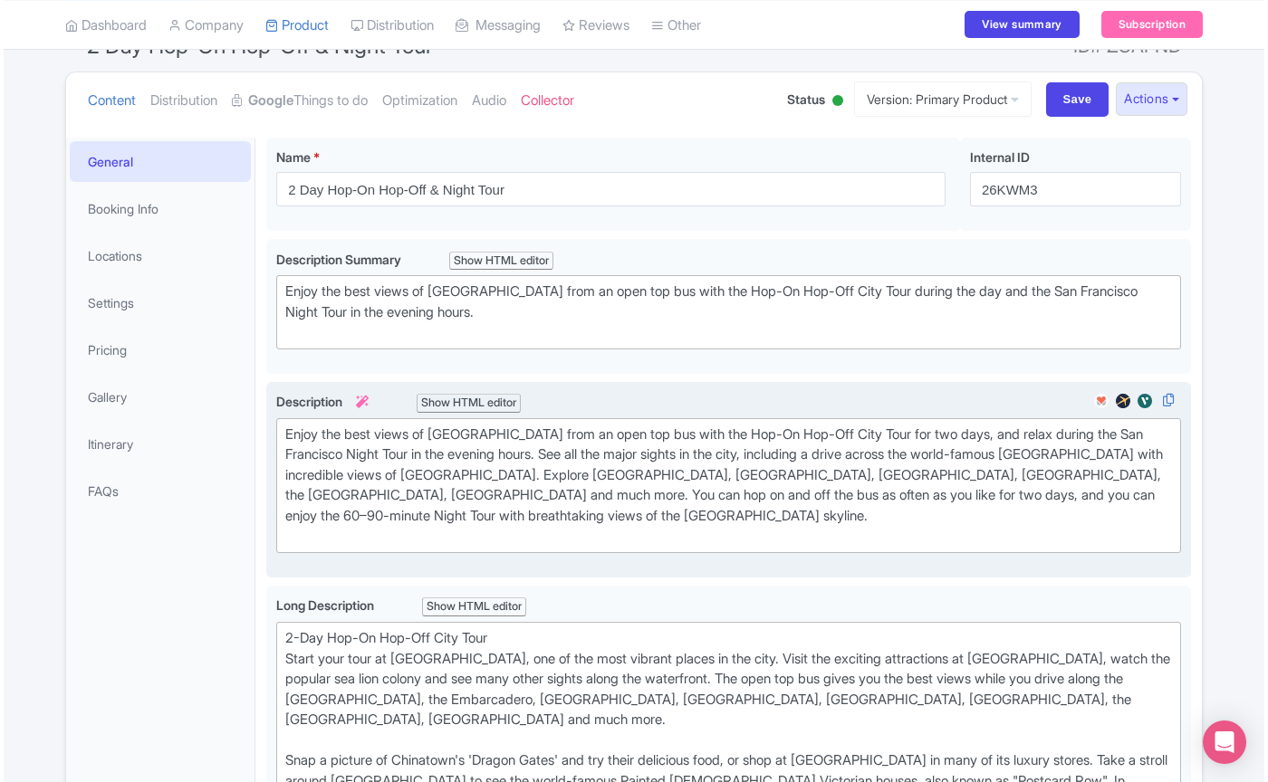
scroll to position [205, 0]
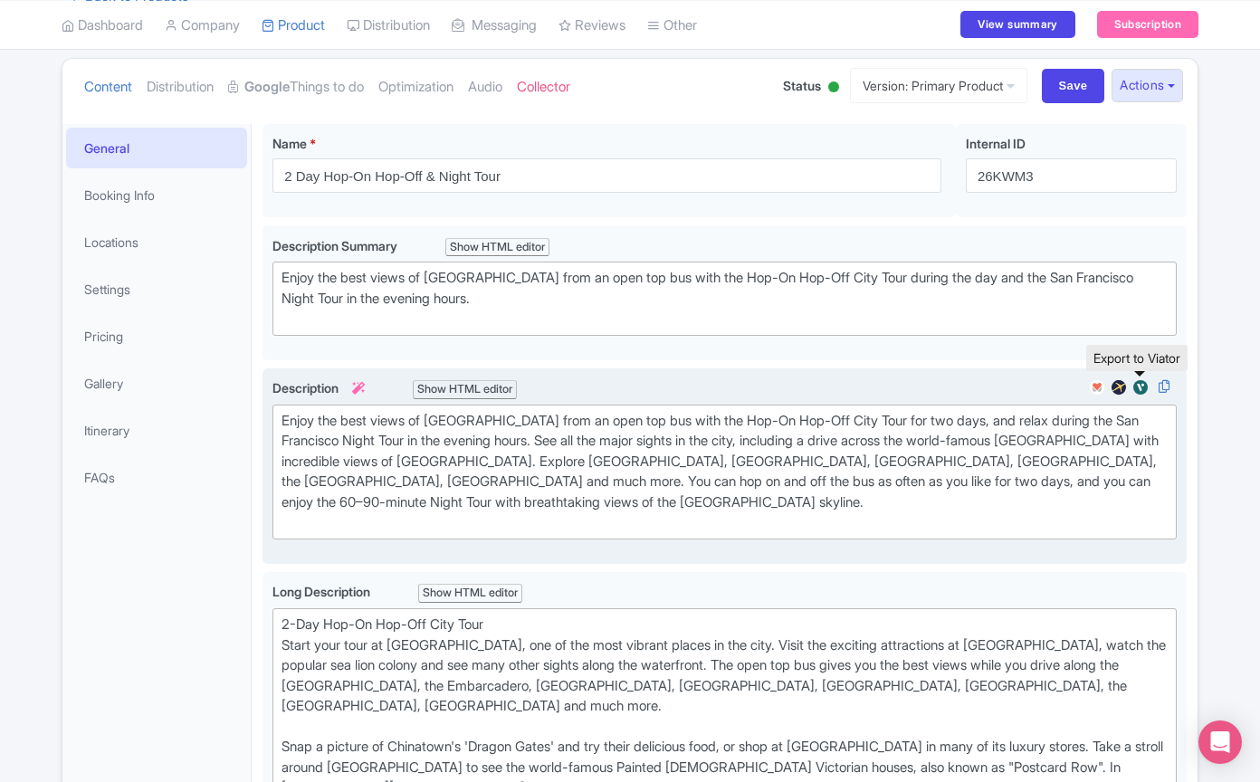
click at [1142, 378] on img at bounding box center [1141, 387] width 22 height 18
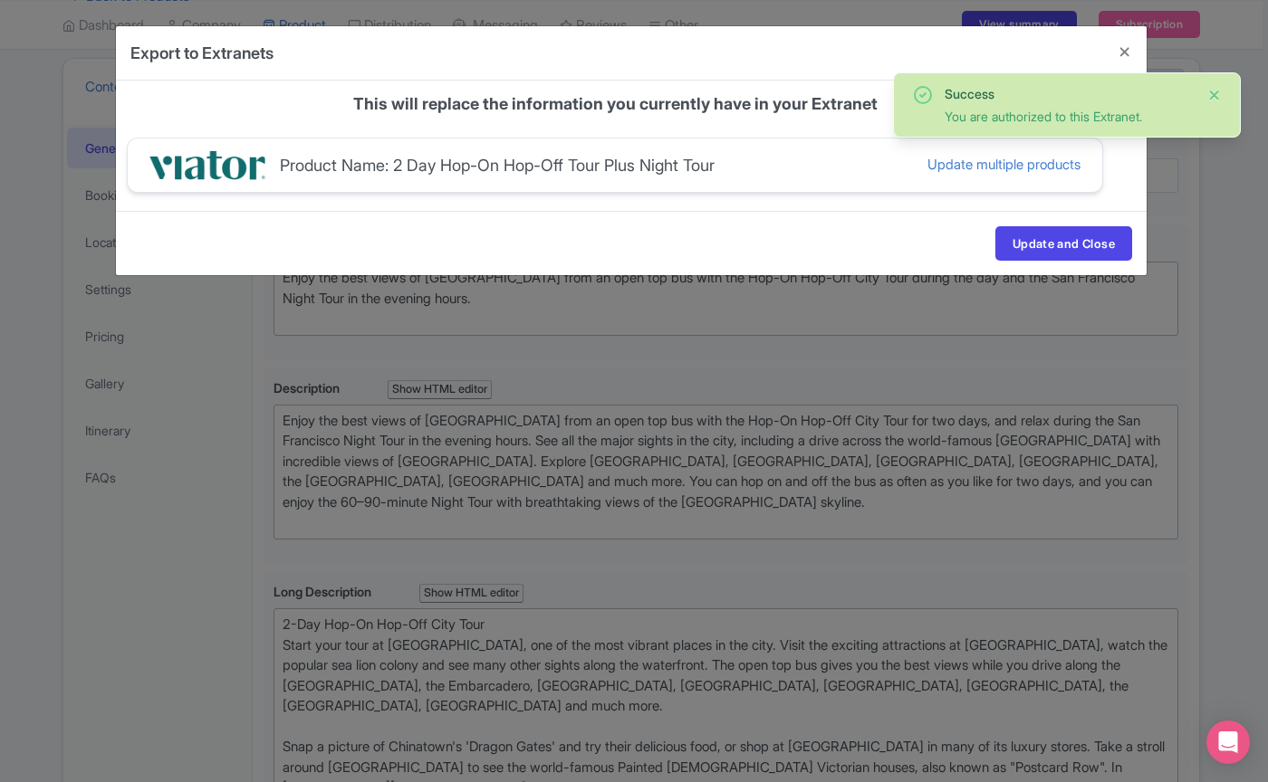
click at [1212, 94] on button "Close" at bounding box center [1214, 95] width 14 height 22
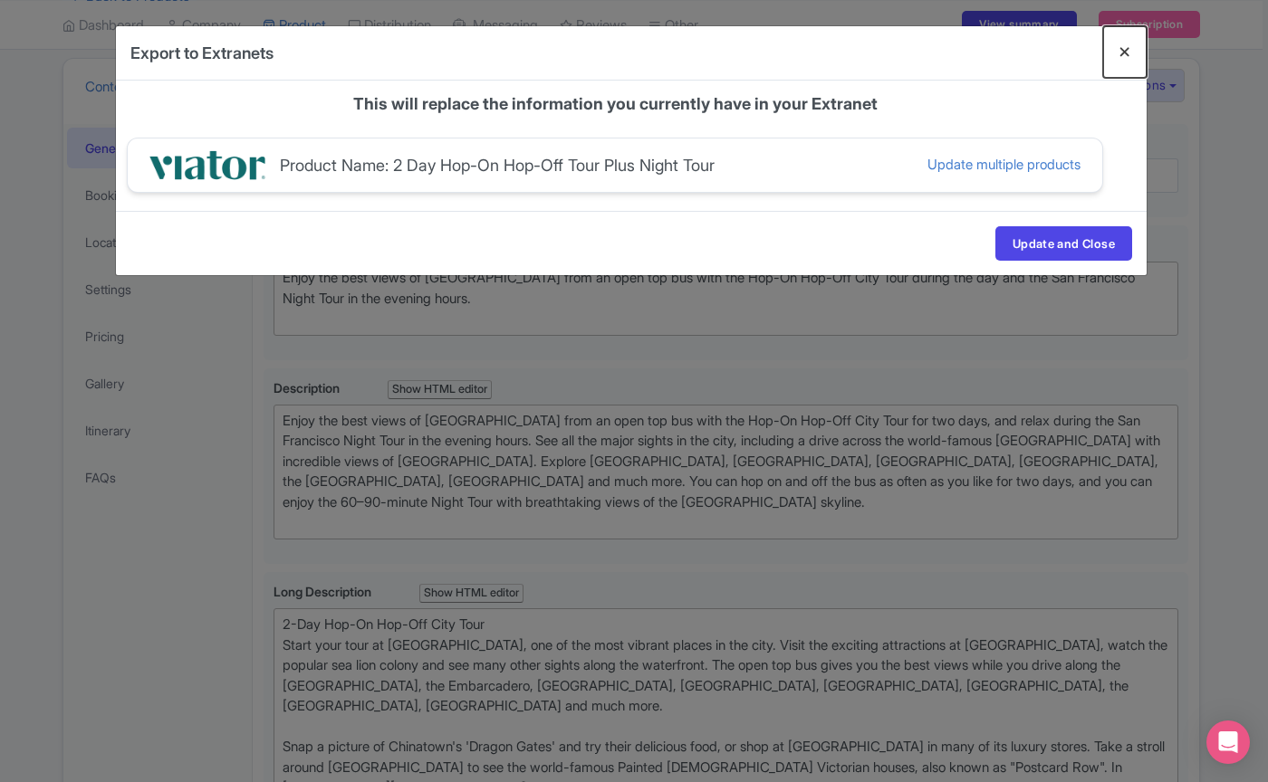
click at [1118, 55] on button "Close" at bounding box center [1124, 52] width 43 height 52
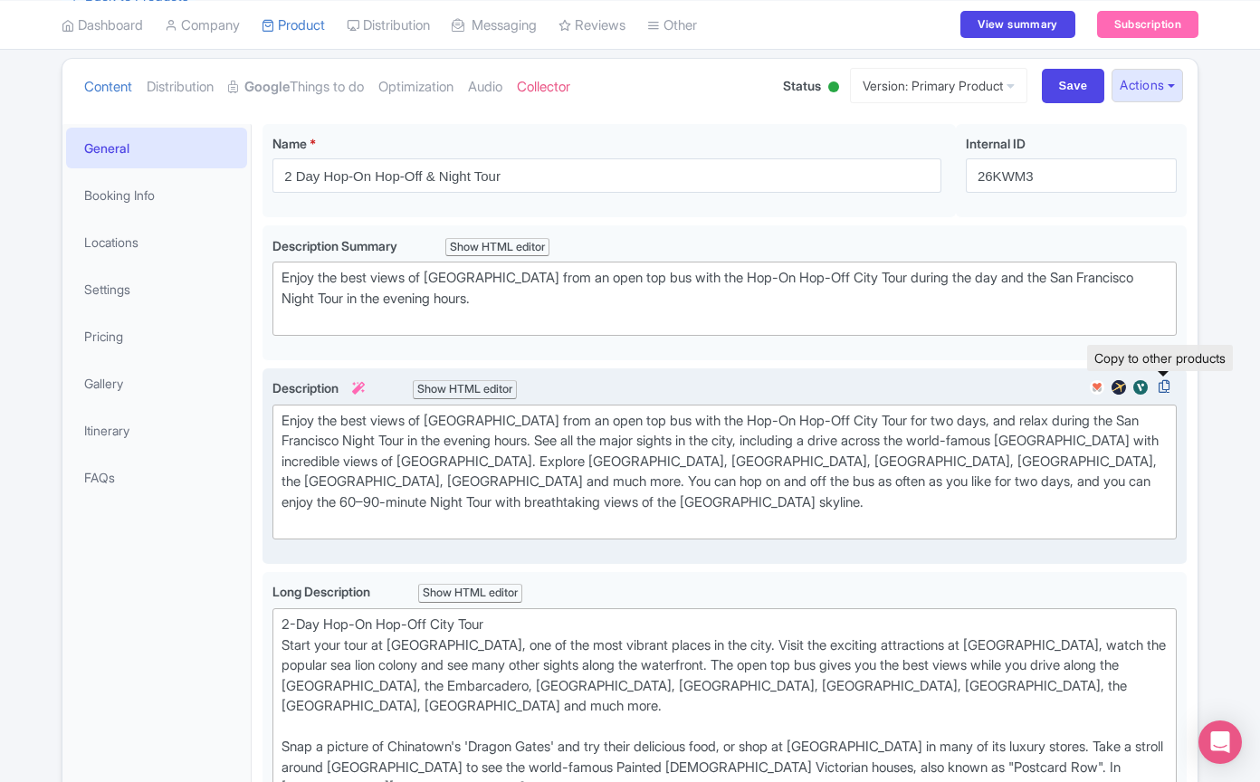
click at [1166, 384] on icon at bounding box center [1164, 386] width 25 height 16
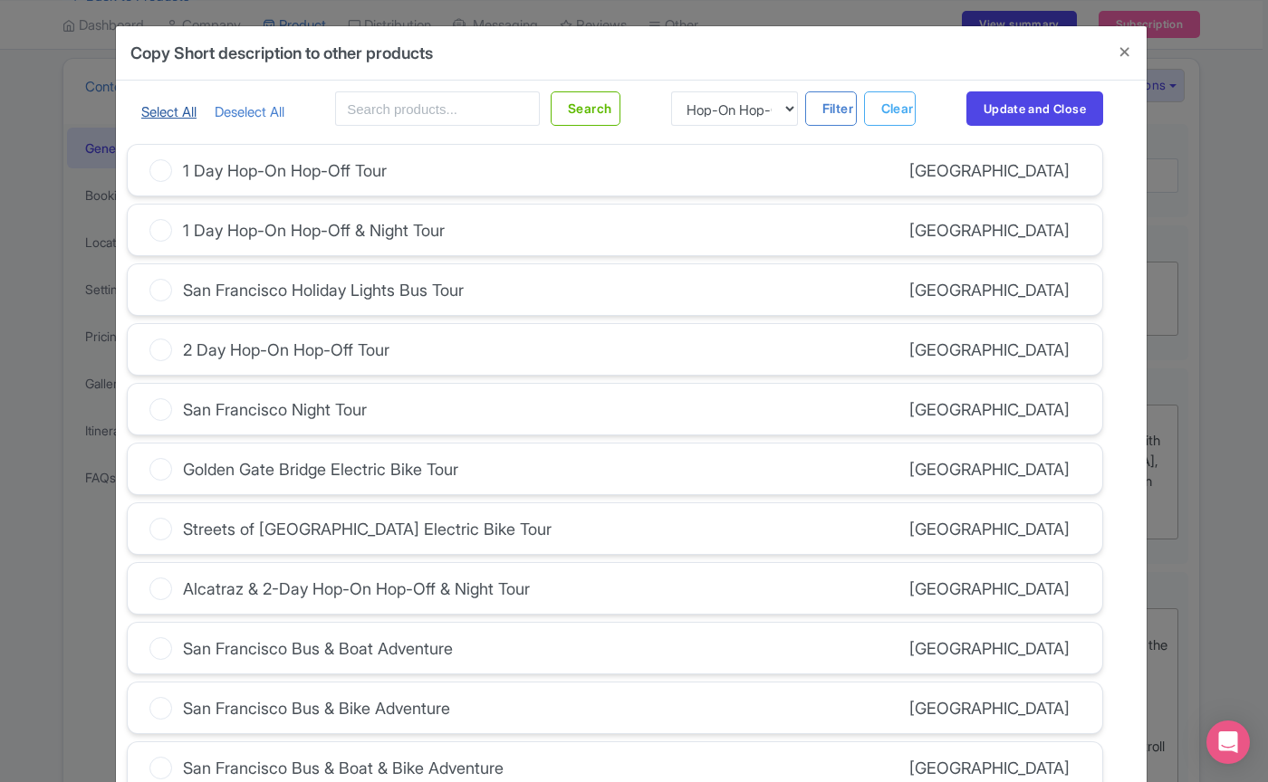
click at [186, 111] on link "Select All" at bounding box center [168, 111] width 55 height 17
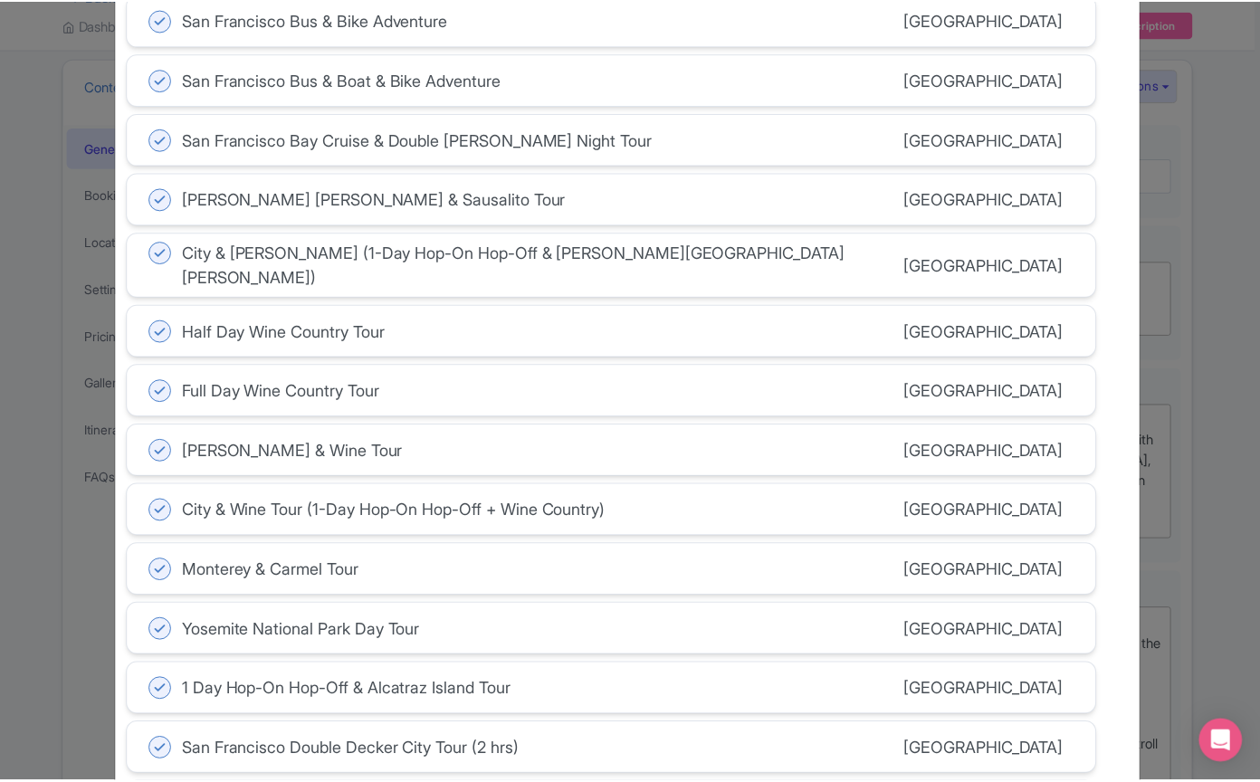
scroll to position [0, 0]
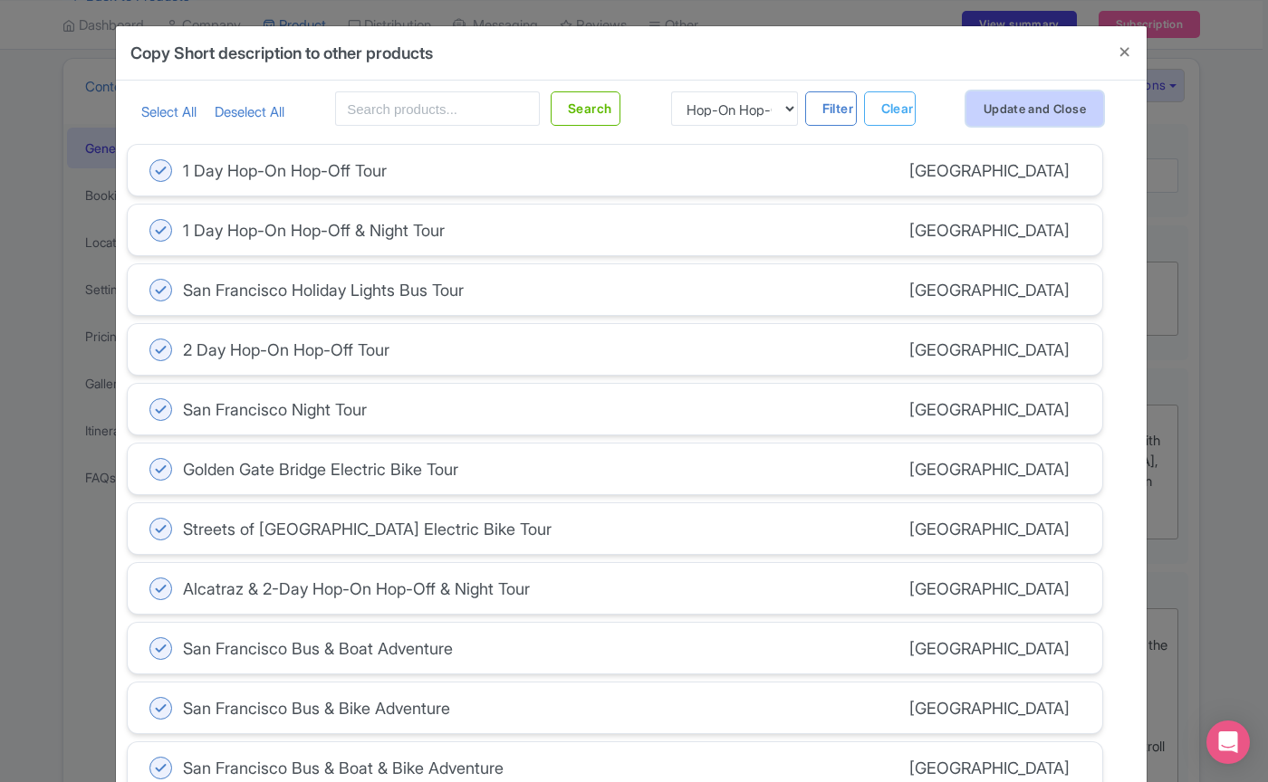
click at [1011, 102] on button "Update and Close" at bounding box center [1034, 108] width 137 height 34
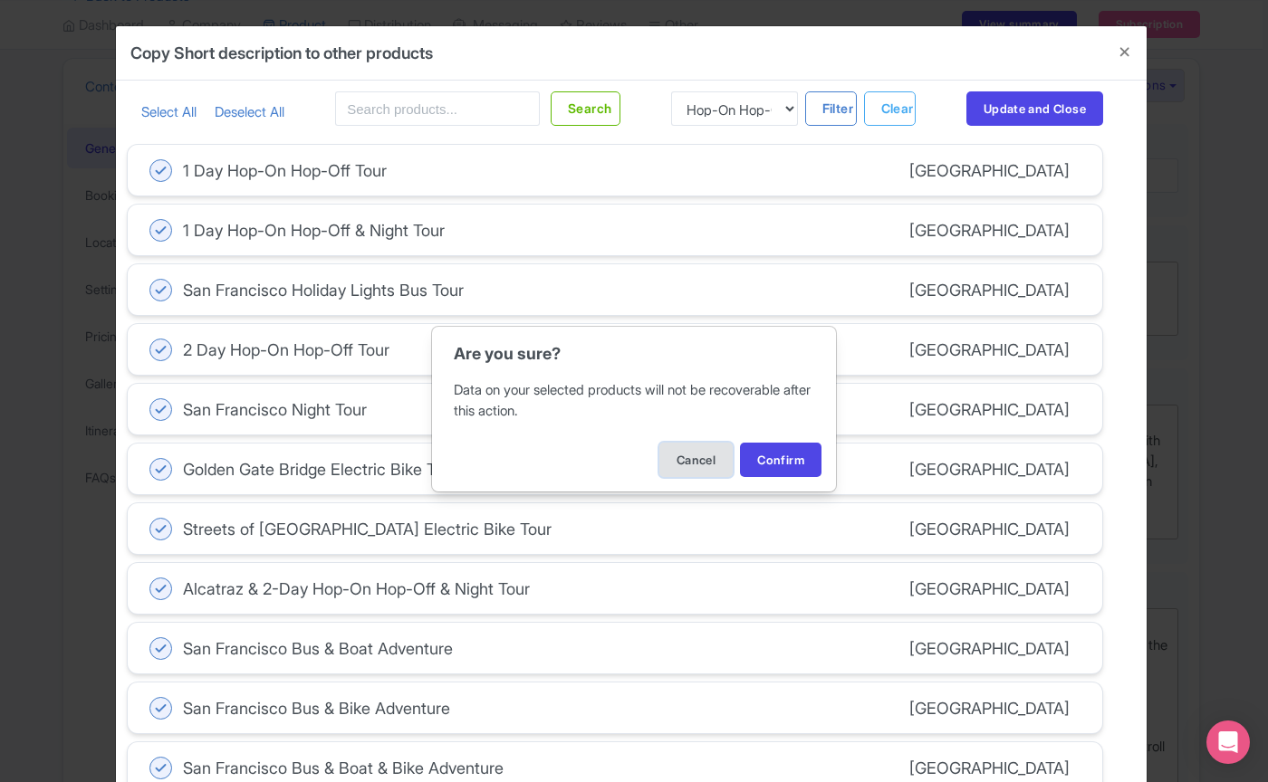
click at [691, 466] on button "Cancel" at bounding box center [695, 460] width 73 height 34
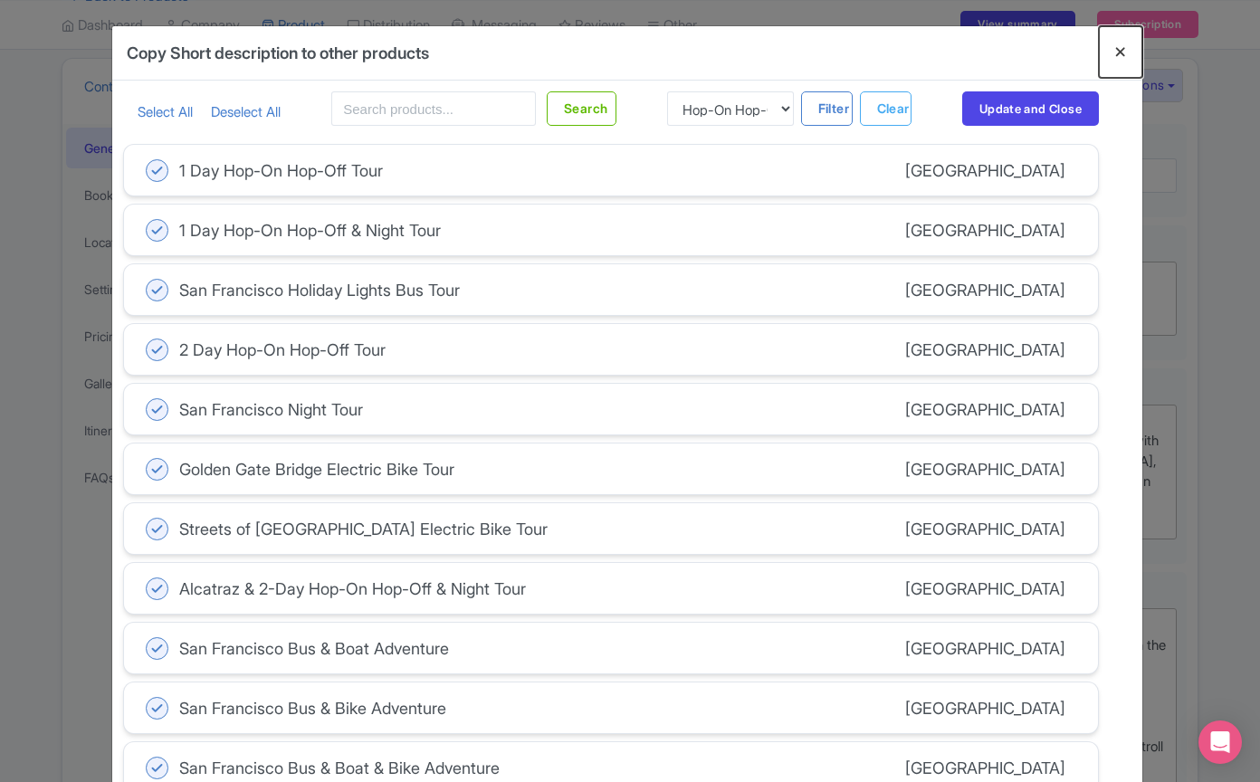
click at [1125, 47] on button "Close" at bounding box center [1120, 52] width 43 height 52
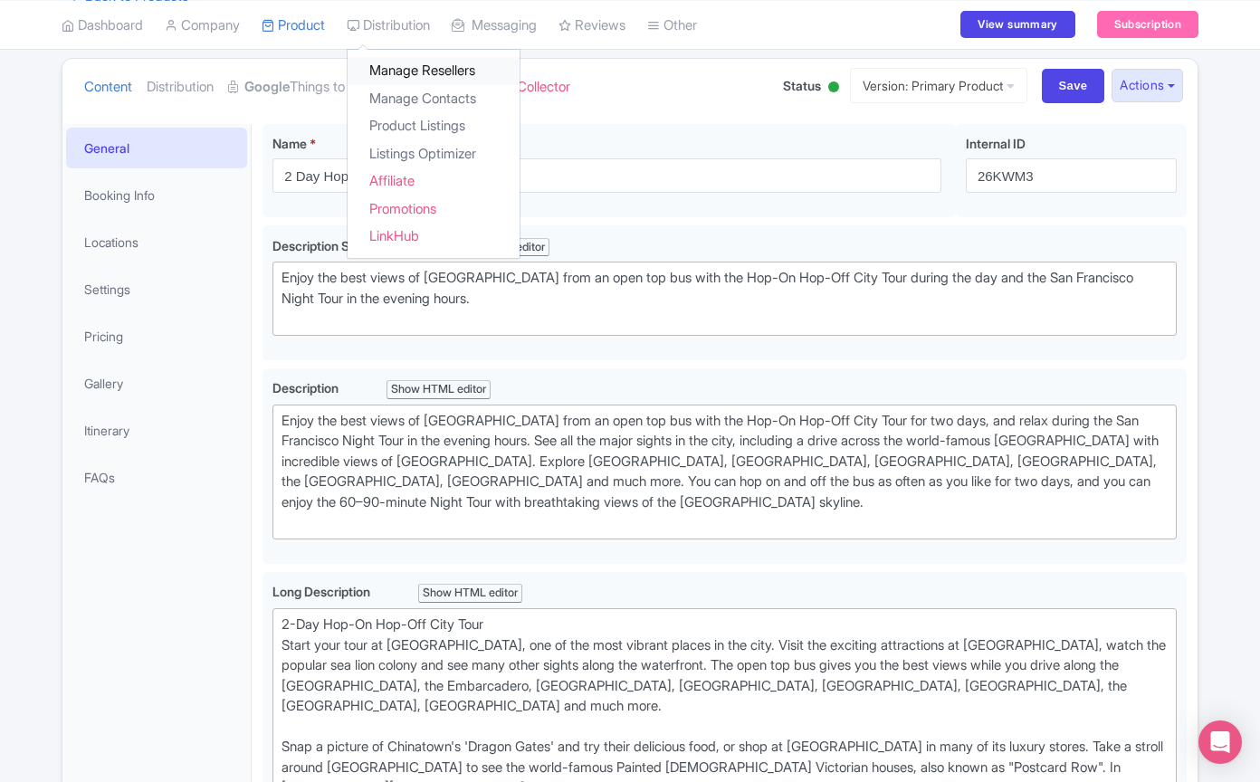
click at [405, 62] on link "Manage Resellers" at bounding box center [434, 71] width 172 height 28
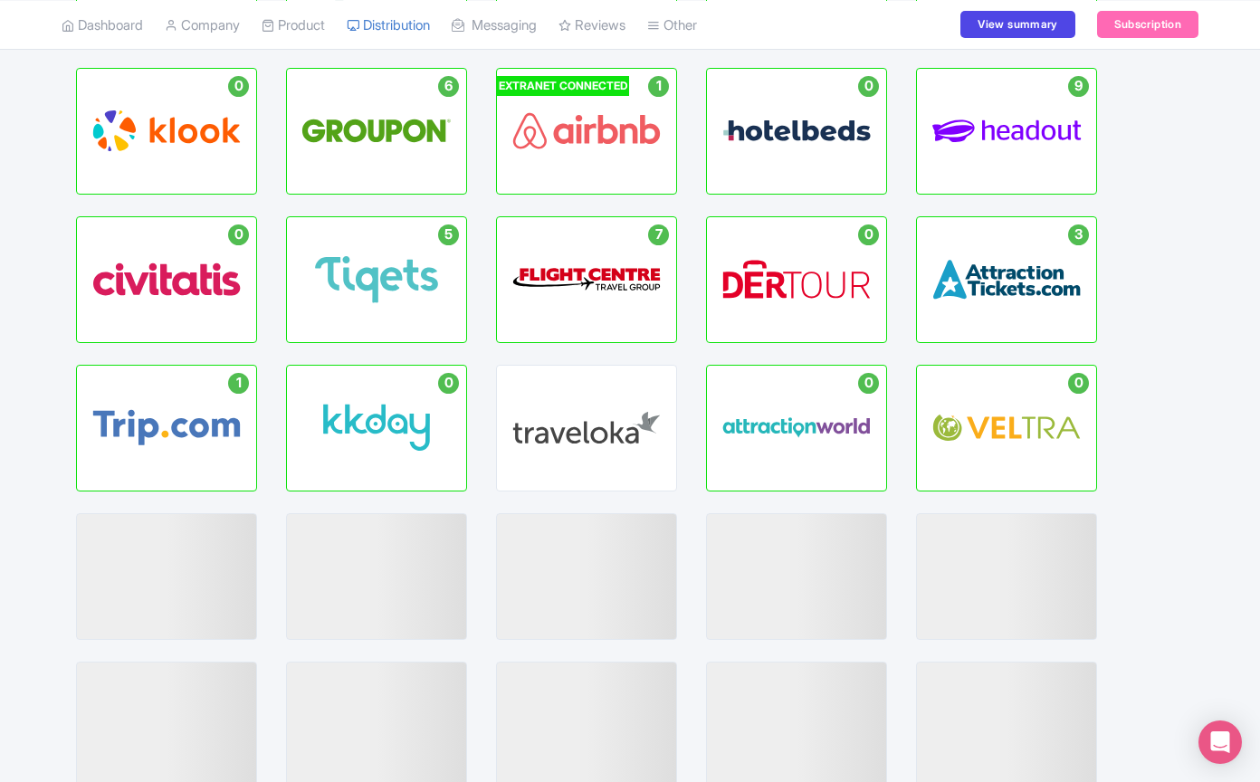
scroll to position [381, 0]
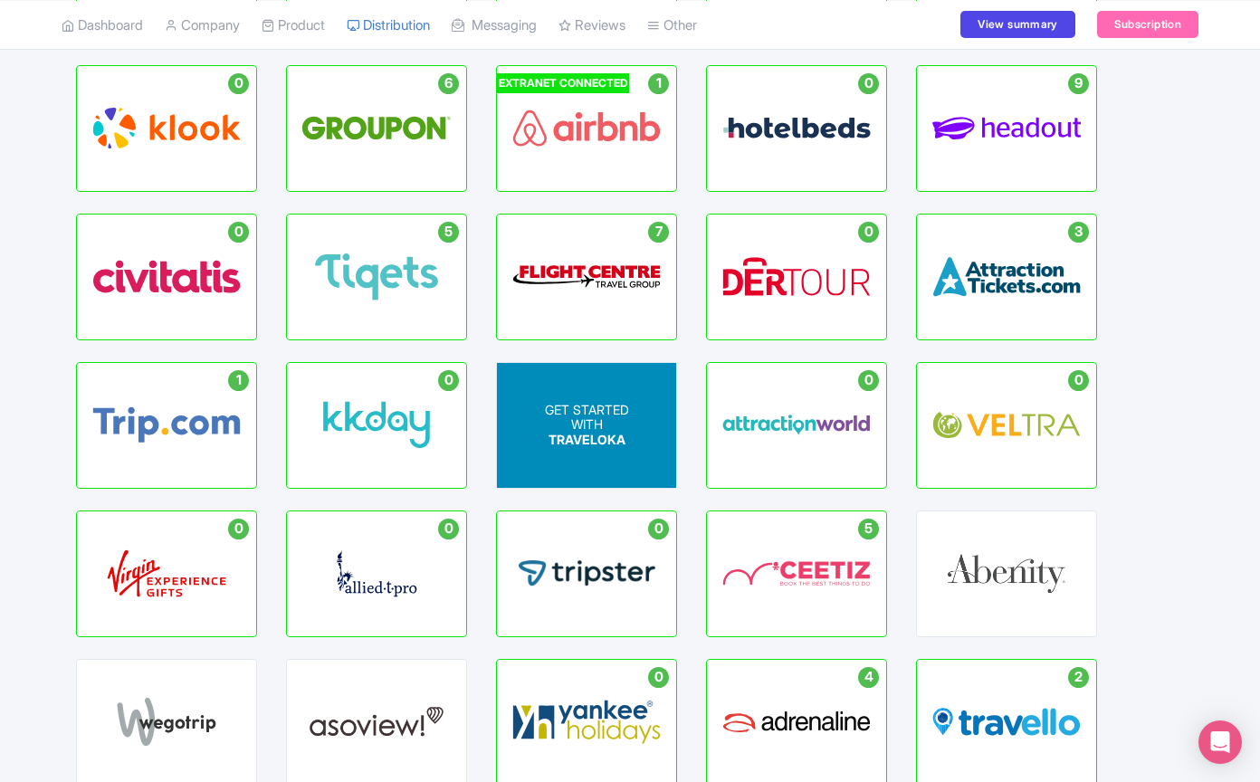
click at [525, 446] on div "GET STARTED WITH TRAVELOKA" at bounding box center [586, 425] width 179 height 125
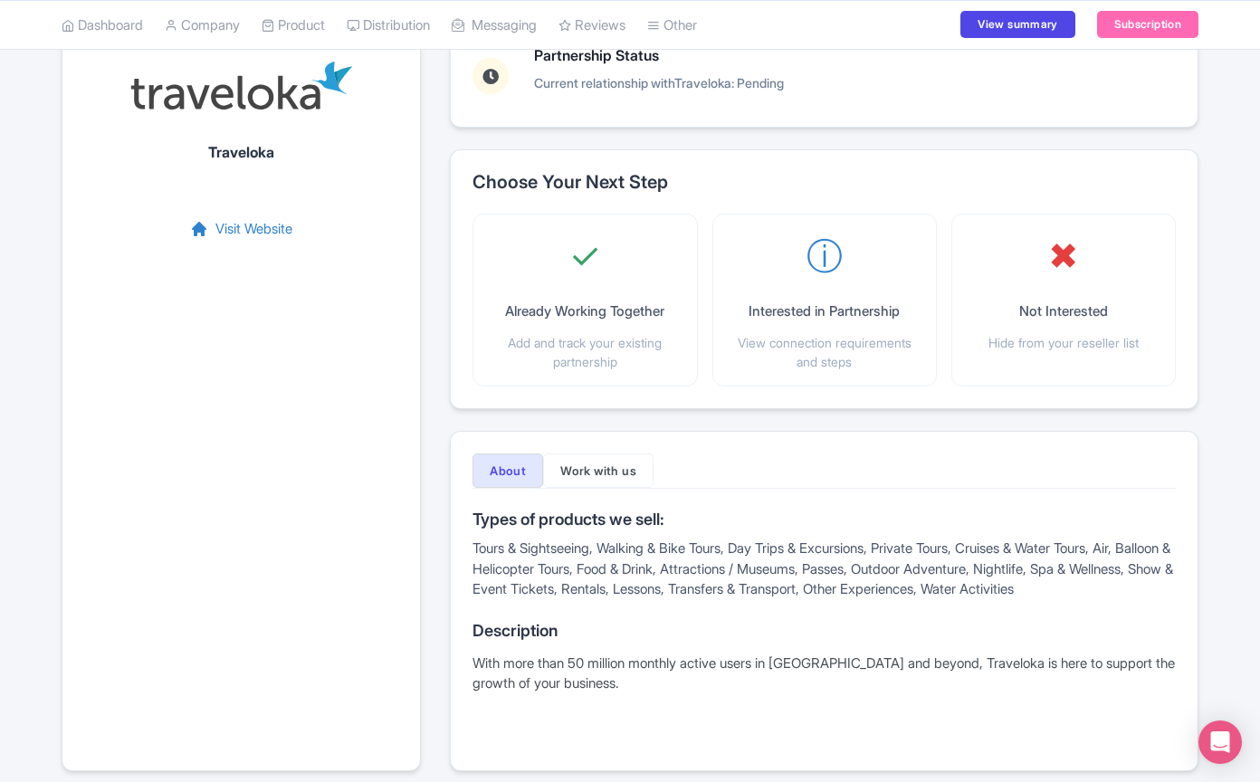
scroll to position [188, 0]
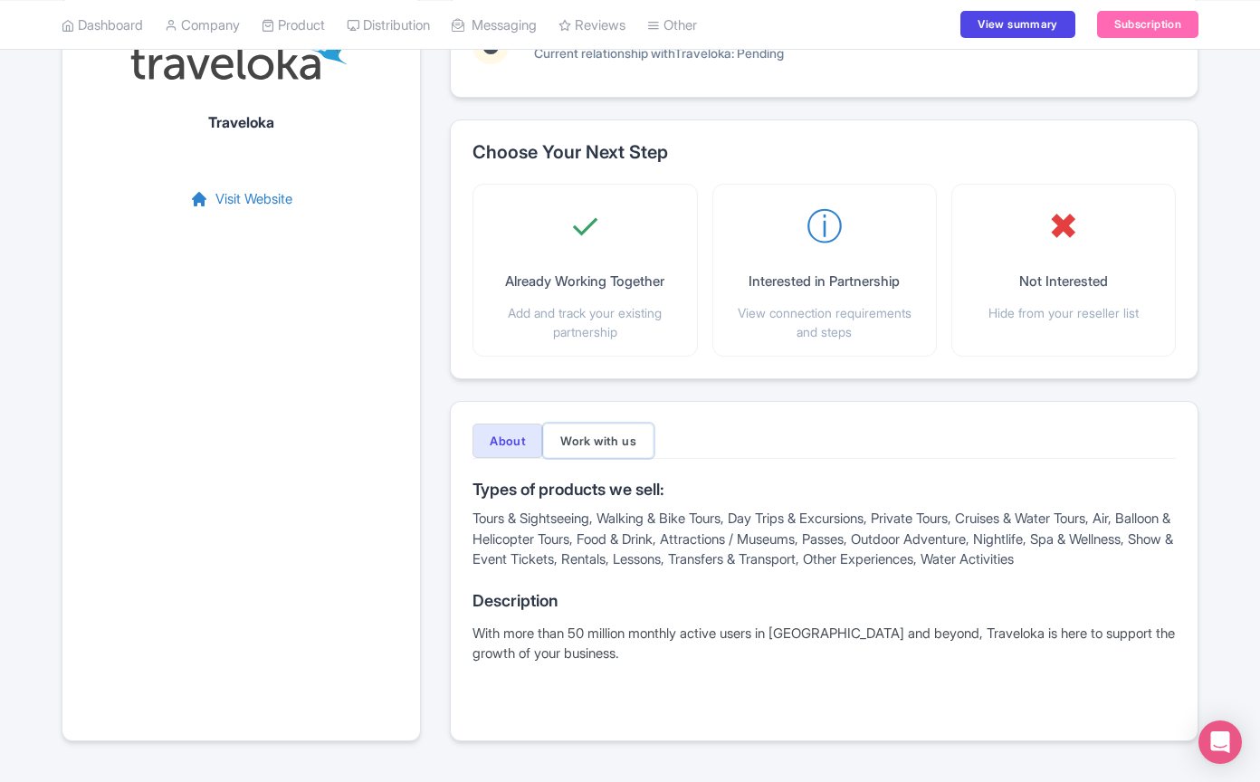
click at [591, 453] on button "Work with us" at bounding box center [598, 441] width 110 height 34
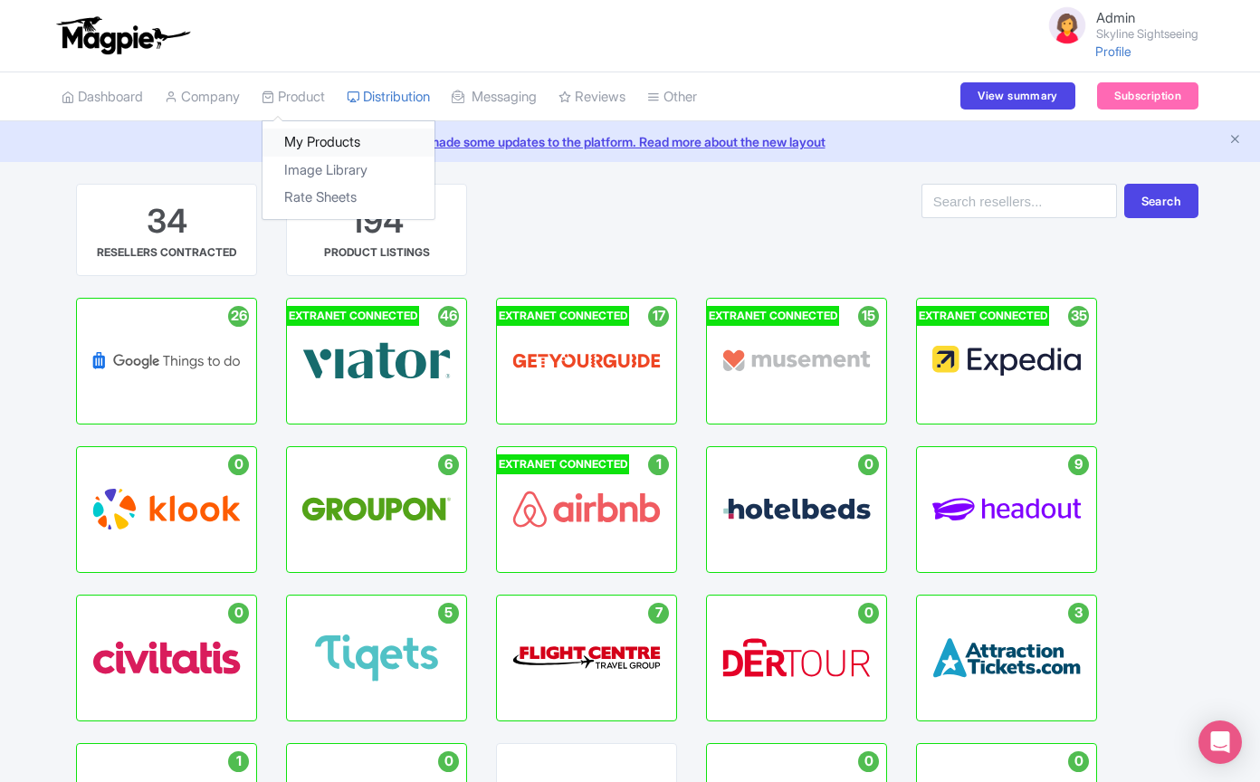
click at [316, 146] on link "My Products" at bounding box center [349, 143] width 172 height 28
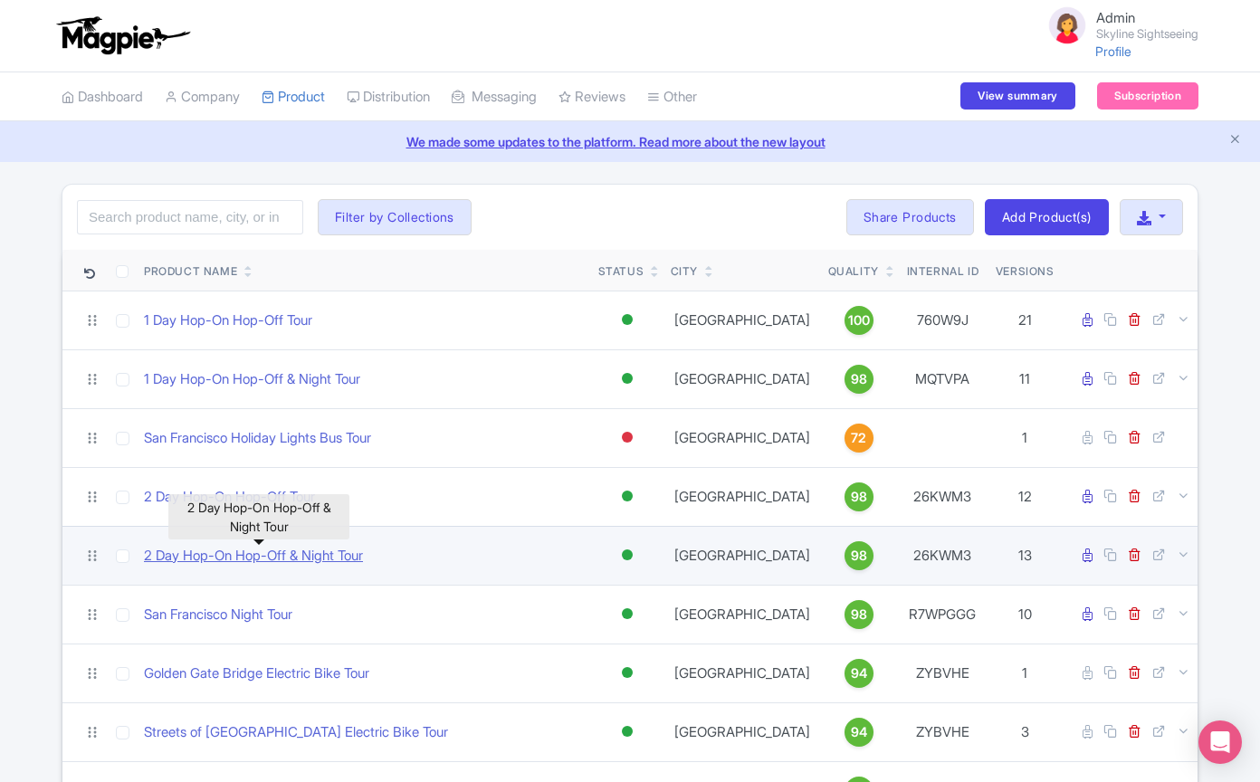
click at [285, 547] on link "2 Day Hop-On Hop-Off & Night Tour" at bounding box center [253, 556] width 219 height 21
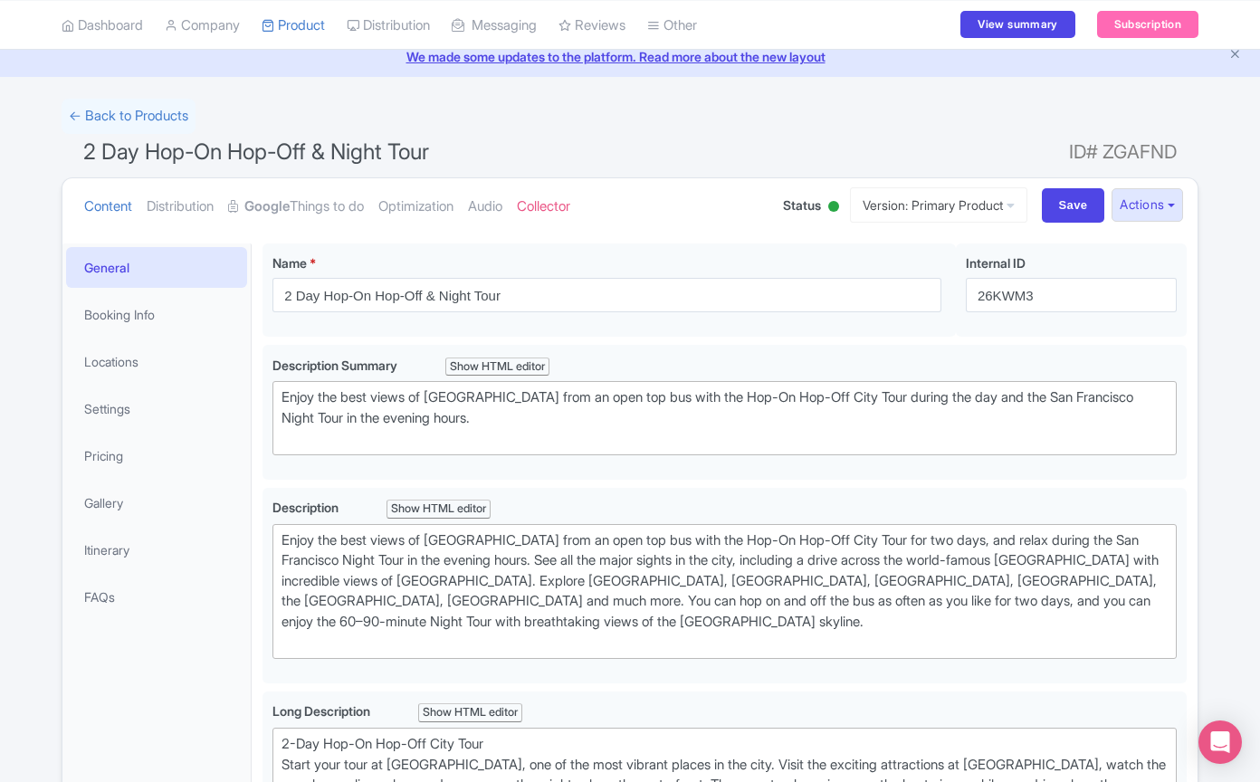
scroll to position [110, 0]
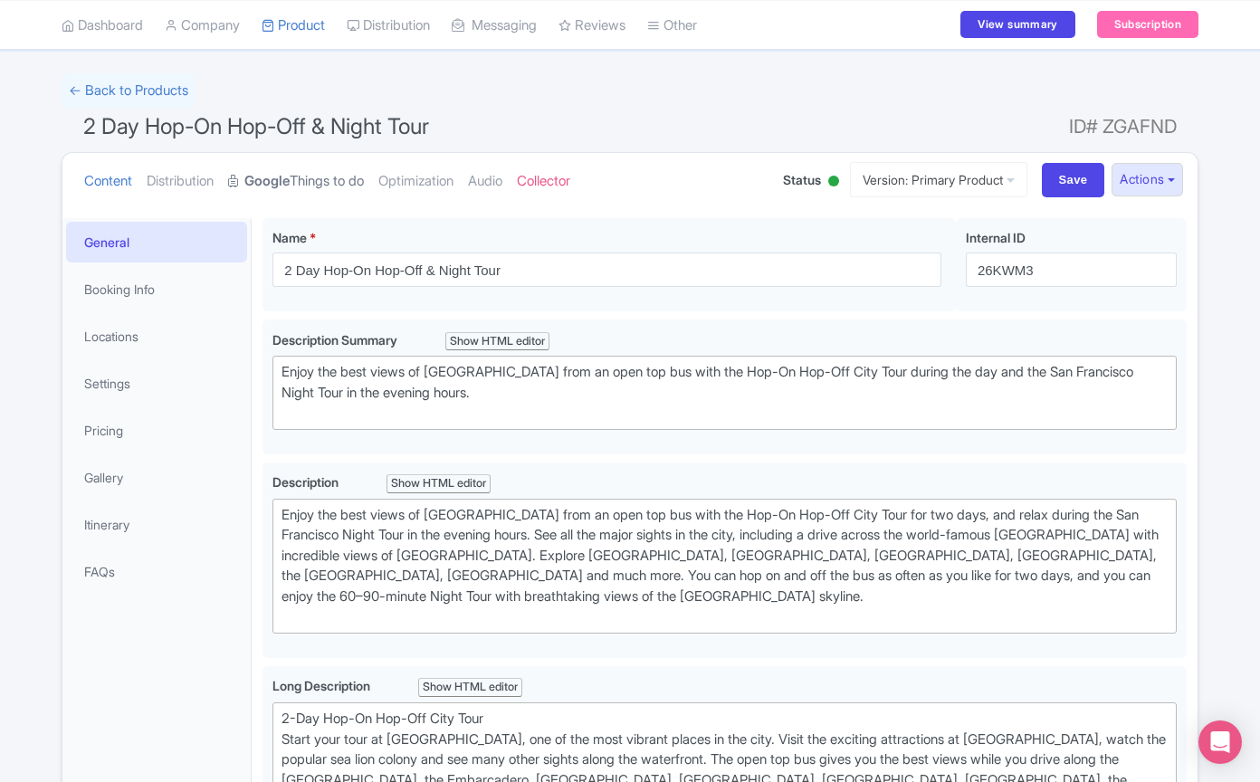
click at [290, 181] on strong "Google" at bounding box center [266, 181] width 45 height 21
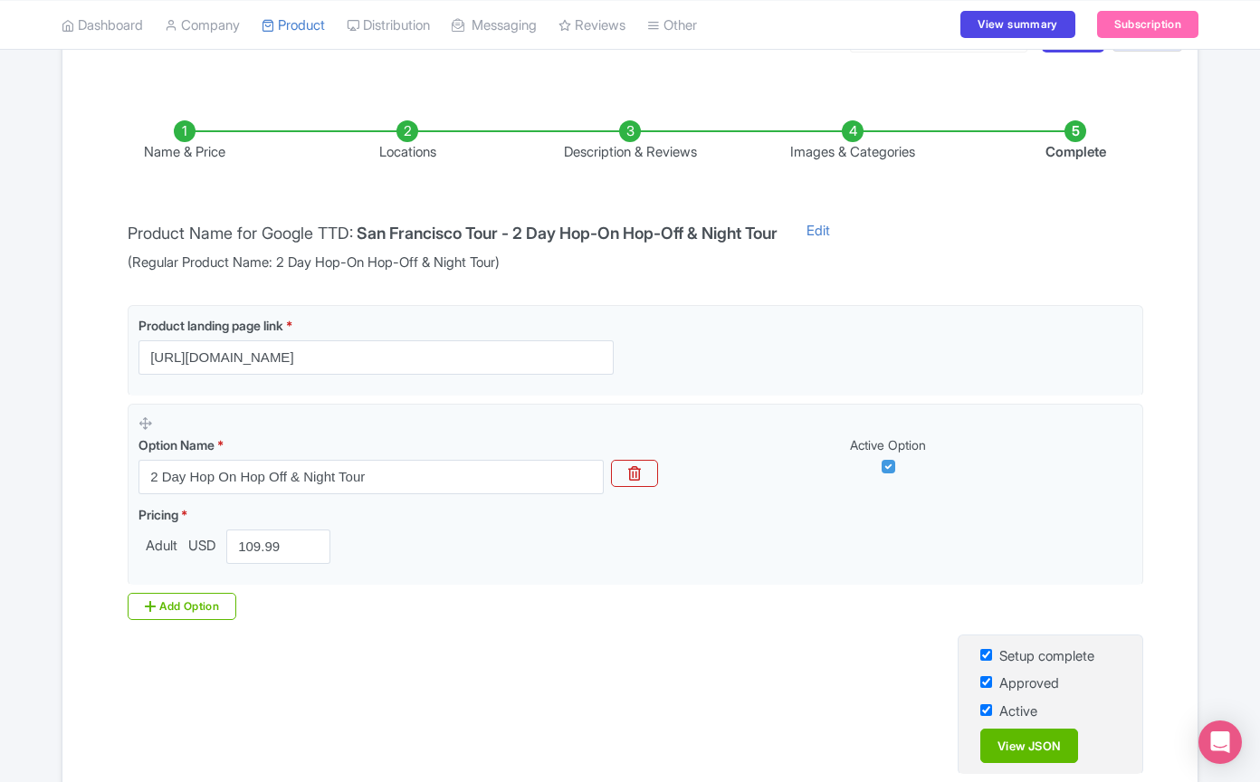
scroll to position [259, 0]
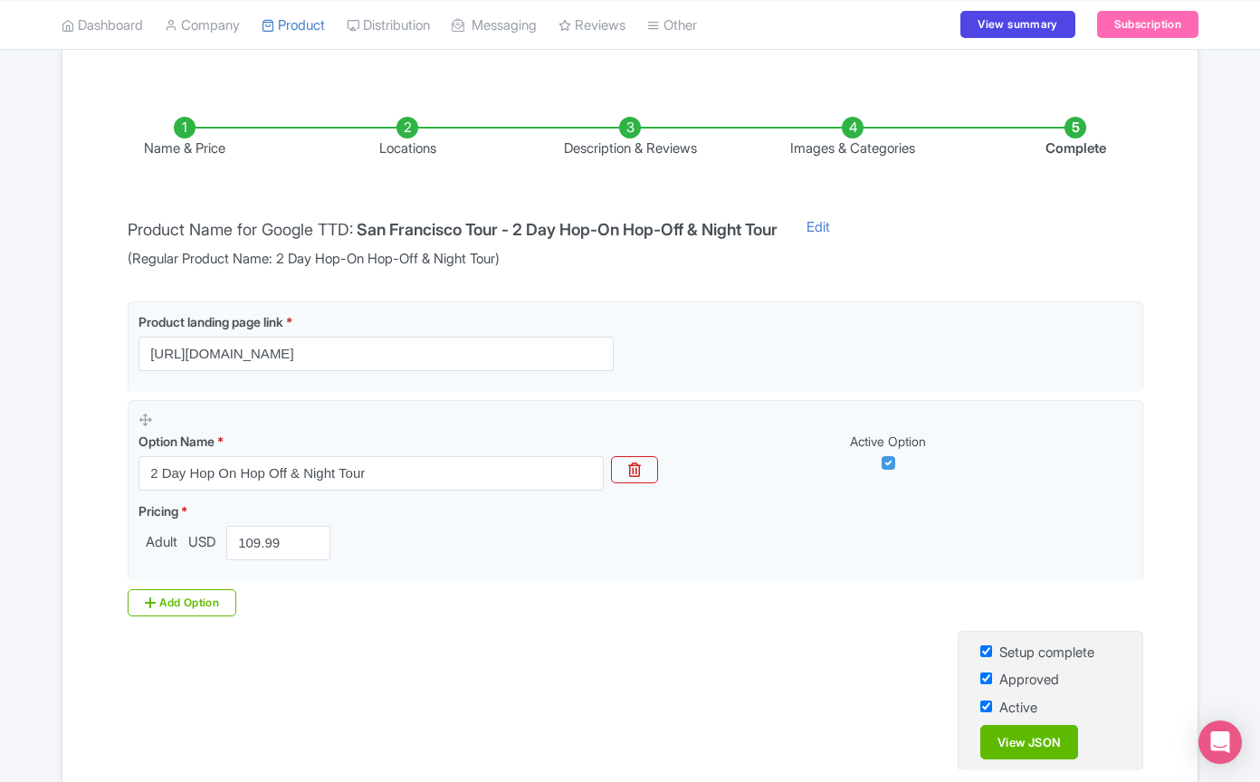
click at [411, 132] on li "Locations" at bounding box center [407, 138] width 223 height 43
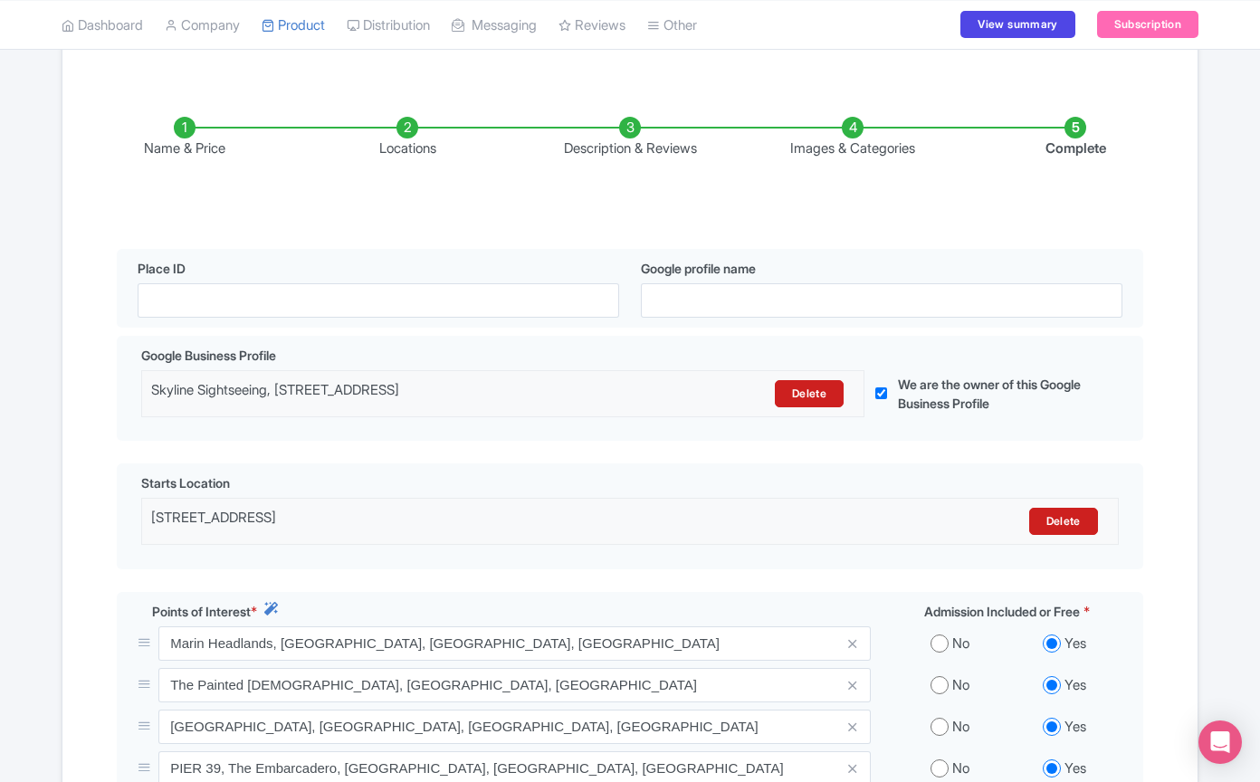
click at [633, 136] on li "Description & Reviews" at bounding box center [630, 138] width 223 height 43
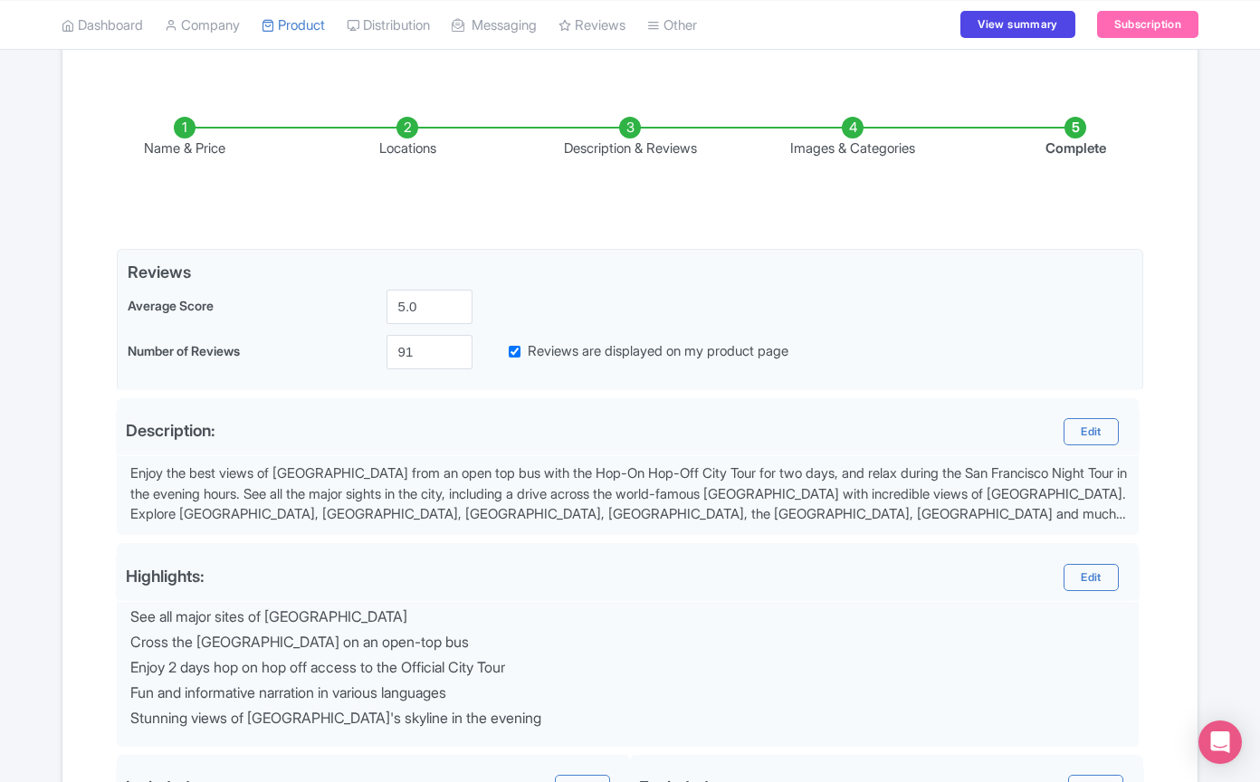
click at [1076, 123] on li "Complete" at bounding box center [1075, 138] width 223 height 43
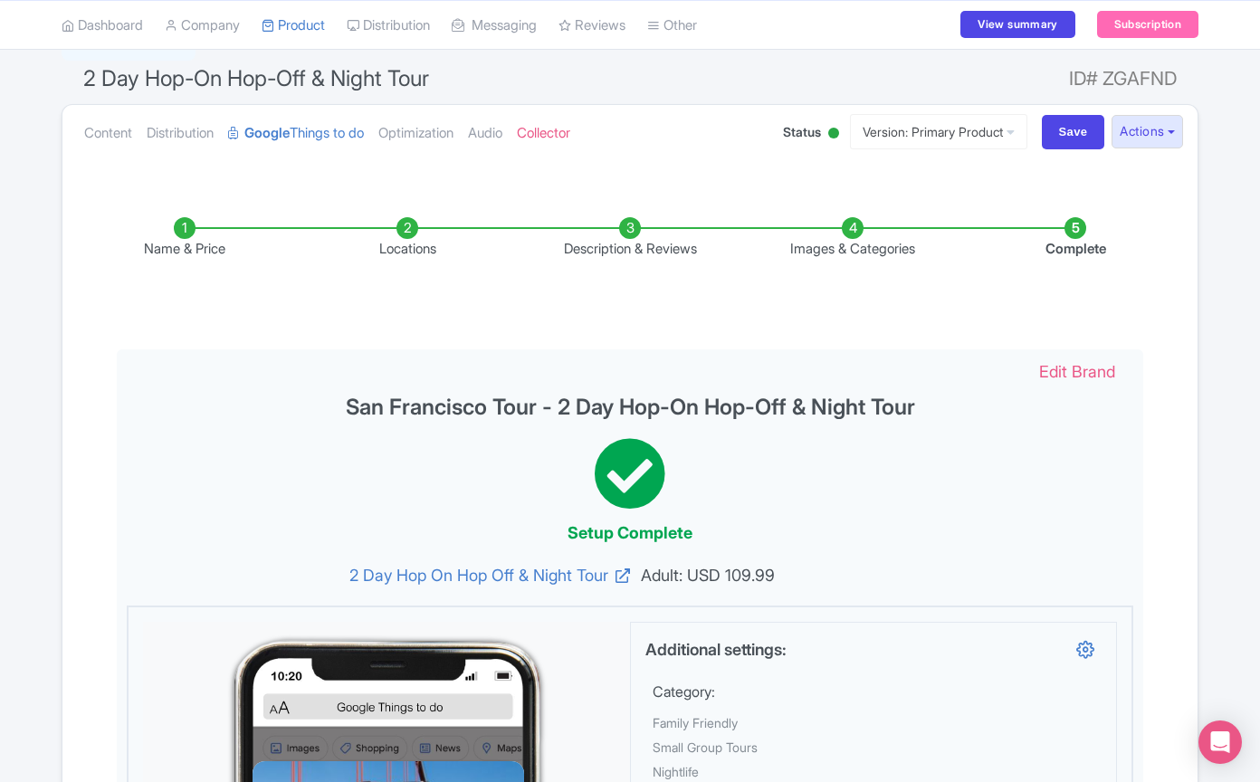
scroll to position [99, 0]
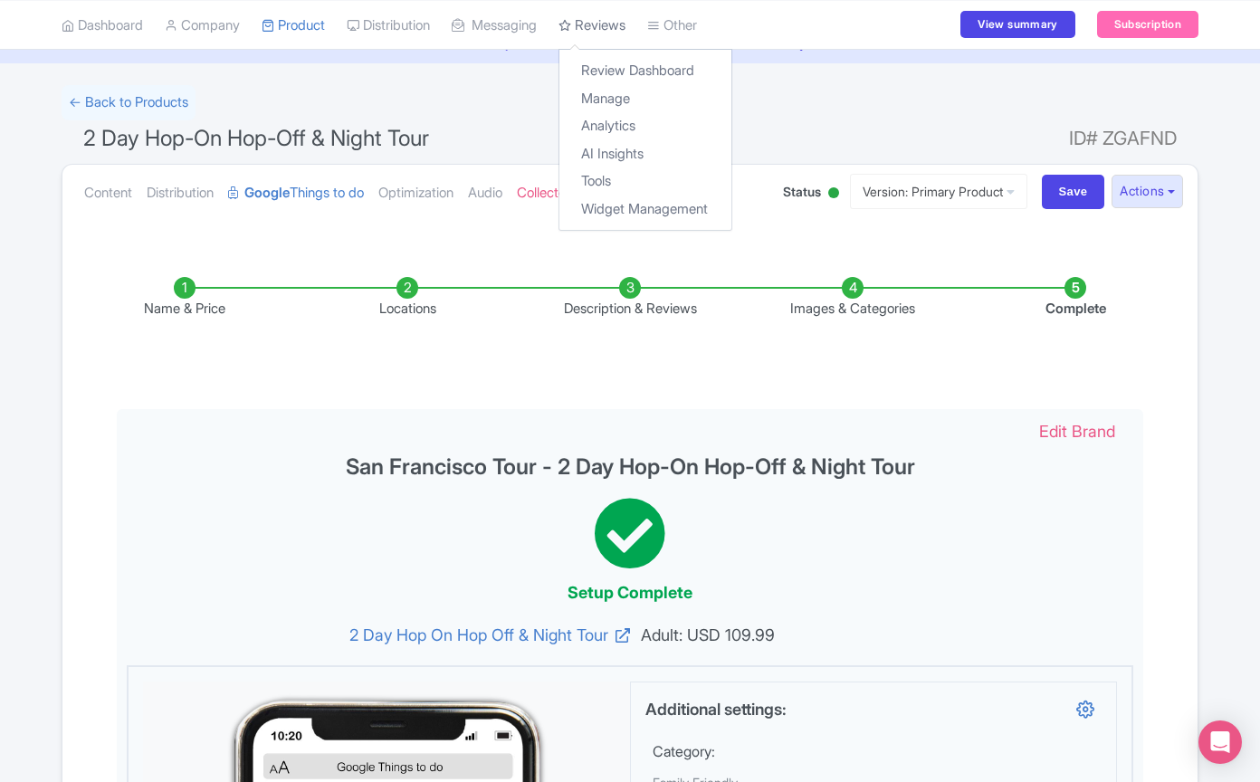
click at [626, 20] on link "Reviews" at bounding box center [592, 25] width 67 height 50
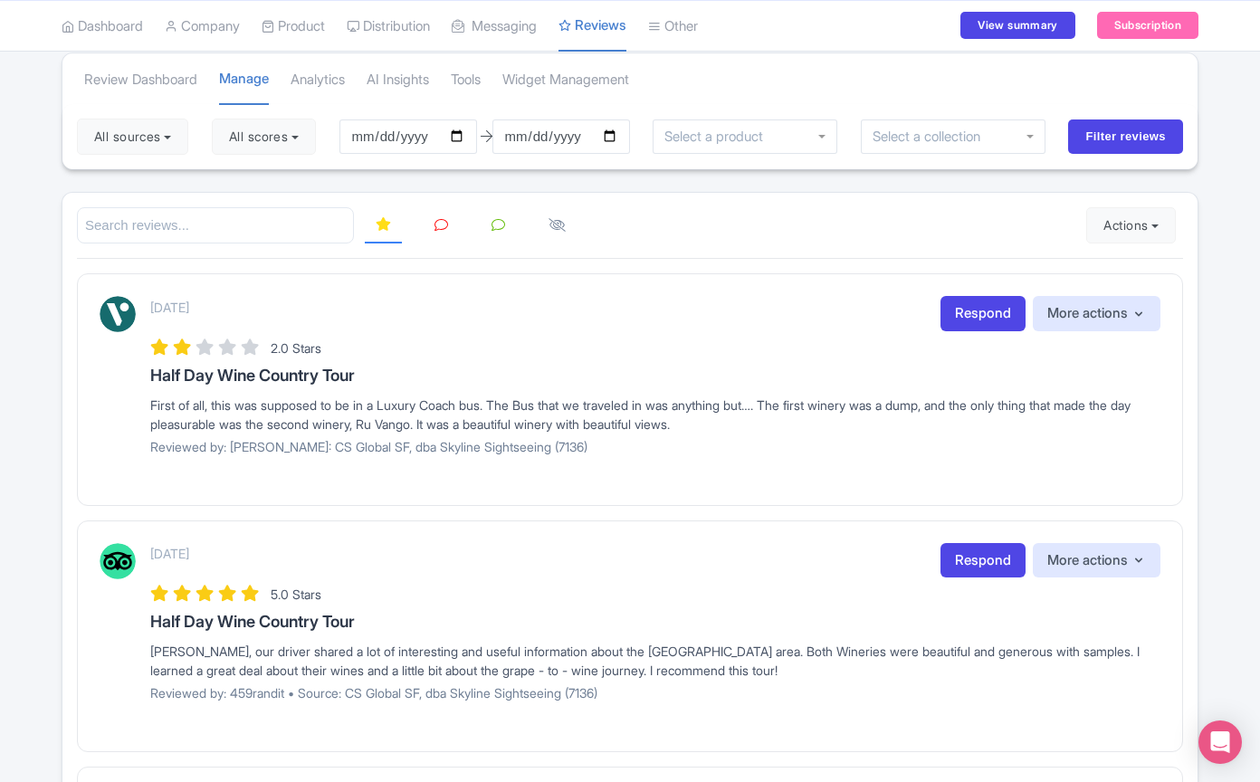
scroll to position [114, 0]
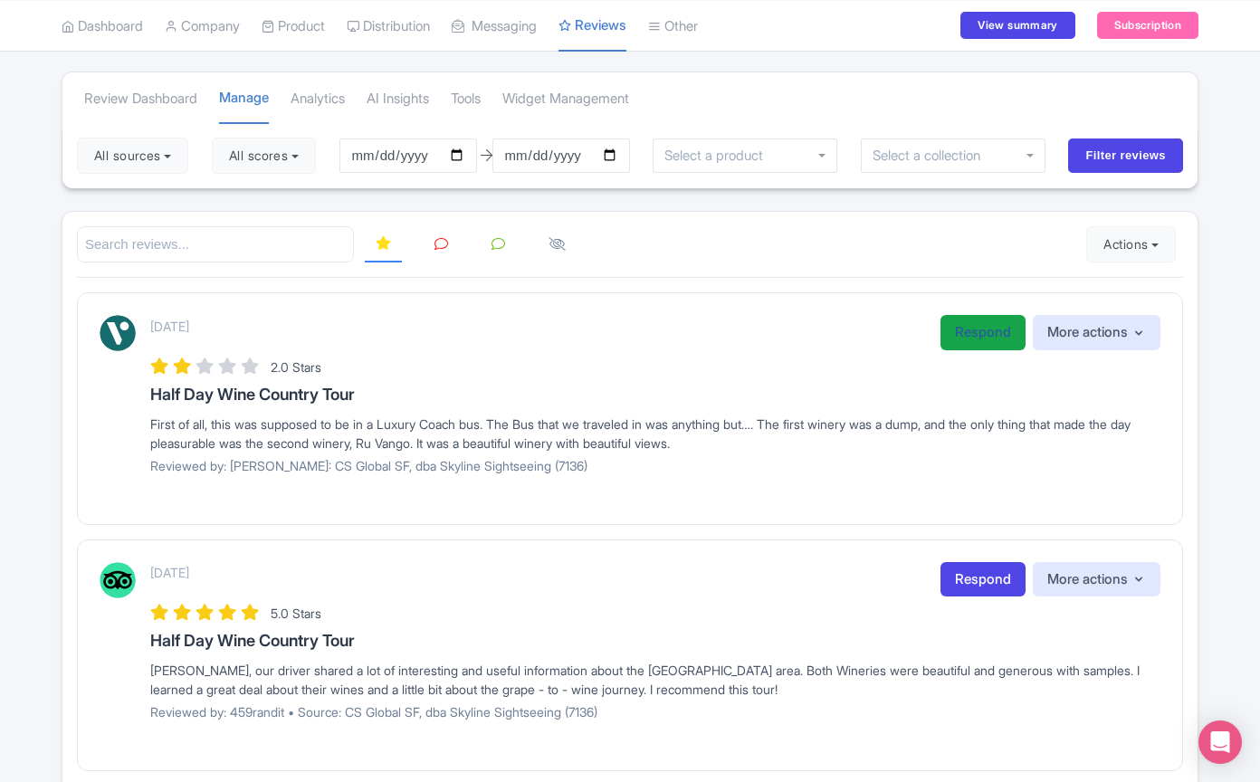
click at [971, 322] on link "Respond" at bounding box center [983, 332] width 85 height 35
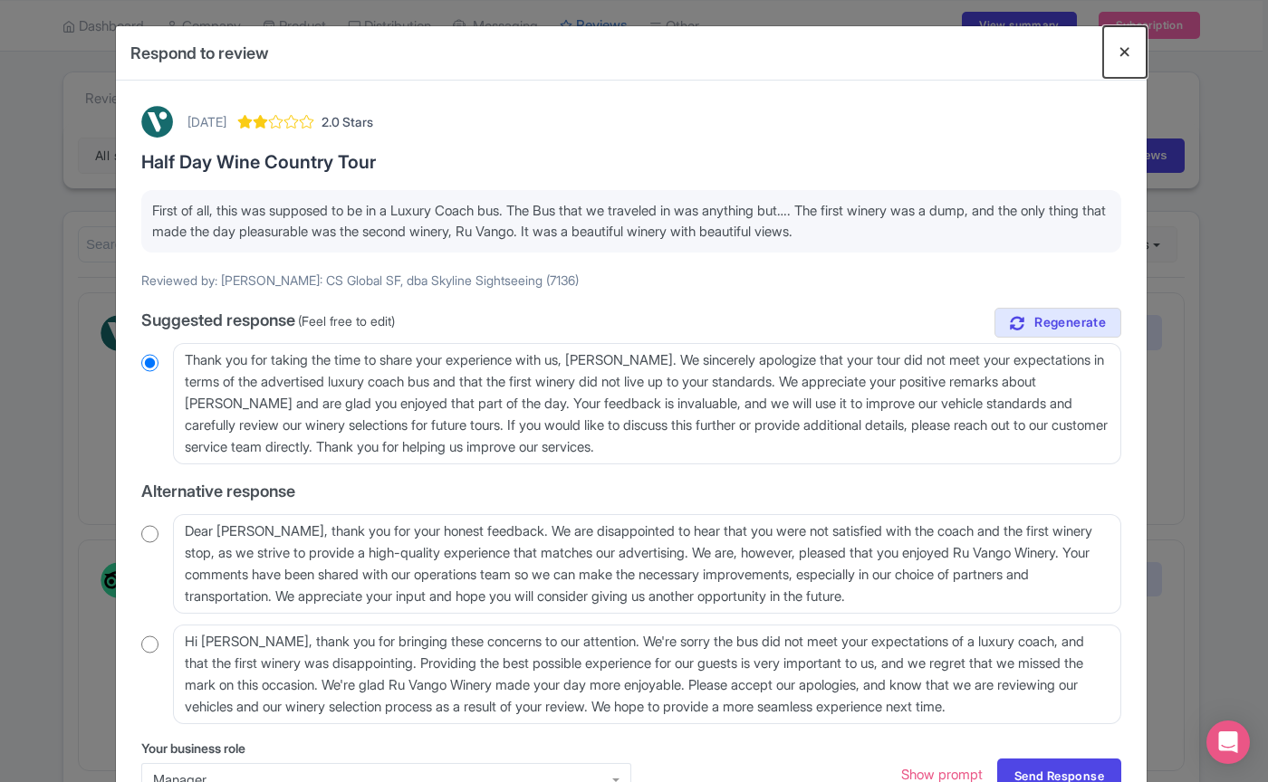
click at [1125, 54] on button "Close" at bounding box center [1124, 52] width 43 height 52
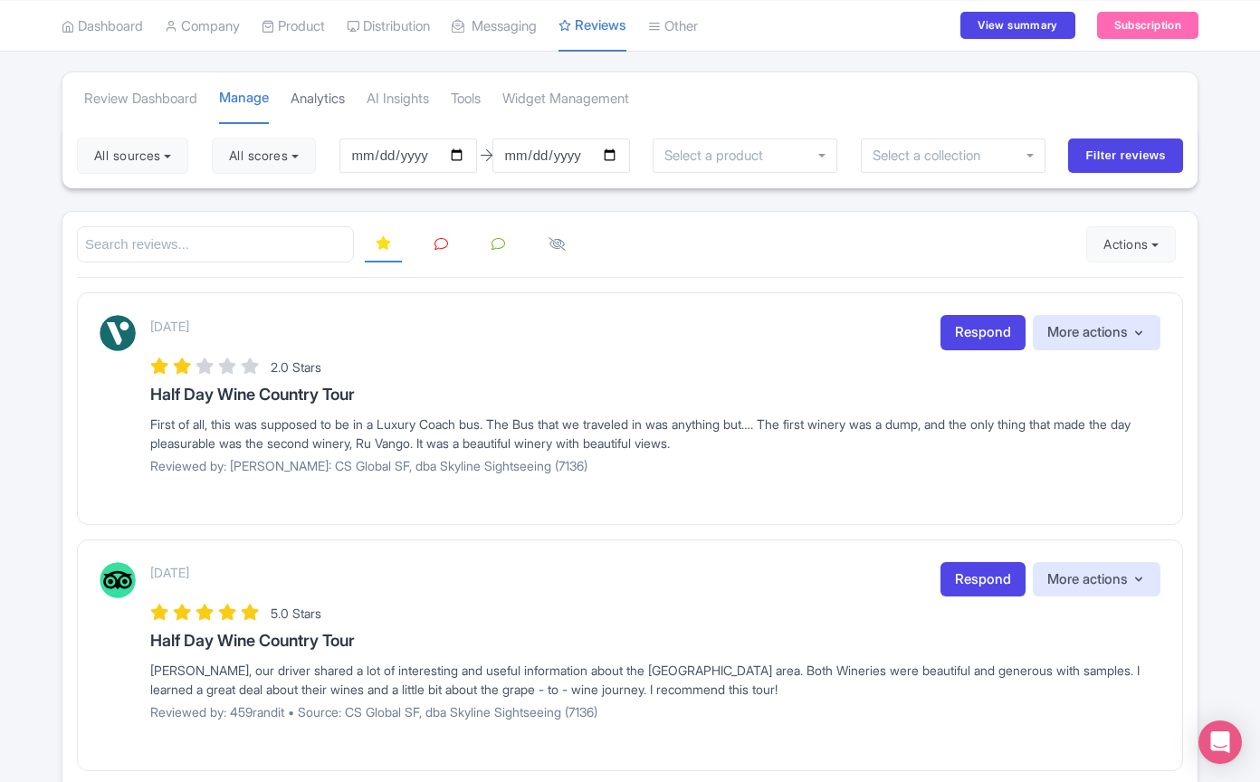
click at [314, 107] on link "Analytics" at bounding box center [318, 99] width 54 height 50
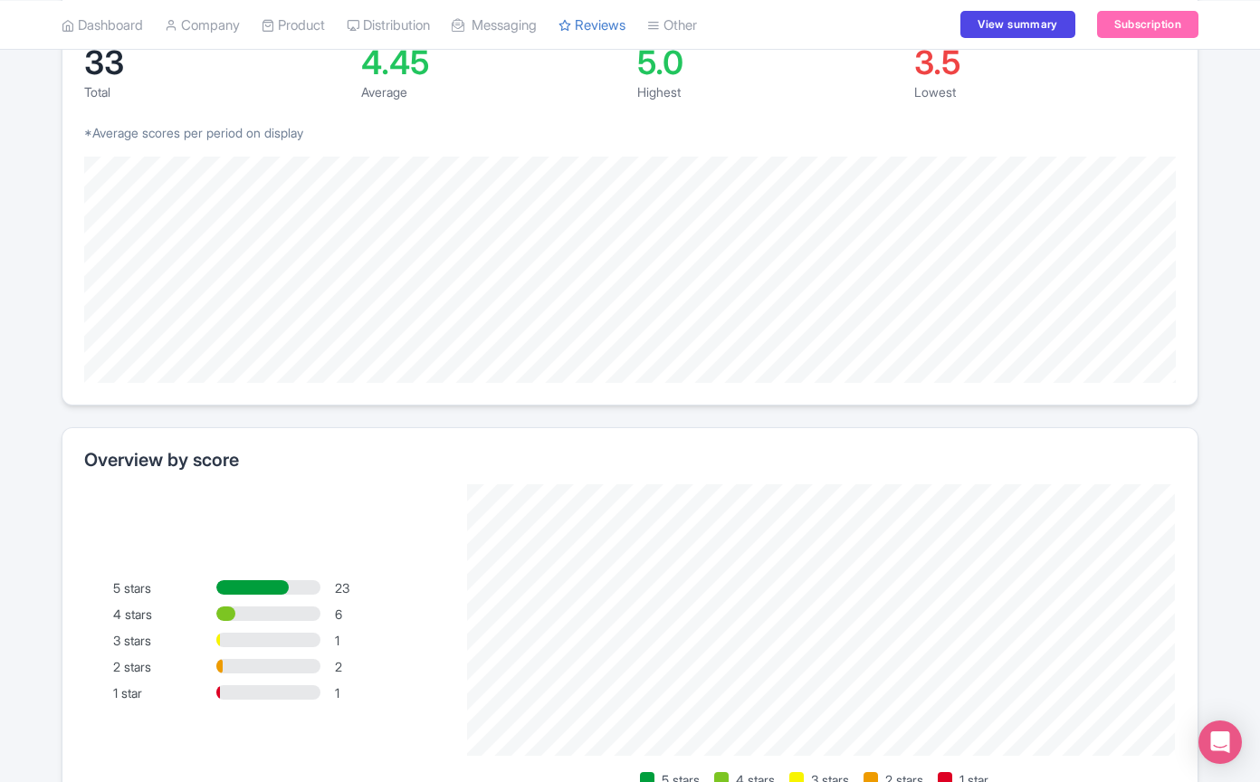
scroll to position [82, 0]
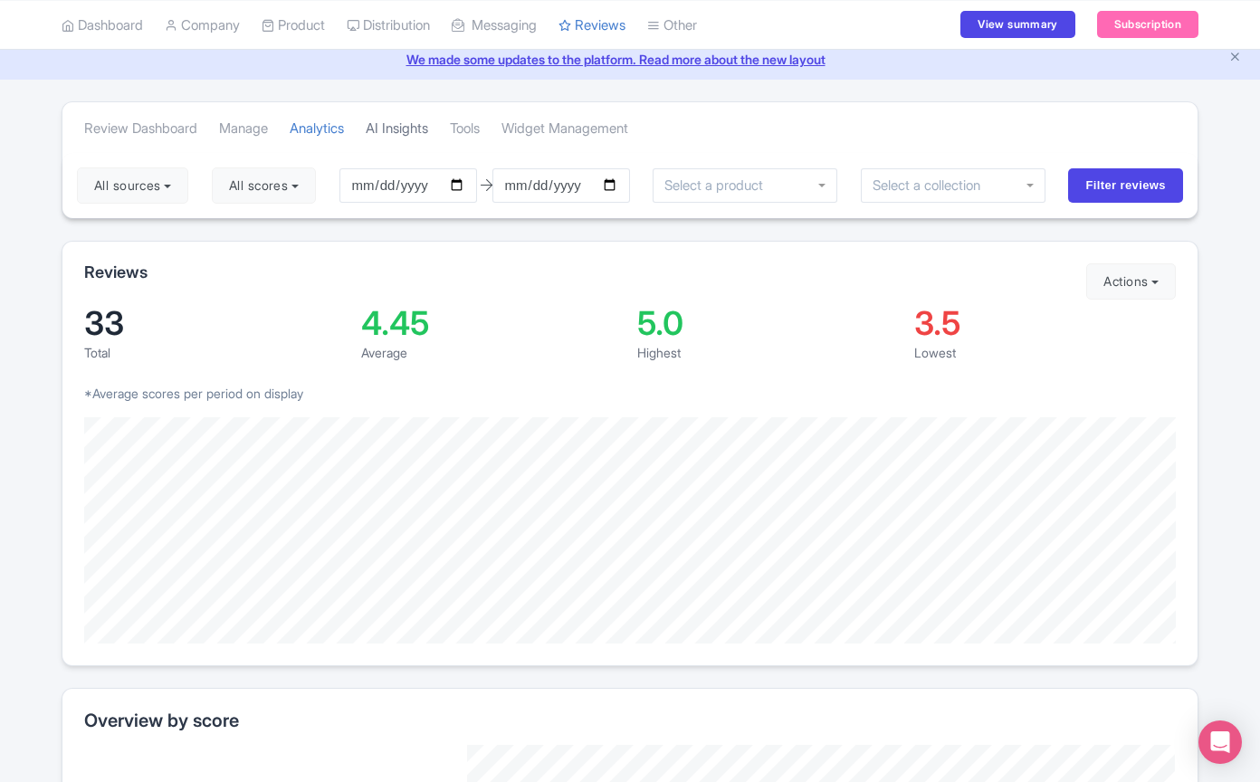
click at [420, 122] on link "AI Insights" at bounding box center [397, 129] width 62 height 50
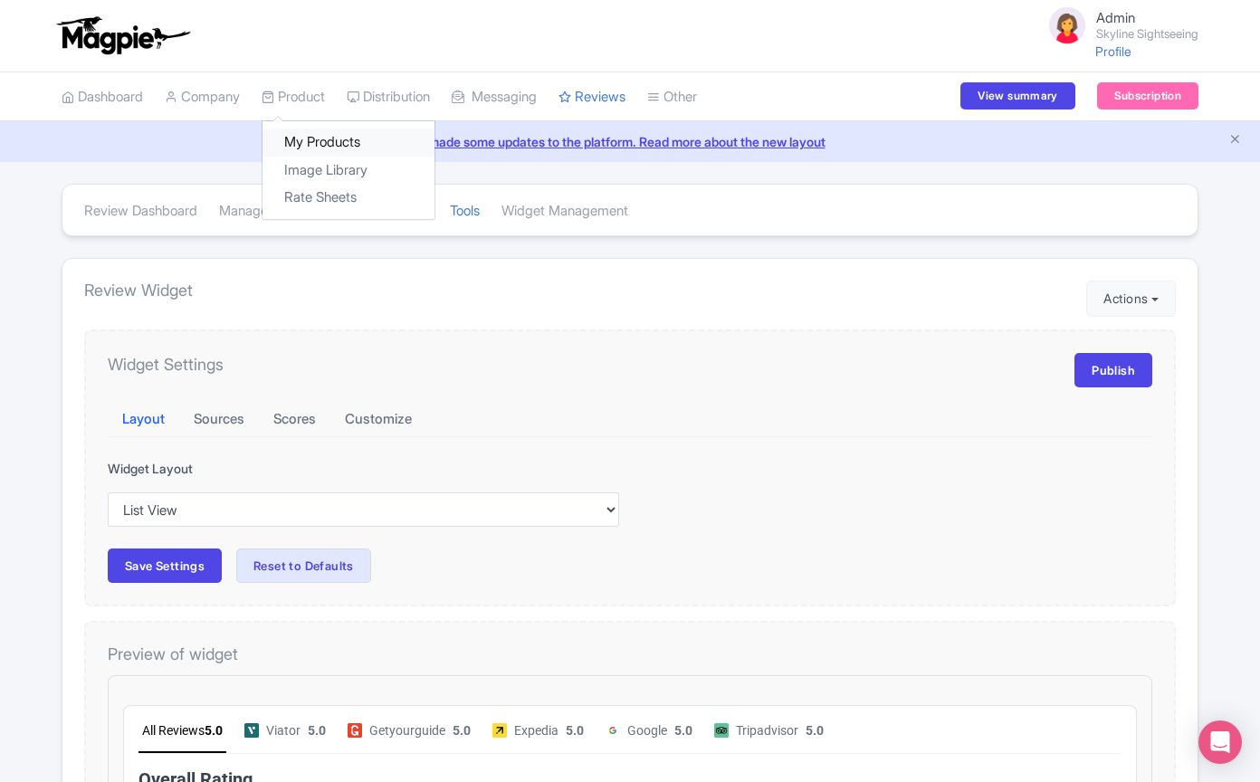
click at [320, 145] on link "My Products" at bounding box center [349, 143] width 172 height 28
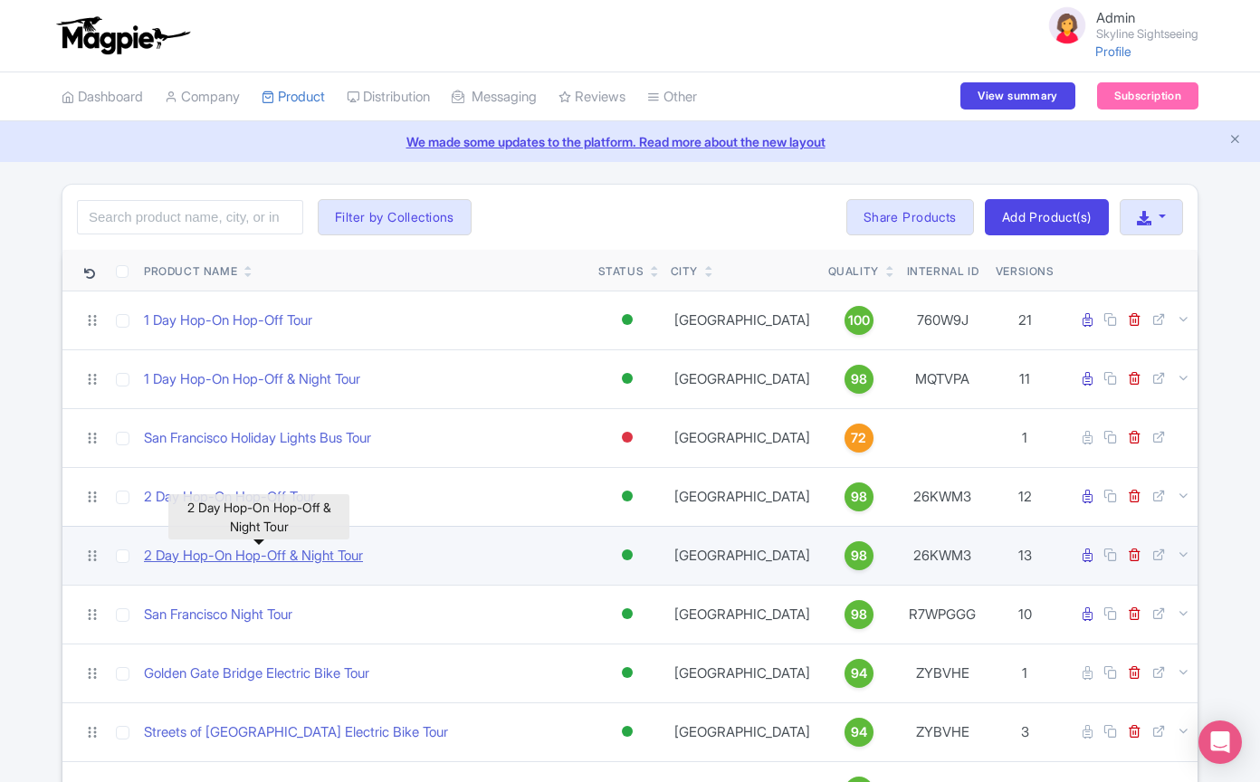
click at [320, 555] on link "2 Day Hop-On Hop-Off & Night Tour" at bounding box center [253, 556] width 219 height 21
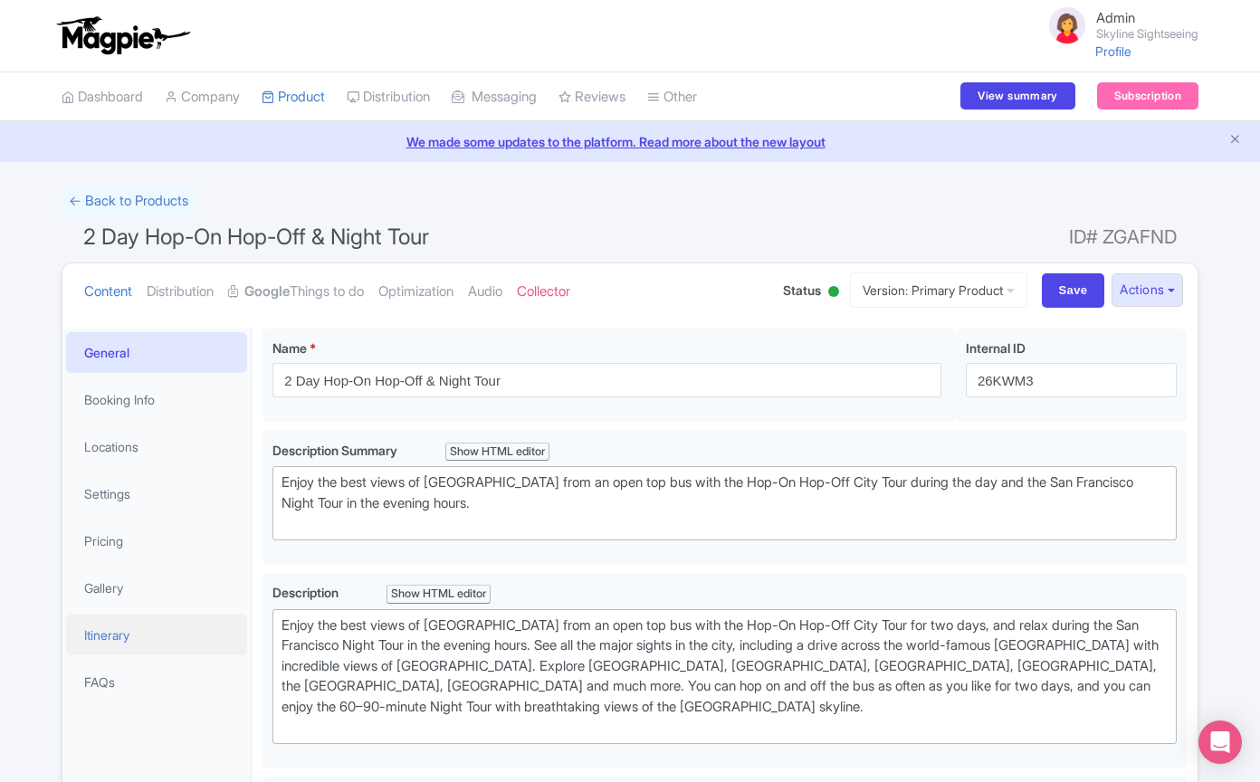
click at [111, 631] on link "Itinerary" at bounding box center [156, 635] width 181 height 41
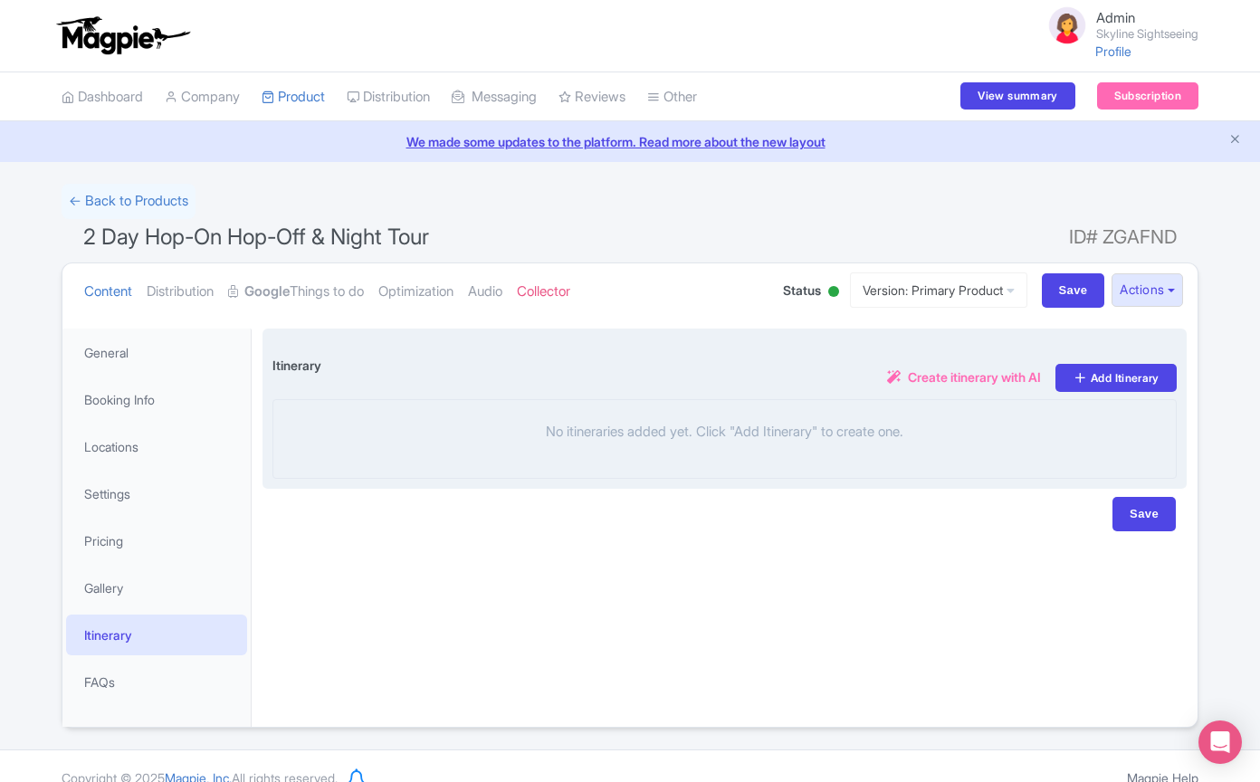
click at [949, 381] on span "Create itinerary with AI" at bounding box center [974, 377] width 133 height 19
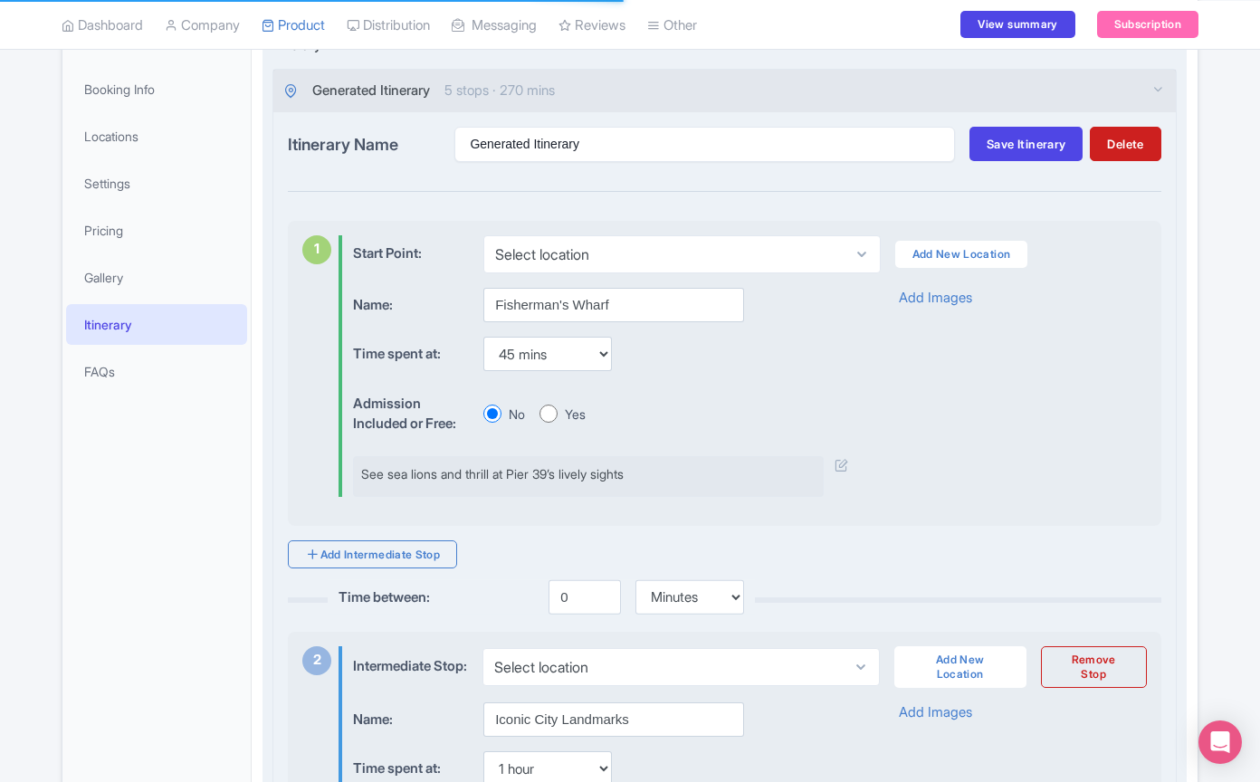
scroll to position [288, 0]
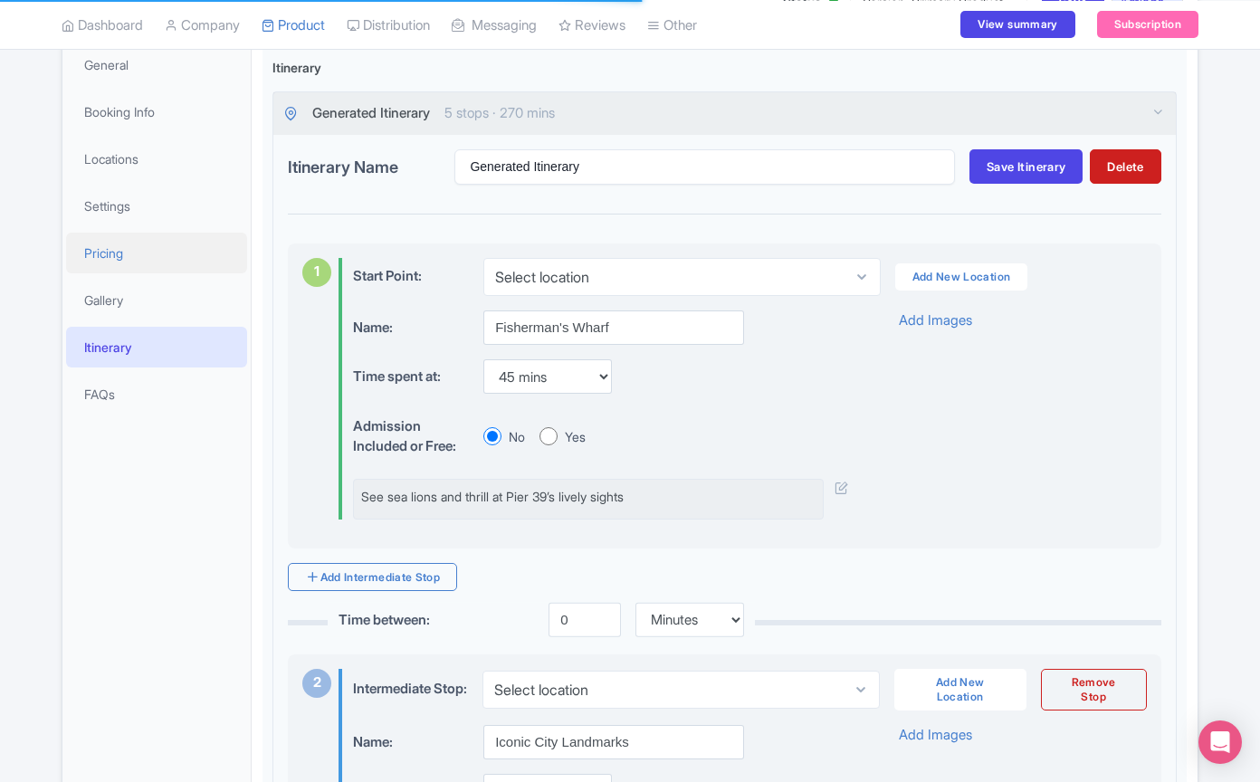
click at [149, 252] on link "Pricing" at bounding box center [156, 253] width 181 height 41
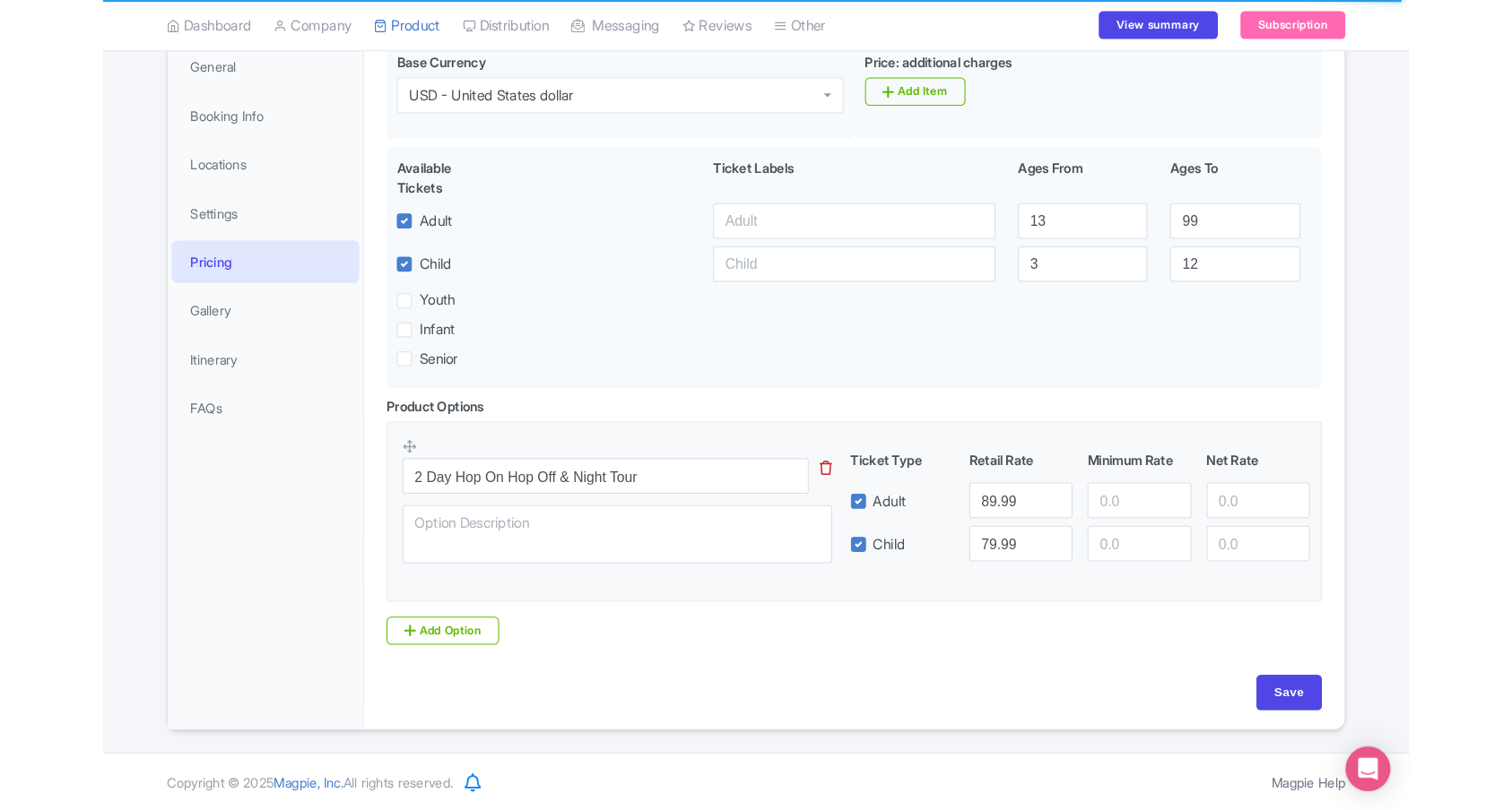
scroll to position [253, 0]
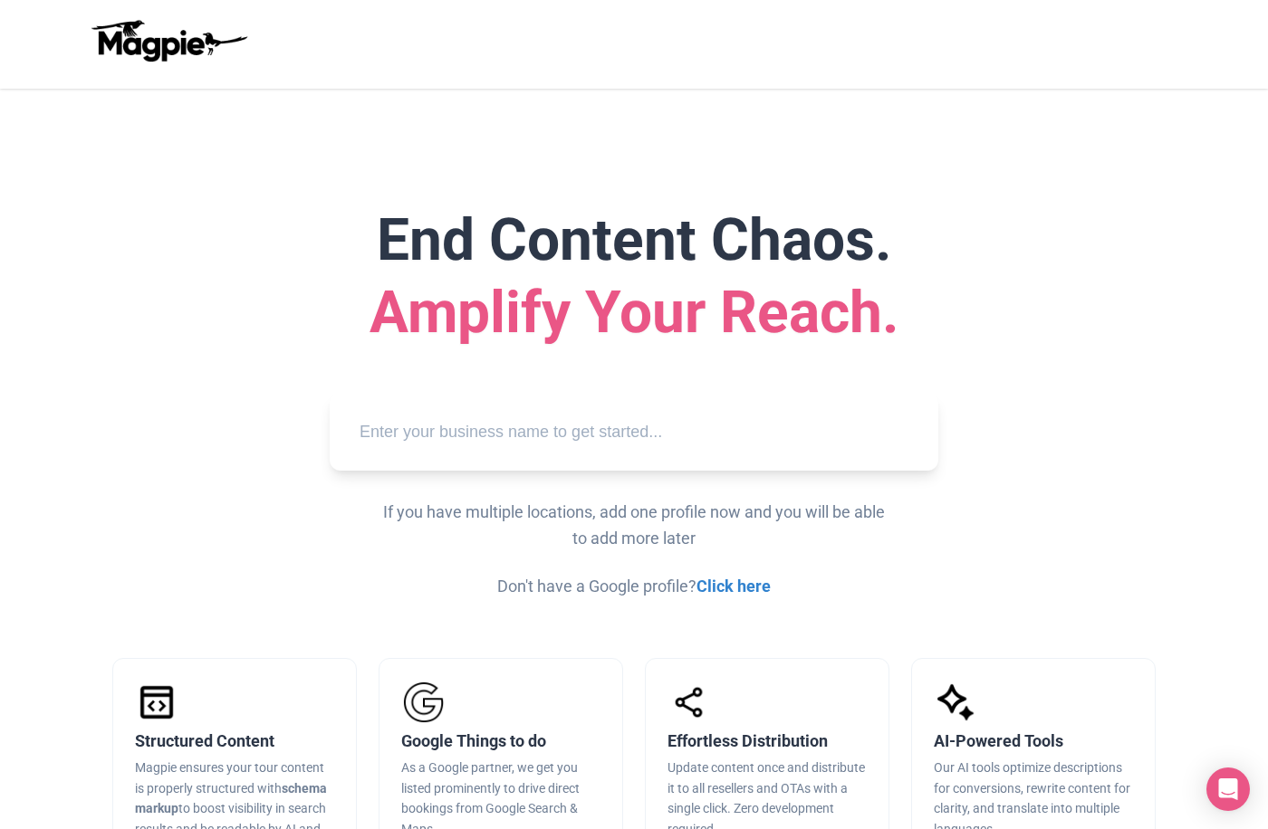
click at [808, 443] on input "text" at bounding box center [633, 432] width 579 height 50
drag, startPoint x: 504, startPoint y: 431, endPoint x: 504, endPoint y: 421, distance: 10.0
click at [504, 431] on input "text" at bounding box center [633, 432] width 579 height 50
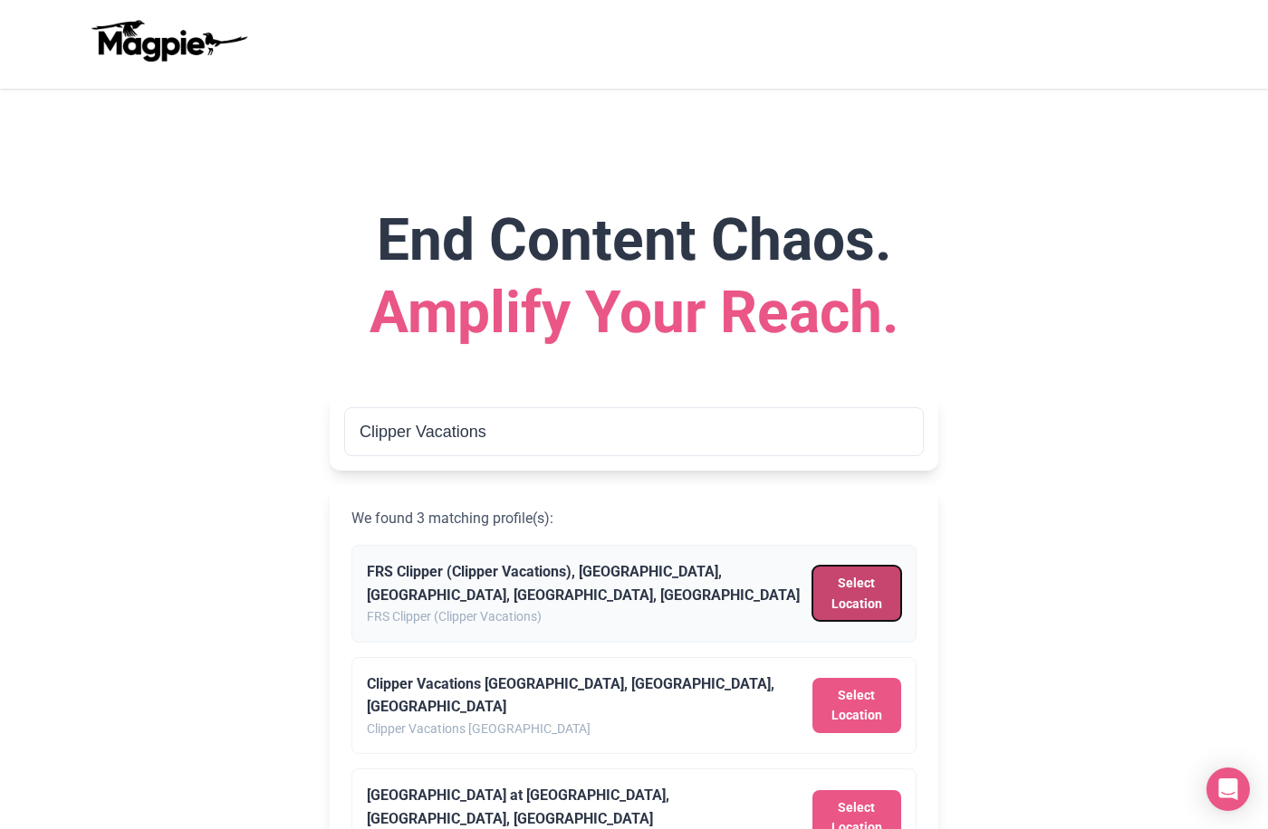
click at [889, 590] on button "Select Location" at bounding box center [856, 593] width 89 height 55
type input "FRS Clipper (Clipper Vacations), [GEOGRAPHIC_DATA], [GEOGRAPHIC_DATA], [GEOGRAP…"
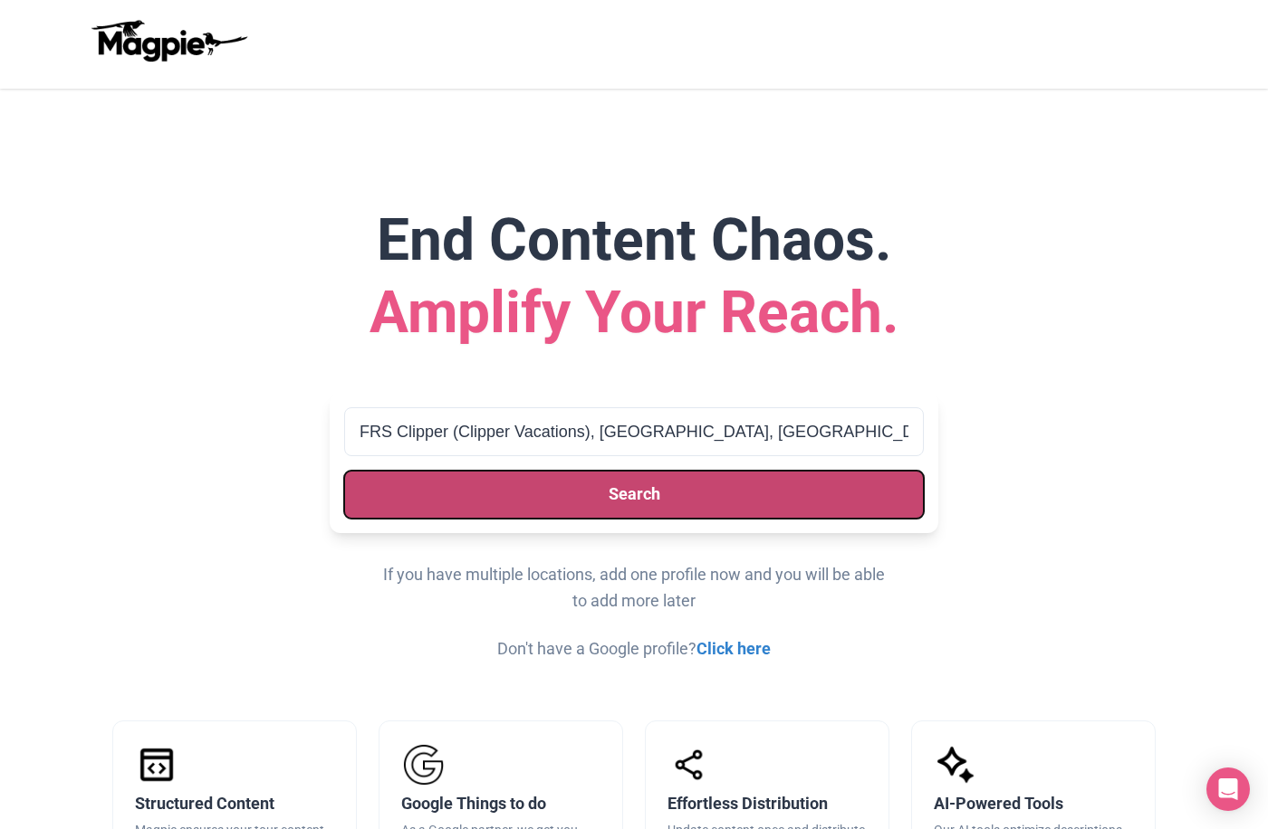
click at [827, 494] on button "Search" at bounding box center [633, 495] width 579 height 48
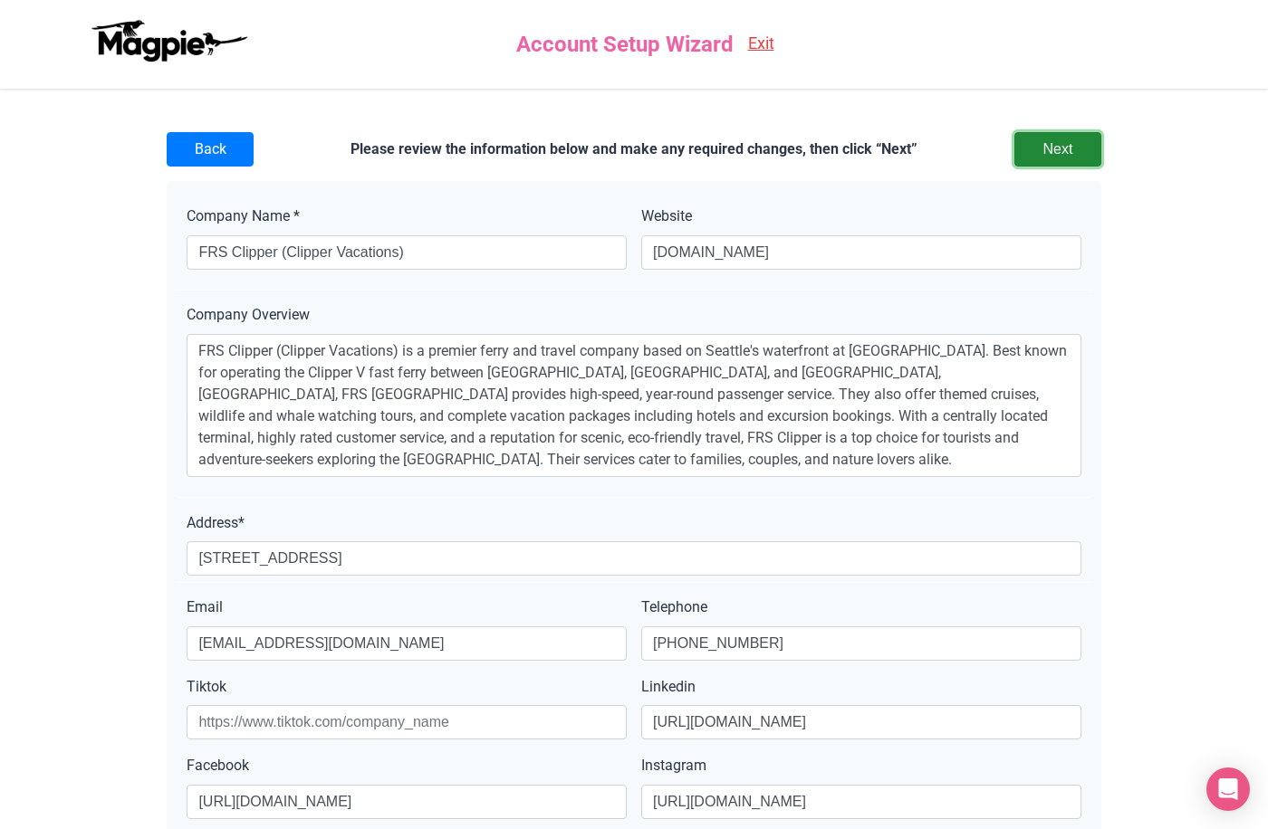
click at [1078, 148] on input "Next" at bounding box center [1057, 149] width 87 height 34
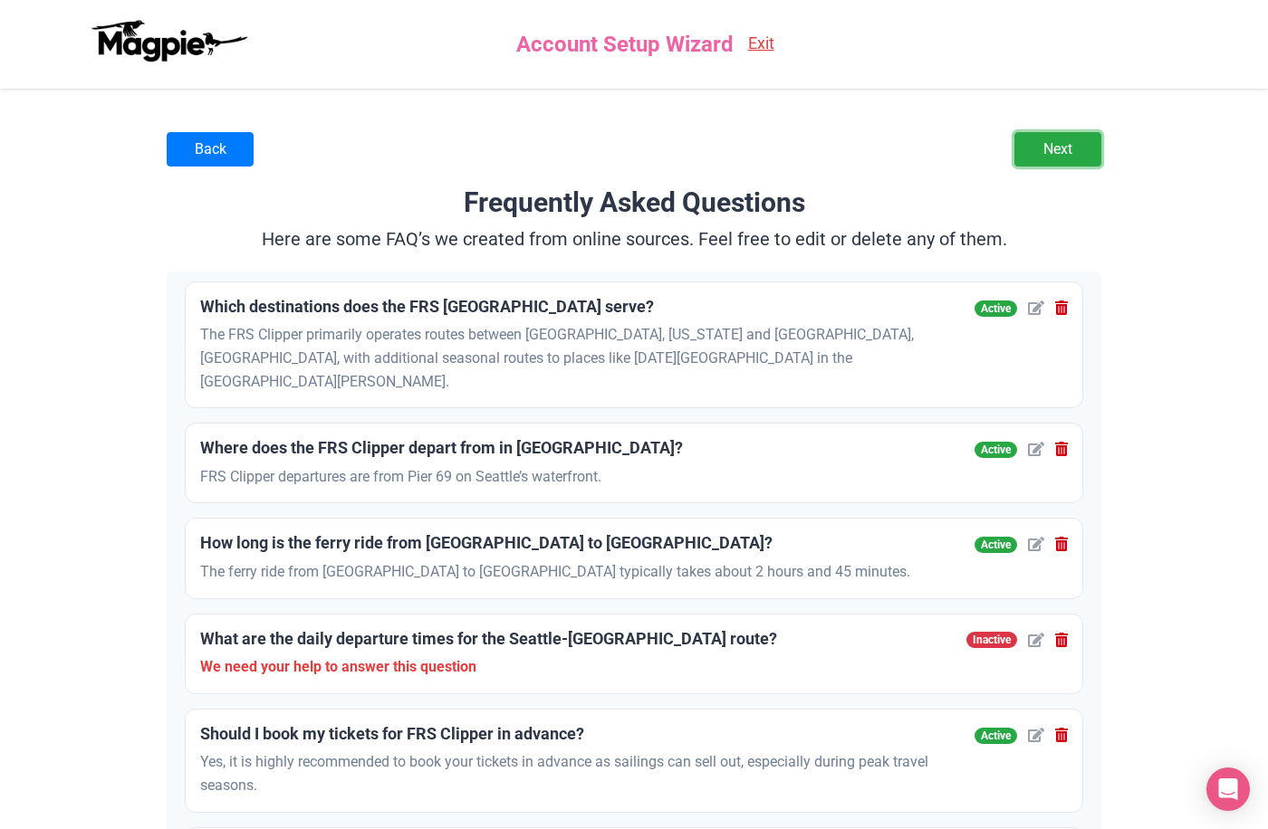
click at [1078, 148] on link "Next" at bounding box center [1057, 149] width 87 height 34
click at [1057, 152] on link "Next" at bounding box center [1057, 149] width 87 height 34
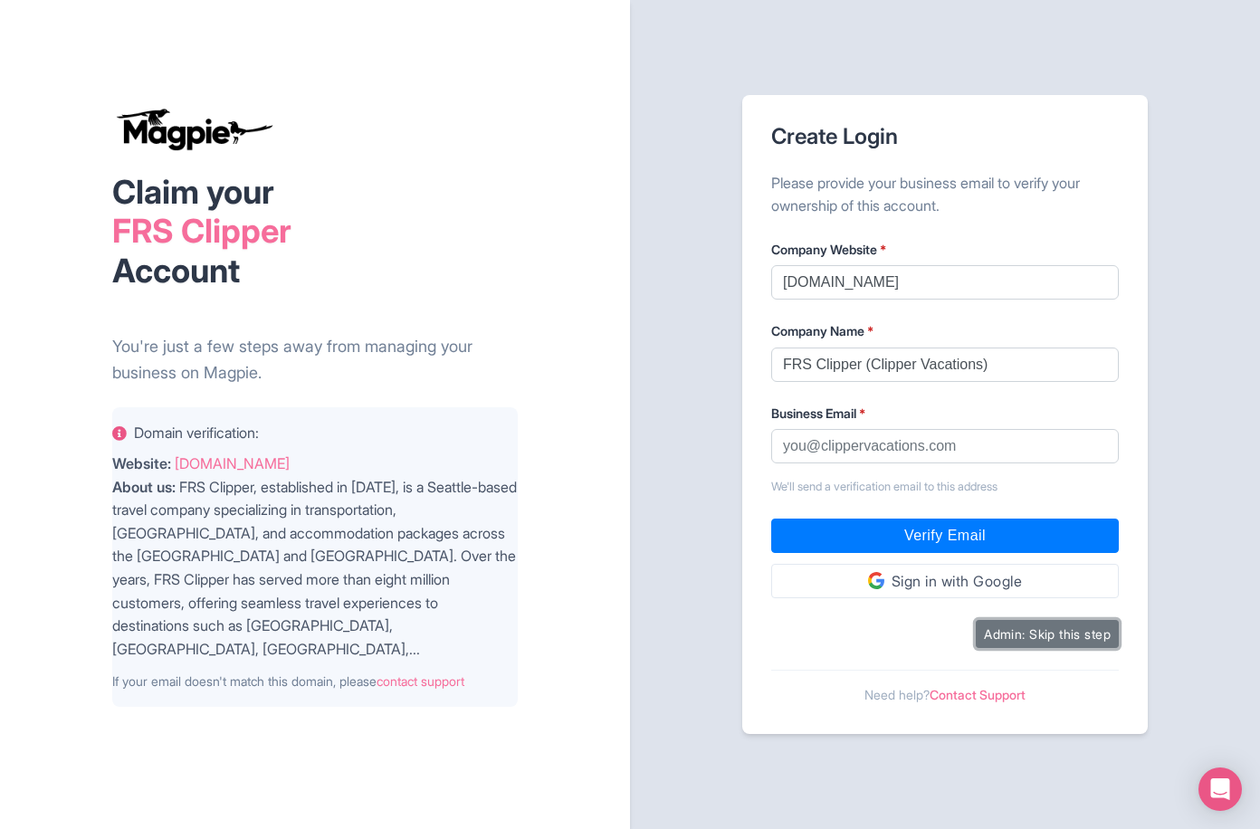
click at [1075, 643] on button "Admin: Skip this step" at bounding box center [1047, 634] width 143 height 28
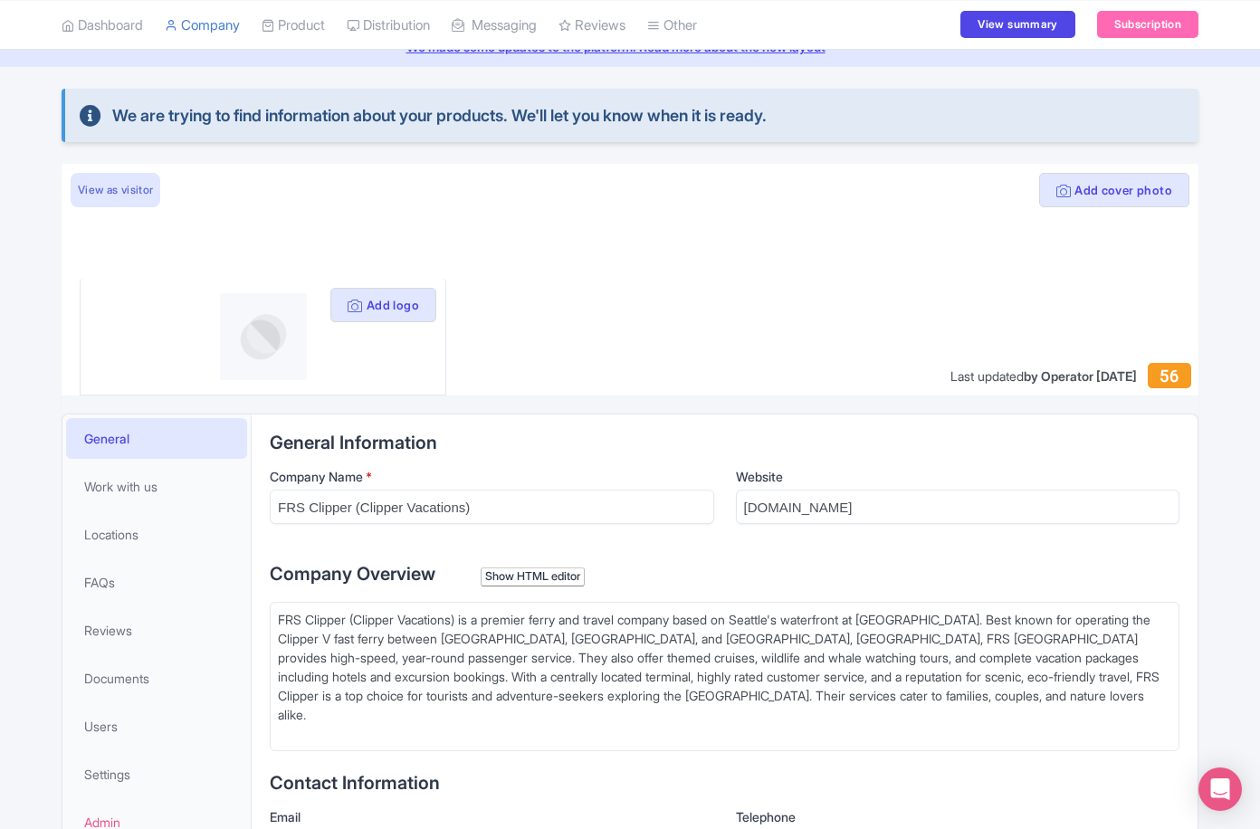
scroll to position [100, 0]
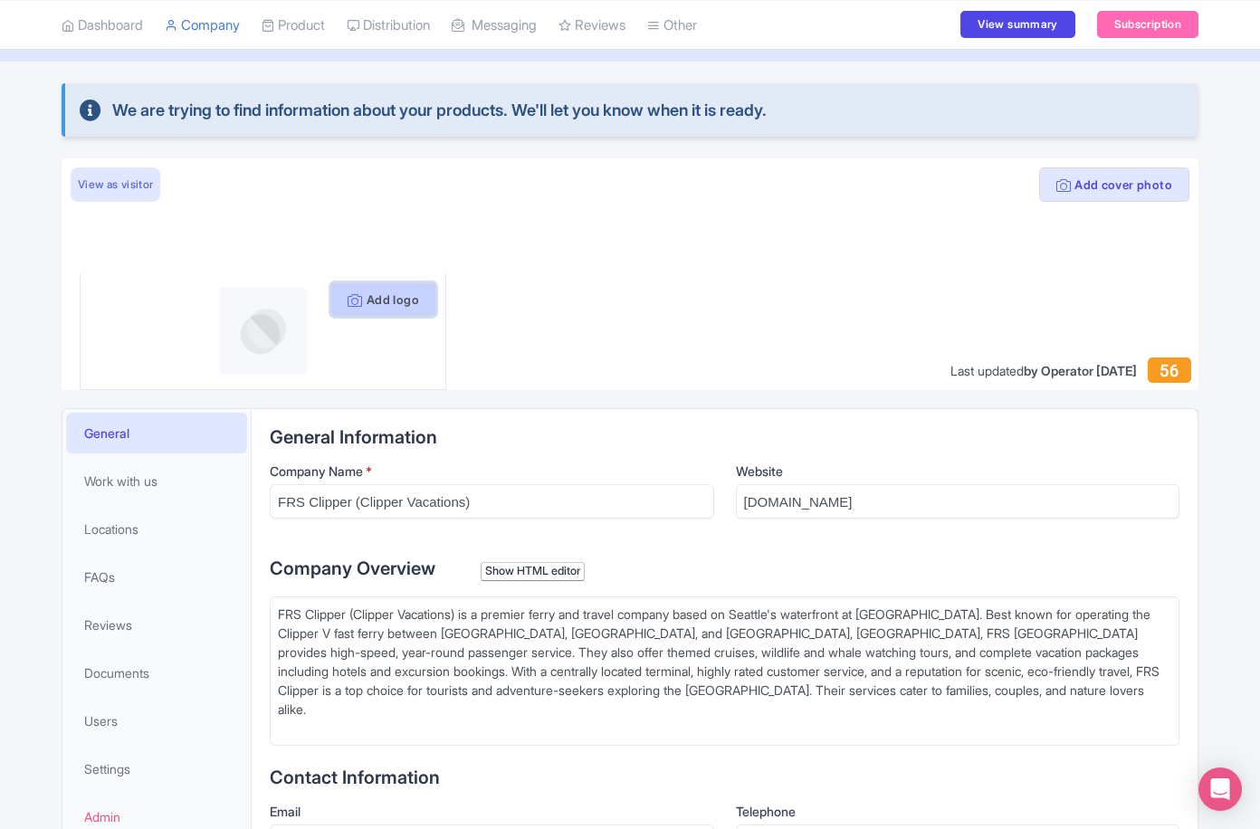
click at [391, 313] on button "Add logo" at bounding box center [383, 299] width 106 height 34
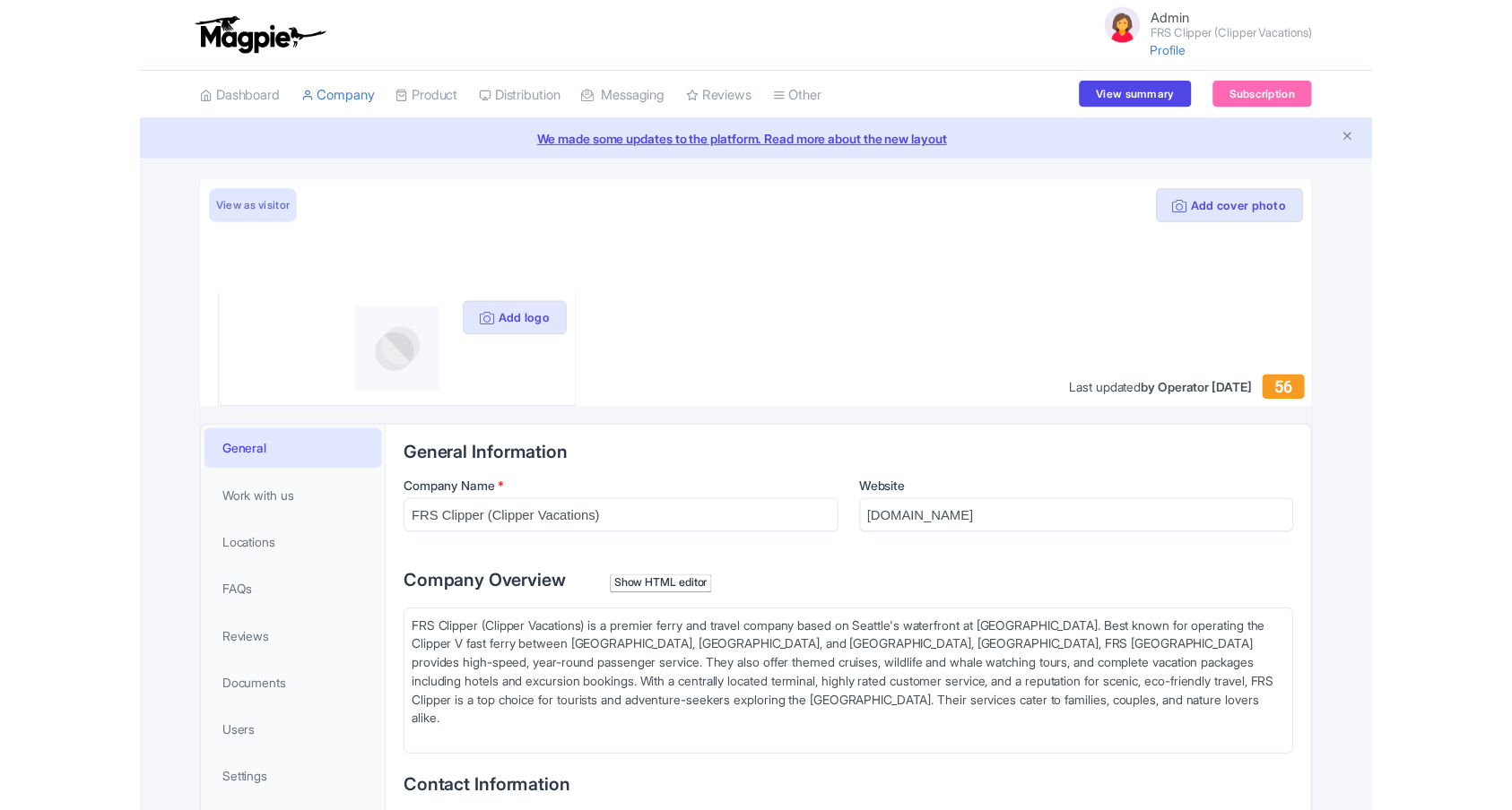
scroll to position [99, 0]
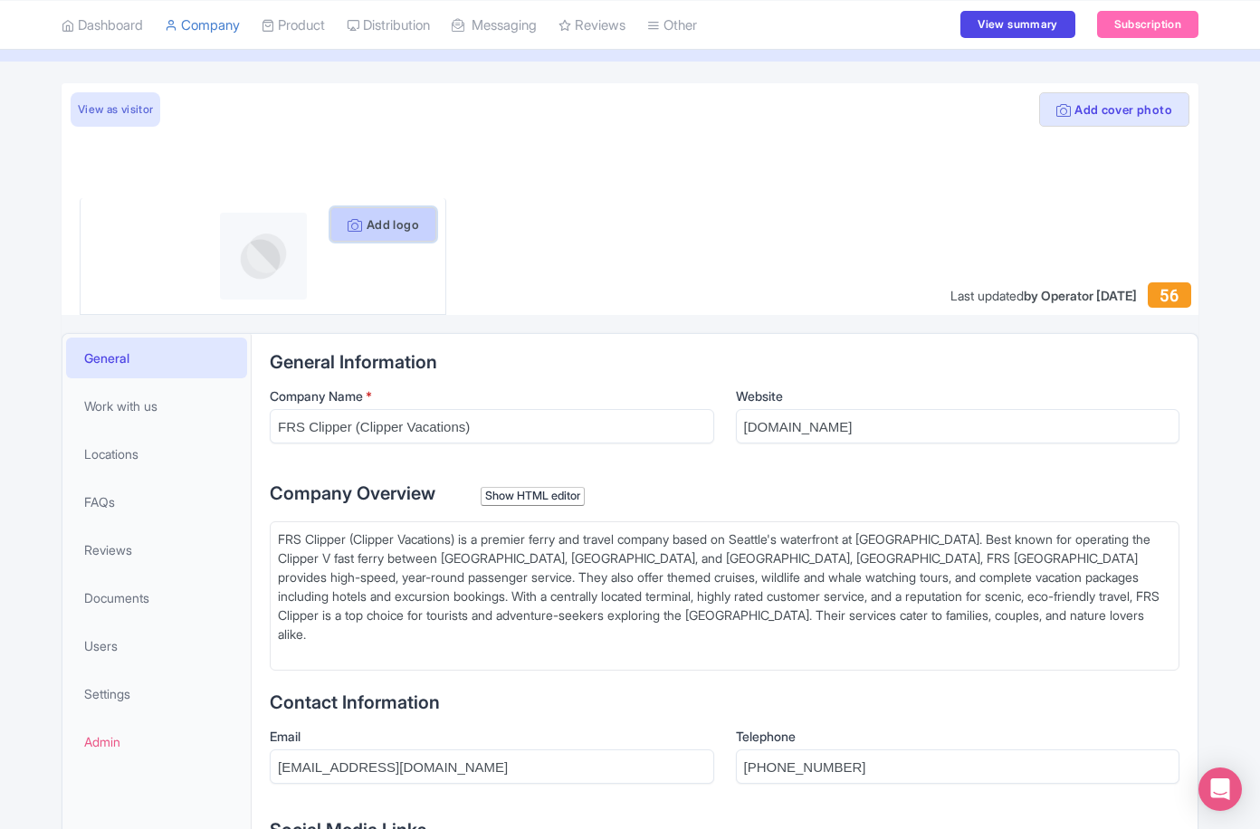
click at [408, 224] on button "Add logo" at bounding box center [383, 224] width 106 height 34
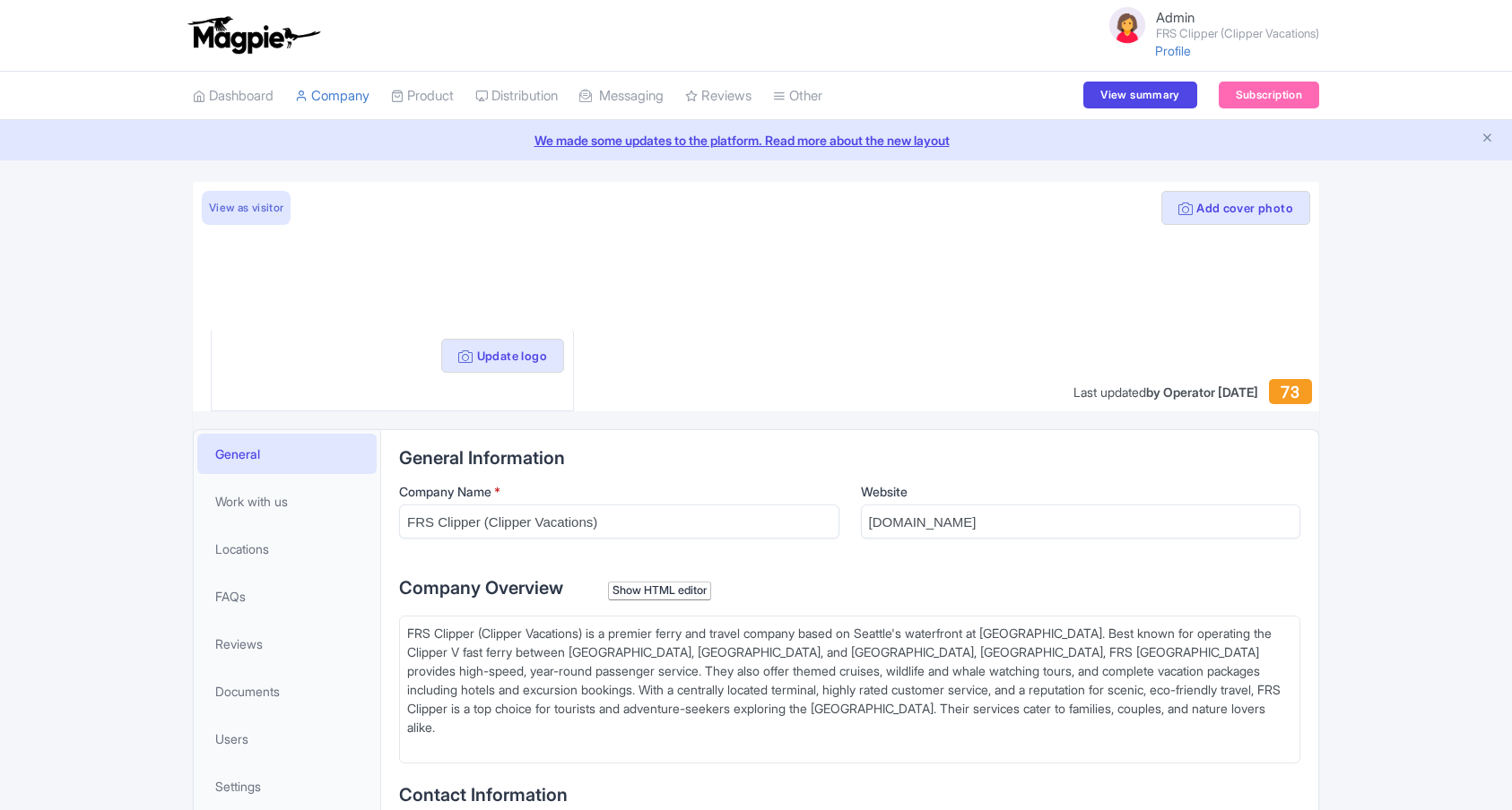
scroll to position [99, 0]
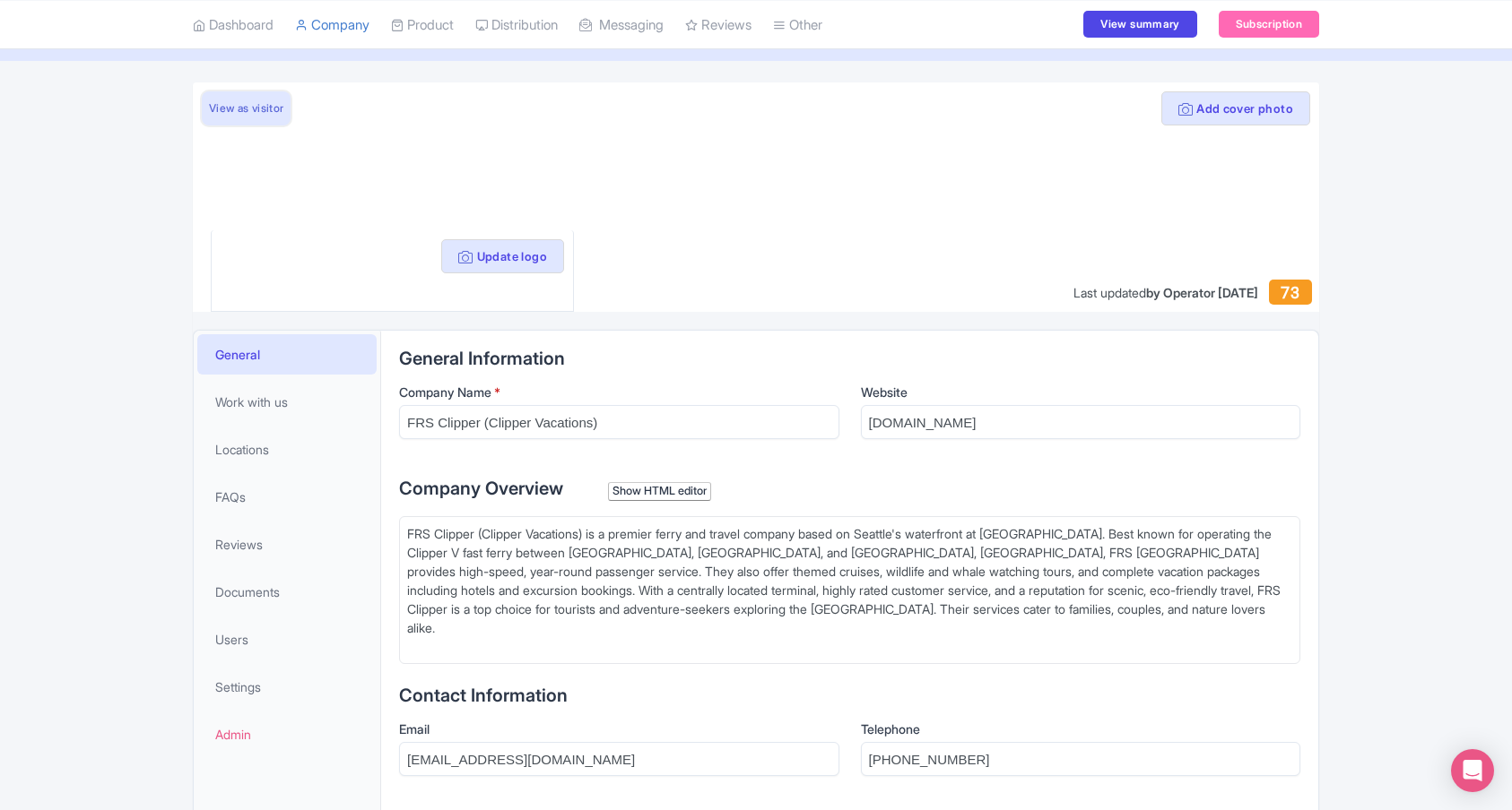
click at [258, 108] on link "View as visitor" at bounding box center [247, 108] width 89 height 34
click at [1433, 105] on div "Add cover photo View as visitor Update logo Last updated by Operator Oct 14, 20…" at bounding box center [756, 716] width 1512 height 1267
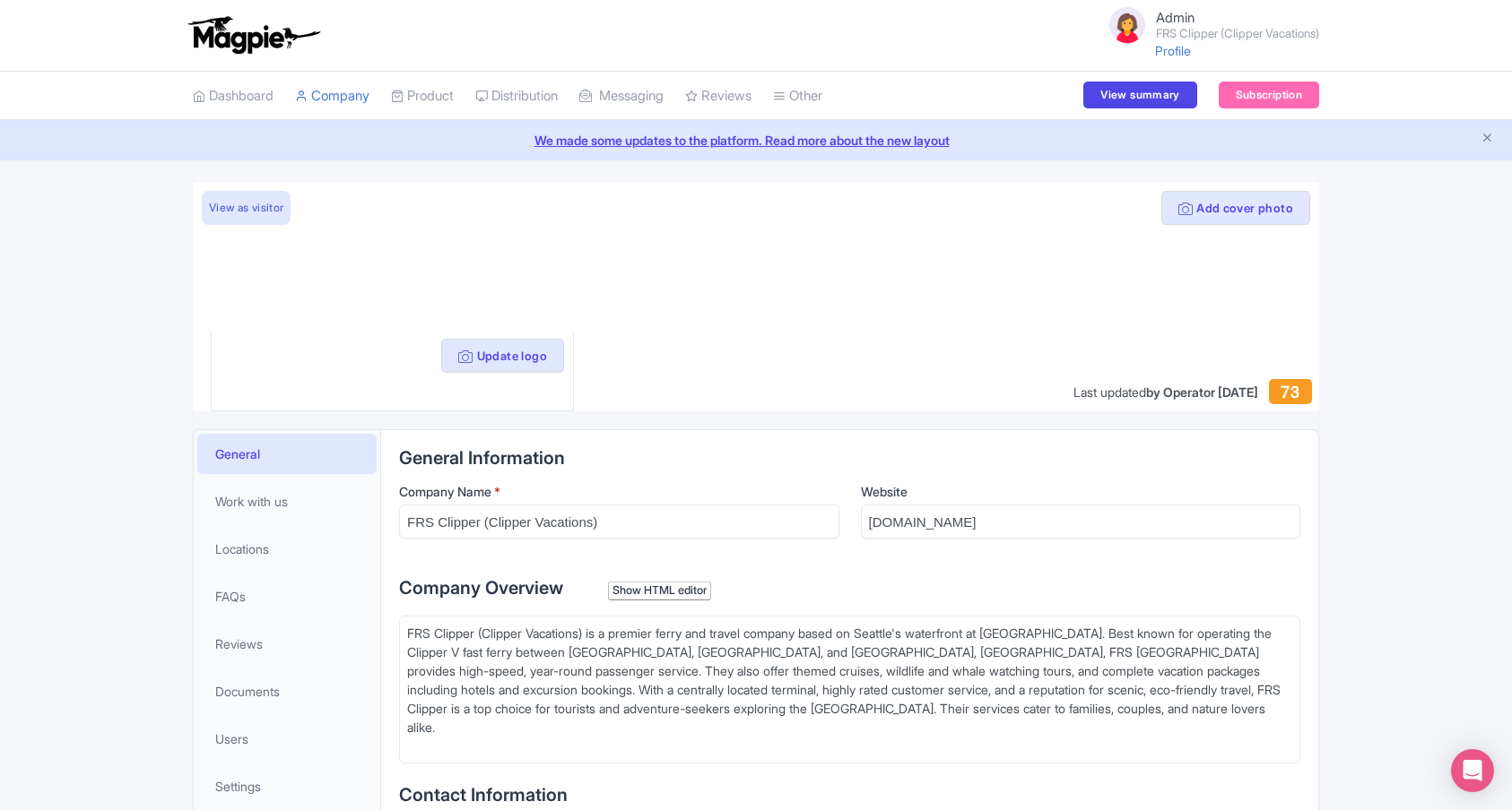
click at [1196, 40] on small "FRS Clipper (Clipper Vacations)" at bounding box center [1238, 34] width 163 height 12
click at [1188, 131] on link "Settings" at bounding box center [1234, 127] width 170 height 28
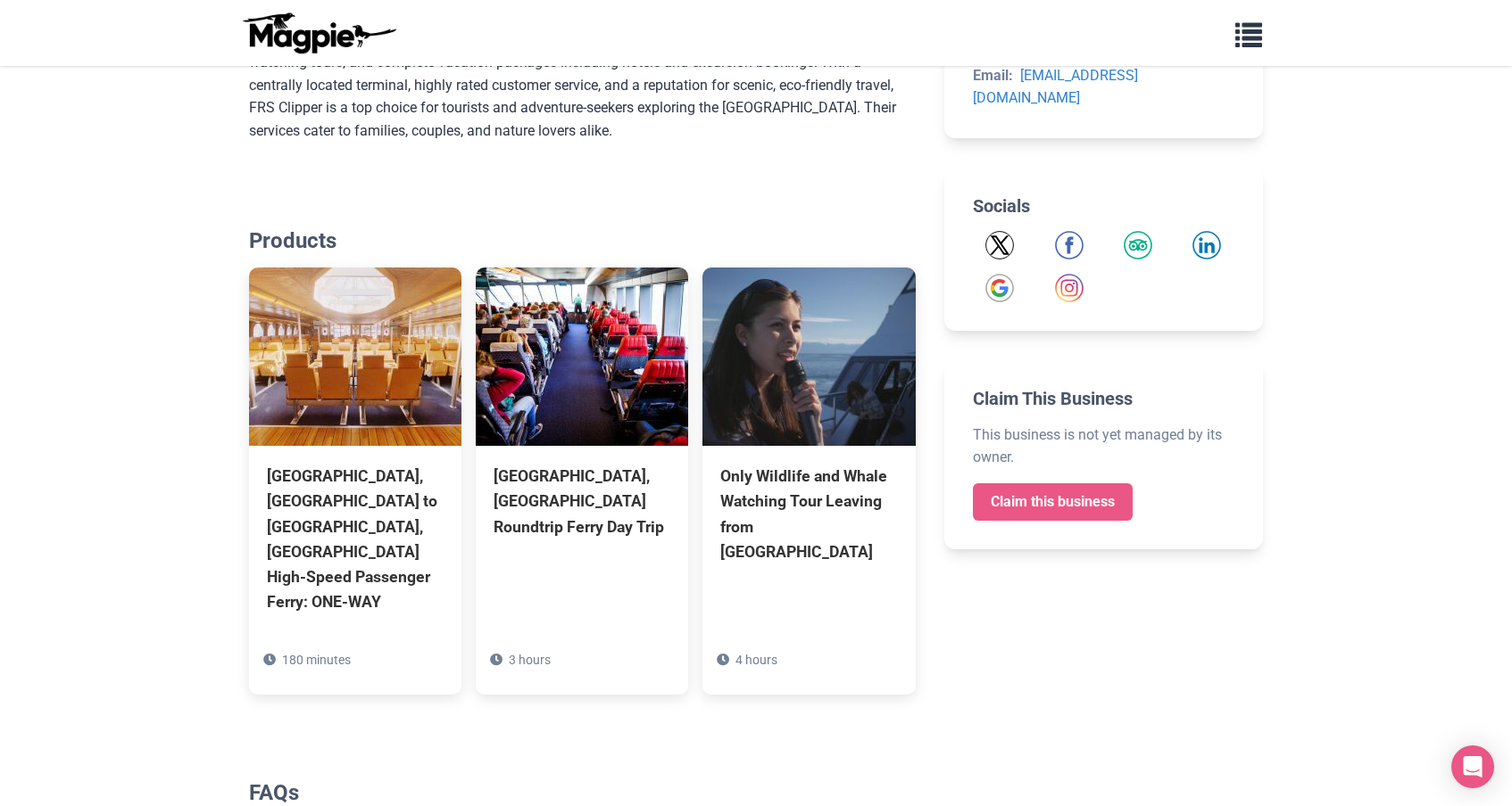
scroll to position [609, 0]
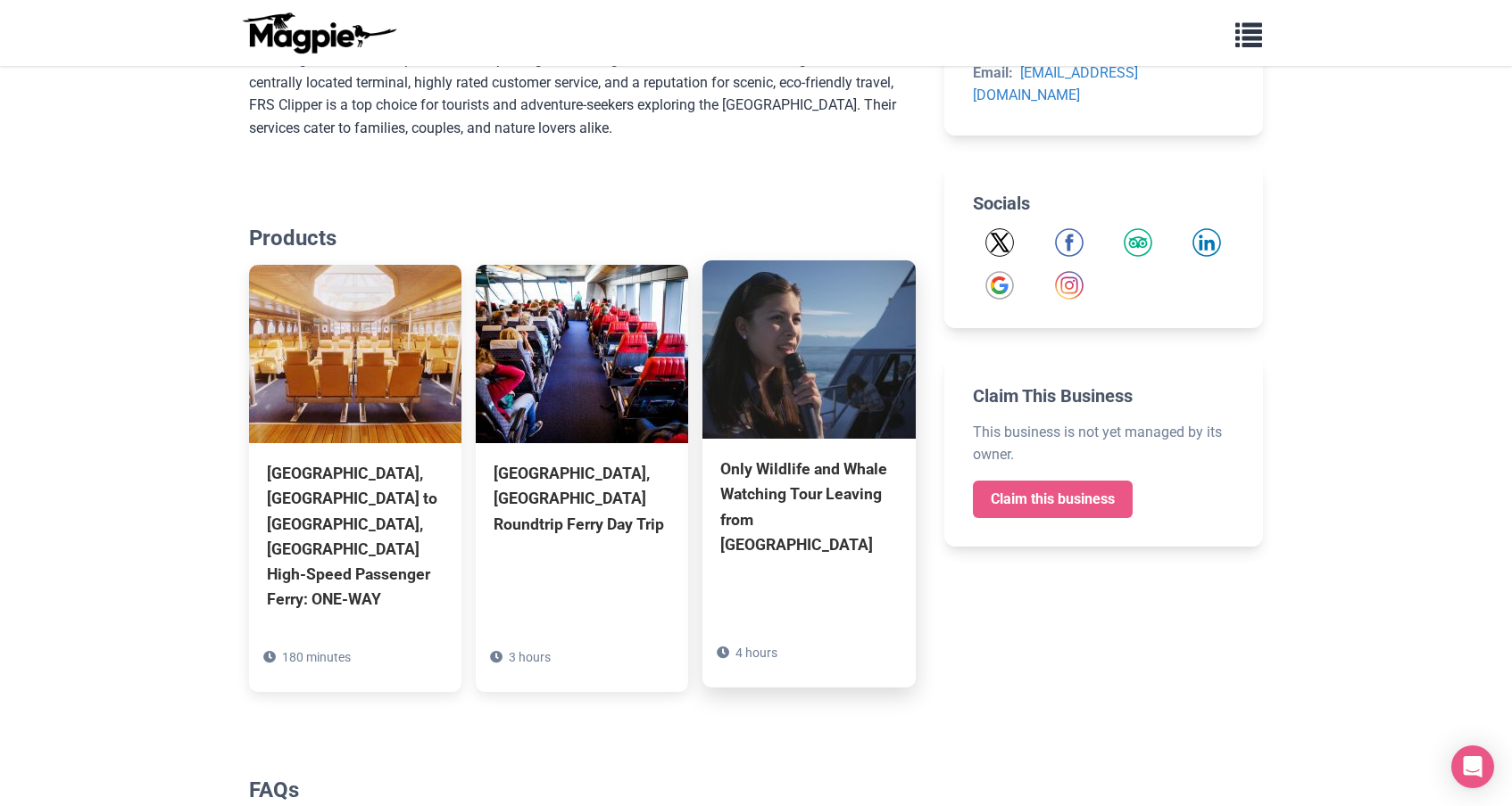
click at [842, 358] on img at bounding box center [808, 349] width 212 height 178
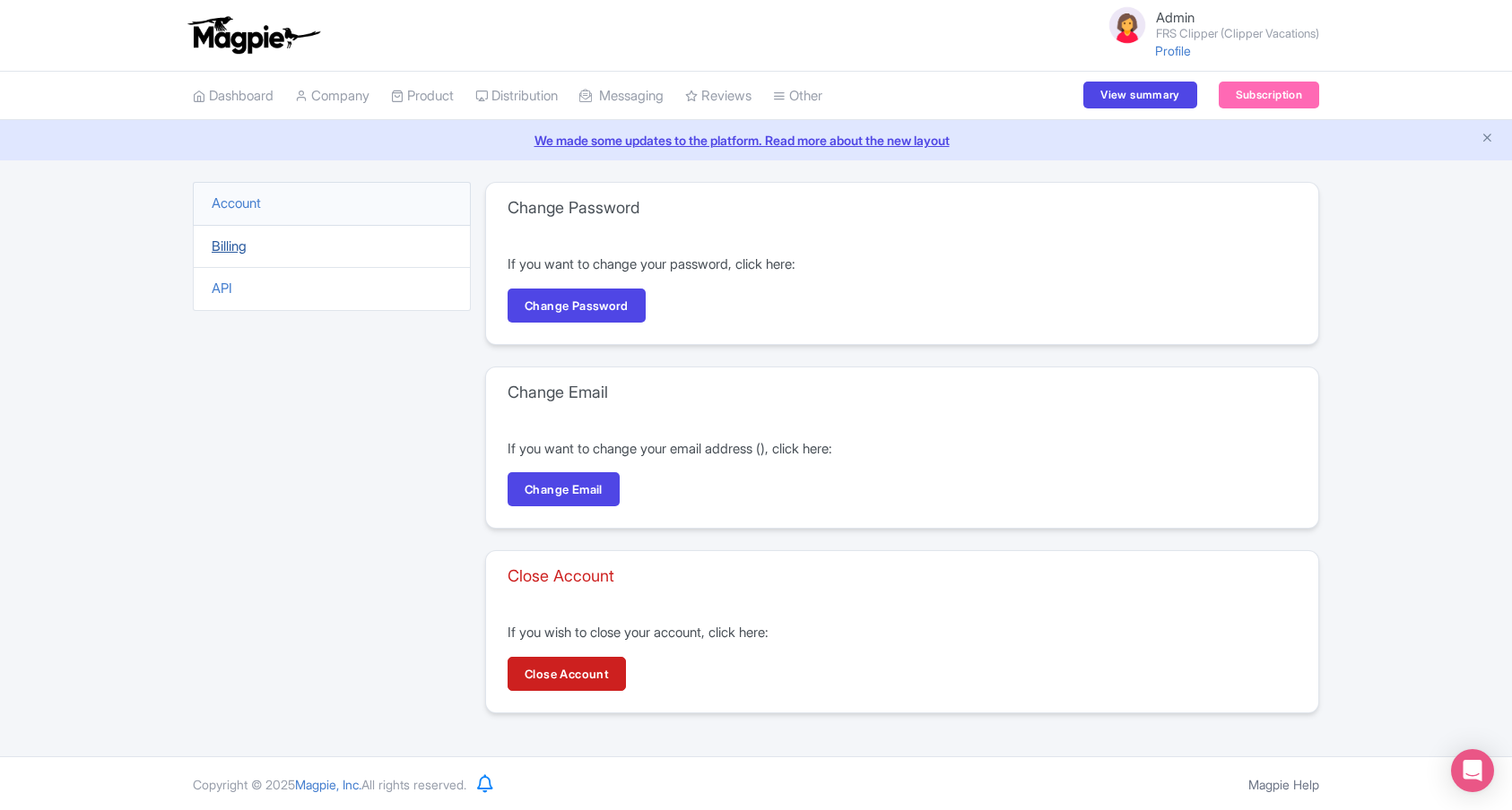
click at [231, 247] on link "Billing" at bounding box center [229, 246] width 35 height 17
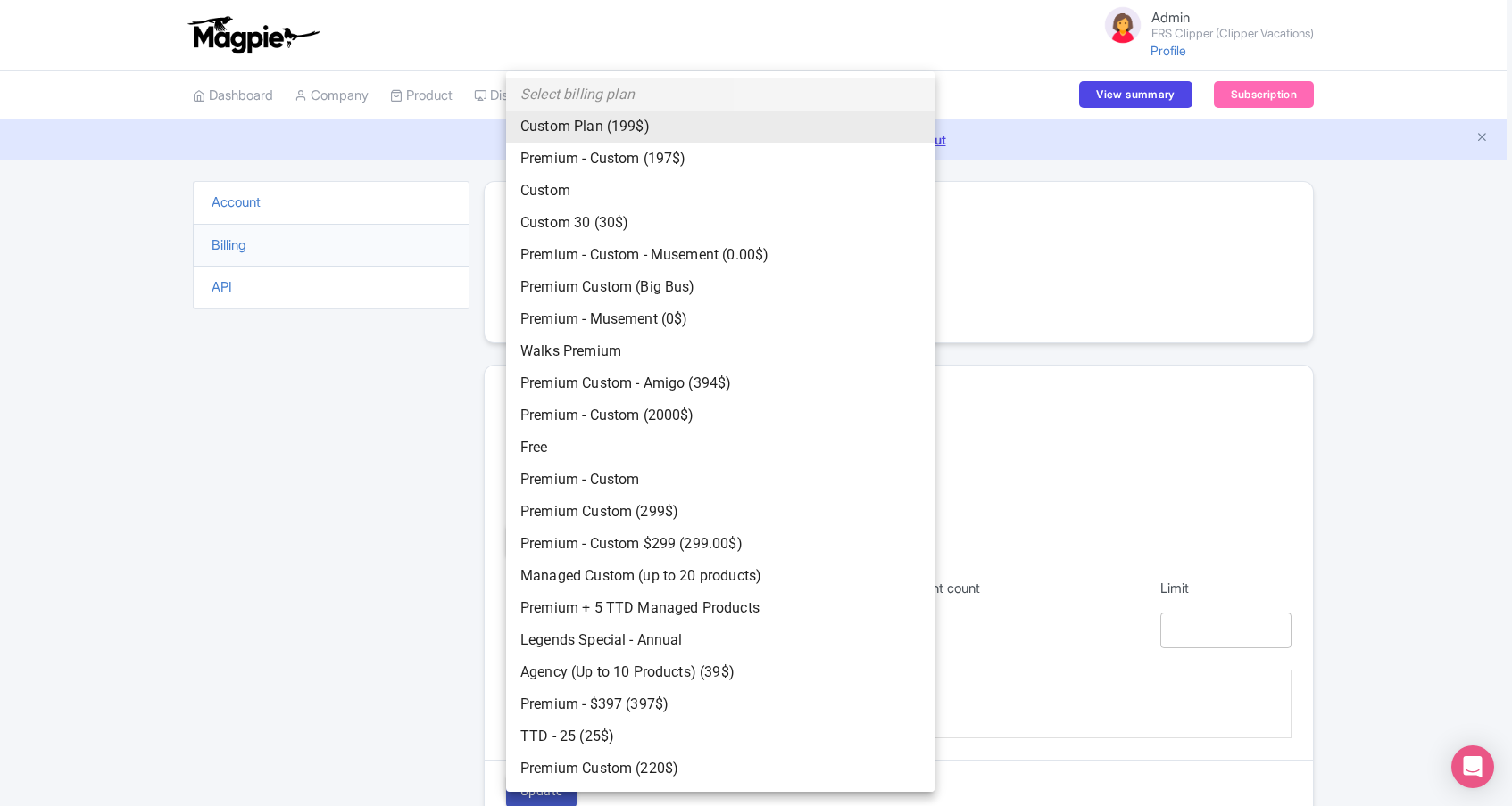
click at [547, 476] on body "Admin FRS Clipper (Clipper Vacations) Profile Users Settings Sign out Dashboard…" at bounding box center [756, 403] width 1512 height 806
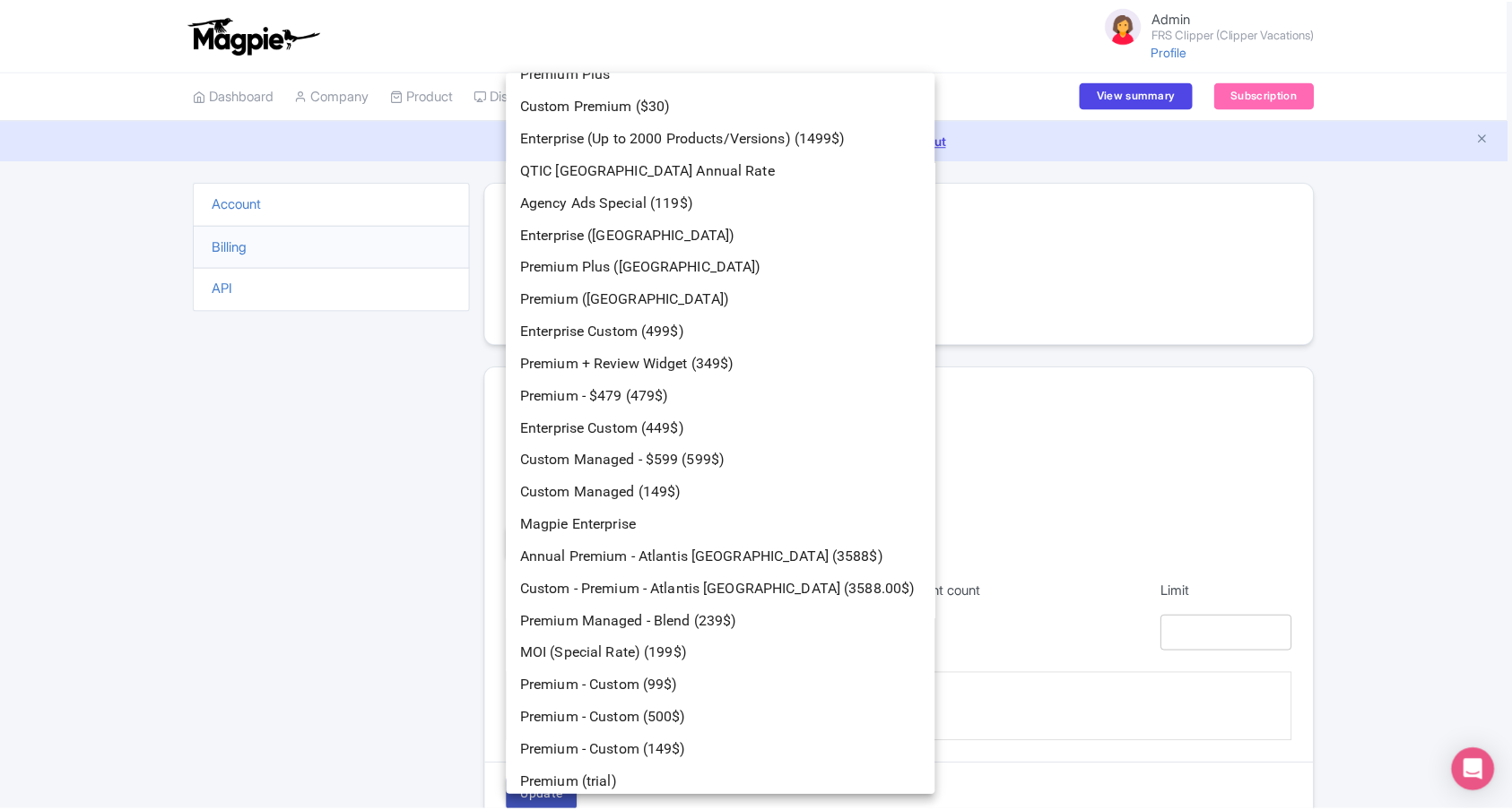
scroll to position [1057, 0]
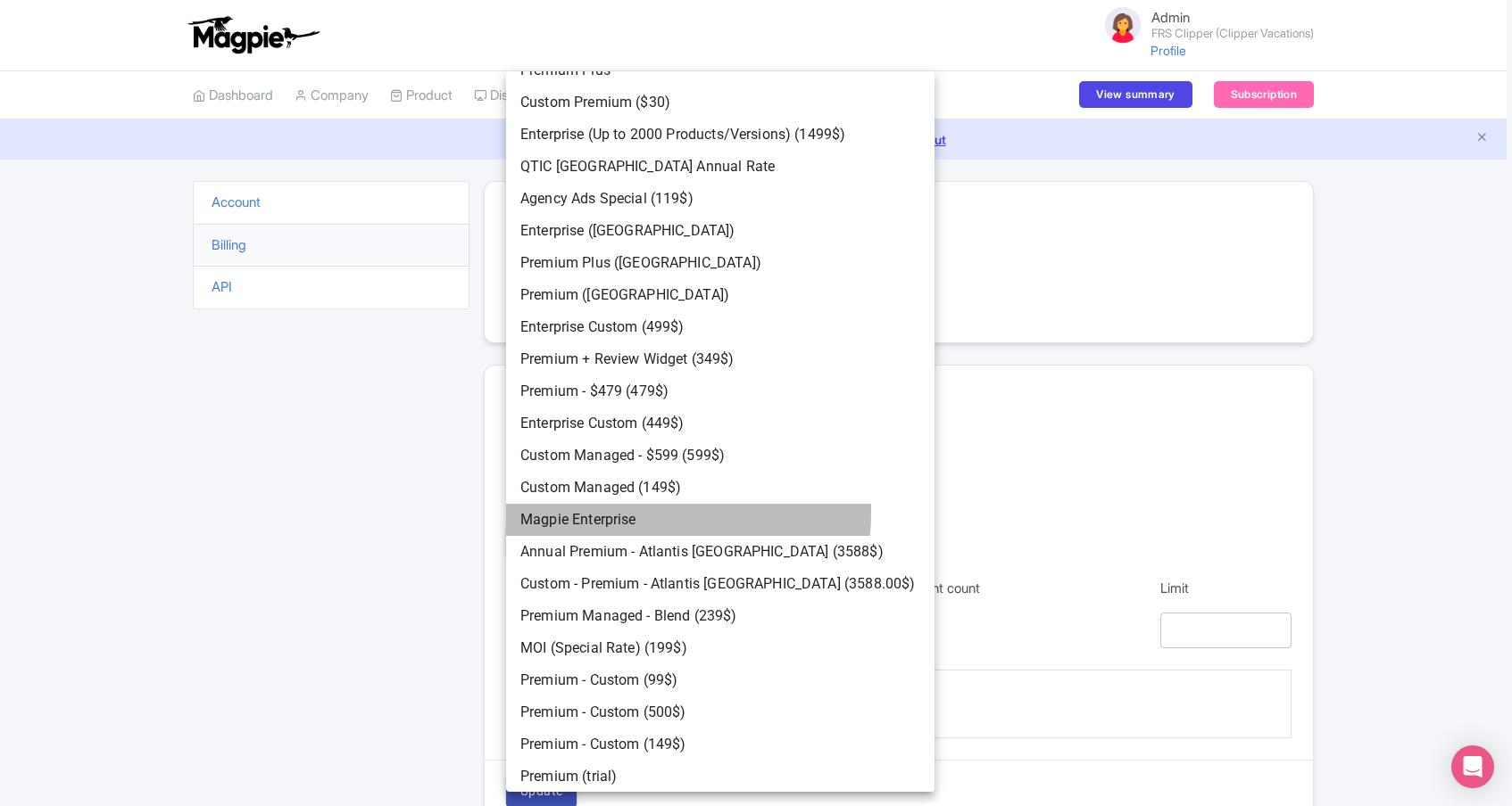
click at [556, 511] on li "Magpie Enterprise" at bounding box center [720, 520] width 429 height 33
type input "price_1O3RS5Amte9fAyaZOq5WfmZB"
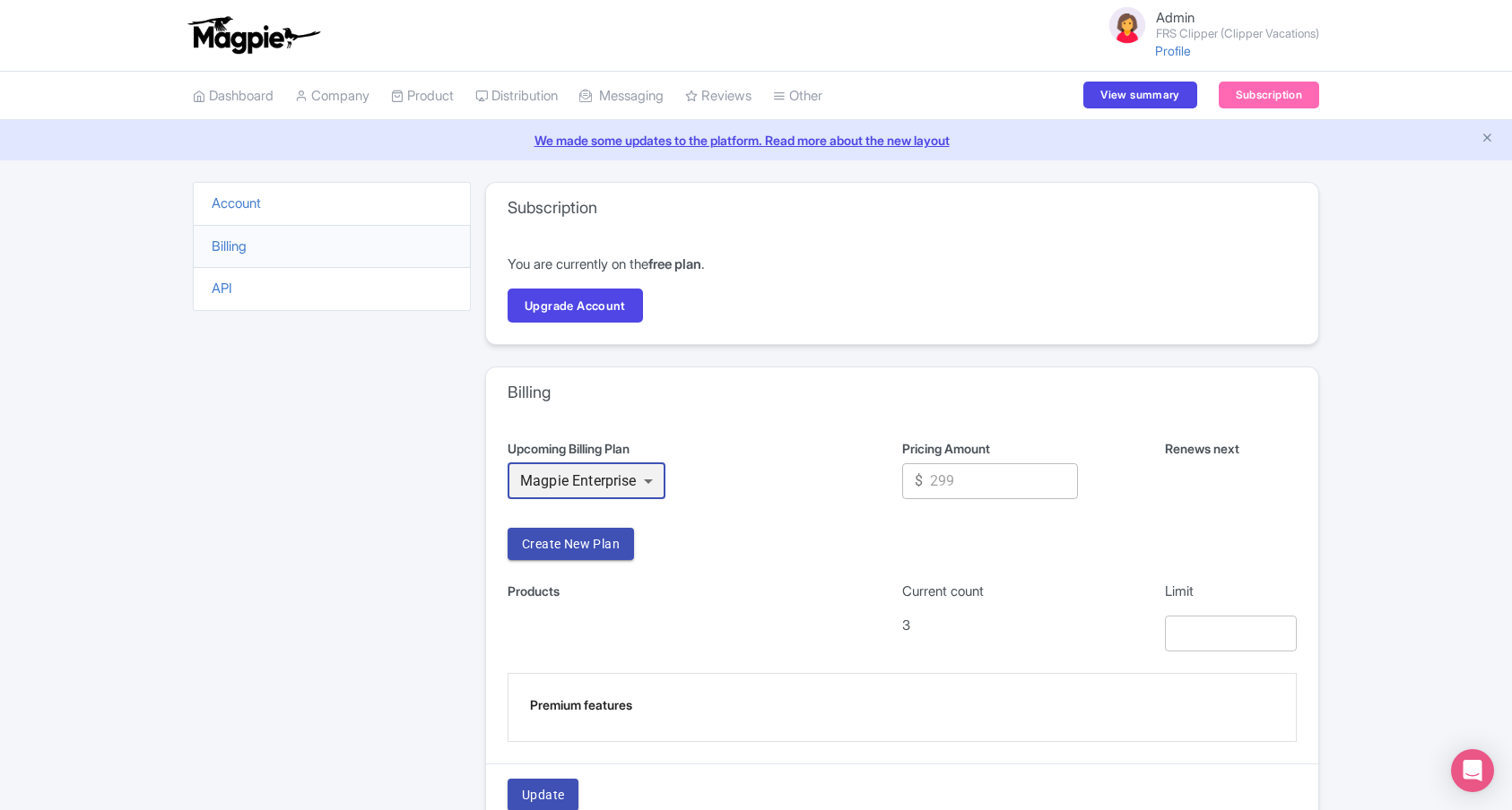
scroll to position [115, 0]
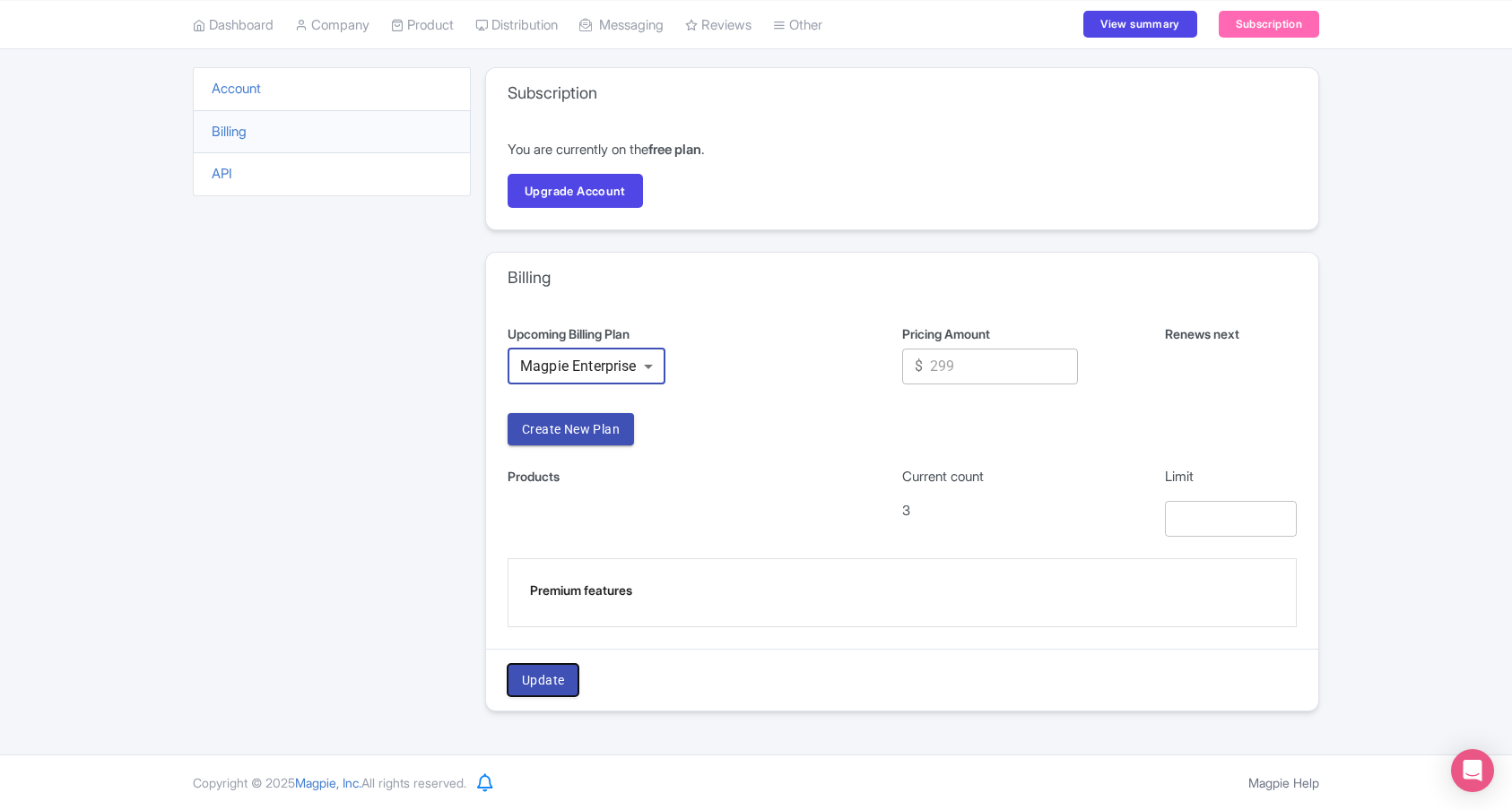
click at [538, 680] on span "Update" at bounding box center [543, 680] width 43 height 23
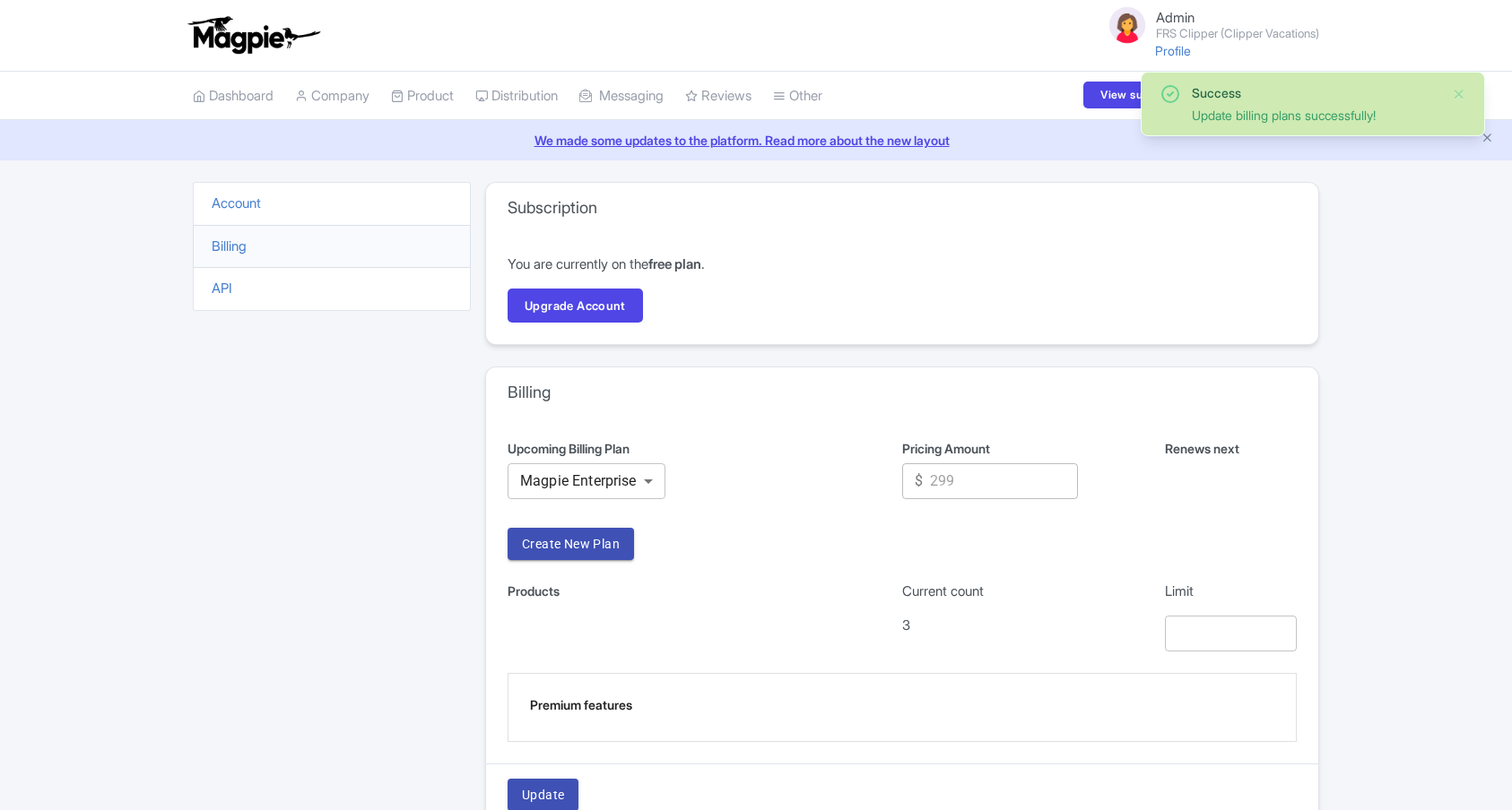
scroll to position [115, 0]
